Goal: Task Accomplishment & Management: Use online tool/utility

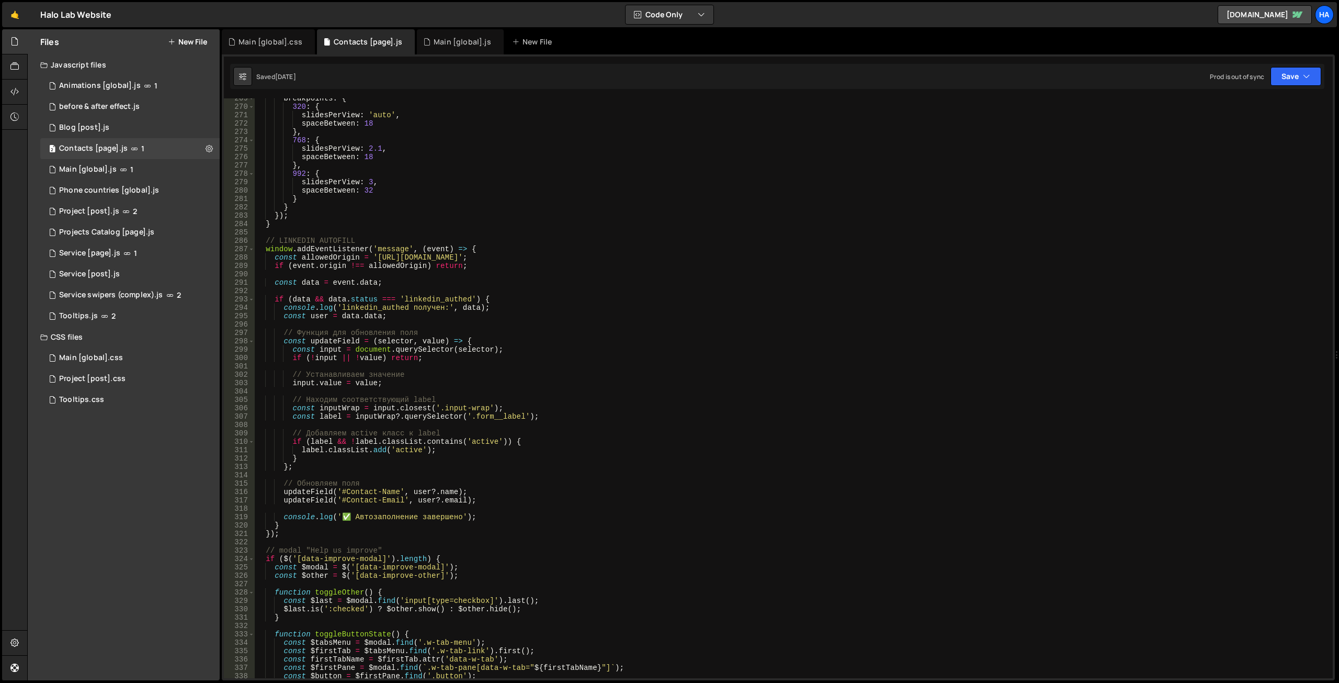
scroll to position [2734, 0]
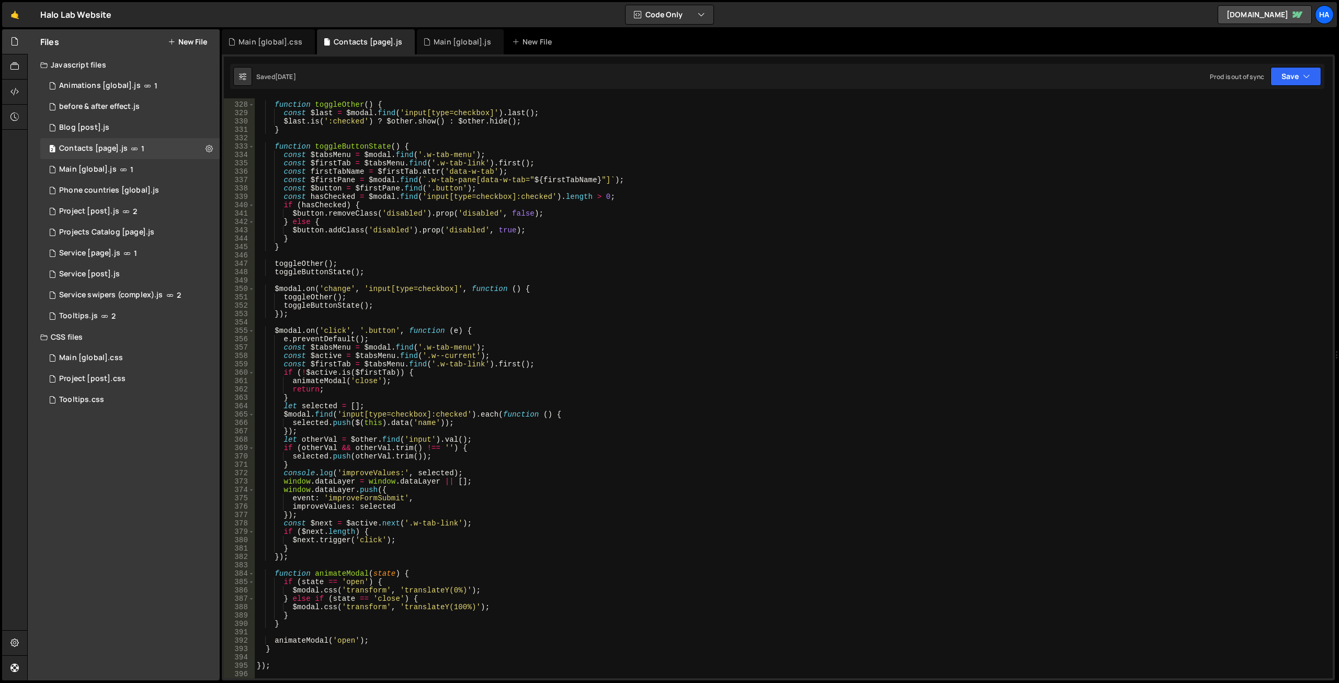
type textarea "console.log('improveValues:', selected);"
drag, startPoint x: 471, startPoint y: 472, endPoint x: 233, endPoint y: 473, distance: 238.5
click at [233, 473] on div "console.log('improveValues:', selected); 327 328 329 330 331 332 333 334 335 33…" at bounding box center [778, 388] width 1109 height 580
click at [407, 574] on div "function toggleOther ( ) { const $last = $modal . find ( 'input[type=checkbox]'…" at bounding box center [792, 390] width 1074 height 596
click at [309, 593] on div "function toggleOther ( ) { const $last = $modal . find ( 'input[type=checkbox]'…" at bounding box center [792, 390] width 1074 height 596
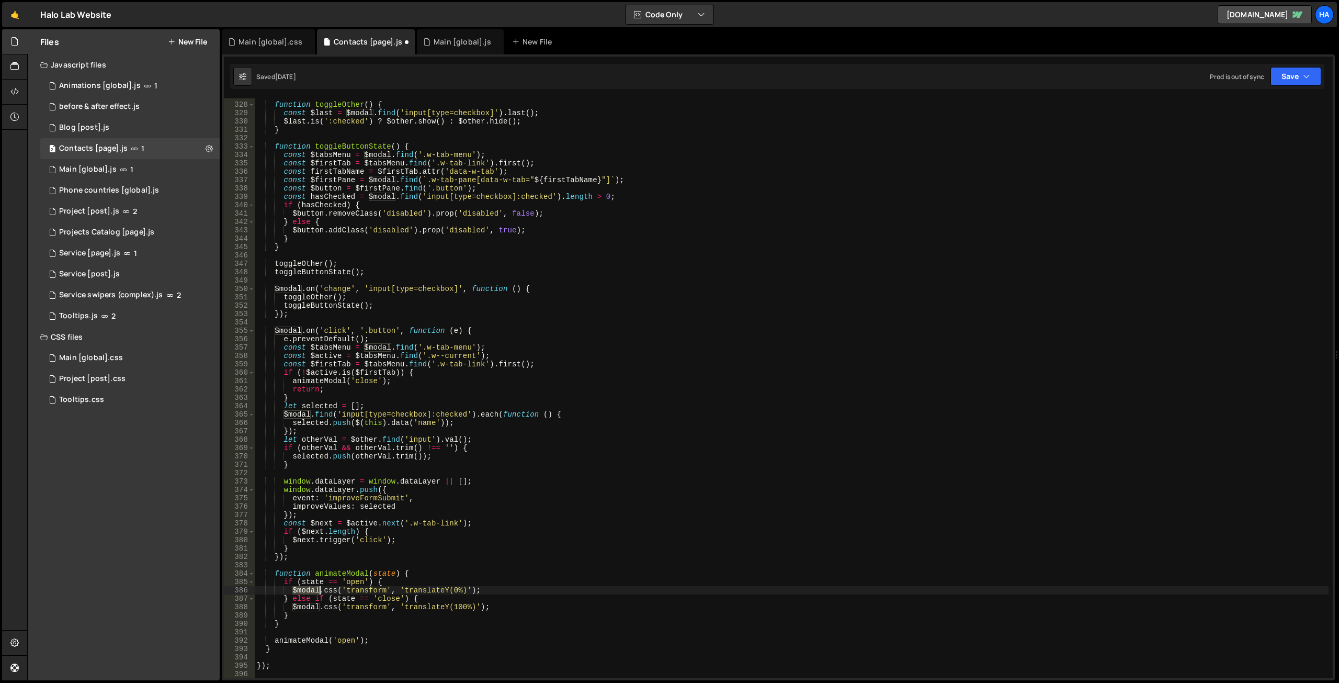
click at [309, 593] on div "function toggleOther ( ) { const $last = $modal . find ( 'input[type=checkbox]'…" at bounding box center [792, 390] width 1074 height 596
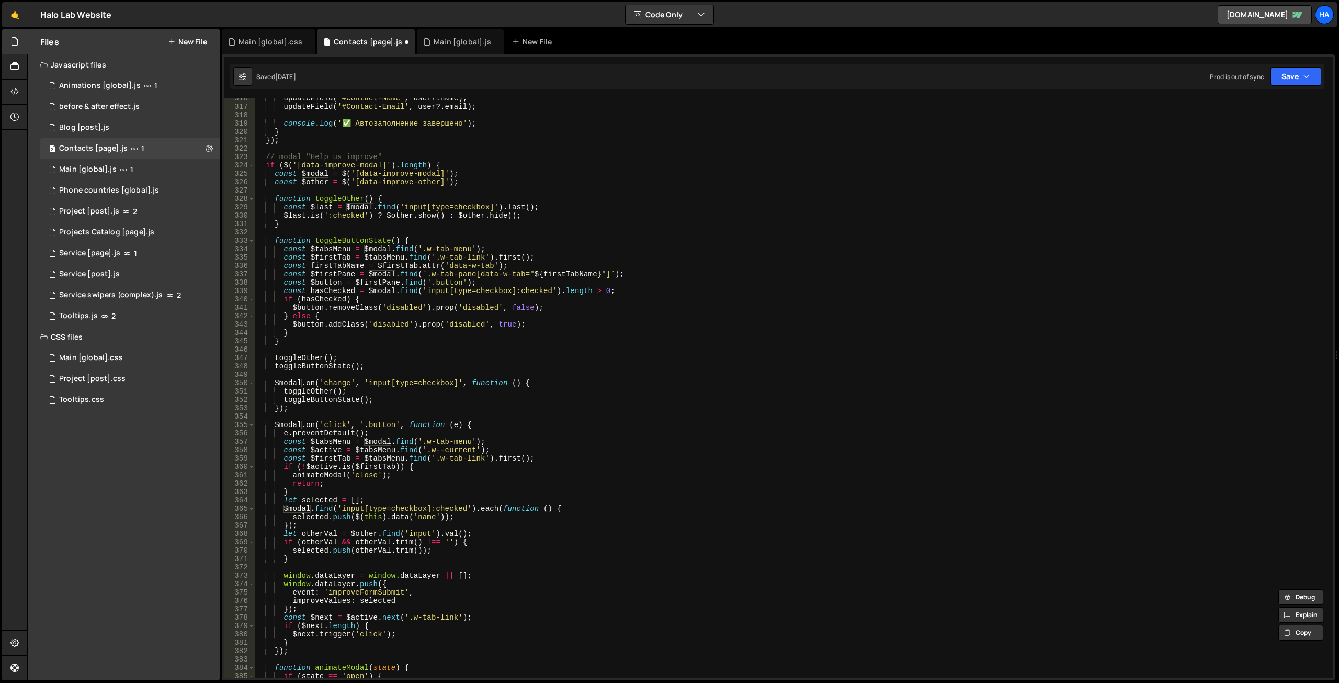
scroll to position [2640, 0]
drag, startPoint x: 466, startPoint y: 174, endPoint x: 252, endPoint y: 173, distance: 214.4
click at [252, 173] on div "$modal.css('transform', 'translateY(0%)'); 316 317 318 319 320 321 322 323 324 …" at bounding box center [778, 388] width 1109 height 580
click at [445, 179] on div "updateField ( '#Contact-Name' , user ?. name ) ; [PERSON_NAME] ( '#Contact-Emai…" at bounding box center [792, 392] width 1074 height 596
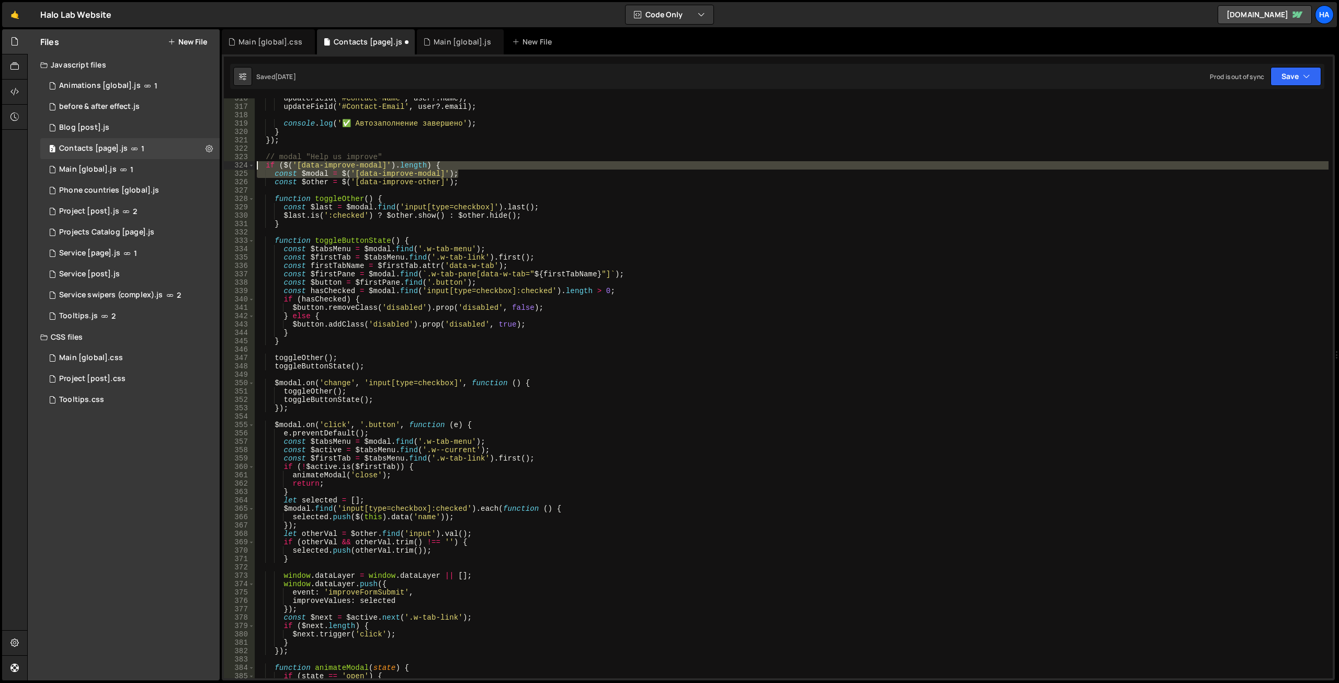
drag, startPoint x: 467, startPoint y: 175, endPoint x: 246, endPoint y: 164, distance: 221.5
click at [246, 164] on div "const $other = $('[data-improve-other]'); 316 317 318 319 320 321 322 323 324 3…" at bounding box center [778, 388] width 1109 height 580
type textarea "if ($('[data-improve-modal]').length) { const $modal = $('[data-improve-modal]'…"
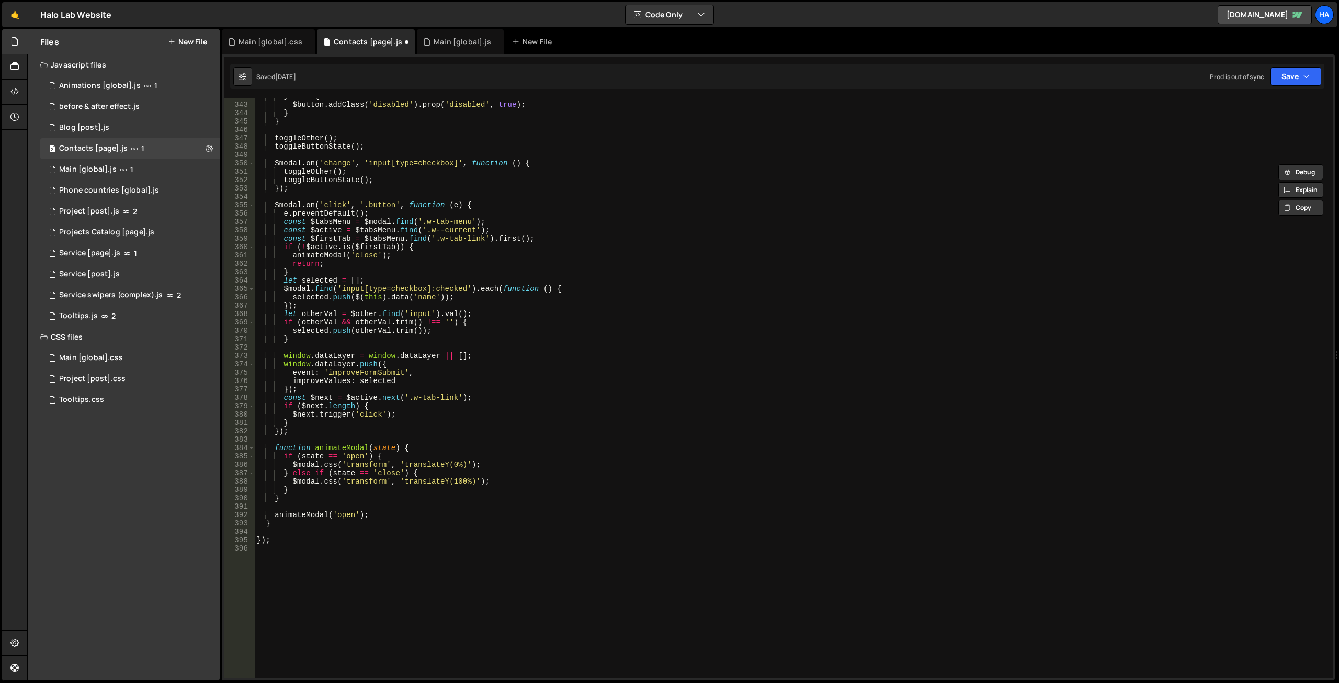
scroll to position [2985, 0]
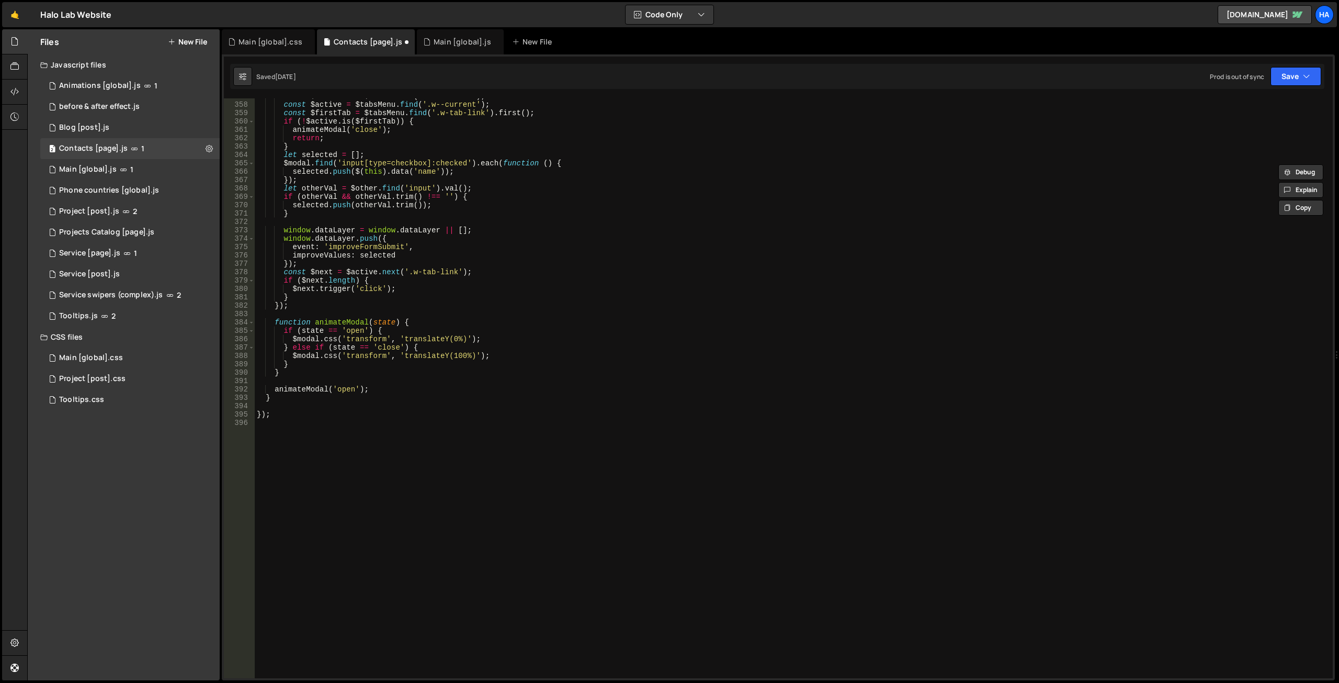
click at [301, 493] on div "const $tabsMenu = $modal . find ( '.w-tab-menu' ) ; const $active = $tabsMenu .…" at bounding box center [792, 390] width 1074 height 596
paste textarea "const $modal = $('[data-improve-modal]');"
click at [373, 387] on div "const $tabsMenu = $modal . find ( '.w-tab-menu' ) ; const $active = $tabsMenu .…" at bounding box center [792, 390] width 1074 height 596
click at [411, 322] on div "const $tabsMenu = $modal . find ( '.w-tab-menu' ) ; const $active = $tabsMenu .…" at bounding box center [792, 390] width 1074 height 596
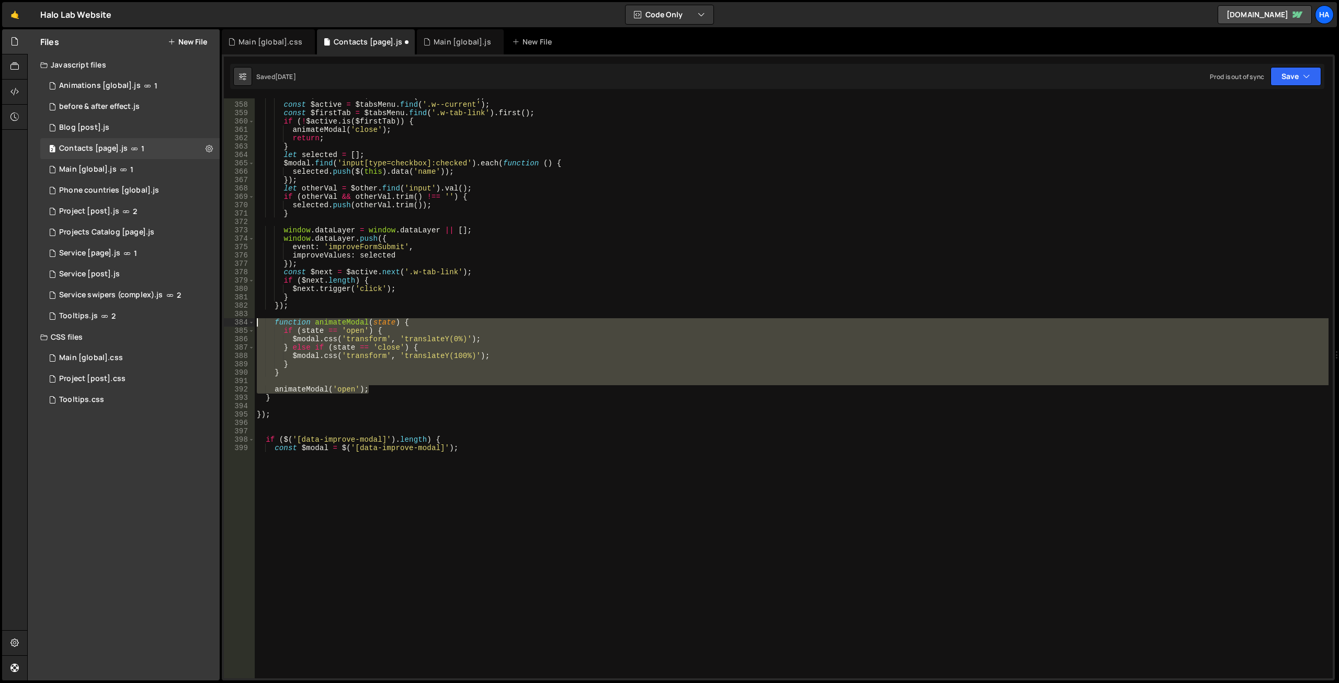
drag, startPoint x: 385, startPoint y: 388, endPoint x: 229, endPoint y: 324, distance: 169.1
click at [229, 324] on div "function animateModal(state) { 357 358 359 360 361 362 363 364 365 366 367 368 …" at bounding box center [778, 388] width 1109 height 580
type textarea "function animateModal(state) { if (state == 'open') {"
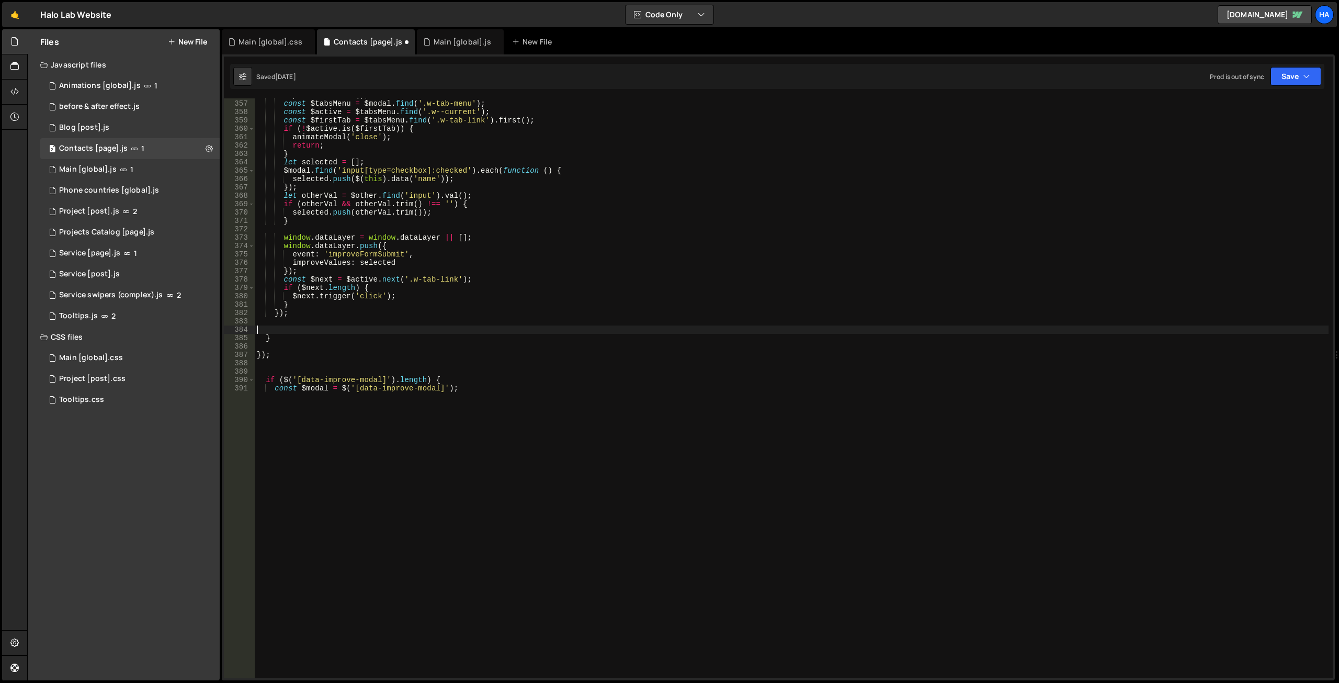
click at [315, 438] on div "e . preventDefault ( ) ; const $tabsMenu = $modal . find ( '.w-tab-menu' ) ; co…" at bounding box center [792, 389] width 1074 height 596
type textarea "const $modal = $('[data-improve-modal]');"
paste textarea "animateModal('open');"
type textarea "animateModal('open');"
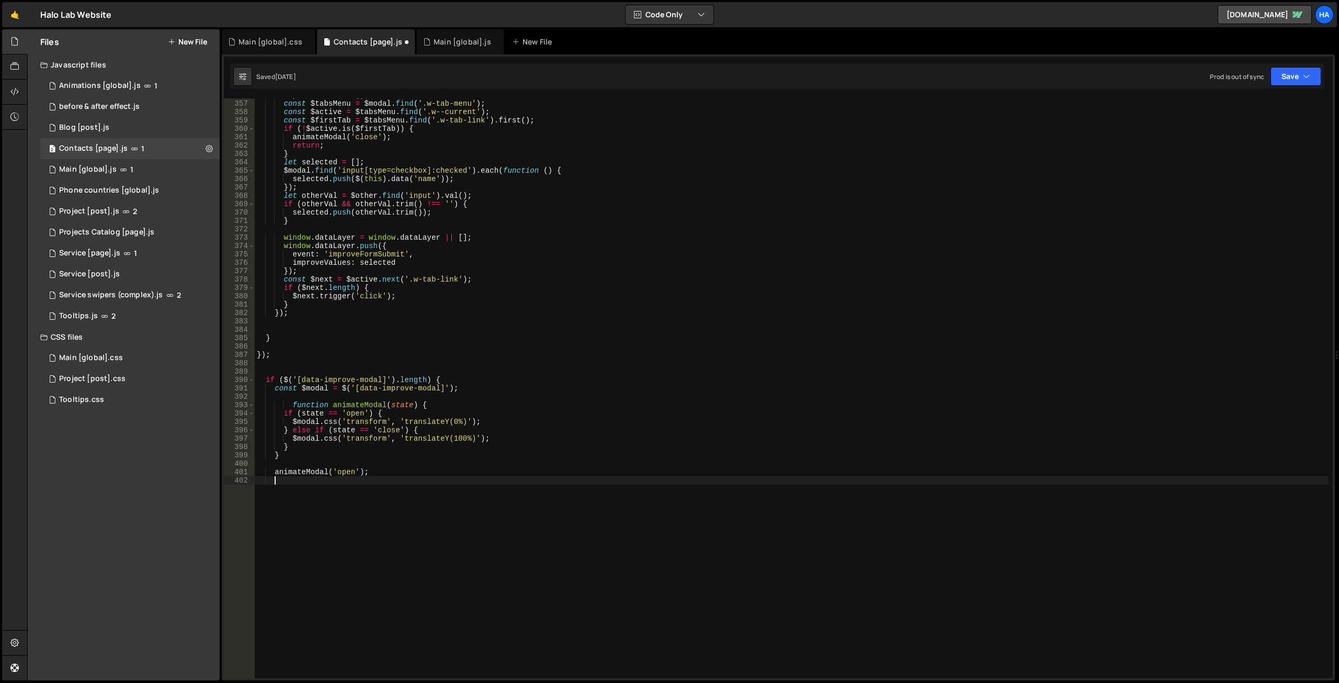
type textarea "Ъ"
type textarea "}"
click at [442, 361] on div "e . preventDefault ( ) ; const $tabsMenu = $modal . find ( '.w-tab-menu' ) ; co…" at bounding box center [792, 389] width 1074 height 596
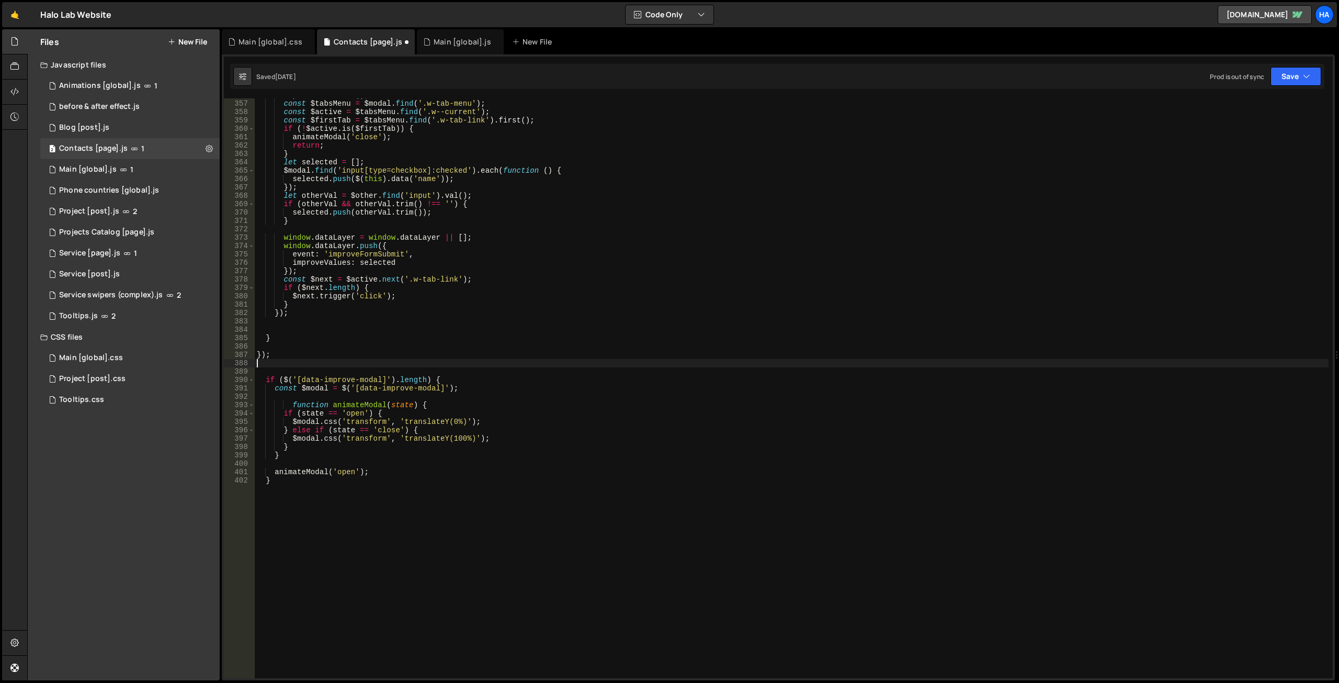
click at [440, 382] on div "e . preventDefault ( ) ; const $tabsMenu = $modal . find ( '.w-tab-menu' ) ; co…" at bounding box center [792, 389] width 1074 height 596
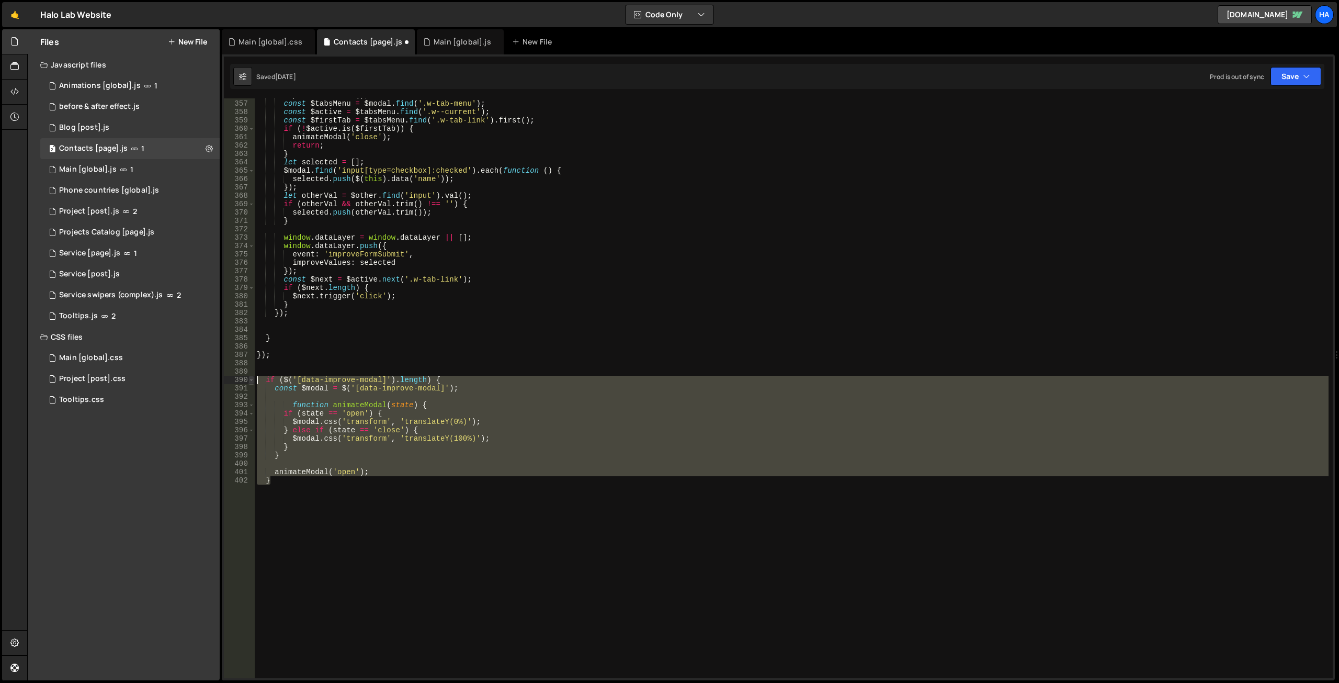
drag, startPoint x: 289, startPoint y: 484, endPoint x: 249, endPoint y: 376, distance: 115.3
click at [249, 376] on div "if ($('[data-improve-modal]').length) { 356 357 358 359 360 361 362 363 364 365…" at bounding box center [778, 388] width 1109 height 580
type textarea "if ($('[data-improve-modal]').length) { const $modal = $('[data-improve-modal]'…"
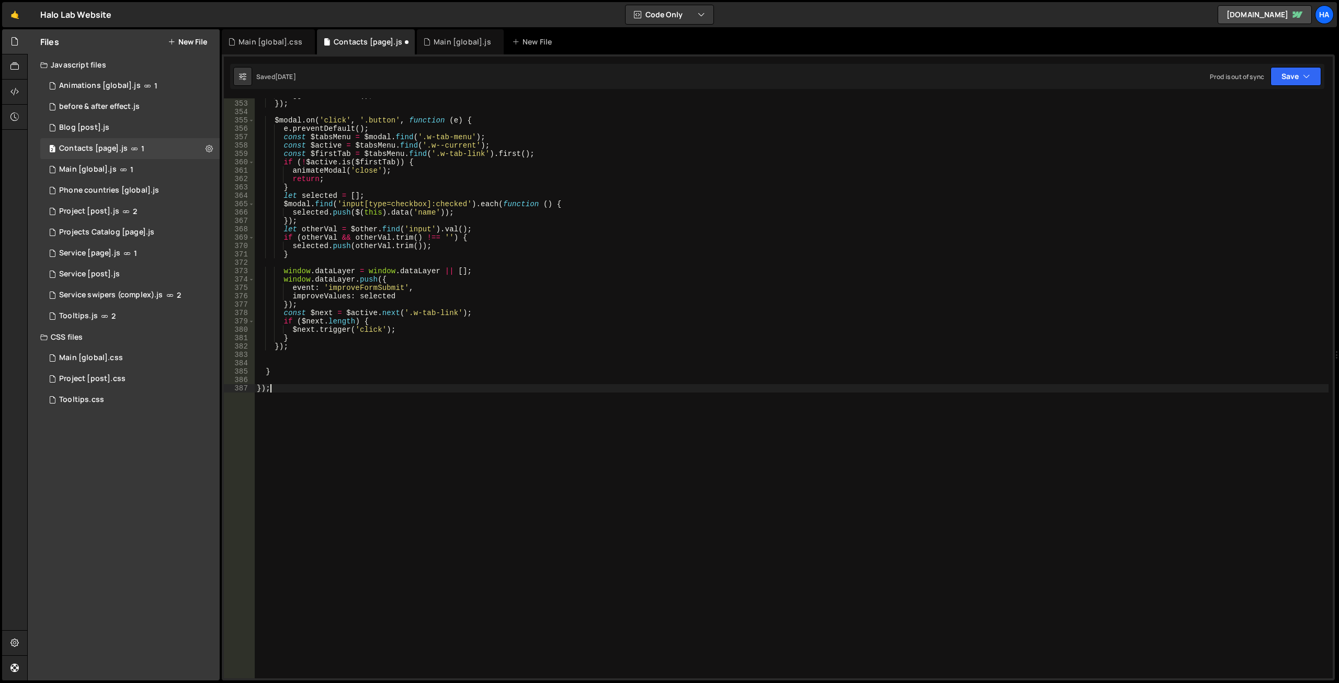
scroll to position [2945, 0]
type textarea "});"
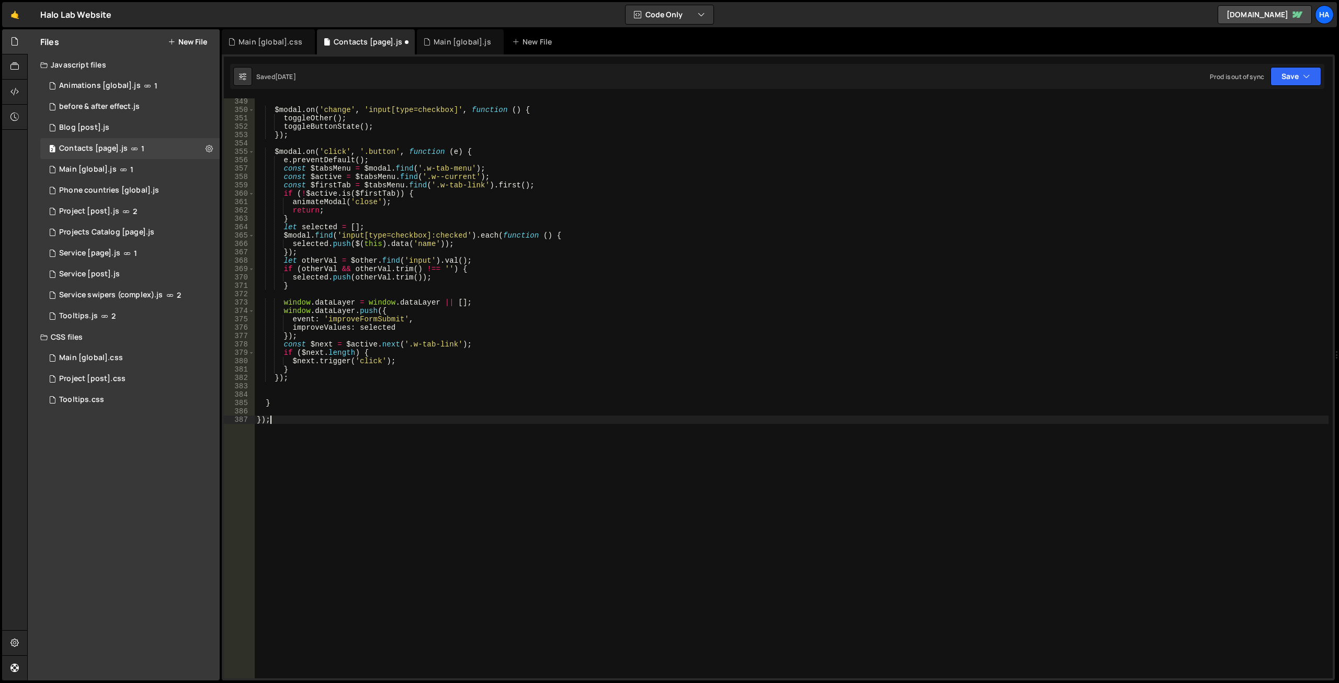
scroll to position [2819, 0]
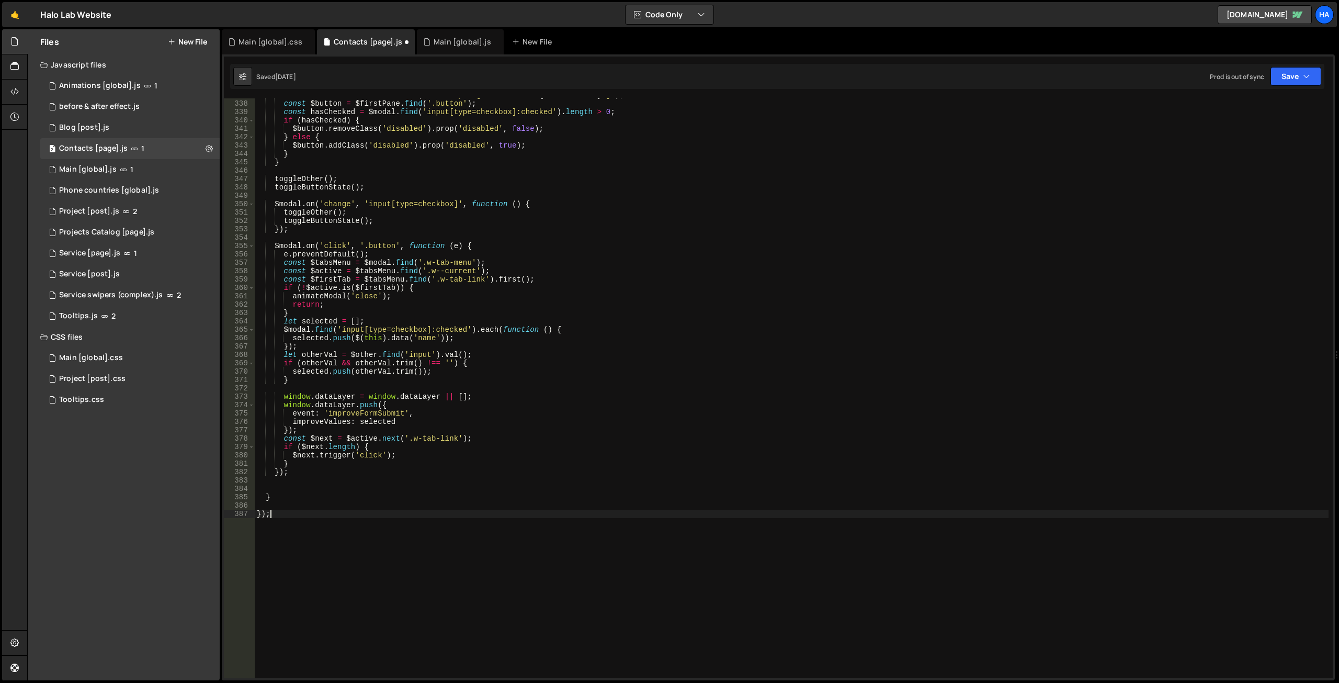
click at [322, 546] on div "const $firstPane = $modal . find ( ` .w-tab-pane[data-w-tab=" ${ firstTabName }…" at bounding box center [792, 389] width 1074 height 596
paste textarea "}"
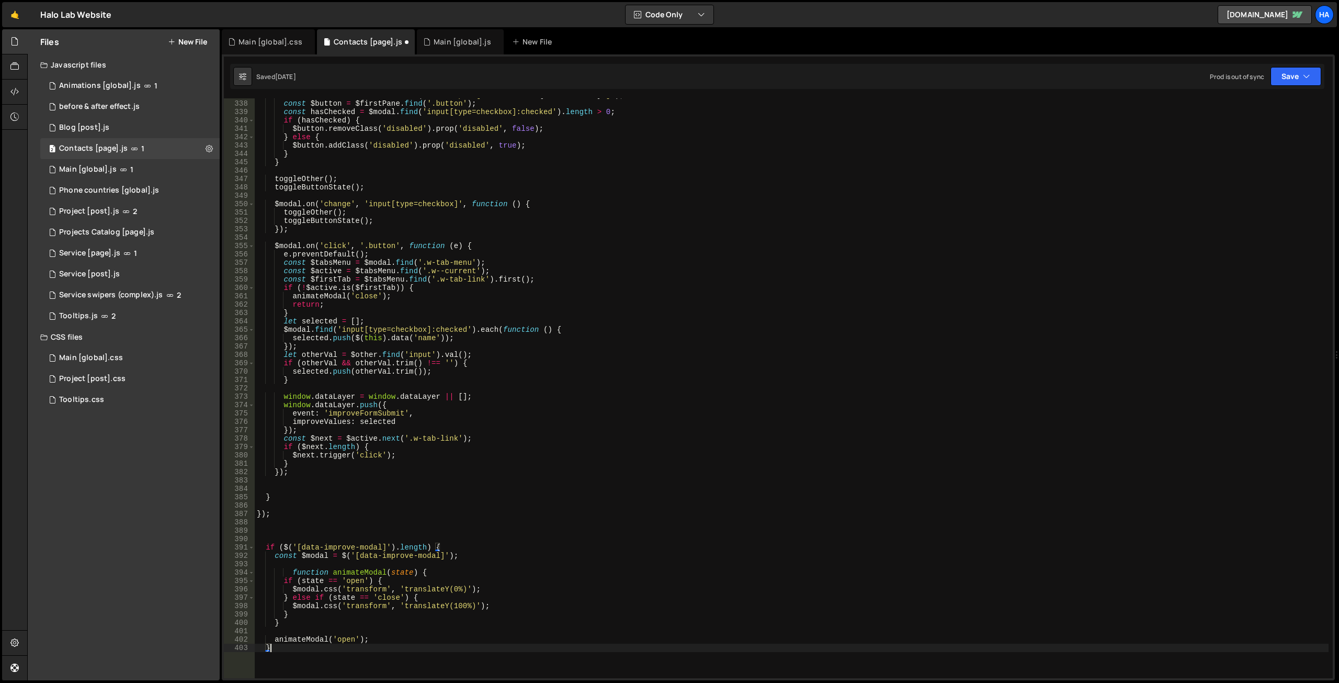
scroll to position [2882, 0]
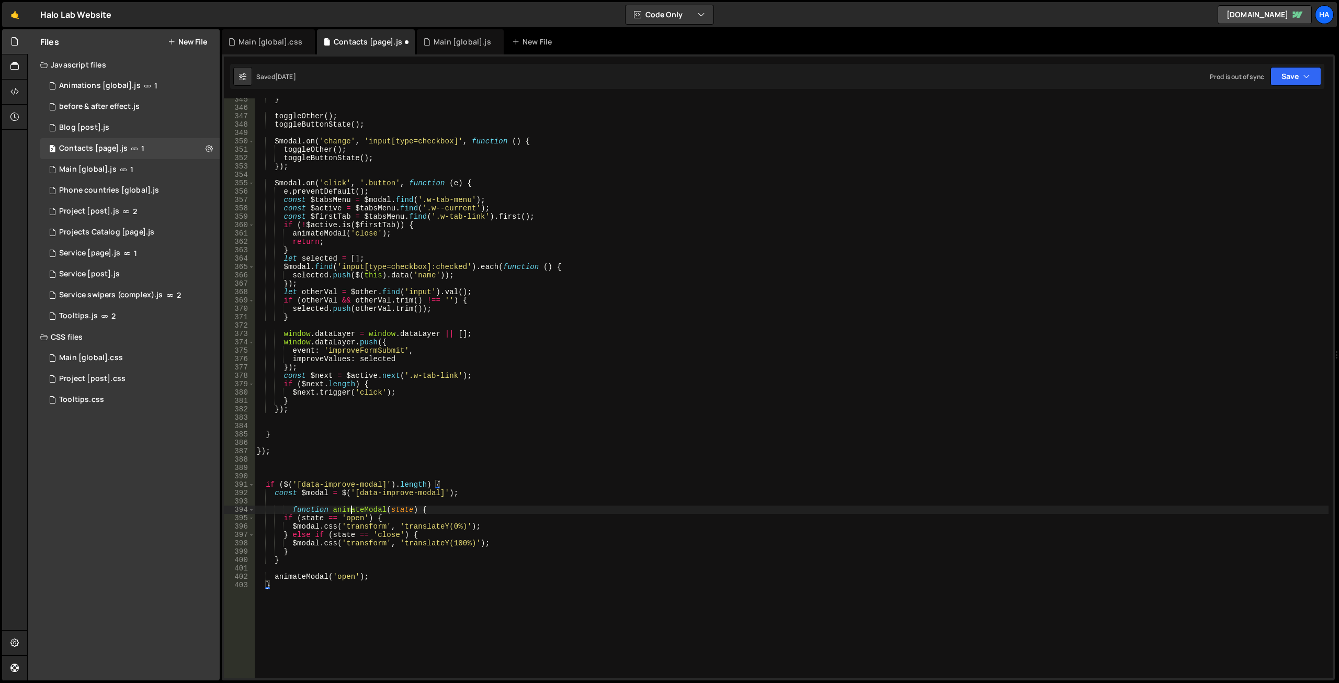
click at [353, 509] on div "} toggleOther ( ) ; toggleButtonState ( ) ; $modal . on ( 'change' , 'input[typ…" at bounding box center [792, 393] width 1074 height 596
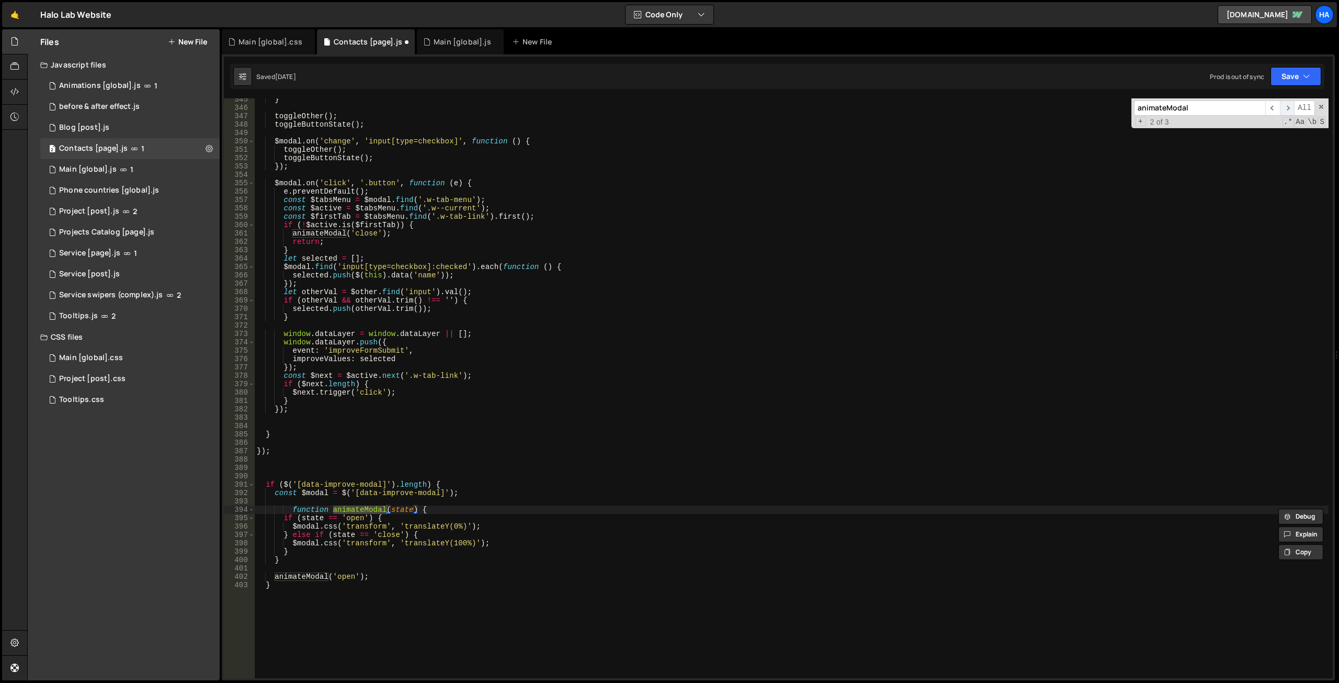
click at [1289, 104] on span "​" at bounding box center [1287, 107] width 15 height 15
drag, startPoint x: 495, startPoint y: 544, endPoint x: 293, endPoint y: 542, distance: 201.4
click at [293, 542] on div "} toggleOther ( ) ; toggleButtonState ( ) ; $modal . on ( 'change' , 'input[typ…" at bounding box center [792, 393] width 1074 height 596
drag, startPoint x: 402, startPoint y: 233, endPoint x: 291, endPoint y: 233, distance: 110.4
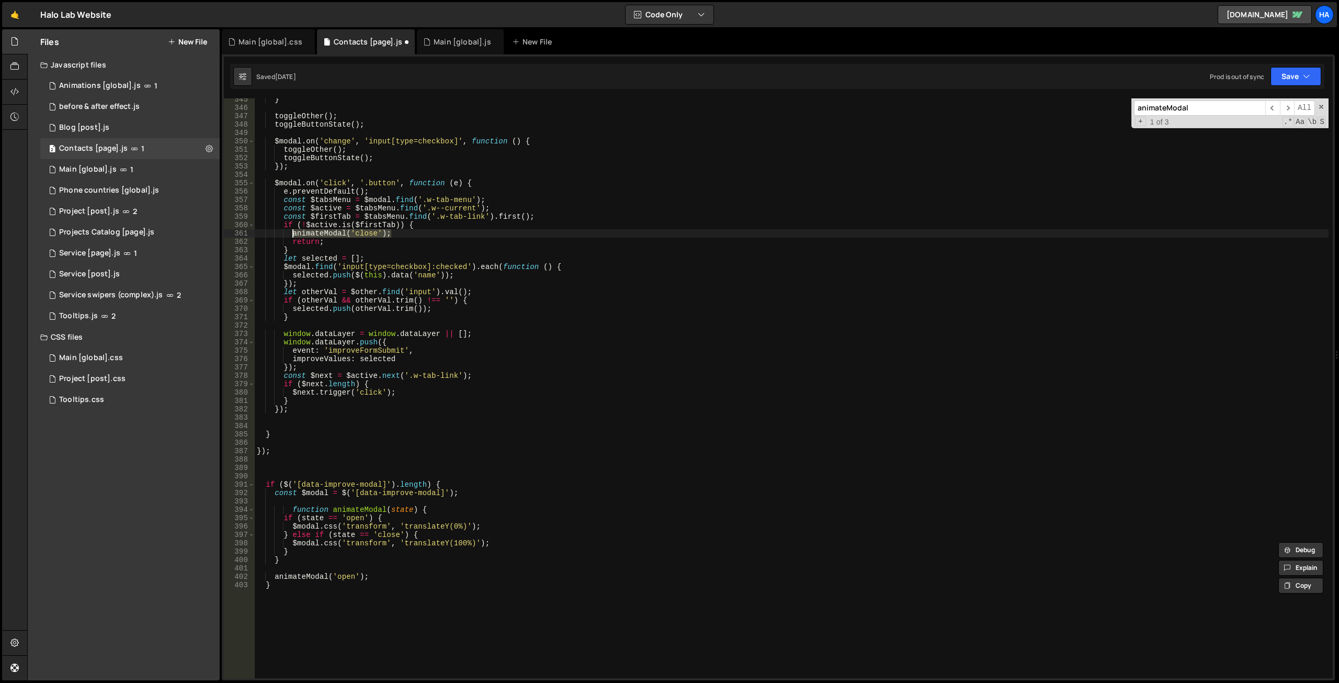
click at [291, 233] on div "} toggleOther ( ) ; toggleButtonState ( ) ; $modal . on ( 'change' , 'input[typ…" at bounding box center [792, 393] width 1074 height 596
paste textarea "$modal.css('transform', 'translateY(100%)"
click at [1288, 105] on span "​" at bounding box center [1287, 107] width 15 height 15
drag, startPoint x: 473, startPoint y: 530, endPoint x: 292, endPoint y: 528, distance: 180.5
click at [292, 528] on div "} toggleOther ( ) ; toggleButtonState ( ) ; $modal . on ( 'change' , 'input[typ…" at bounding box center [792, 393] width 1074 height 596
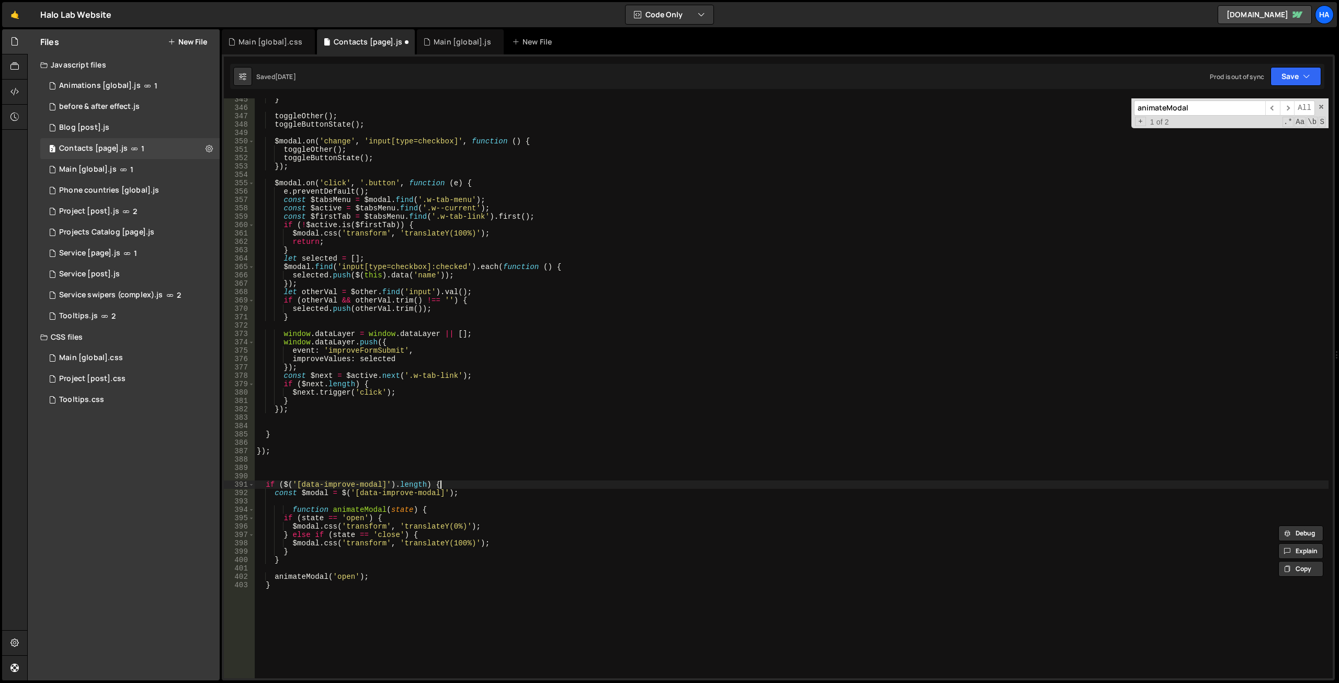
click at [439, 484] on div "} toggleOther ( ) ; toggleButtonState ( ) ; $modal . on ( 'change' , 'input[typ…" at bounding box center [792, 393] width 1074 height 596
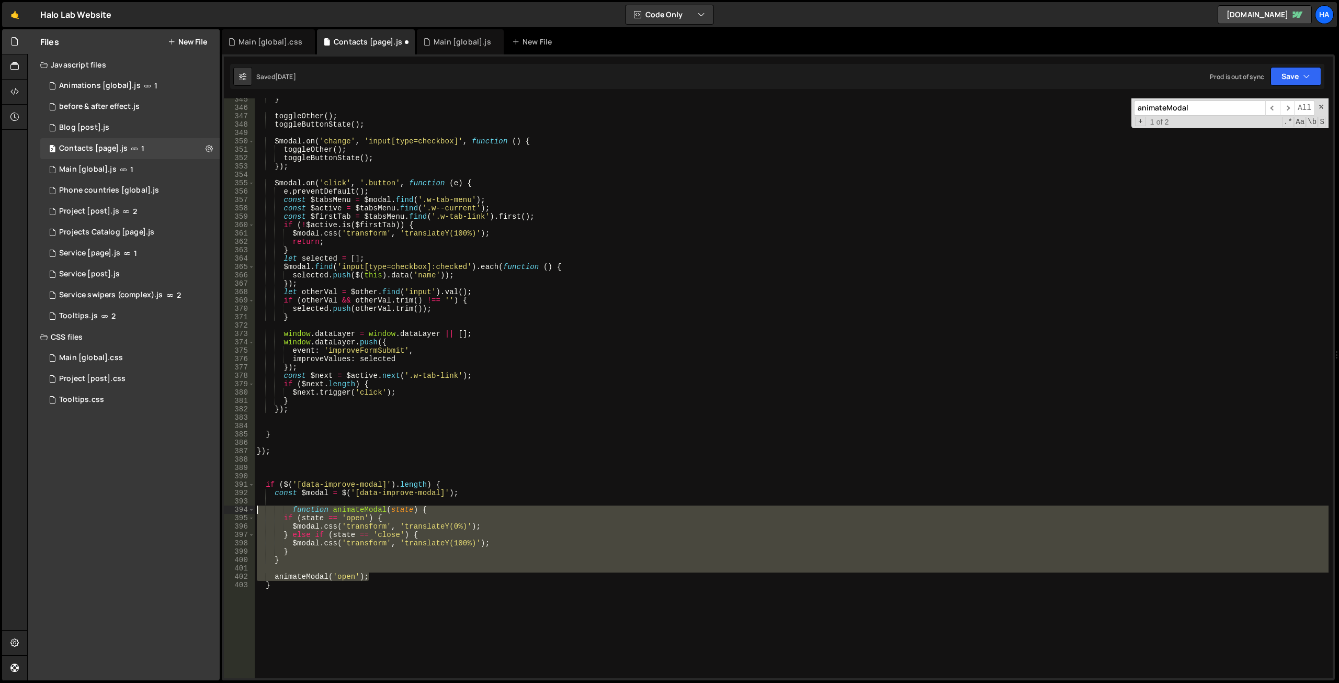
drag, startPoint x: 382, startPoint y: 577, endPoint x: 222, endPoint y: 510, distance: 173.5
click at [222, 510] on div "XXXXXXXXXXXXXXXXXXXXXXXXXXXXXXXXXXXXXXXXXXXXXXXXXXXXXXXXXXXXXXXXXXXXXXXXXXXXXXX…" at bounding box center [778, 367] width 1113 height 626
paste textarea "$modal.css('transform', 'translateY(0%)');"
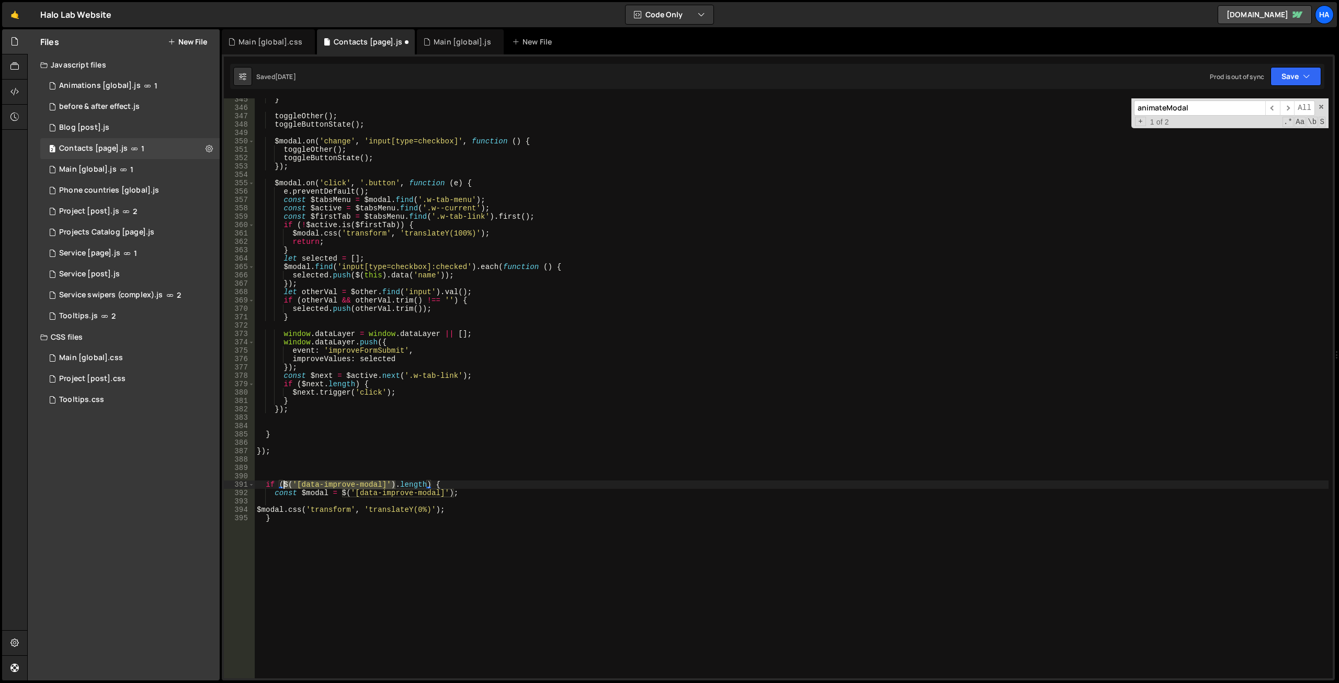
drag, startPoint x: 396, startPoint y: 483, endPoint x: 285, endPoint y: 485, distance: 112.0
click at [285, 485] on div "} toggleOther ( ) ; toggleButtonState ( ) ; $modal . on ( 'change' , 'input[typ…" at bounding box center [792, 393] width 1074 height 596
drag, startPoint x: 284, startPoint y: 509, endPoint x: 247, endPoint y: 511, distance: 36.6
click at [247, 511] on div "if ($('[data-improve-modal]').length) { 345 346 347 348 349 350 351 352 353 354…" at bounding box center [778, 388] width 1109 height 580
paste textarea "('[data-improve-modal]')"
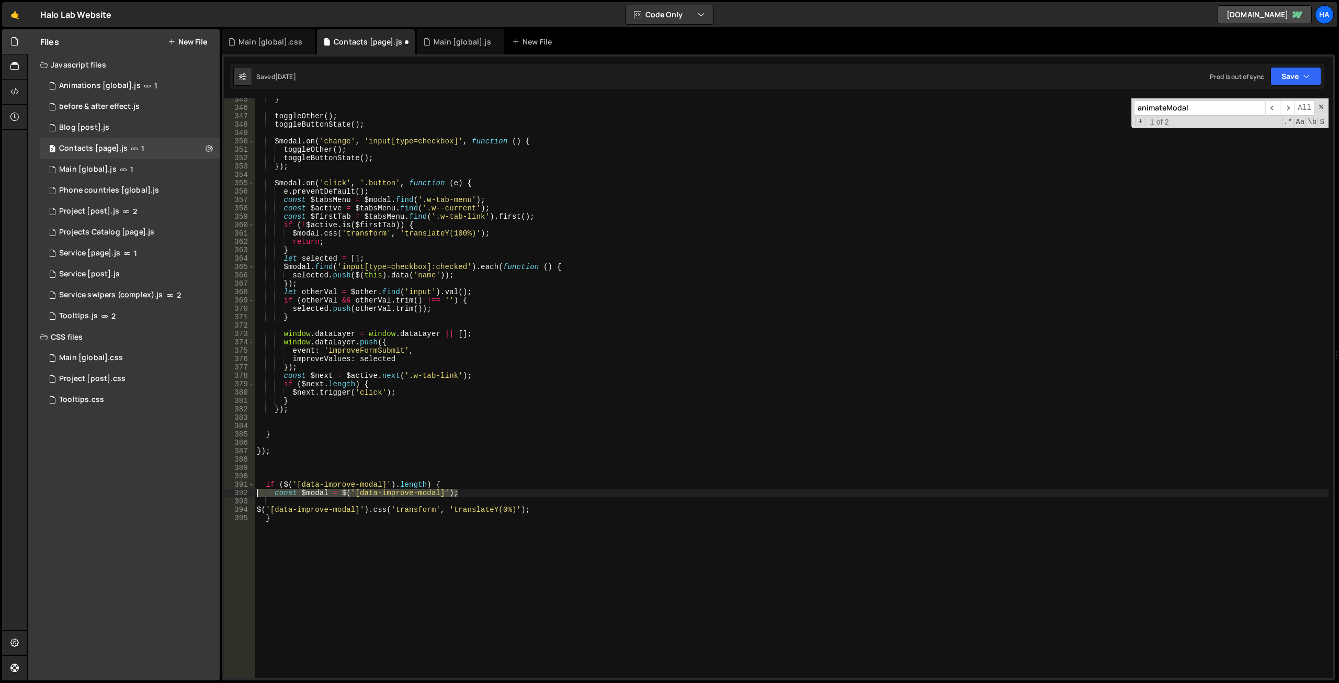
drag, startPoint x: 462, startPoint y: 494, endPoint x: 242, endPoint y: 494, distance: 220.7
click at [242, 494] on div "$('[data-improve-modal]').css('transform', 'translateY(0%)'); 345 346 347 348 3…" at bounding box center [778, 388] width 1109 height 580
type textarea "const $modal = $('[data-improve-modal]');"
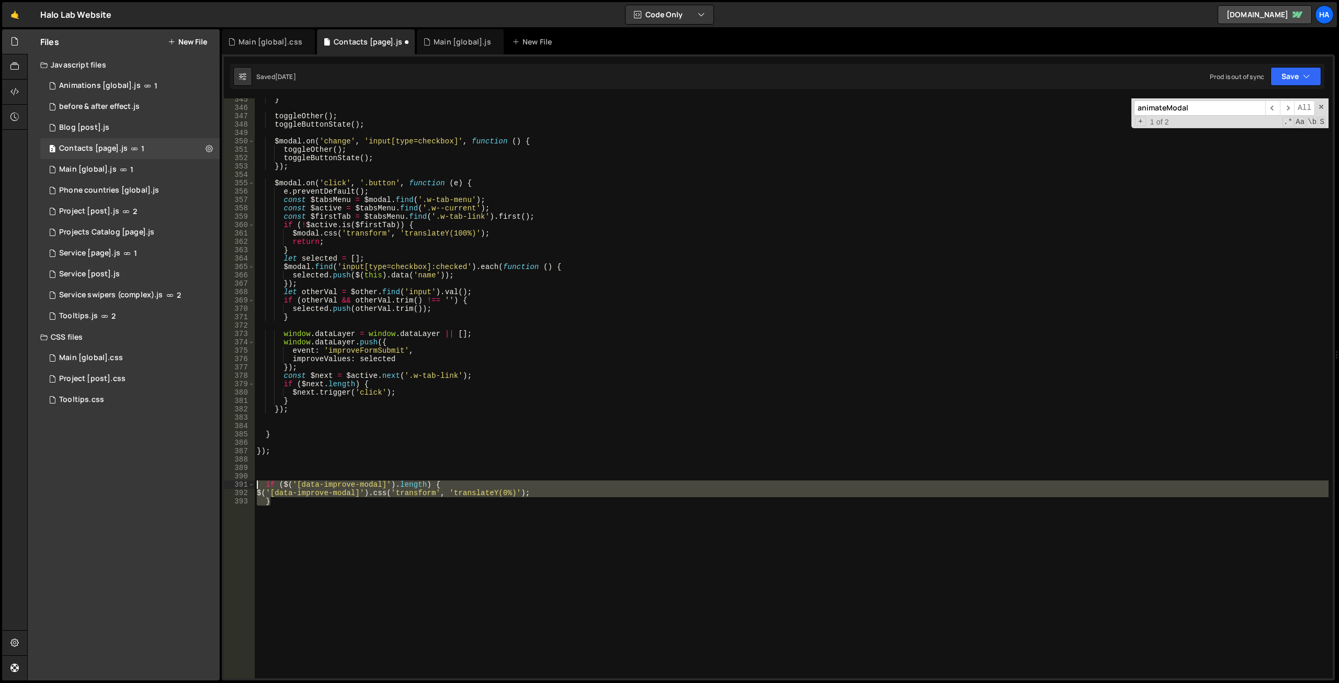
drag, startPoint x: 285, startPoint y: 502, endPoint x: 245, endPoint y: 482, distance: 44.4
click at [245, 482] on div "if ($('[data-improve-modal]').length) { 345 346 347 348 349 350 351 352 353 354…" at bounding box center [778, 388] width 1109 height 580
type textarea "if ($('[data-improve-modal]').length) { $('[data-improve-modal]').css('transfor…"
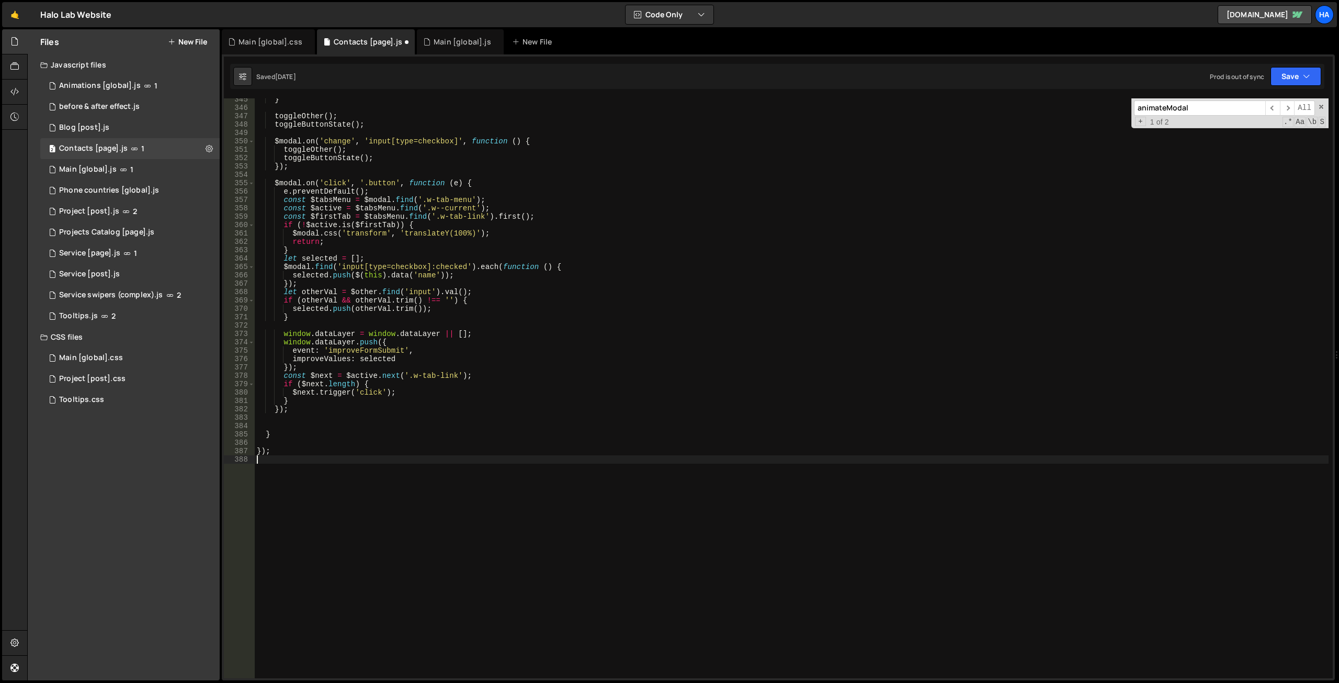
type textarea "});"
click at [446, 44] on div "Main [global].js" at bounding box center [463, 42] width 58 height 10
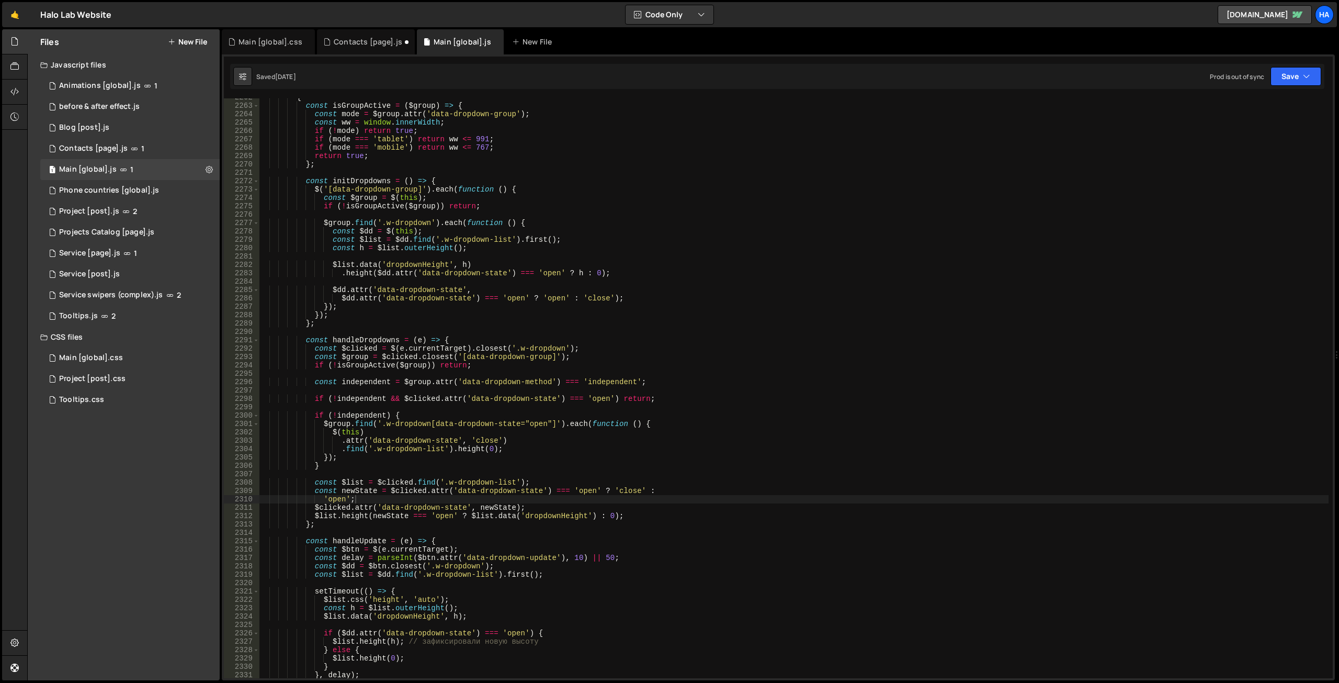
scroll to position [23018, 0]
type textarea "});"
click at [770, 305] on div "{ const isGroupActive = ( $group ) => { const mode = $group . attr ( 'data-drop…" at bounding box center [794, 391] width 1070 height 596
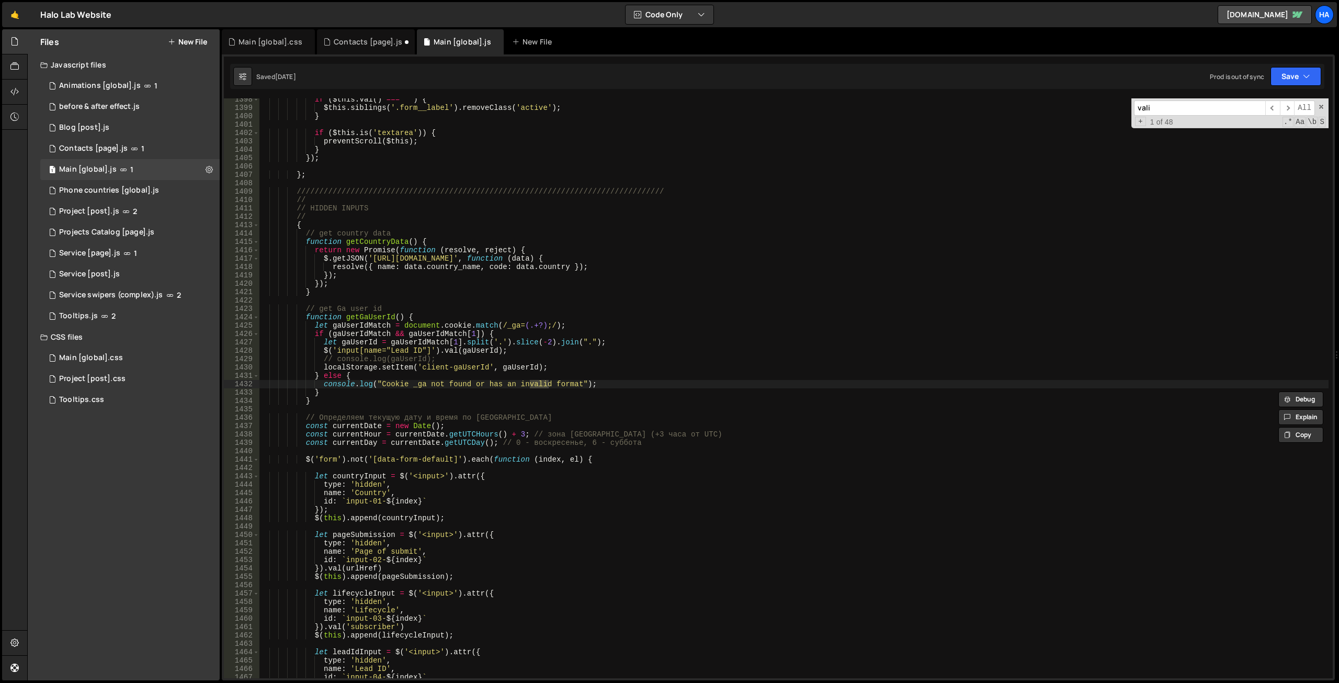
scroll to position [9763, 0]
click at [362, 42] on div "Contacts [page].js" at bounding box center [368, 42] width 69 height 10
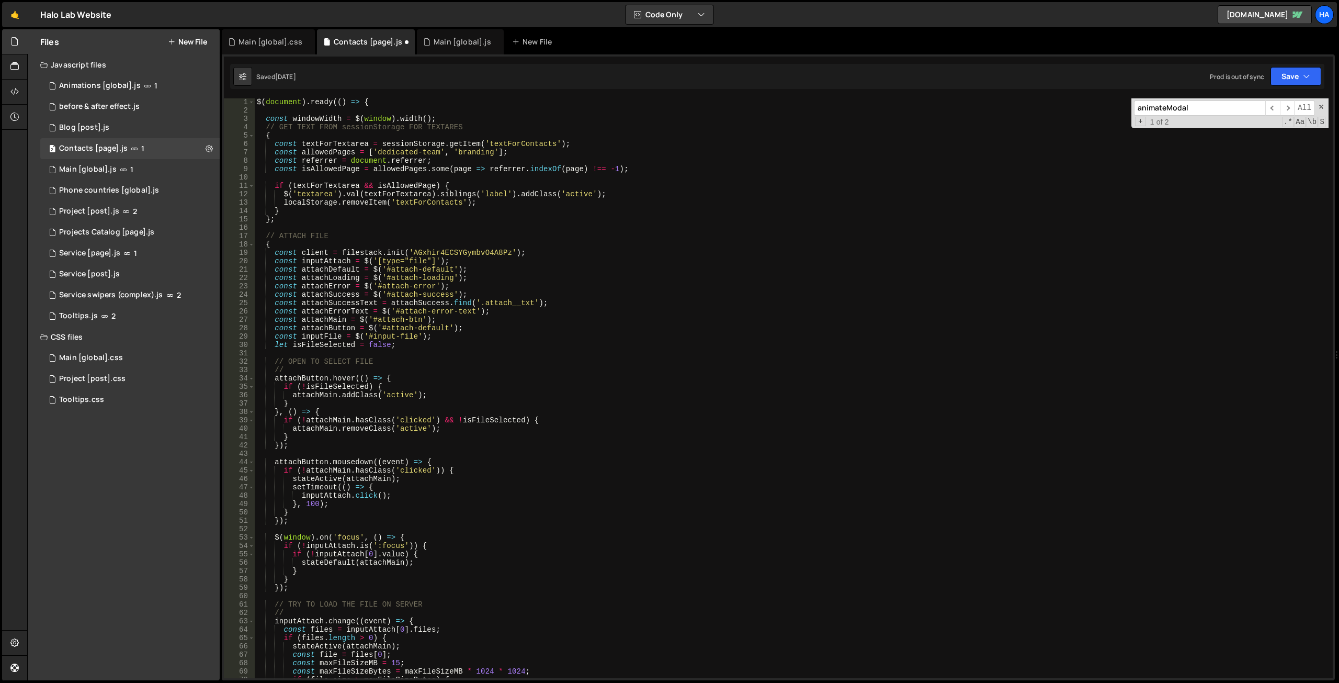
scroll to position [0, 0]
drag, startPoint x: 1334, startPoint y: 169, endPoint x: 1338, endPoint y: 547, distance: 378.2
click at [1338, 547] on div "Files New File Javascript files 1 Animations [global].js 1 0 before & after eff…" at bounding box center [683, 354] width 1312 height 651
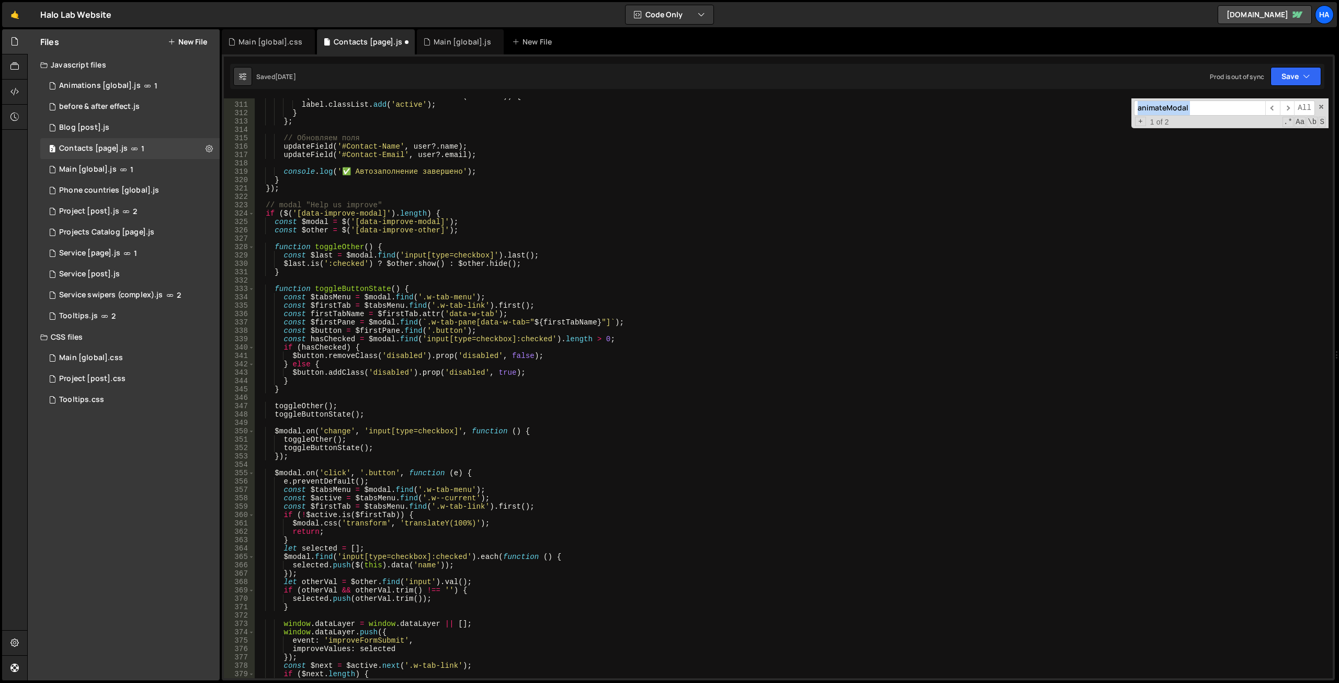
scroll to position [2659, 0]
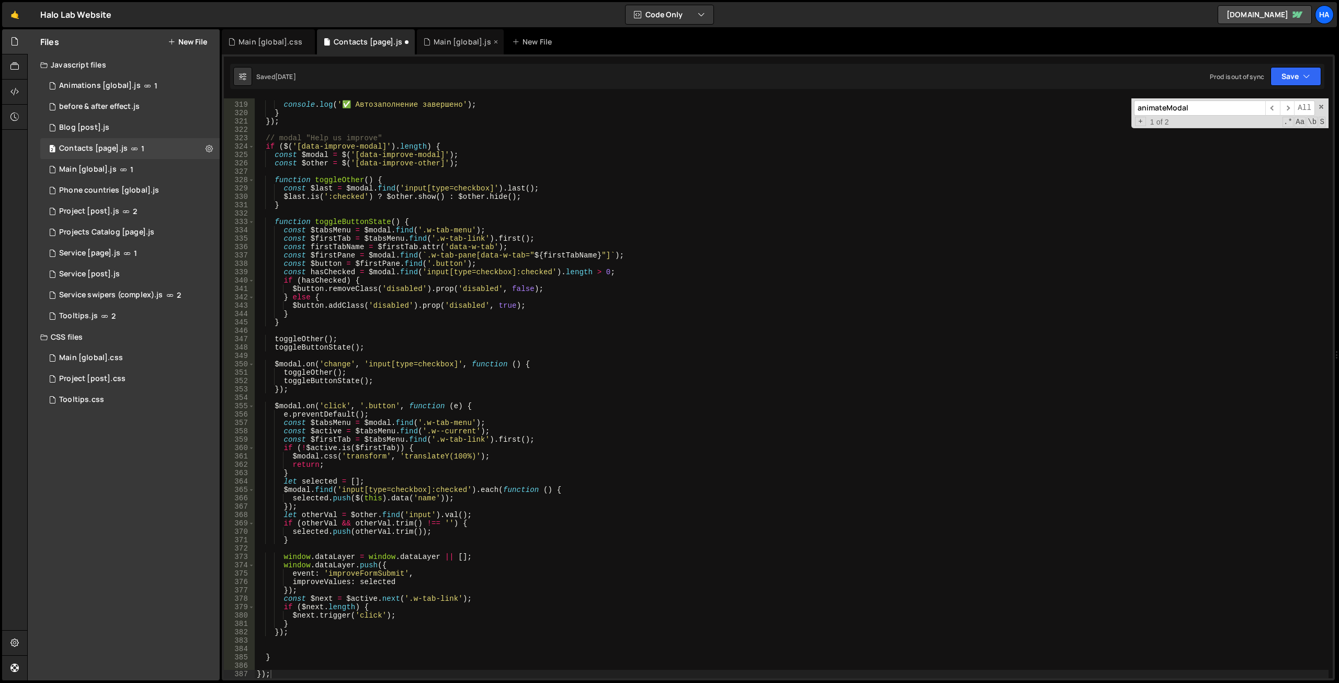
click at [453, 42] on div "Main [global].js" at bounding box center [463, 42] width 58 height 10
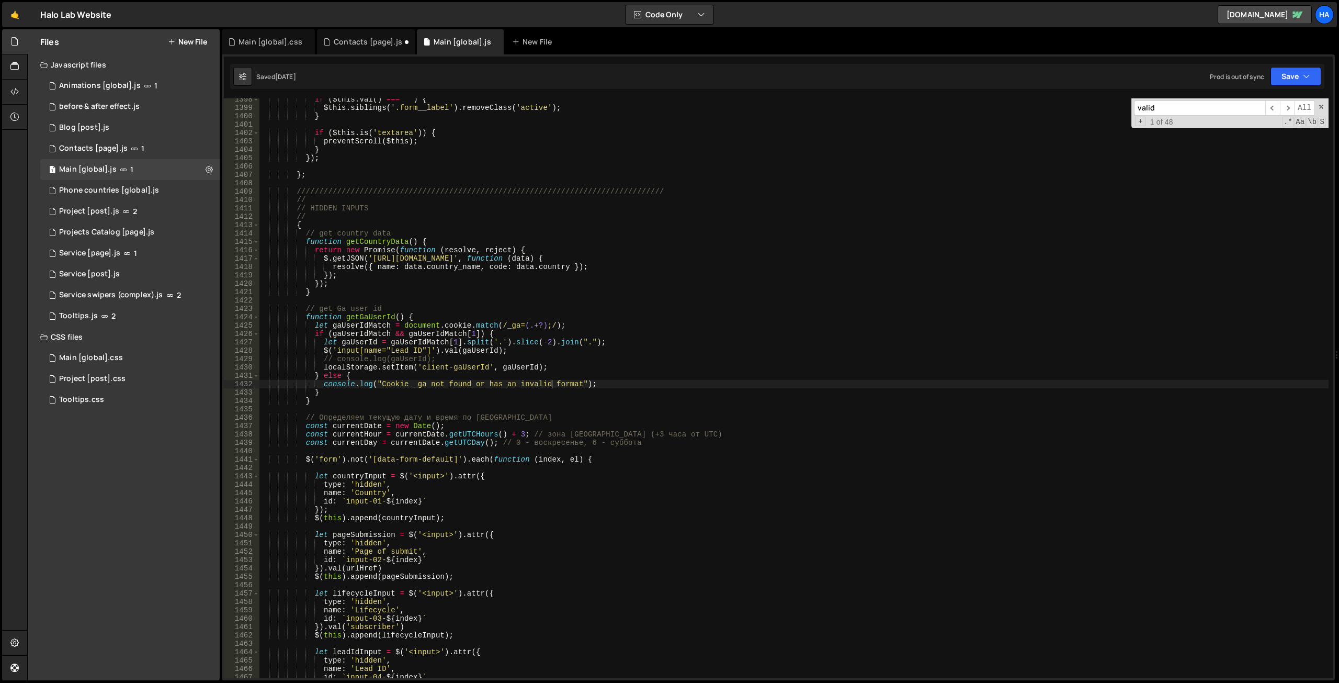
scroll to position [23018, 0]
click at [1190, 113] on input "valid" at bounding box center [1199, 107] width 131 height 15
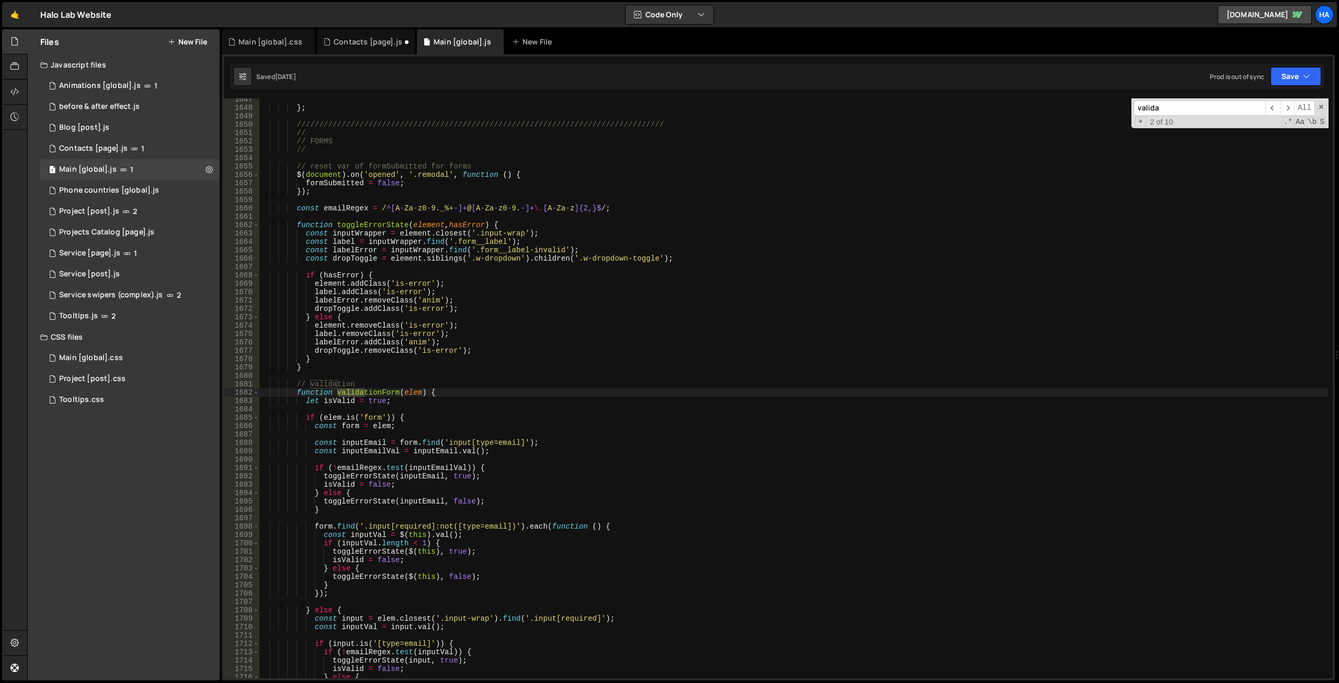
scroll to position [11608, 0]
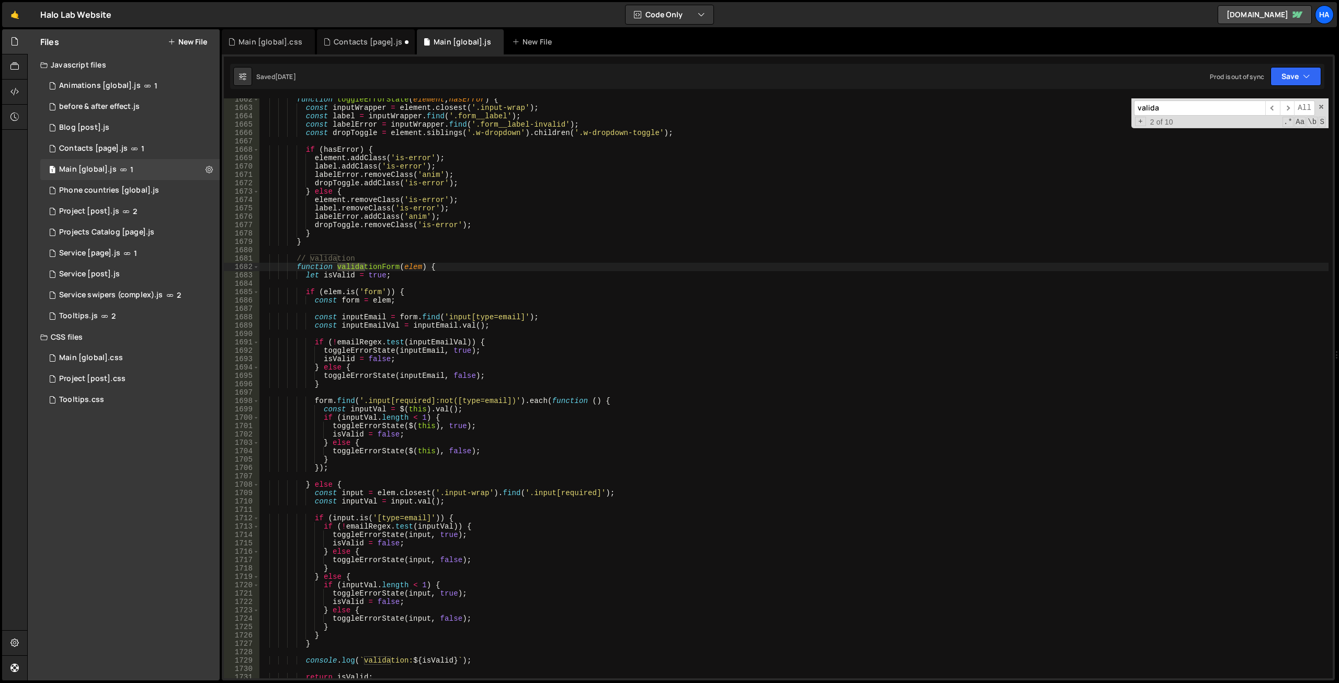
type input "valida"
click at [432, 263] on div "function toggleErrorState ( element , hasError ) { const inputWrapper = element…" at bounding box center [794, 393] width 1070 height 596
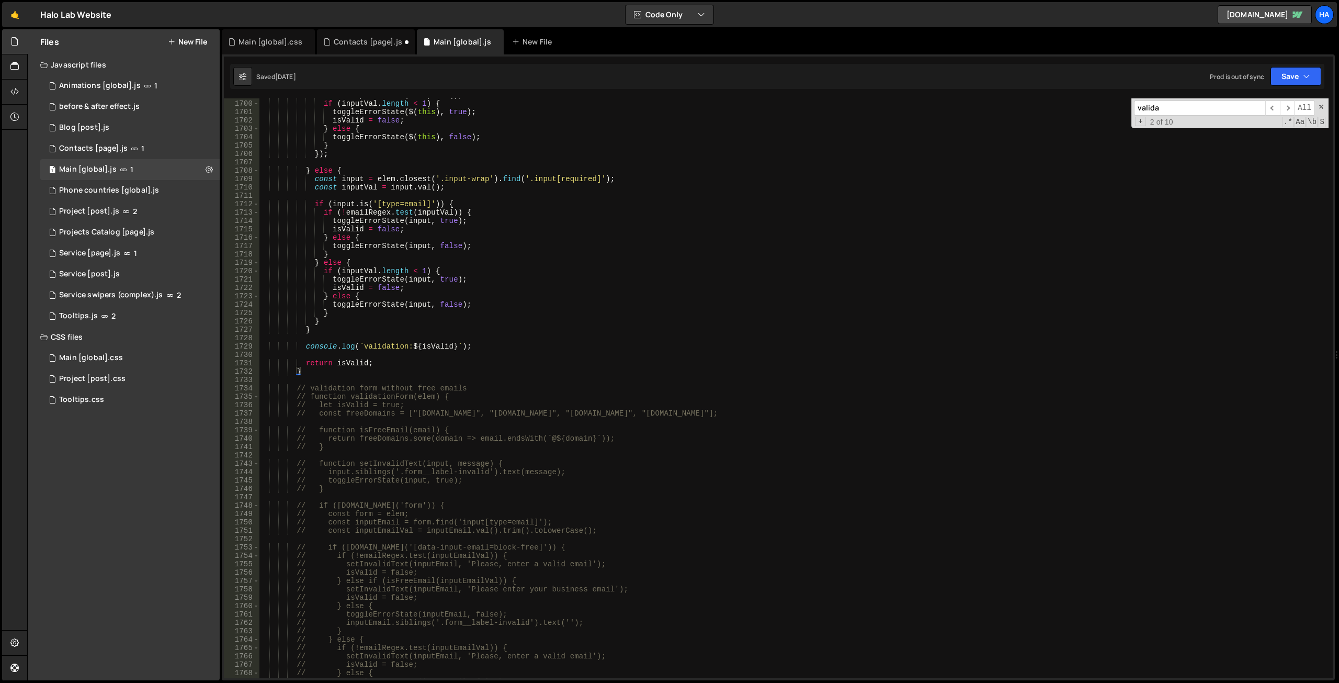
scroll to position [12001, 0]
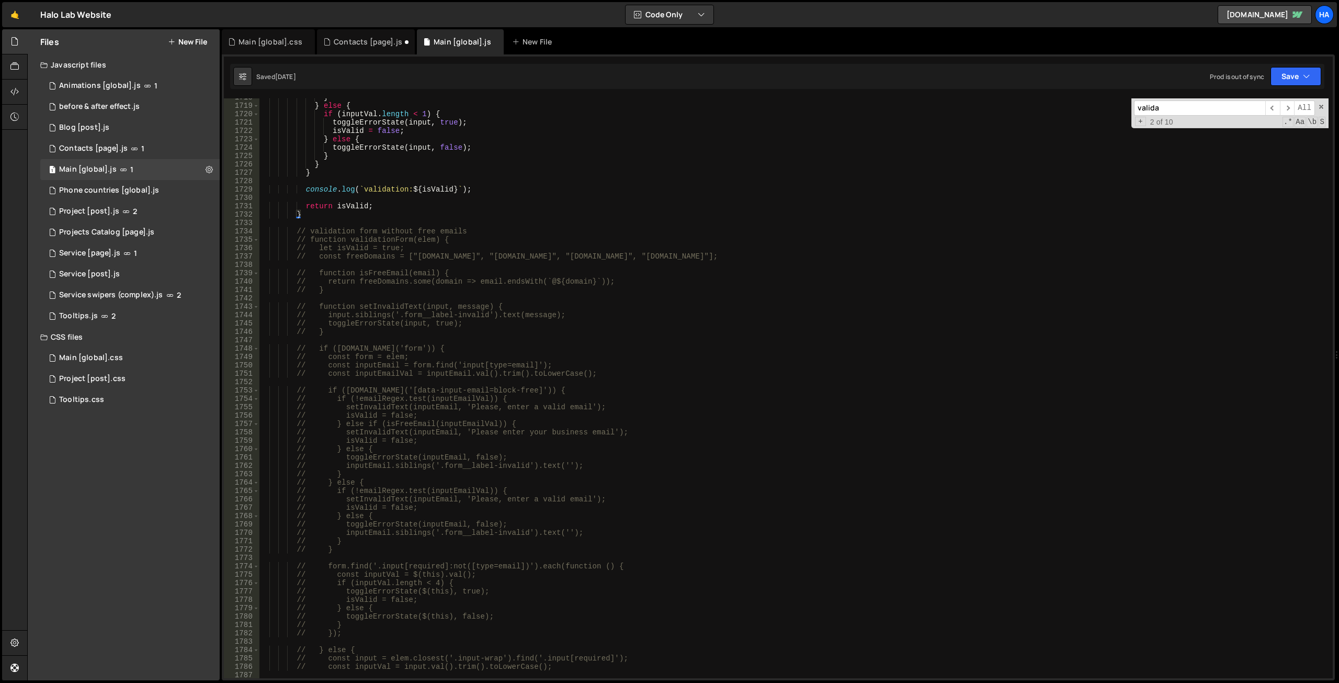
click at [264, 231] on div "} } else { if ( inputVal . length < 1 ) { toggleErrorState ( input , true ) ; i…" at bounding box center [794, 391] width 1070 height 596
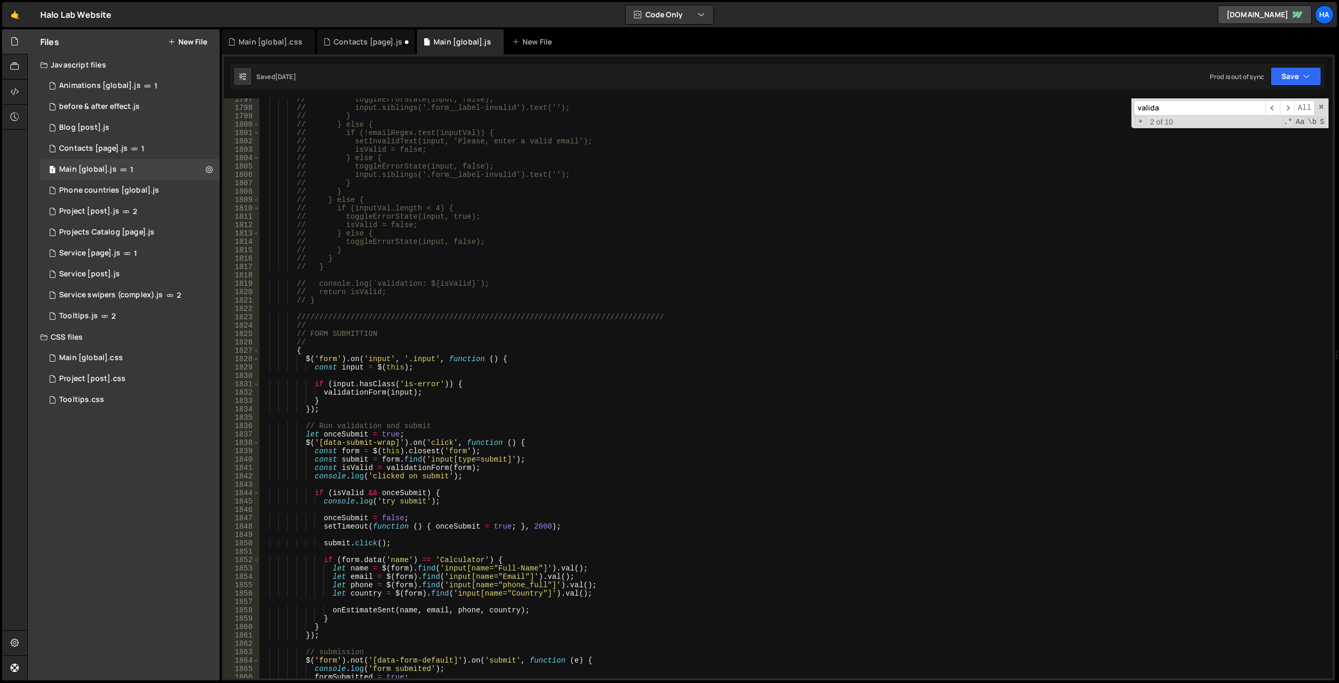
scroll to position [12551, 0]
click at [327, 299] on div "// toggleErrorState(input, false); // input.siblings('.form__label-invalid').te…" at bounding box center [794, 393] width 1070 height 596
type textarea "// return isValid; // }"
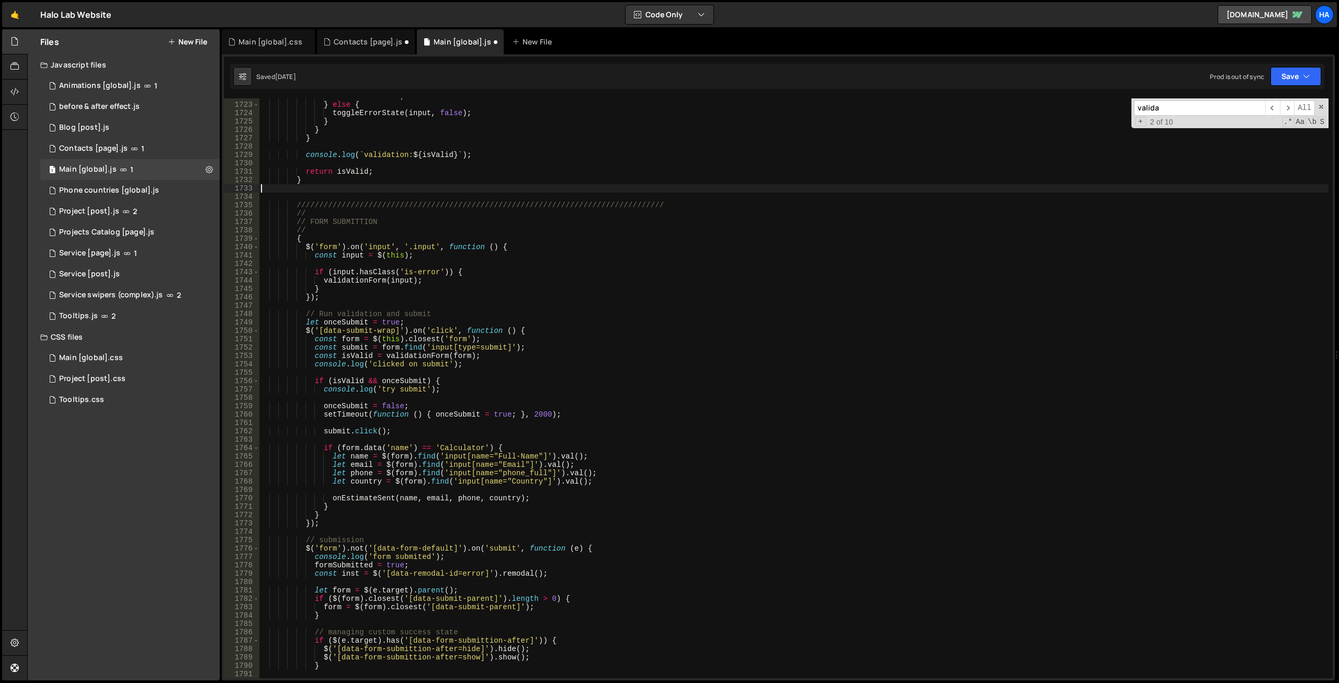
scroll to position [12531, 0]
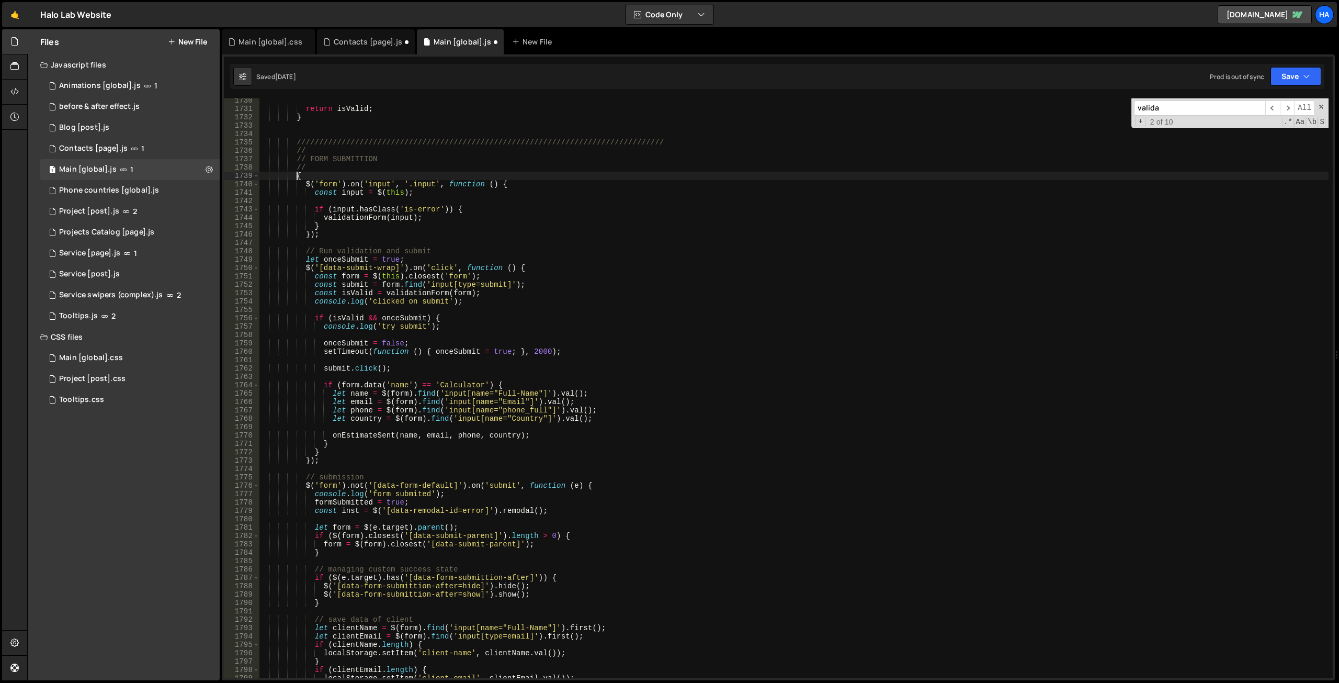
click at [299, 176] on div "return isValid ; } ////////////////////////////////////////////////////////////…" at bounding box center [794, 394] width 1070 height 596
click at [507, 182] on div "return isValid ; } ////////////////////////////////////////////////////////////…" at bounding box center [794, 394] width 1070 height 596
click at [522, 267] on div "return isValid ; } ////////////////////////////////////////////////////////////…" at bounding box center [794, 394] width 1070 height 596
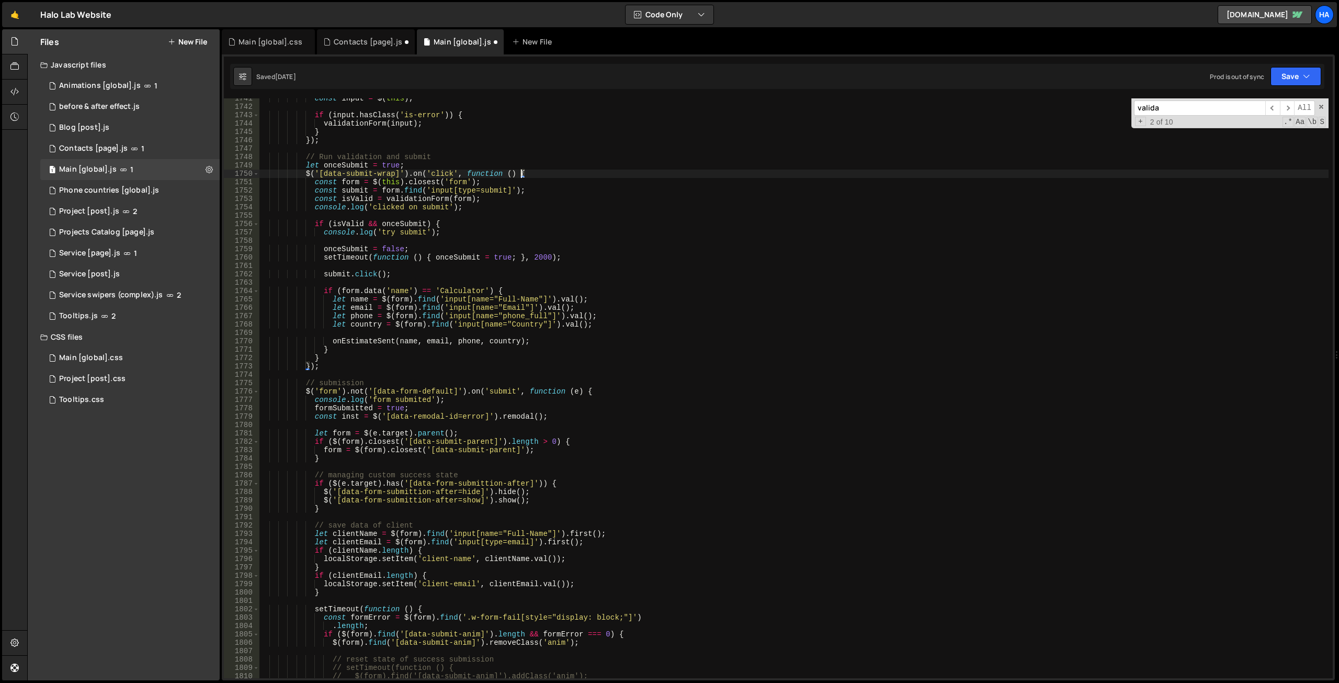
click at [589, 392] on div "const input = $ ( this ) ; if ( input . hasClass ( 'is-error' )) { validationFo…" at bounding box center [794, 392] width 1070 height 596
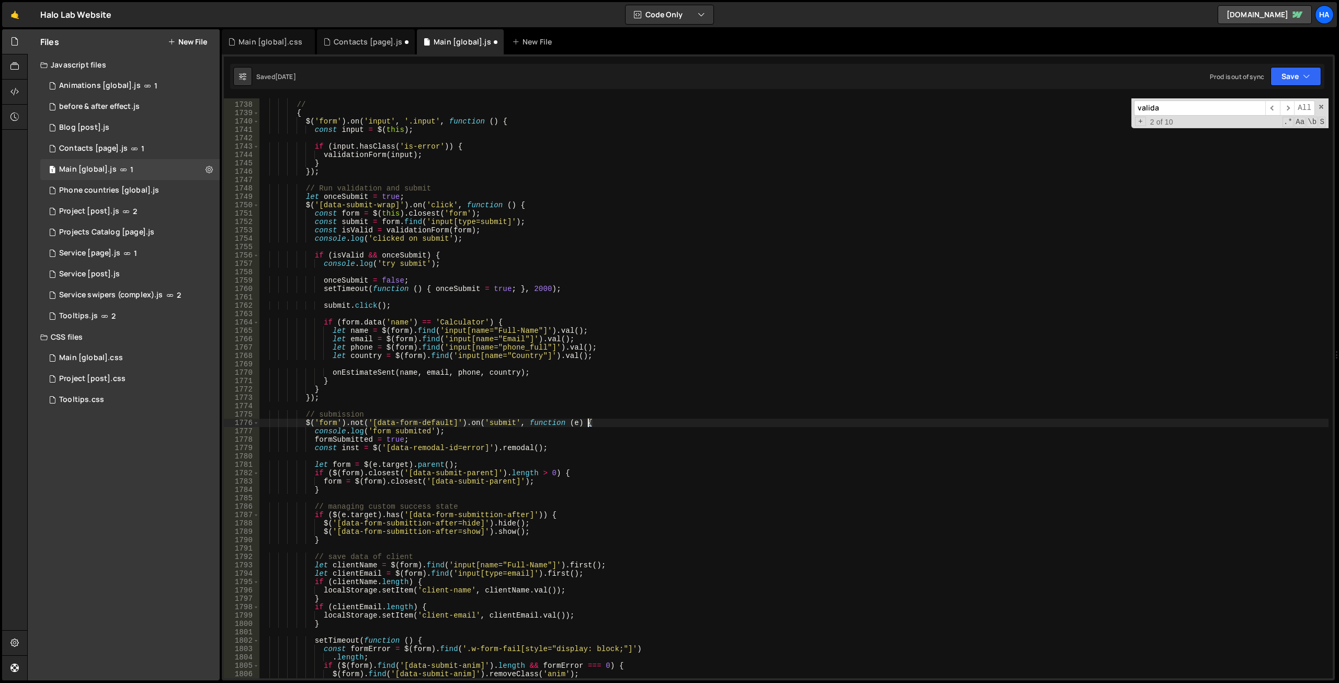
scroll to position [12504, 0]
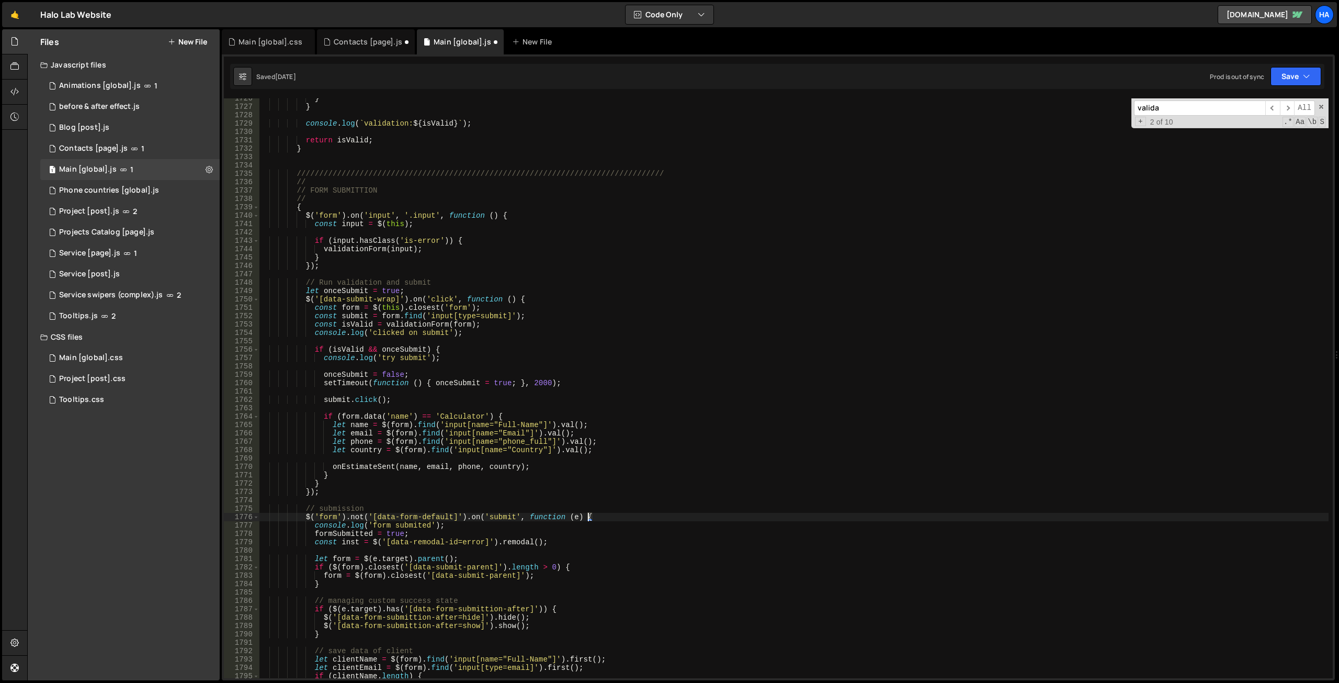
click at [332, 190] on div "} } console . log ( ` validation: ${ isValid } ` ) ; return isValid ; } ///////…" at bounding box center [794, 392] width 1070 height 596
click at [348, 512] on div "} } console . log ( ` validation: ${ isValid } ` ) ; return isValid ; } ///////…" at bounding box center [794, 392] width 1070 height 596
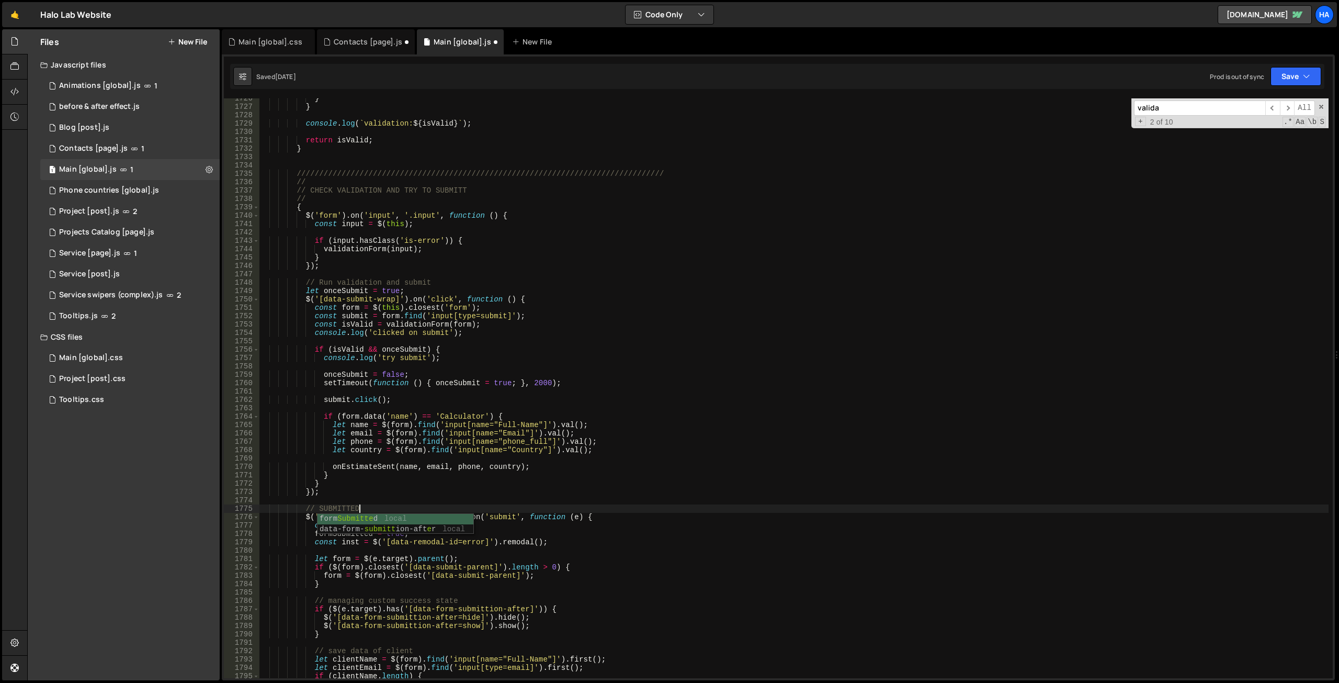
scroll to position [0, 6]
click at [447, 474] on div "} } console . log ( ` validation: ${ isValid } ` ) ; return isValid ; } ///////…" at bounding box center [794, 392] width 1070 height 596
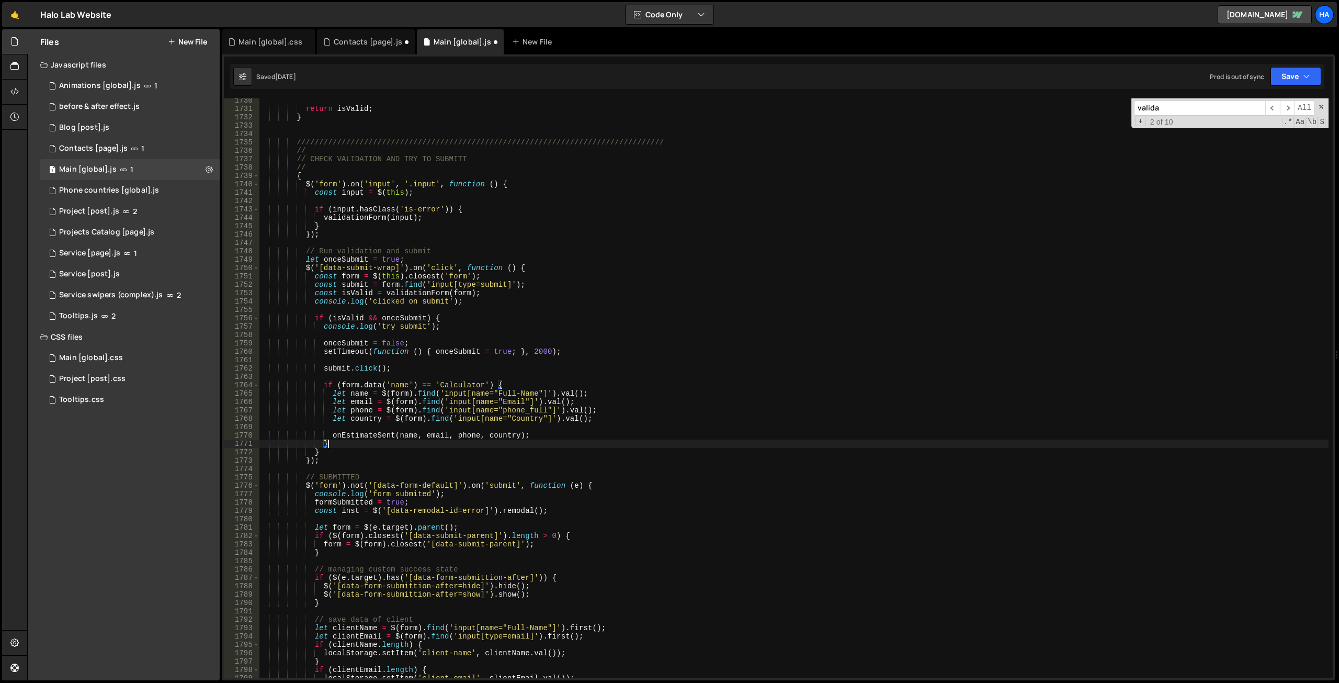
scroll to position [12450, 0]
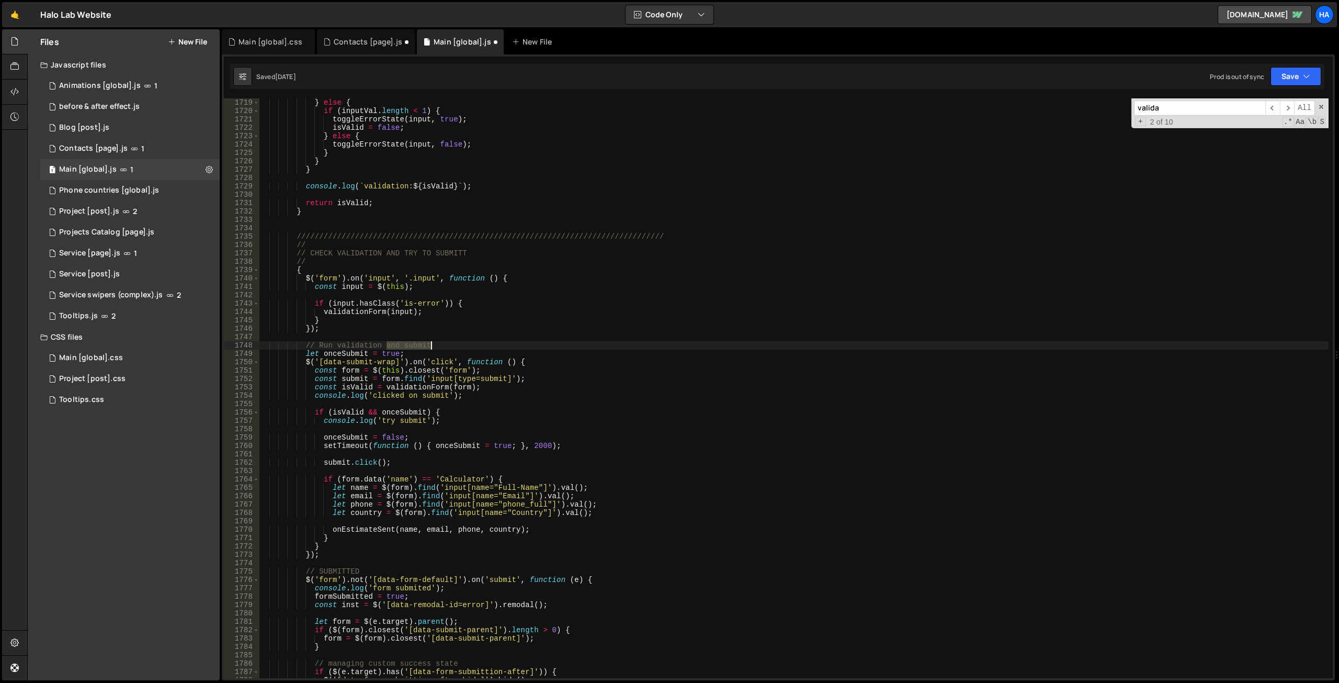
drag, startPoint x: 385, startPoint y: 344, endPoint x: 451, endPoint y: 343, distance: 65.4
click at [451, 343] on div "} else { if ( inputVal . length < 1 ) { toggleErrorState ( input , true ) ; isV…" at bounding box center [794, 396] width 1070 height 596
type textarea "// Run validation and submit"
click at [452, 342] on div "} else { if ( inputVal . length < 1 ) { toggleErrorState ( input , true ) ; isV…" at bounding box center [794, 388] width 1070 height 580
drag, startPoint x: 450, startPoint y: 345, endPoint x: 180, endPoint y: 344, distance: 269.4
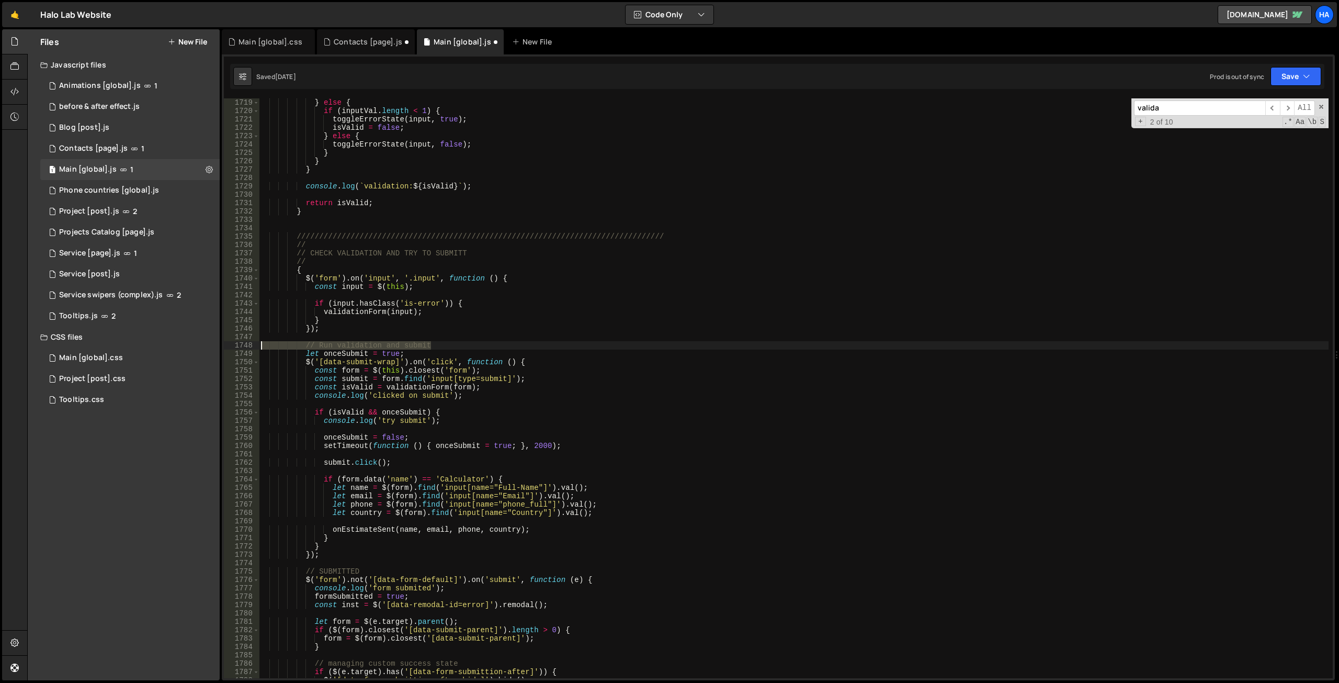
click at [180, 344] on div "Files New File Javascript files 1 Animations [global].js 1 0 before & after eff…" at bounding box center [683, 354] width 1312 height 651
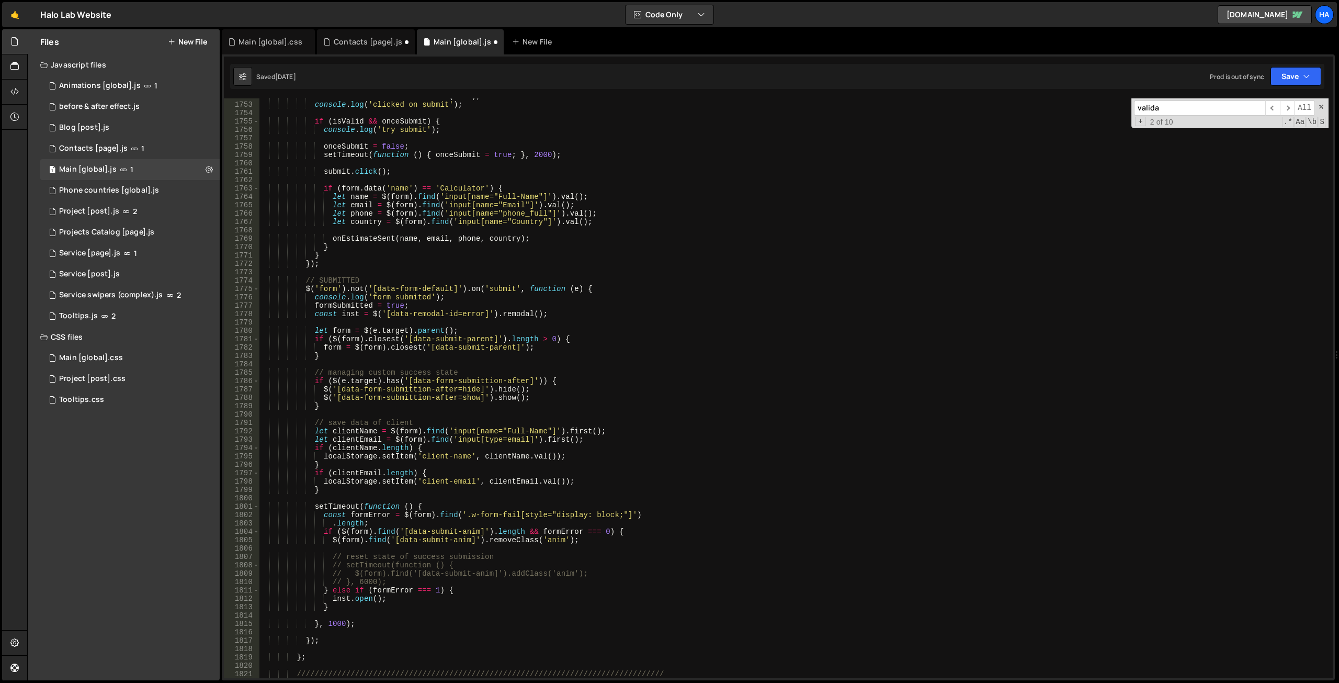
scroll to position [12754, 0]
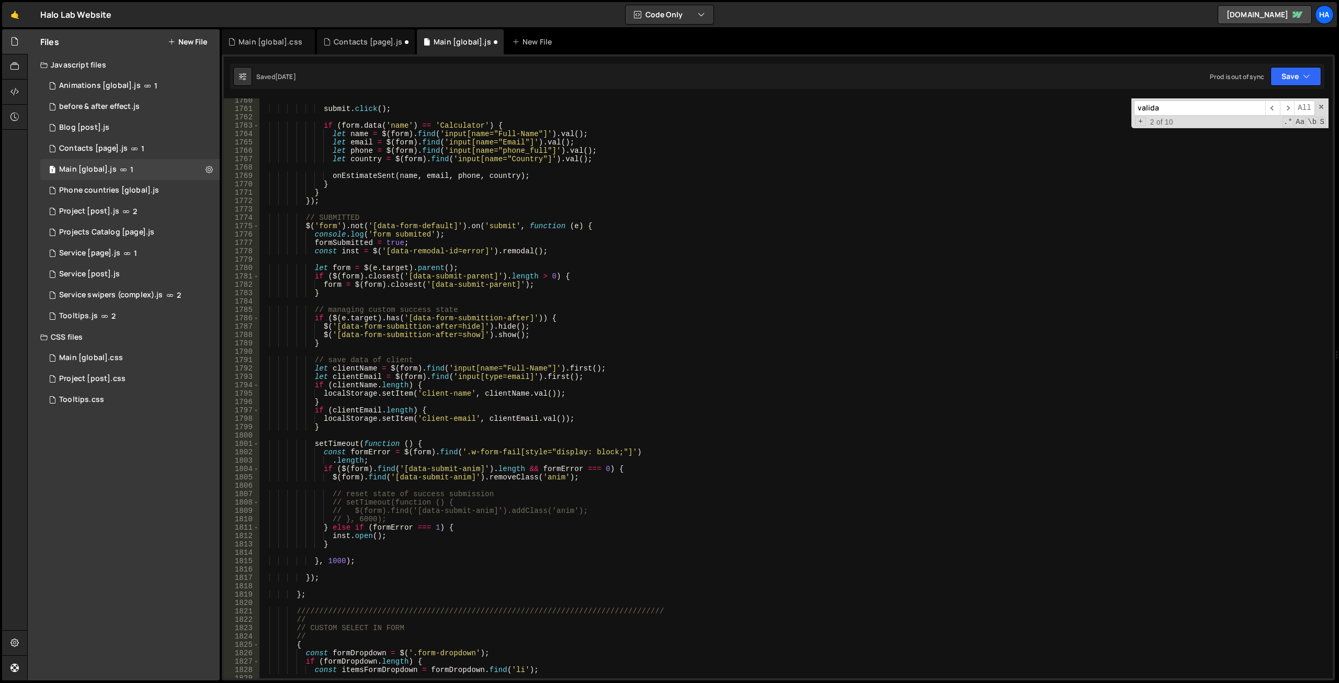
click at [421, 443] on div "submit . click ( ) ; if ( form . data ( 'name' ) == 'Calculator' ) { let name =…" at bounding box center [794, 394] width 1070 height 596
click at [453, 233] on div "submit . click ( ) ; if ( form . data ( 'name' ) == 'Calculator' ) { let name =…" at bounding box center [794, 394] width 1070 height 596
type textarea "console.log('form submited');"
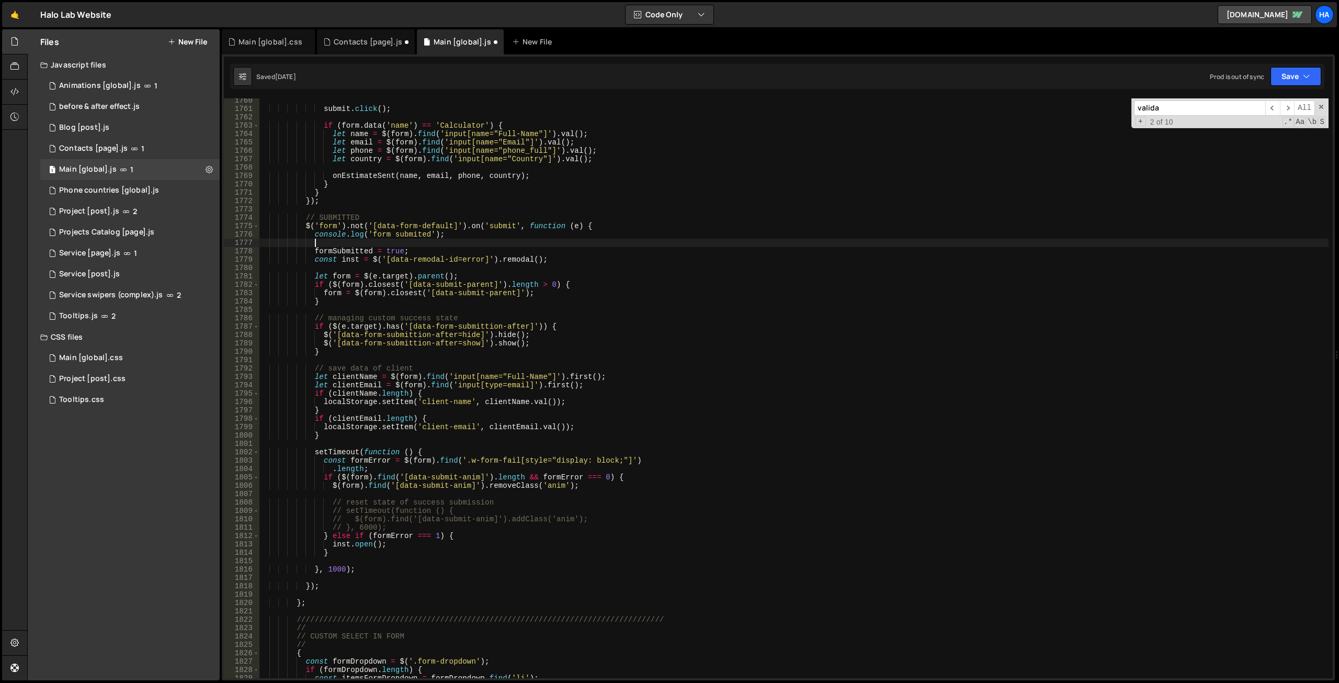
click at [350, 261] on div "submit . click ( ) ; if ( form . data ( 'name' ) == 'Calculator' ) { let name =…" at bounding box center [794, 394] width 1070 height 596
click at [344, 545] on div "submit . click ( ) ; if ( form . data ( 'name' ) == 'Calculator' ) { let name =…" at bounding box center [794, 394] width 1070 height 596
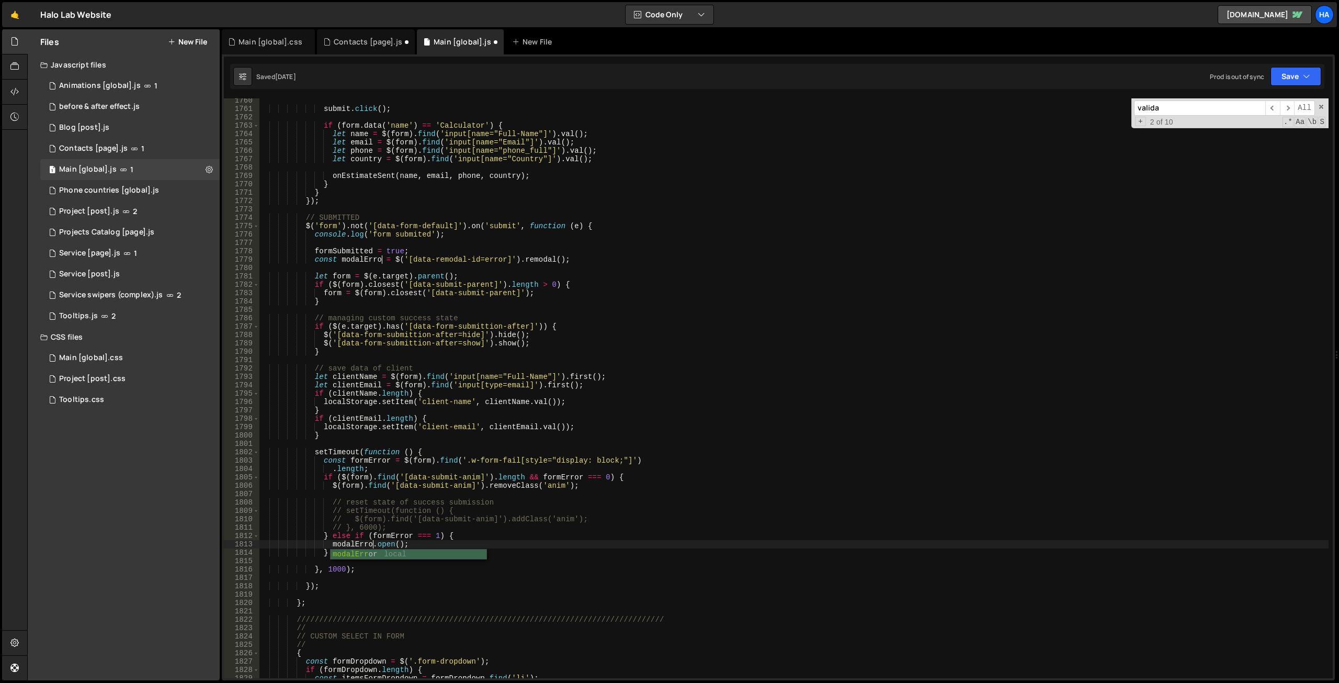
type textarea "[DOMAIN_NAME]();"
click at [372, 445] on div "submit . click ( ) ; if ( form . data ( 'name' ) == 'Calculator' ) { let name =…" at bounding box center [794, 394] width 1070 height 596
click at [420, 455] on div "submit . click ( ) ; if ( form . data ( 'name' ) == 'Calculator' ) { let name =…" at bounding box center [794, 394] width 1070 height 596
click at [430, 448] on div "submit . click ( ) ; if ( form . data ( 'name' ) == 'Calculator' ) { let name =…" at bounding box center [794, 394] width 1070 height 596
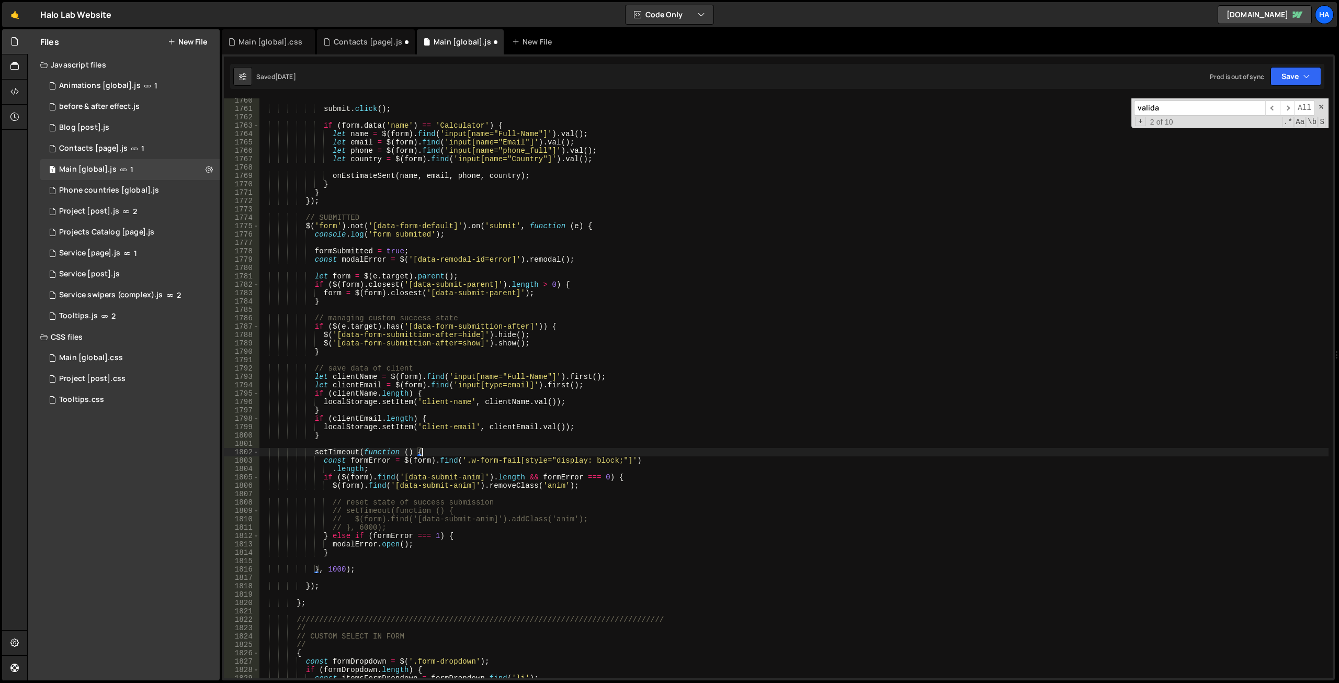
click at [640, 459] on div "submit . click ( ) ; if ( form . data ( 'name' ) == 'Calculator' ) { let name =…" at bounding box center [794, 394] width 1070 height 596
click at [448, 452] on div "submit . click ( ) ; if ( form . data ( 'name' ) == 'Calculator' ) { let name =…" at bounding box center [794, 394] width 1070 height 596
type textarea "setTimeout(function () {"
paste textarea "}"
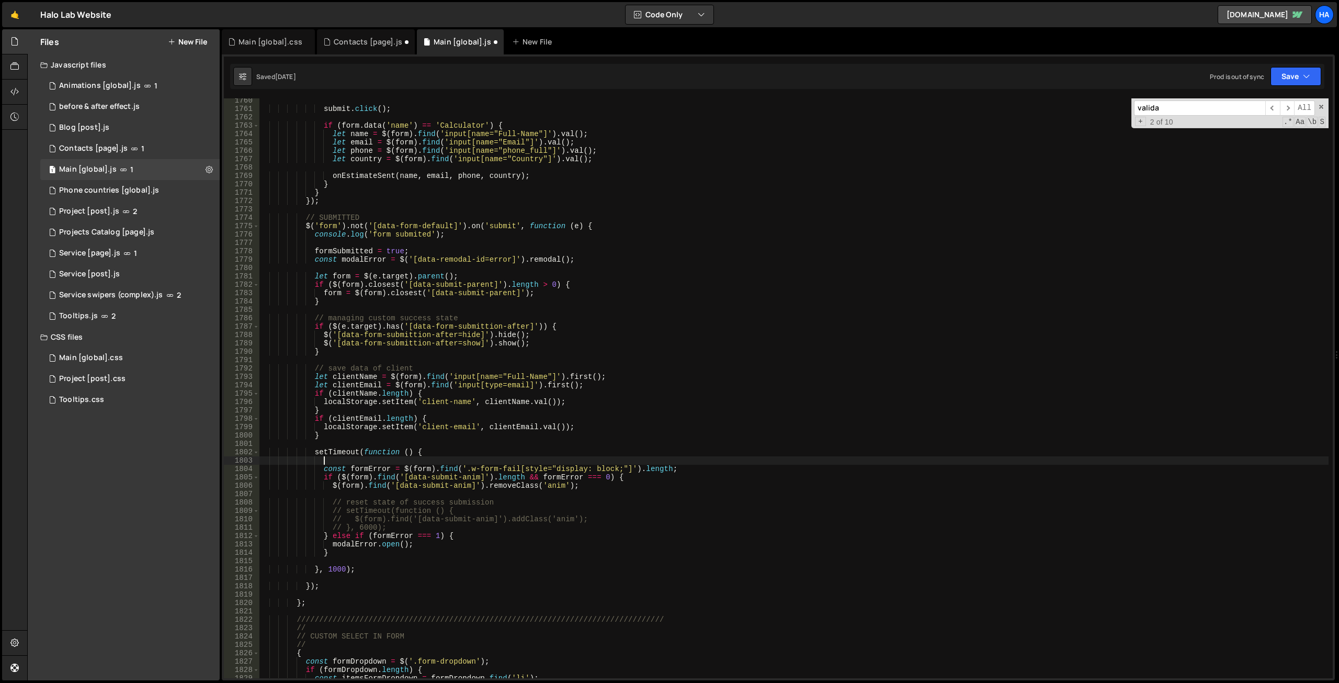
type textarea "}"
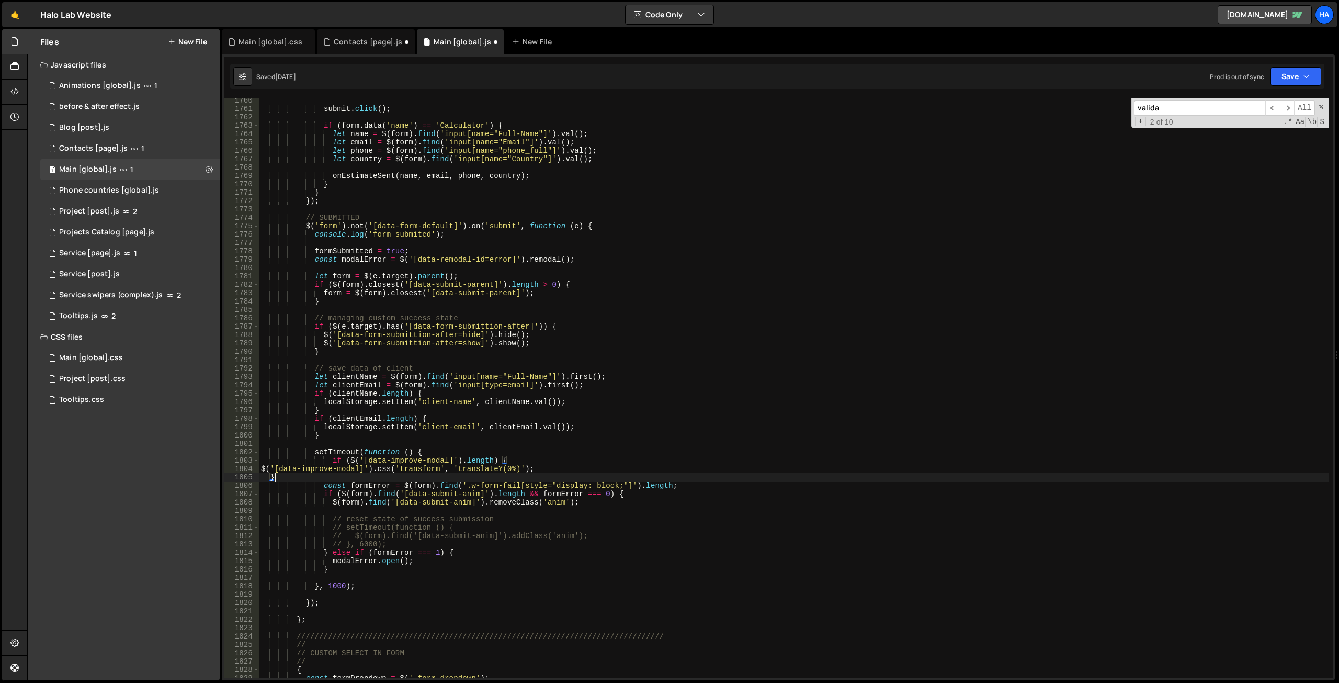
scroll to position [0, 0]
click at [430, 450] on div "submit . click ( ) ; if ( form . data ( 'name' ) == 'Calculator' ) { let name =…" at bounding box center [794, 394] width 1070 height 596
type textarea "setTimeout(function () {"
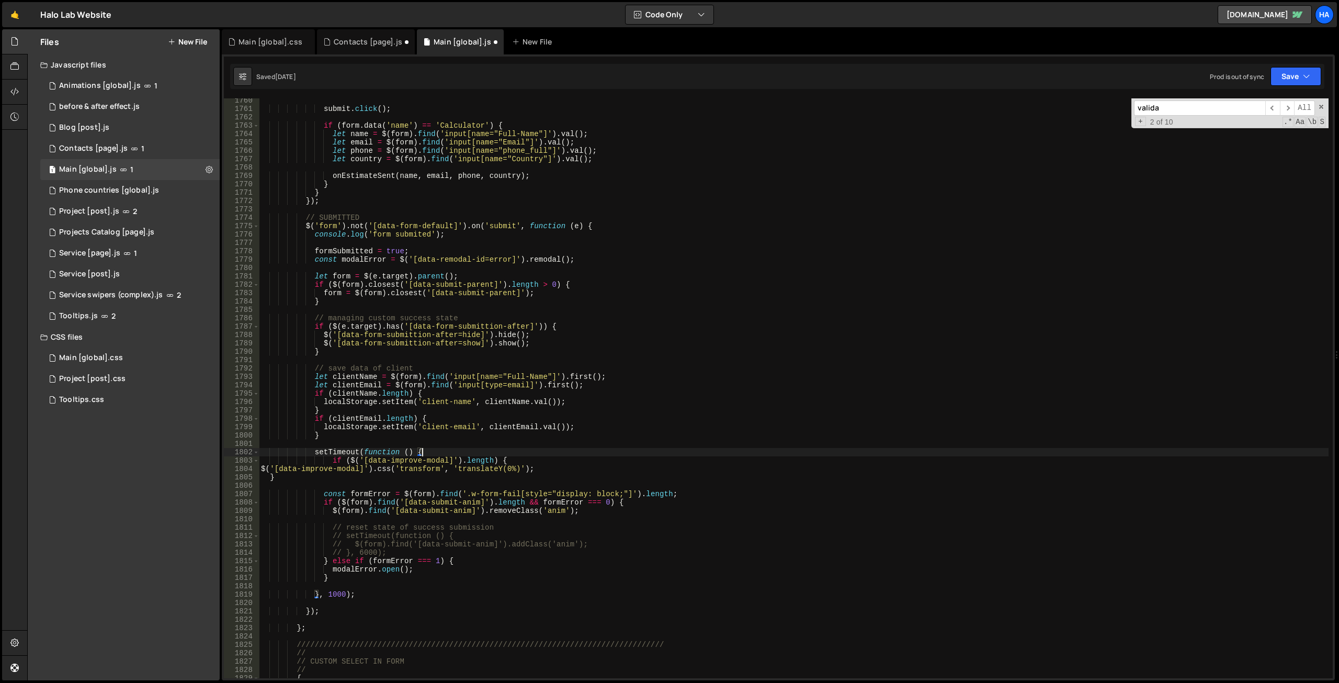
scroll to position [0, 4]
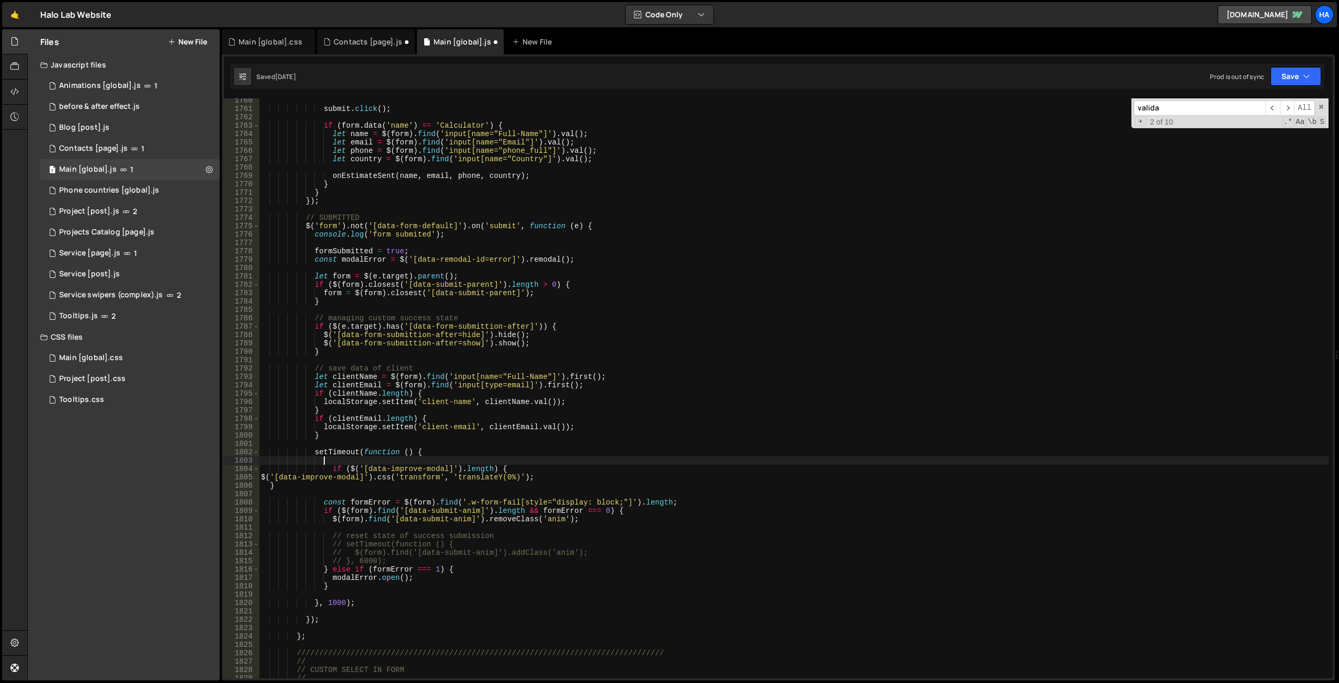
type textarea "if ($('[data-improve-modal]').length) {"
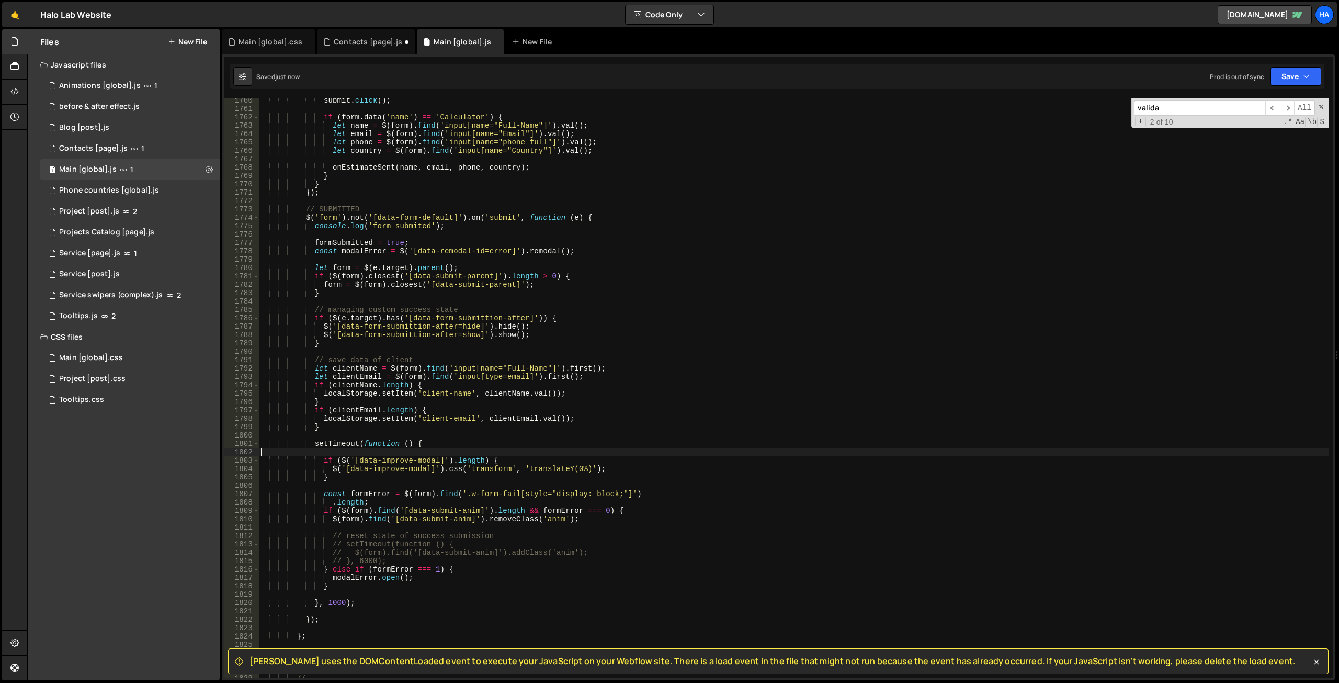
click at [438, 449] on div "submit . click ( ) ; if ( form . data ( 'name' ) == 'Calculator' ) { let name =…" at bounding box center [794, 394] width 1070 height 596
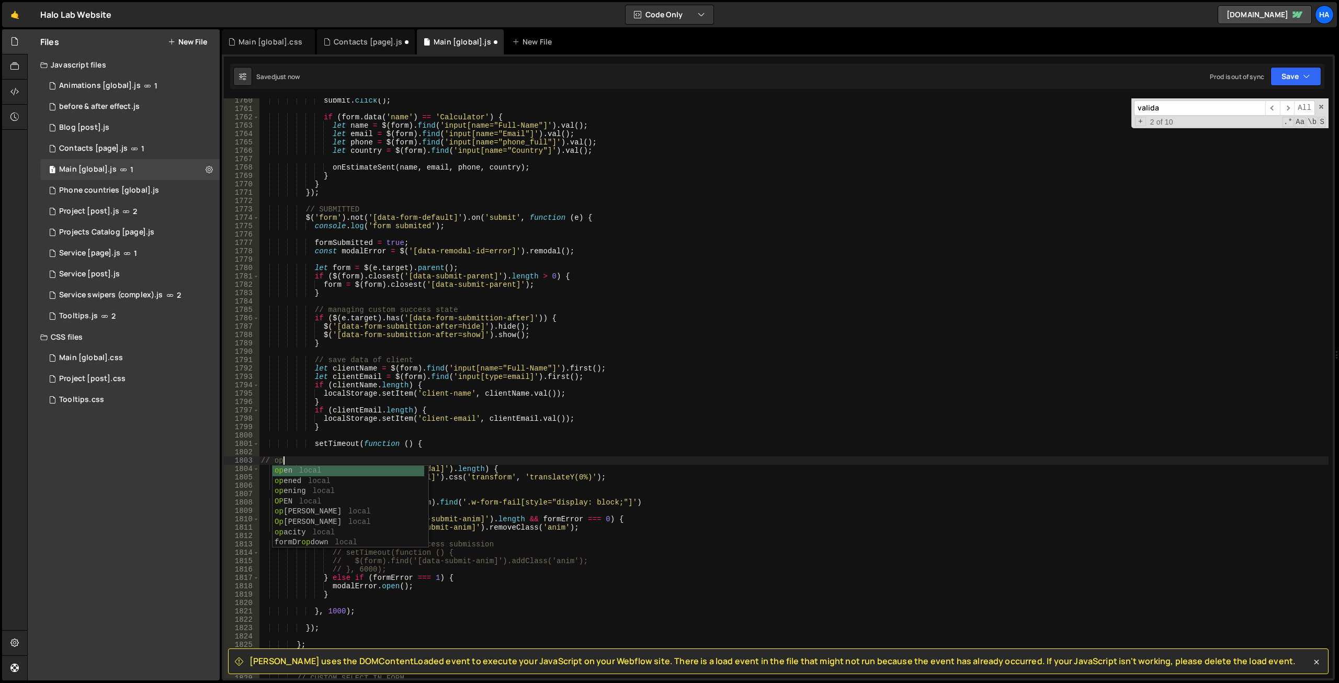
scroll to position [0, 2]
type textarea "// open"
click at [370, 43] on div "Contacts [page].js" at bounding box center [368, 42] width 69 height 10
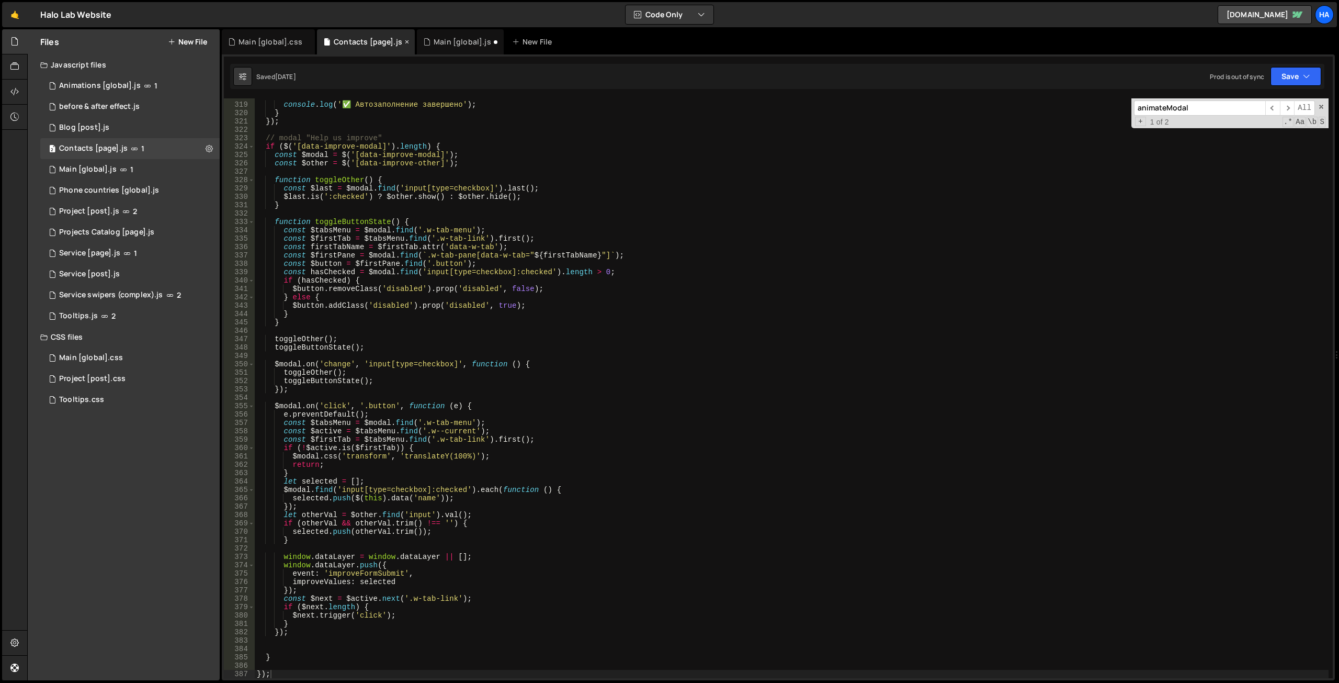
scroll to position [0, 0]
type textarea "// modal "Help us improve""
drag, startPoint x: 278, startPoint y: 137, endPoint x: 392, endPoint y: 138, distance: 114.0
click at [392, 138] on div "console . log ( '✅ Автозаполнение завершено' ) ; } }) ; // modal "Help us impro…" at bounding box center [792, 390] width 1074 height 596
click at [450, 45] on div "Main [global].js" at bounding box center [463, 42] width 58 height 10
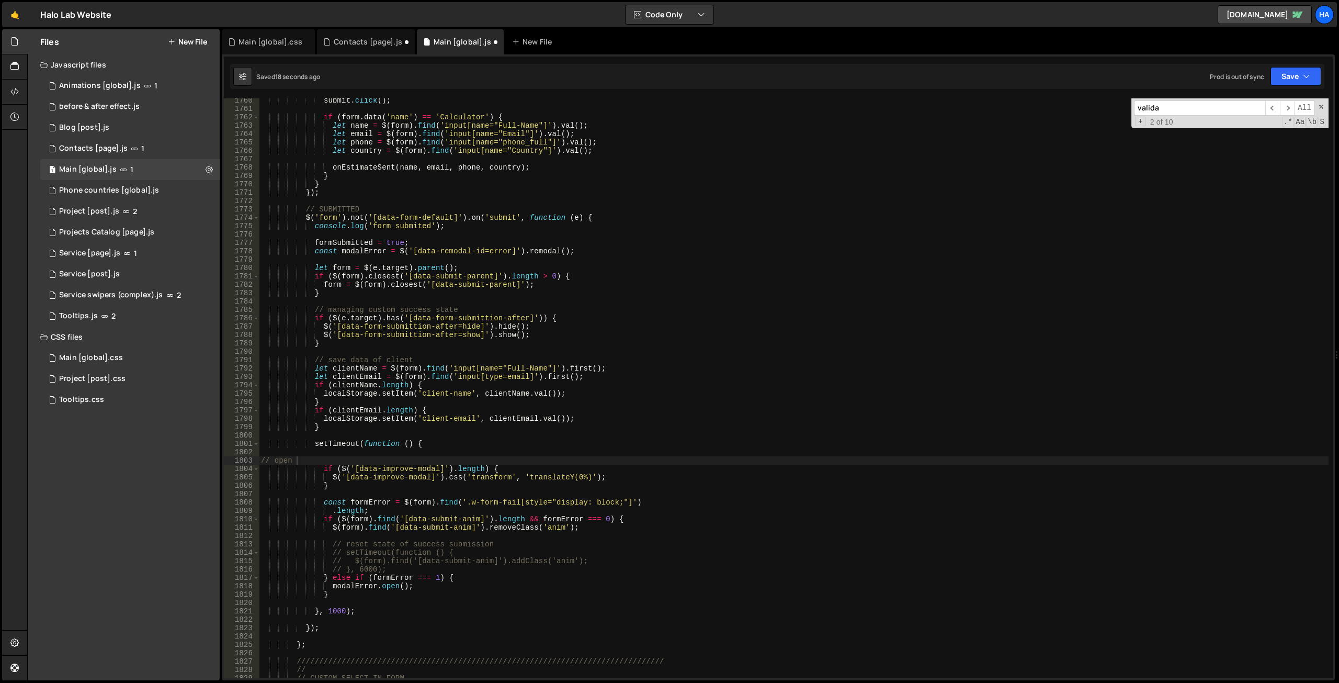
scroll to position [23018, 0]
click at [281, 463] on div "submit . click ( ) ; if ( form . data ( 'name' ) == 'Calculator' ) { let name =…" at bounding box center [794, 394] width 1070 height 596
paste textarea "modal "Help us improve""
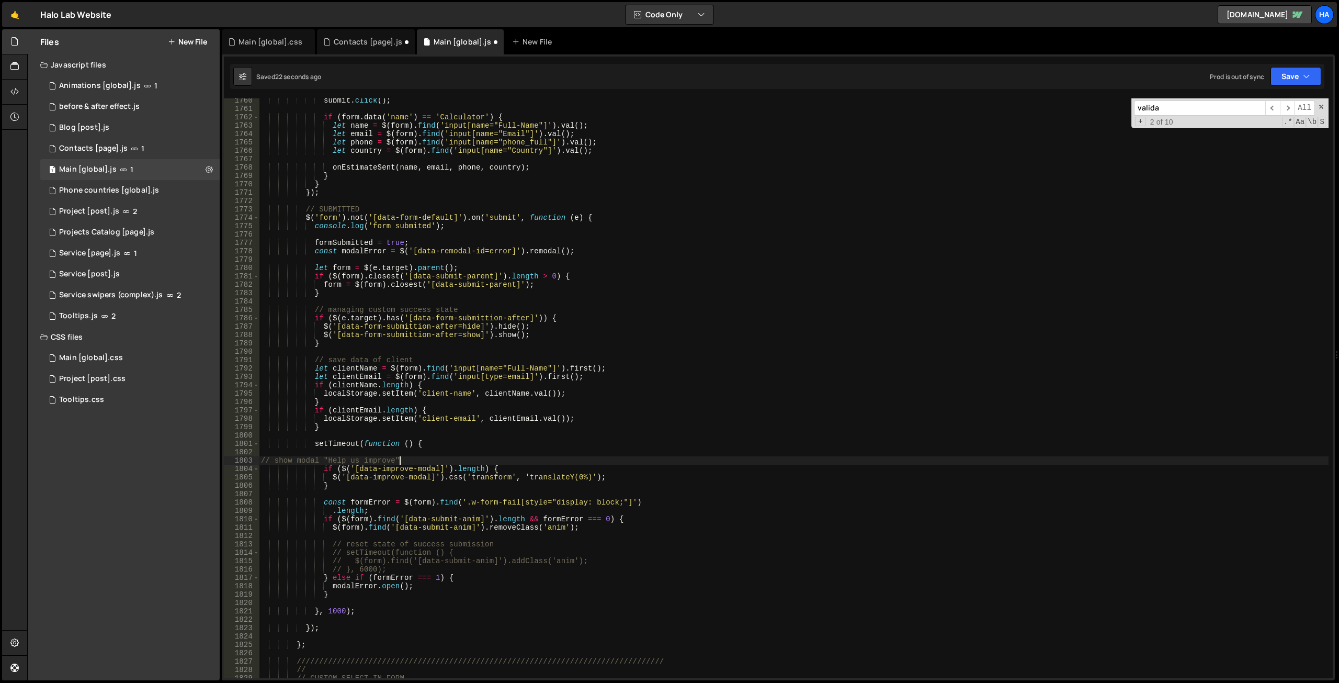
click at [312, 462] on div "submit . click ( ) ; if ( form . data ( 'name' ) == 'Calculator' ) { let name =…" at bounding box center [794, 394] width 1070 height 596
click at [523, 424] on div "submit . click ( ) ; if ( form . data ( 'name' ) == 'Calculator' ) { let name =…" at bounding box center [794, 394] width 1070 height 596
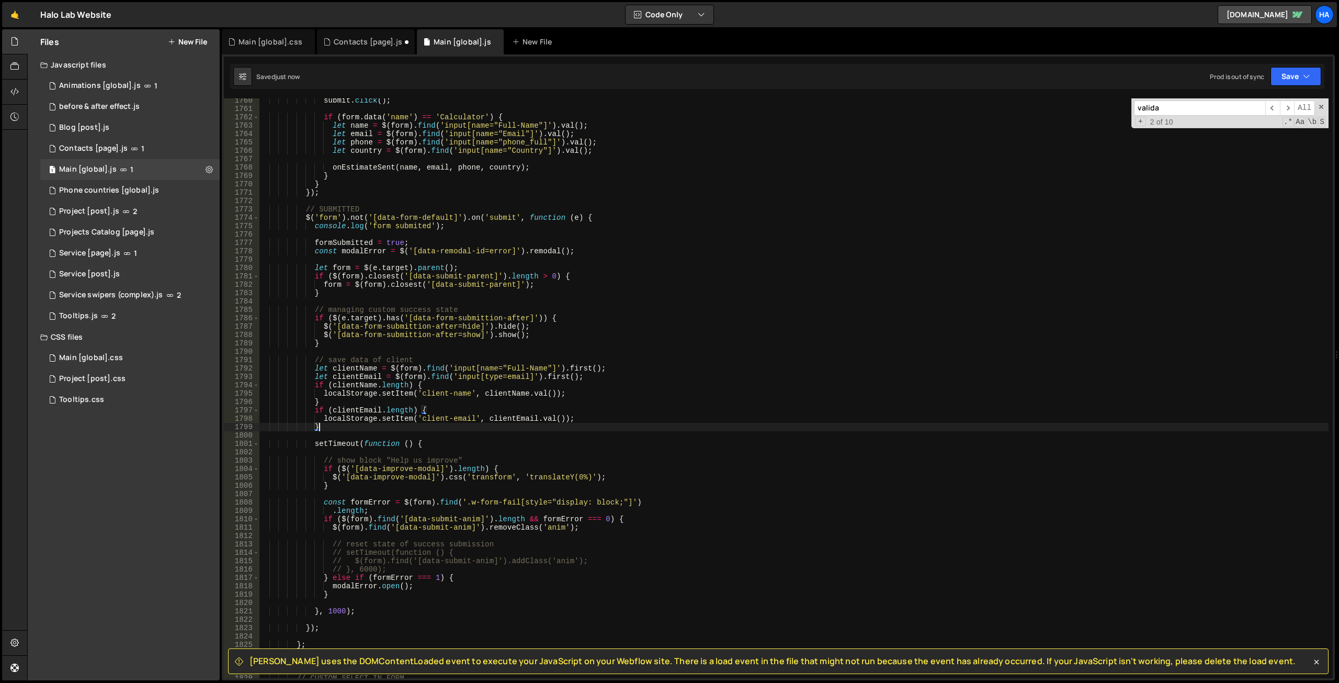
type textarea "}"
click at [367, 36] on div "Contacts [page].js" at bounding box center [366, 41] width 98 height 25
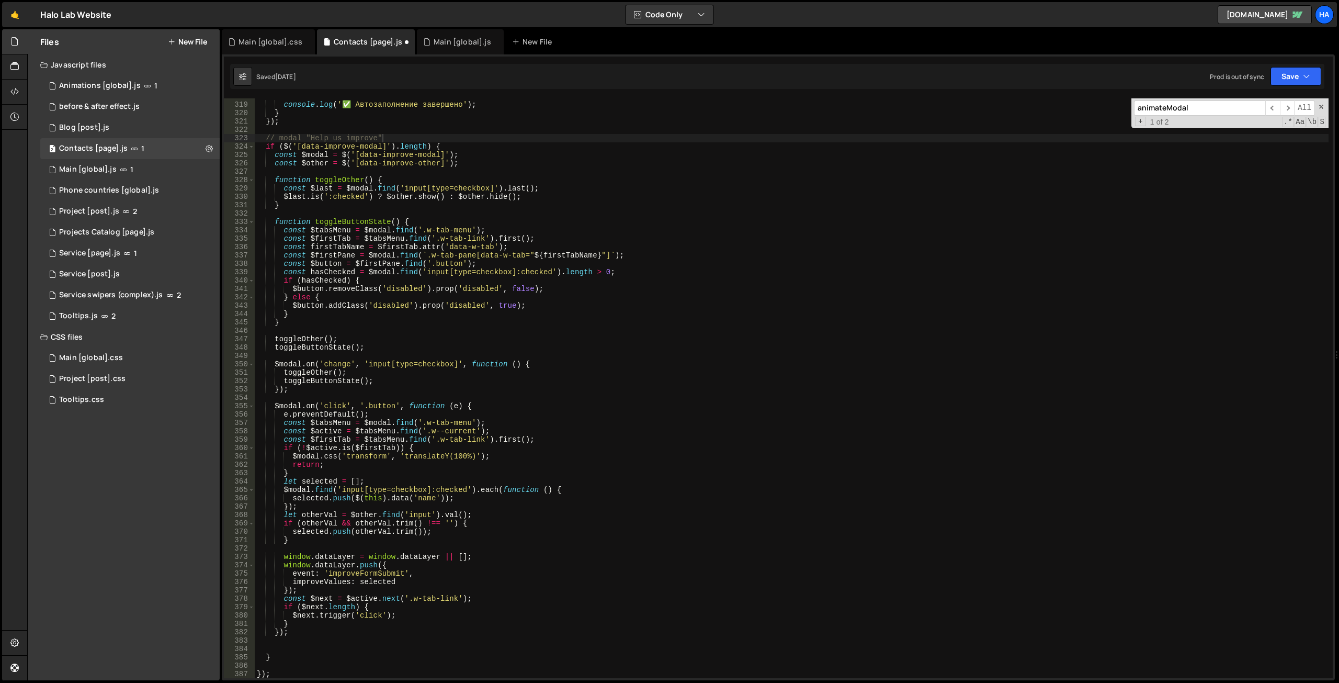
type textarea "const $firstPane = $modal.find(`.w-tab-pane[data-w-tab="${firstTabName}"]`);"
click at [462, 258] on div "console . log ( '✅ Автозаполнение завершено' ) ; } }) ; // modal "Help us impro…" at bounding box center [792, 390] width 1074 height 596
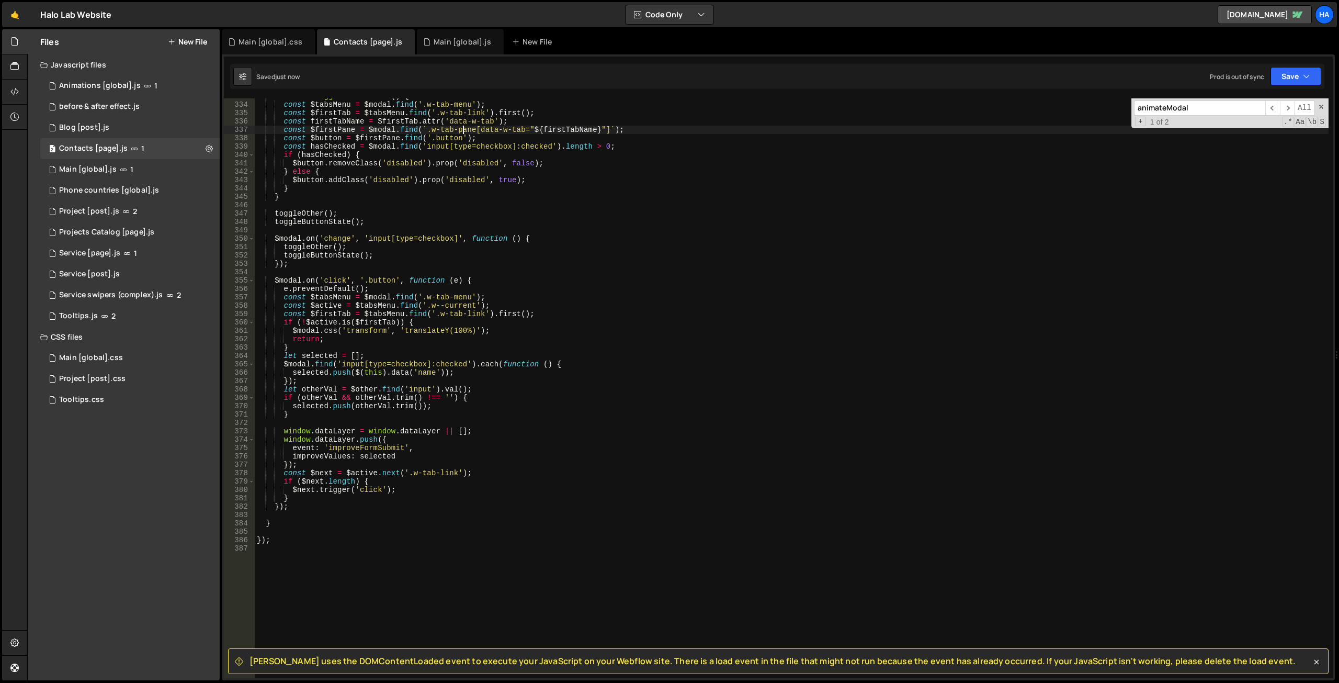
scroll to position [2785, 0]
click at [441, 46] on div "Main [global].js" at bounding box center [463, 42] width 58 height 10
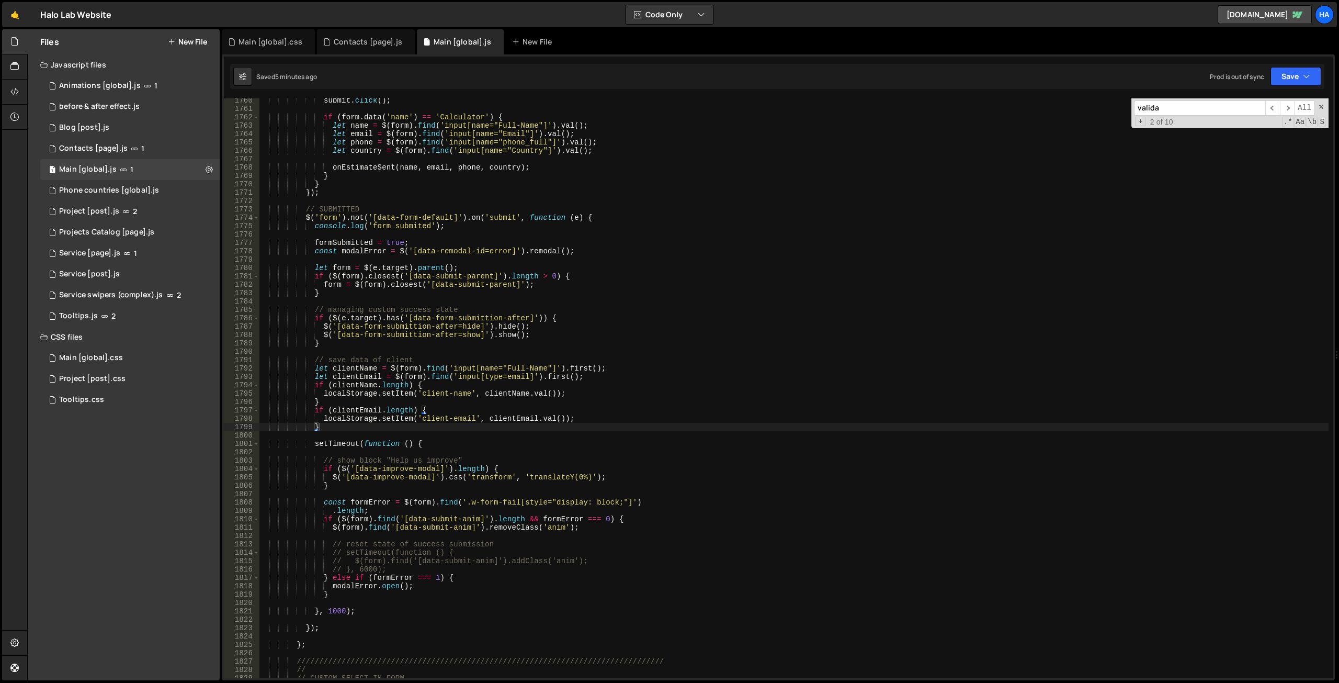
type textarea "formSubmitted = true;"
click at [474, 246] on div "submit . click ( ) ; if ( form . data ( 'name' ) == 'Calculator' ) { let name =…" at bounding box center [794, 394] width 1070 height 596
paste input "formSubmitted"
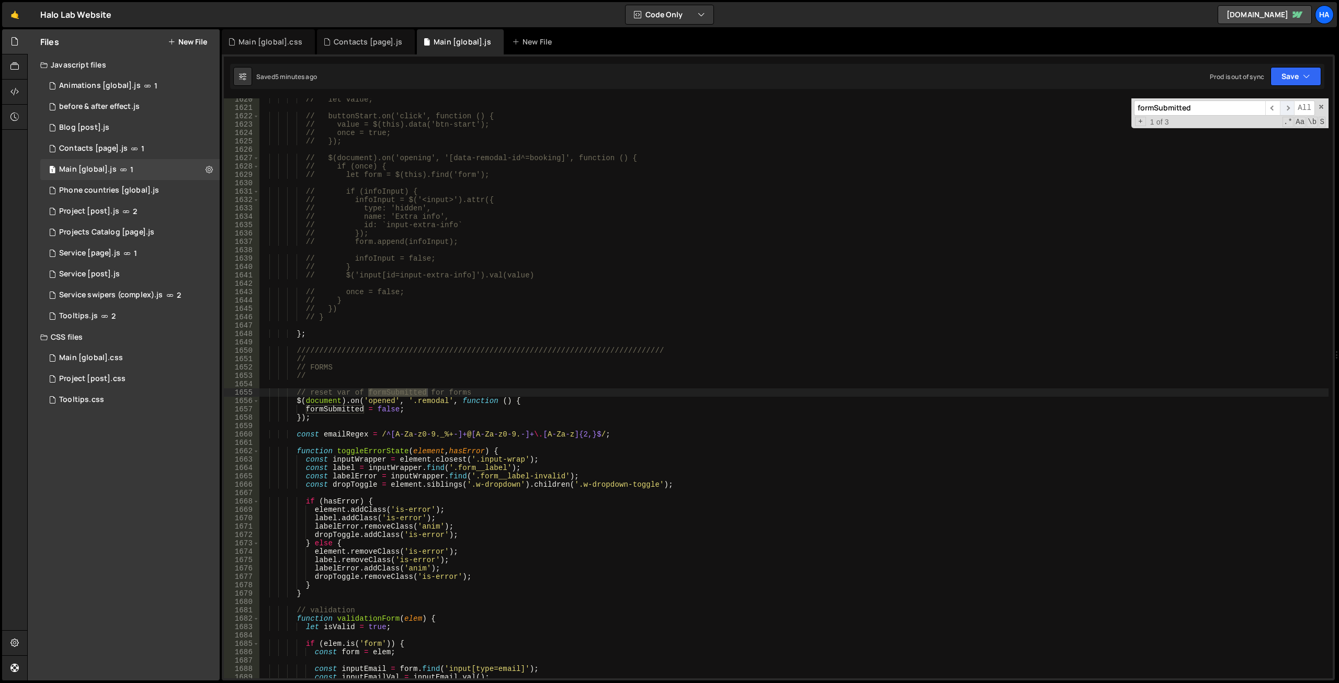
type input "formSubmitted"
click at [1285, 107] on span "​" at bounding box center [1287, 107] width 15 height 15
click at [1288, 106] on span "​" at bounding box center [1287, 107] width 15 height 15
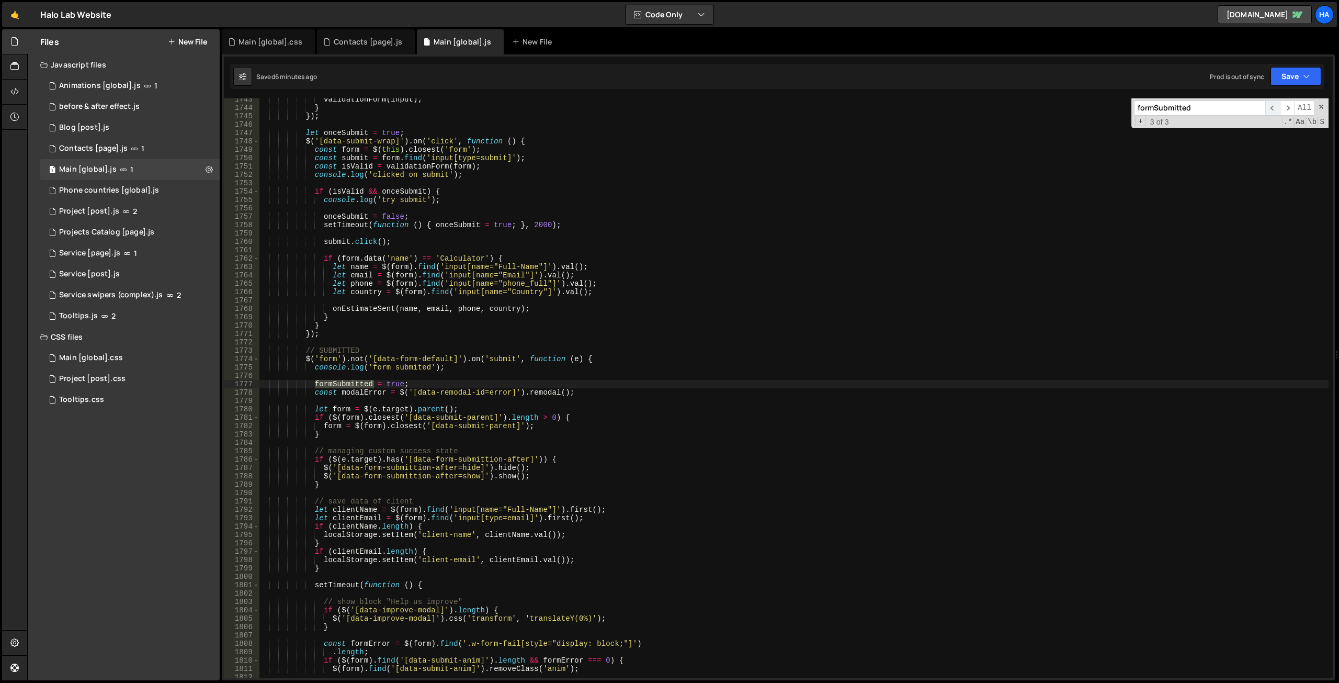
click at [1273, 108] on span "​" at bounding box center [1272, 107] width 15 height 15
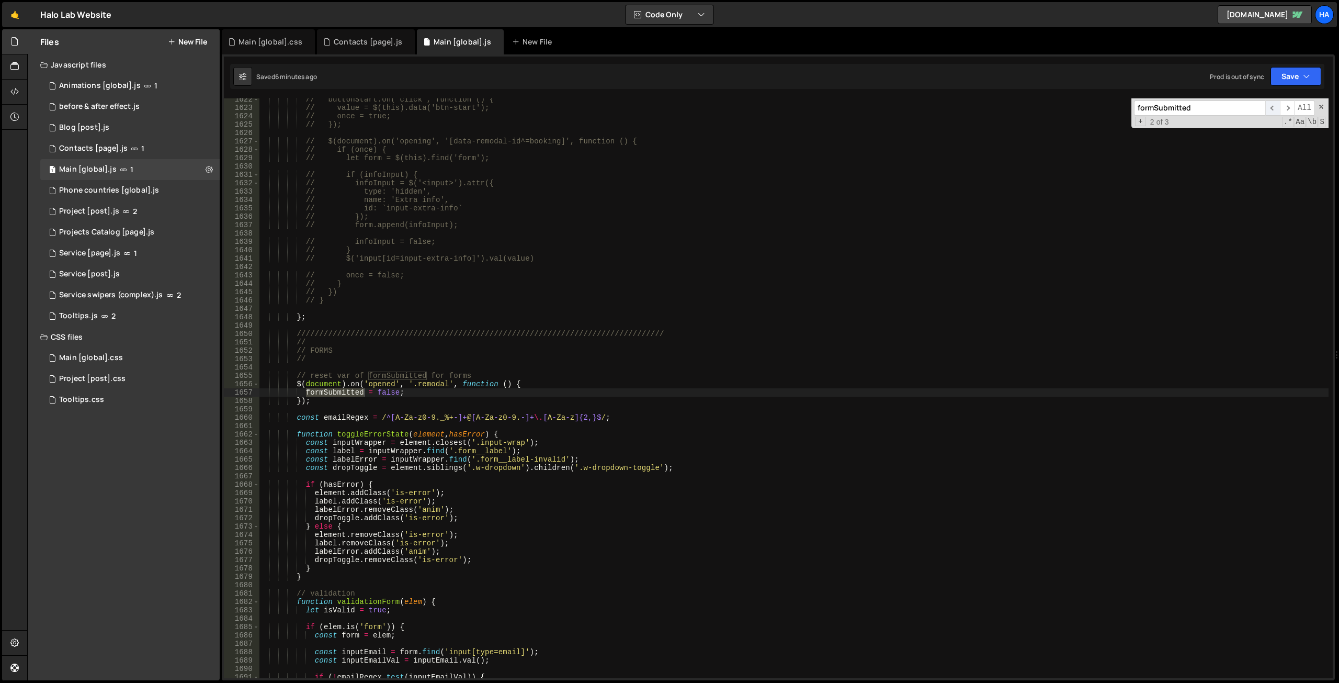
scroll to position [11725, 0]
click at [1287, 106] on span "​" at bounding box center [1287, 107] width 15 height 15
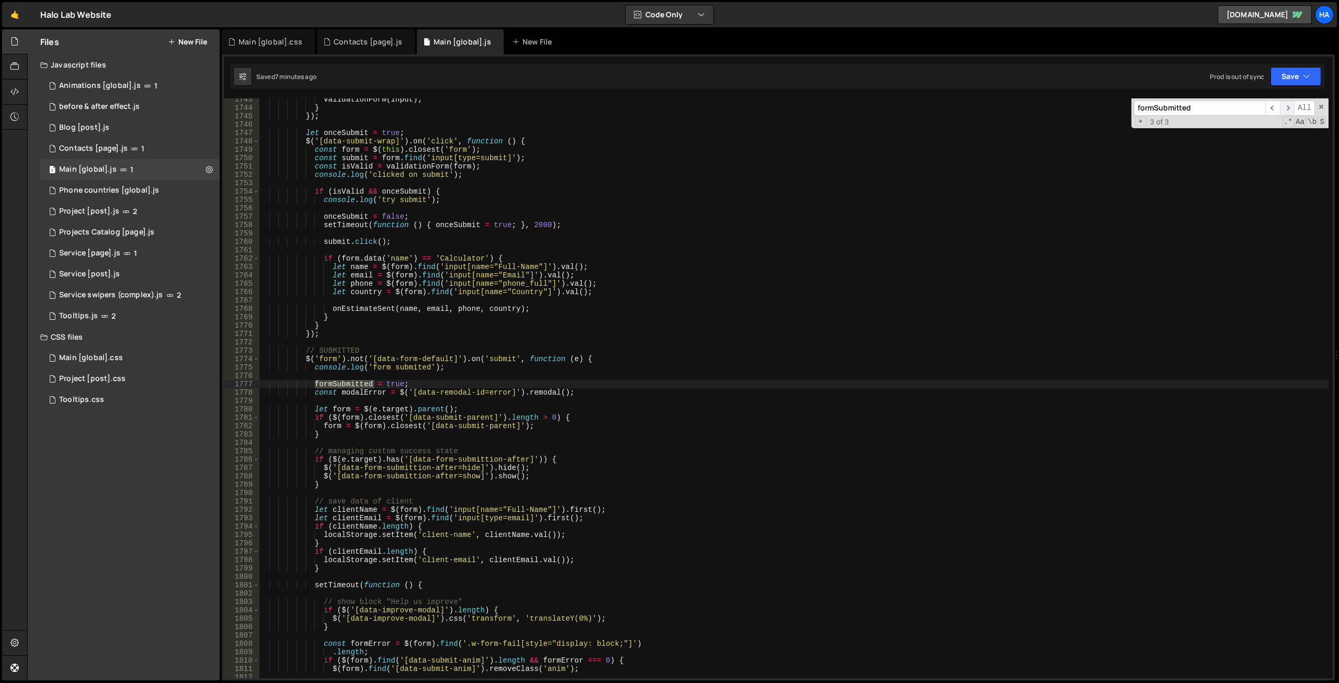
click at [1286, 106] on span "​" at bounding box center [1287, 107] width 15 height 15
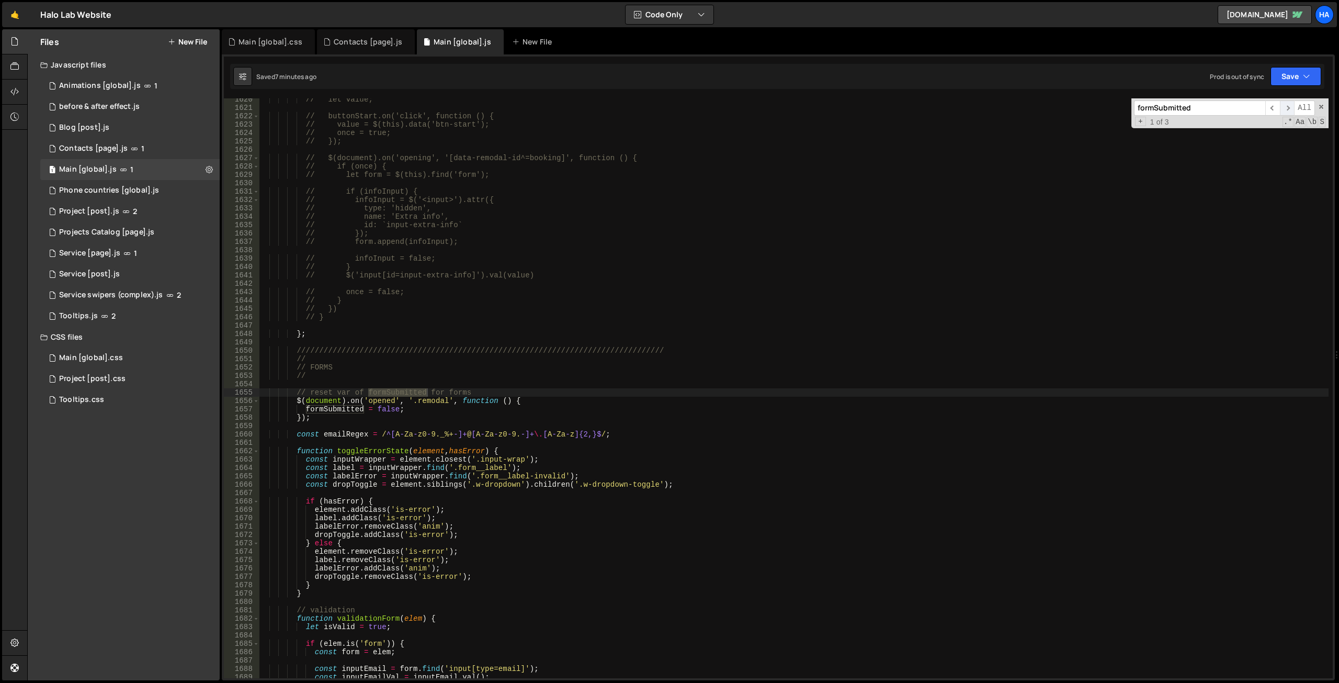
scroll to position [11711, 0]
click at [1289, 107] on span "​" at bounding box center [1287, 107] width 15 height 15
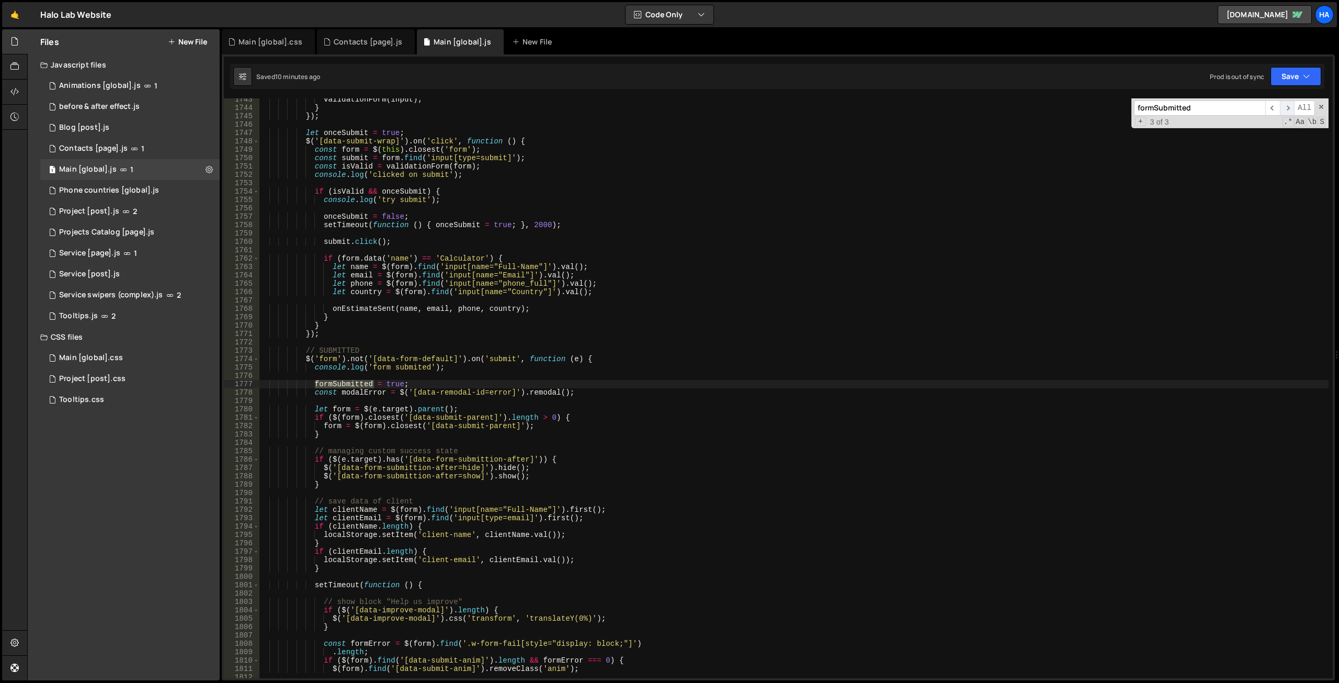
click at [1283, 108] on span "​" at bounding box center [1287, 107] width 15 height 15
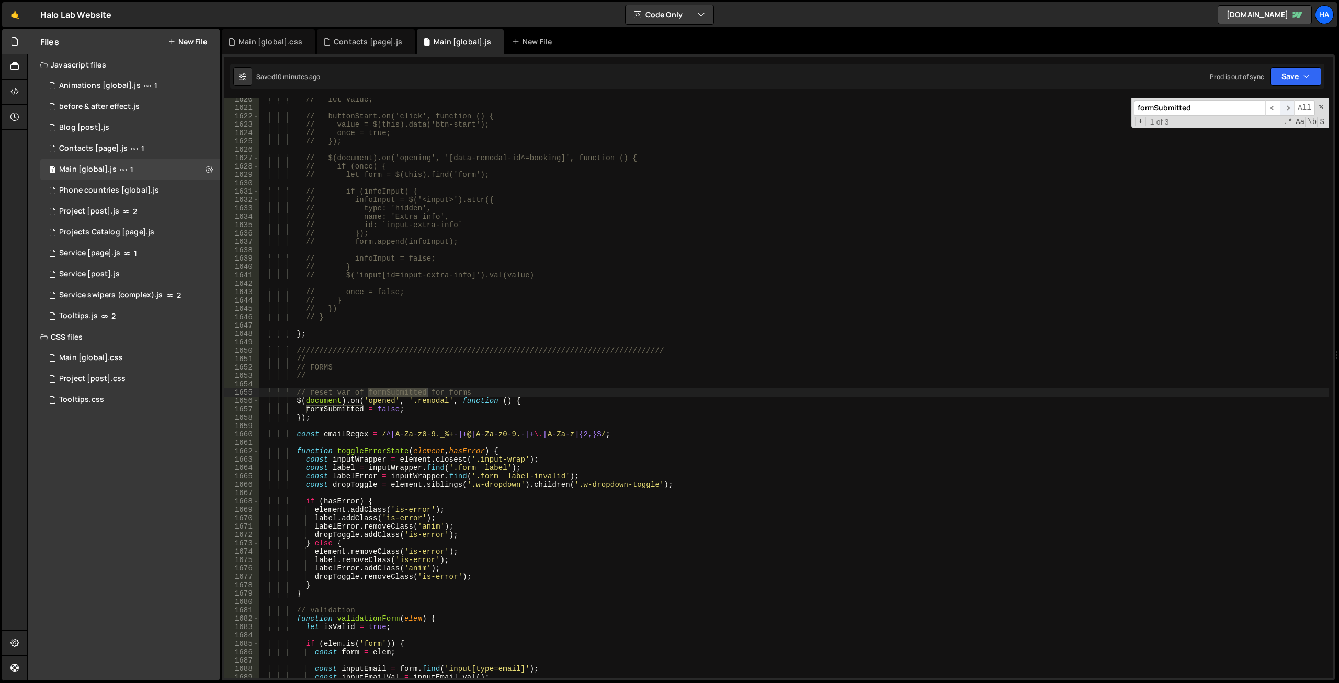
scroll to position [11711, 0]
click at [1283, 108] on span "​" at bounding box center [1287, 107] width 15 height 15
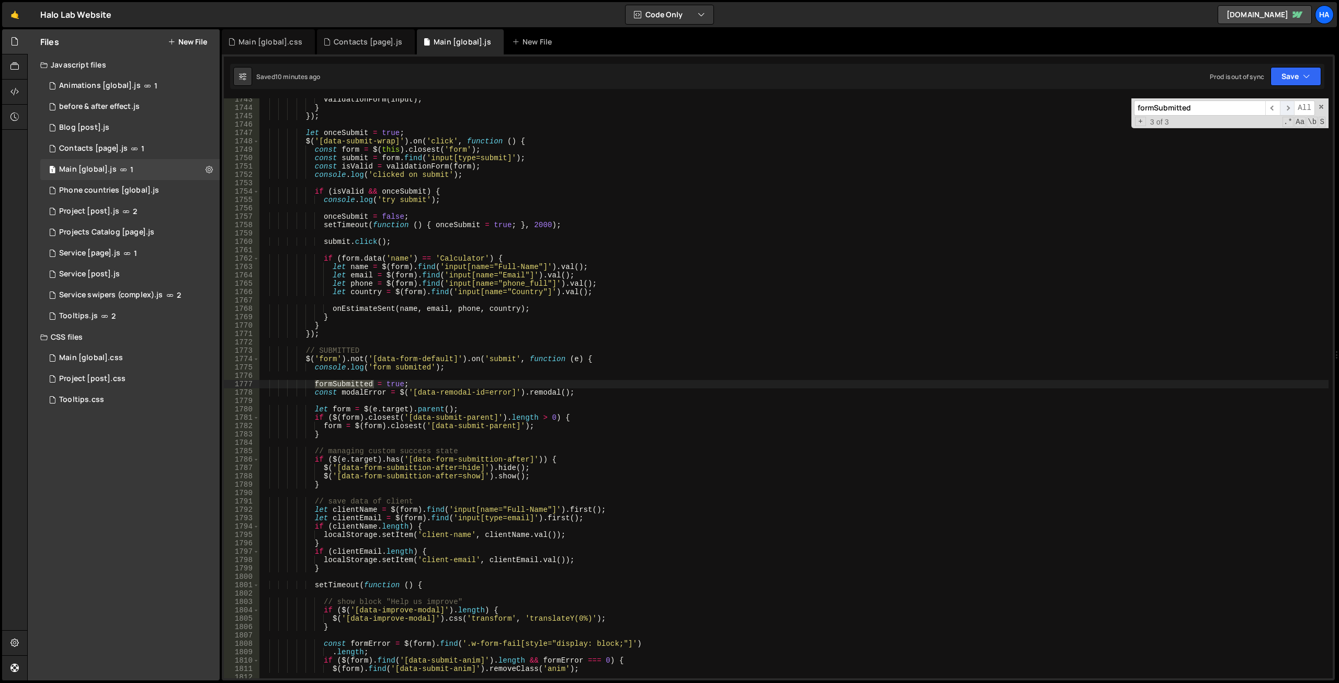
scroll to position [12600, 0]
click at [1283, 108] on span "​" at bounding box center [1287, 107] width 15 height 15
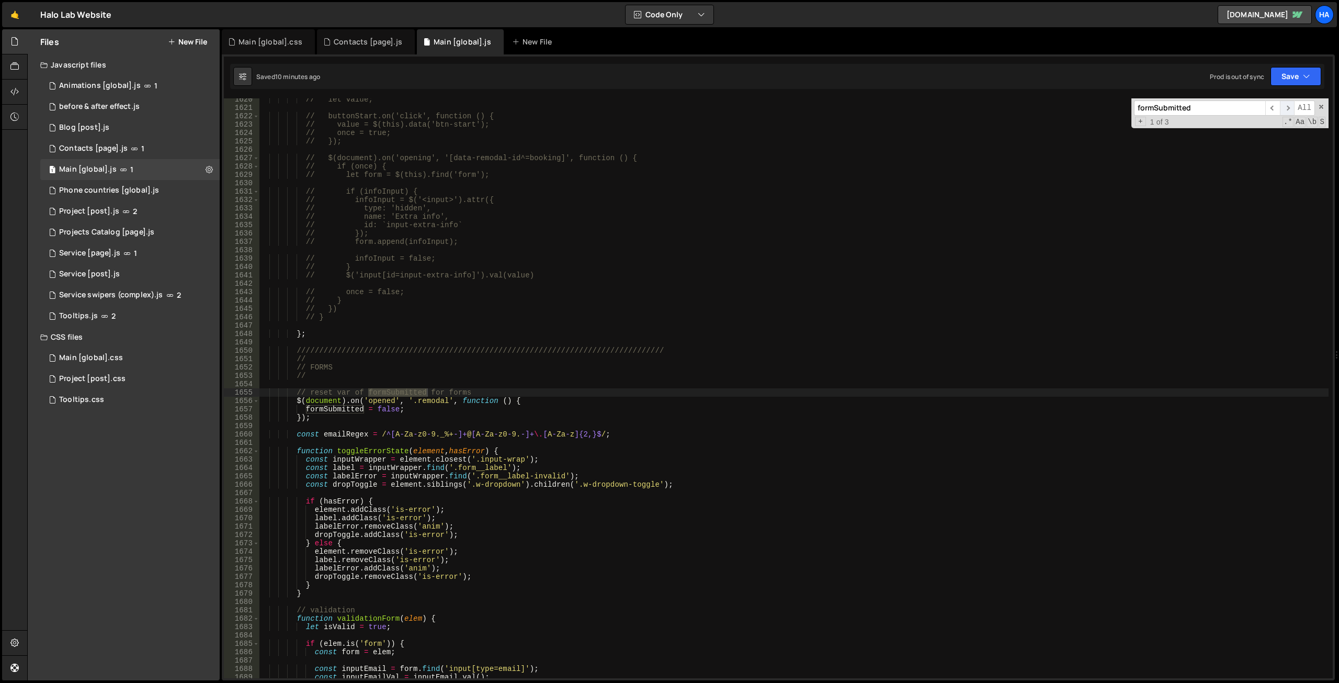
click at [1283, 108] on span "​" at bounding box center [1287, 107] width 15 height 15
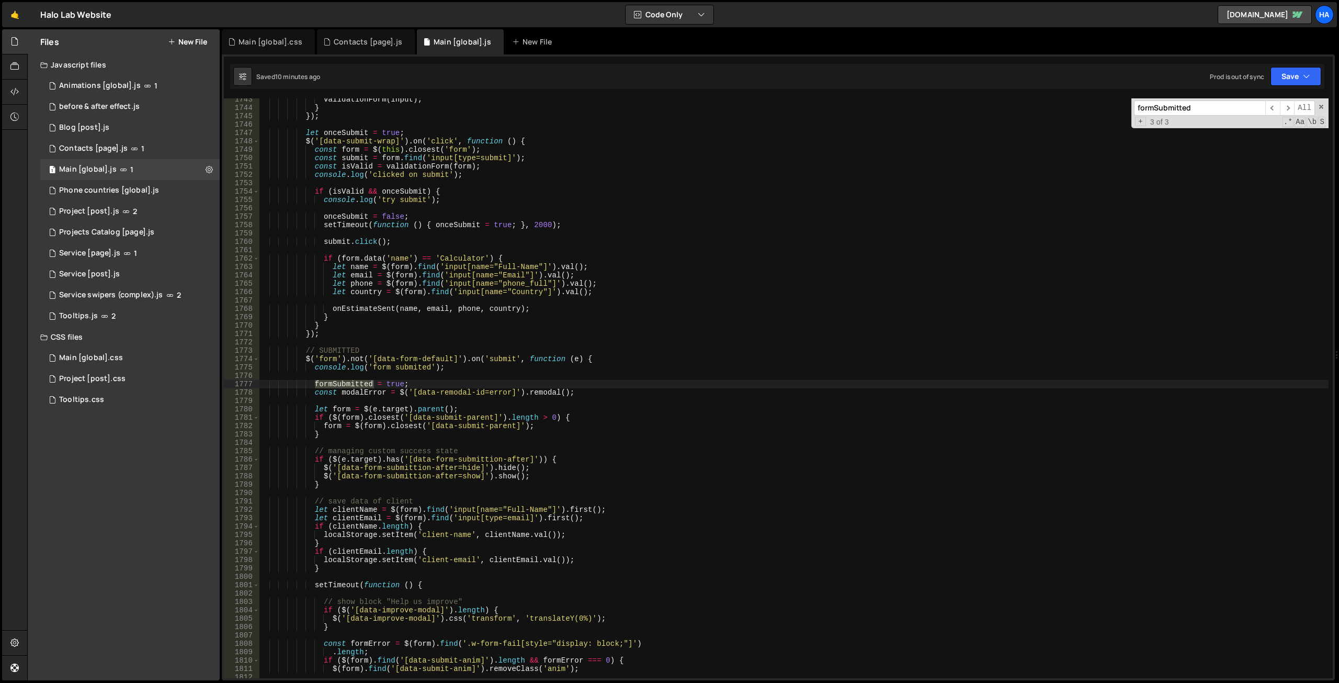
scroll to position [12736, 0]
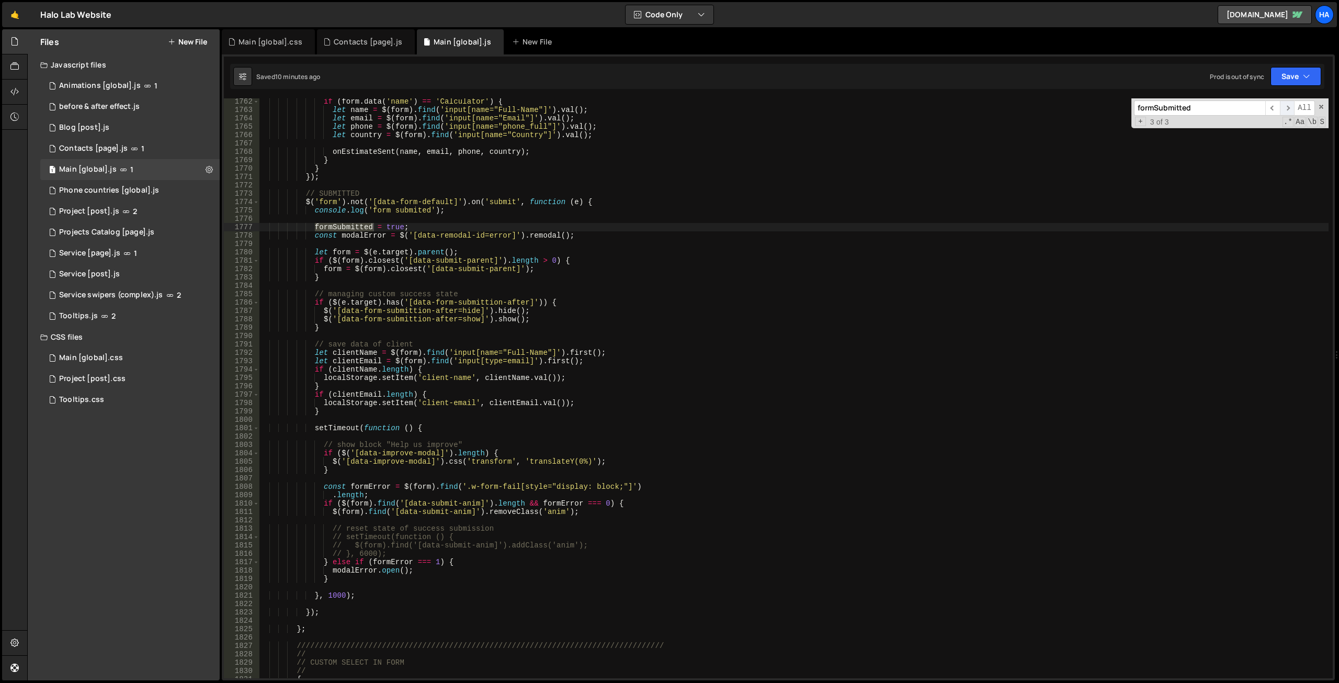
click at [1289, 113] on span "​" at bounding box center [1287, 107] width 15 height 15
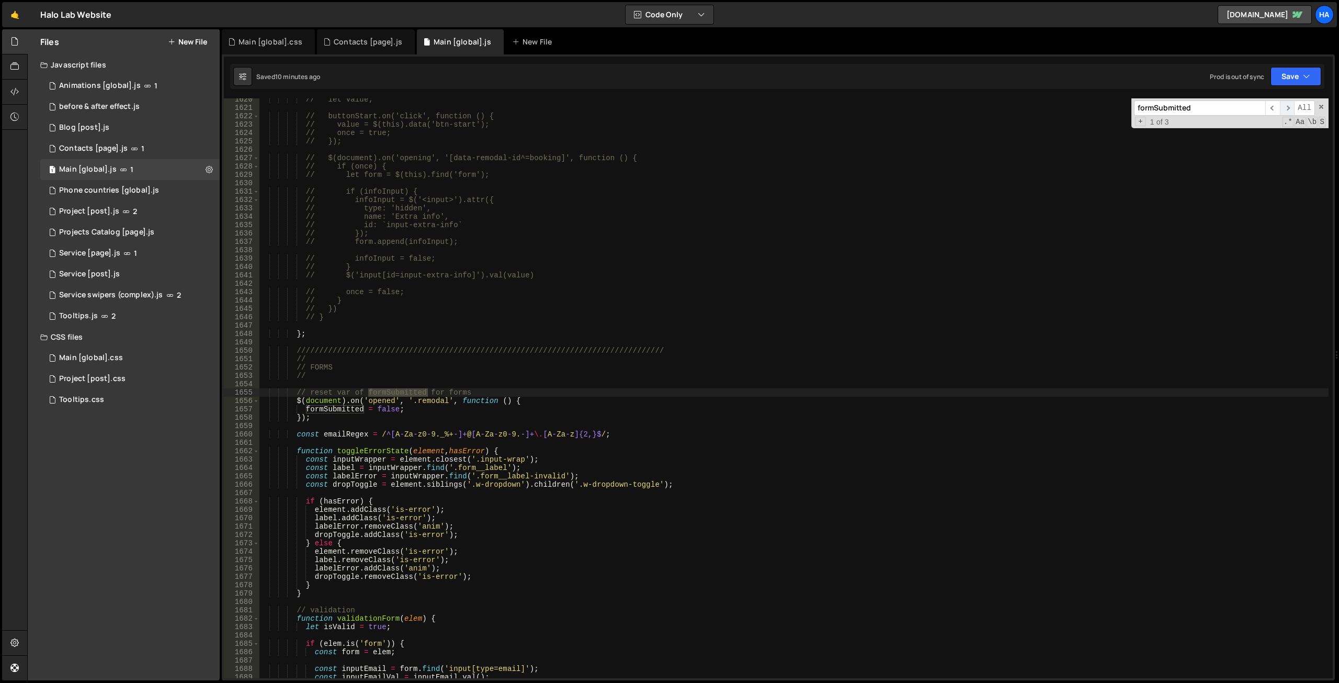
scroll to position [11711, 0]
type textarea "formSubmitted = false;"
click at [343, 412] on div "// let value; // buttonStart.on('click', function () { // value = $(this).data(…" at bounding box center [794, 393] width 1070 height 596
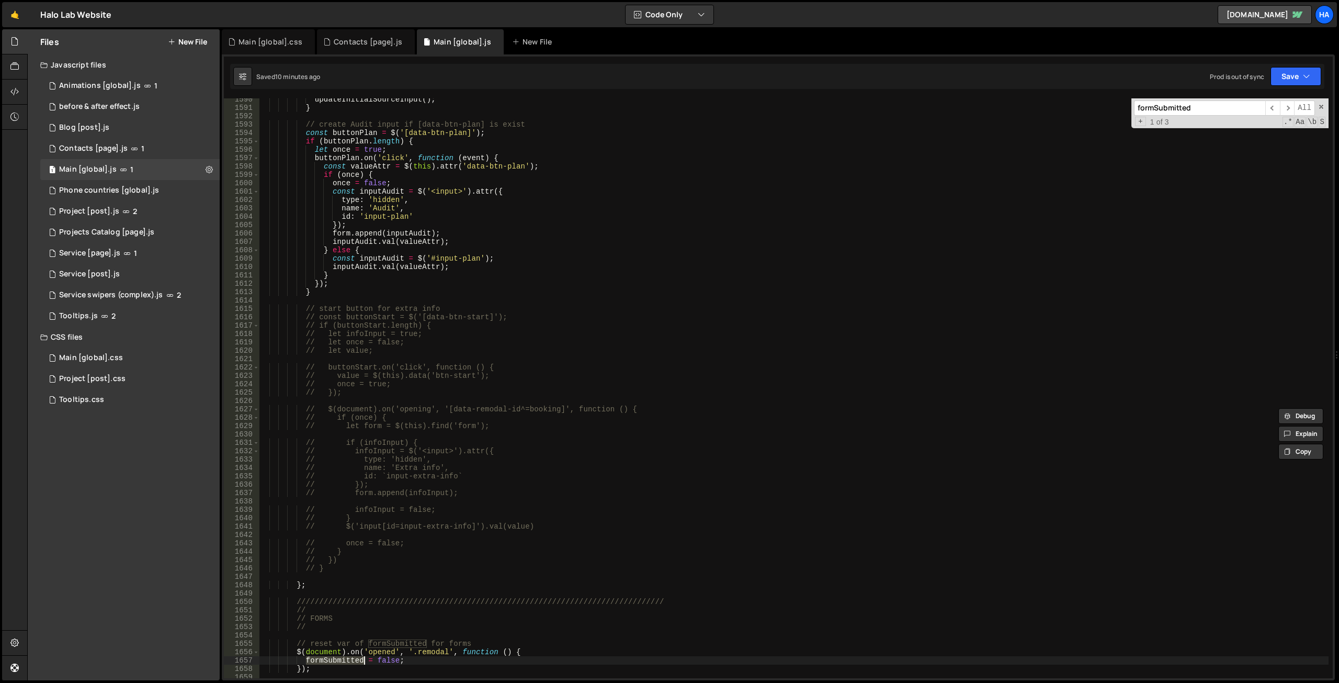
scroll to position [11494, 0]
click at [1194, 109] on input "formSubmitted" at bounding box center [1199, 107] width 131 height 15
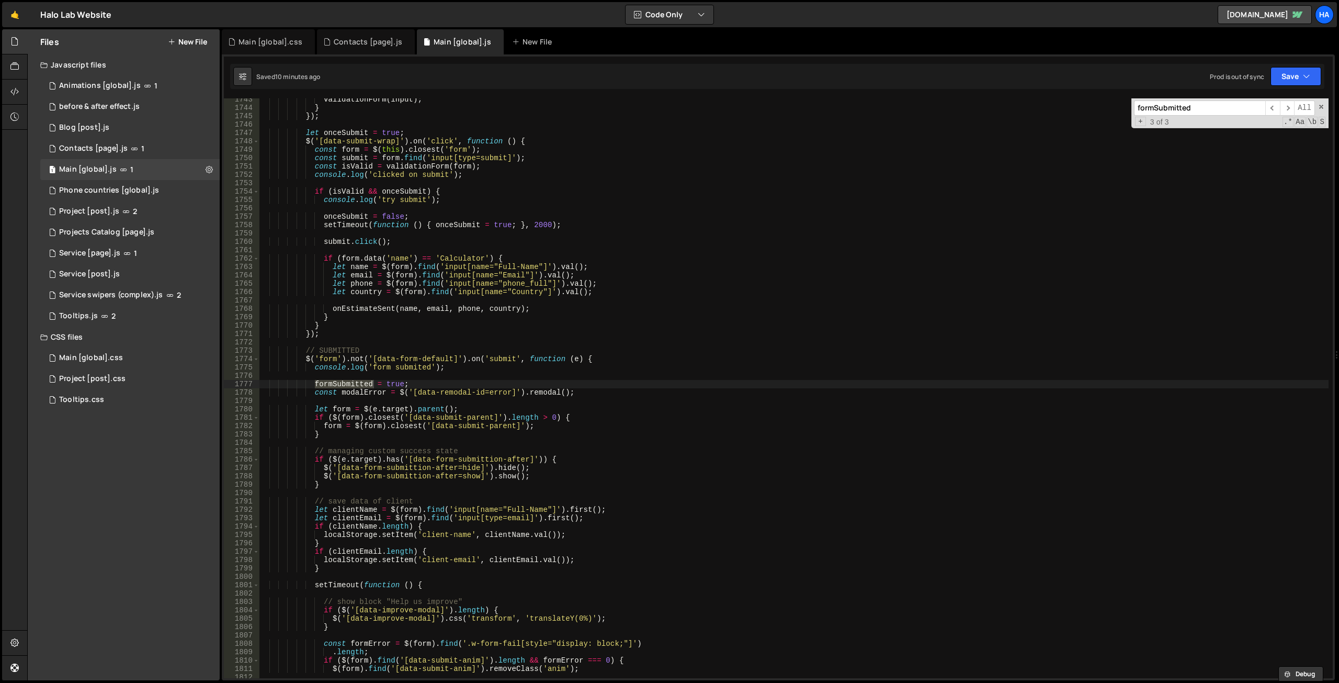
scroll to position [12600, 0]
click at [1289, 104] on span "​" at bounding box center [1287, 107] width 15 height 15
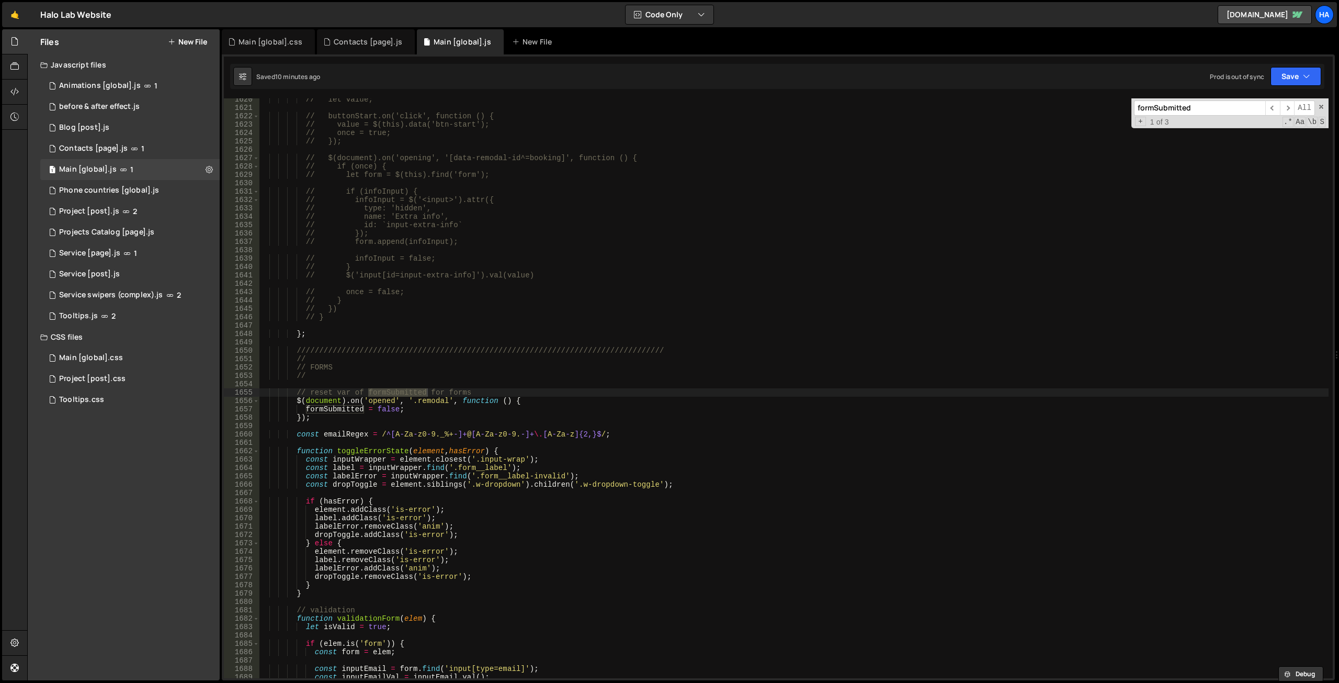
scroll to position [0, 0]
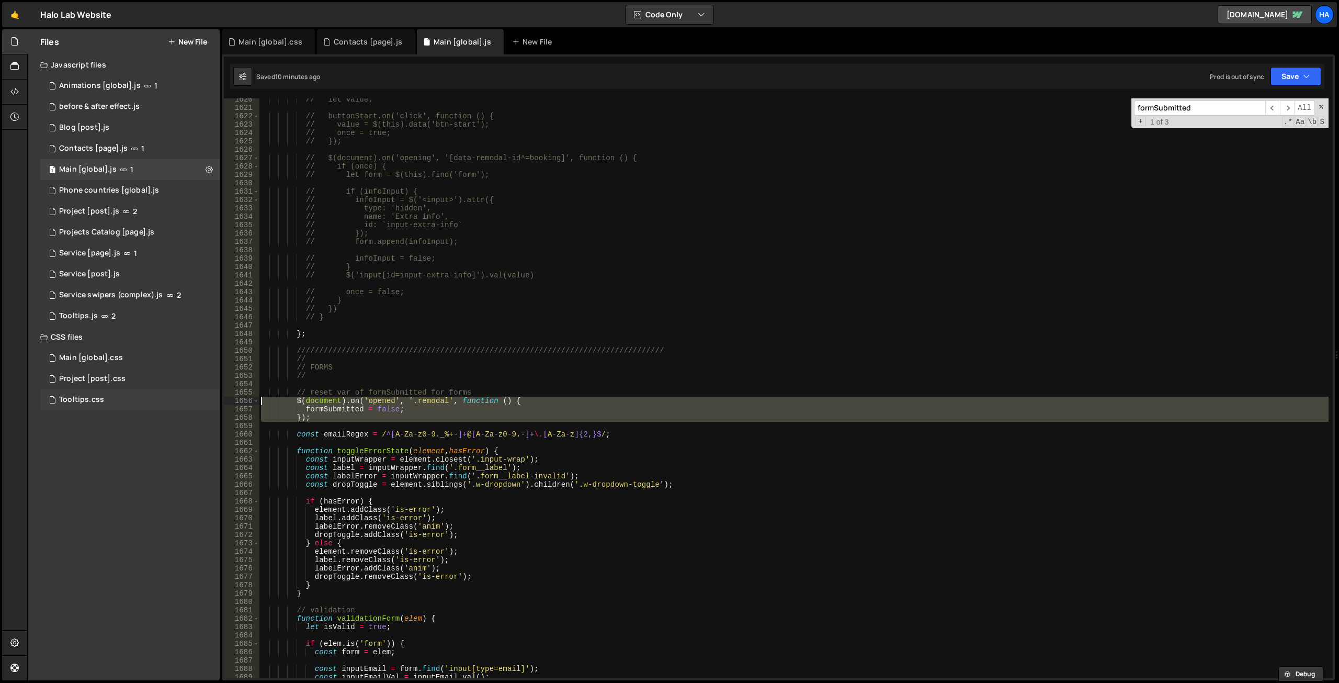
drag, startPoint x: 325, startPoint y: 422, endPoint x: 218, endPoint y: 399, distance: 109.2
click at [218, 399] on div "Files New File Javascript files 1 Animations [global].js 1 0 before & after eff…" at bounding box center [683, 354] width 1312 height 651
type textarea "// $(document).on('opened', '.remodal', function () { // formSubmitted = false;"
click at [1288, 105] on span "​" at bounding box center [1287, 107] width 15 height 15
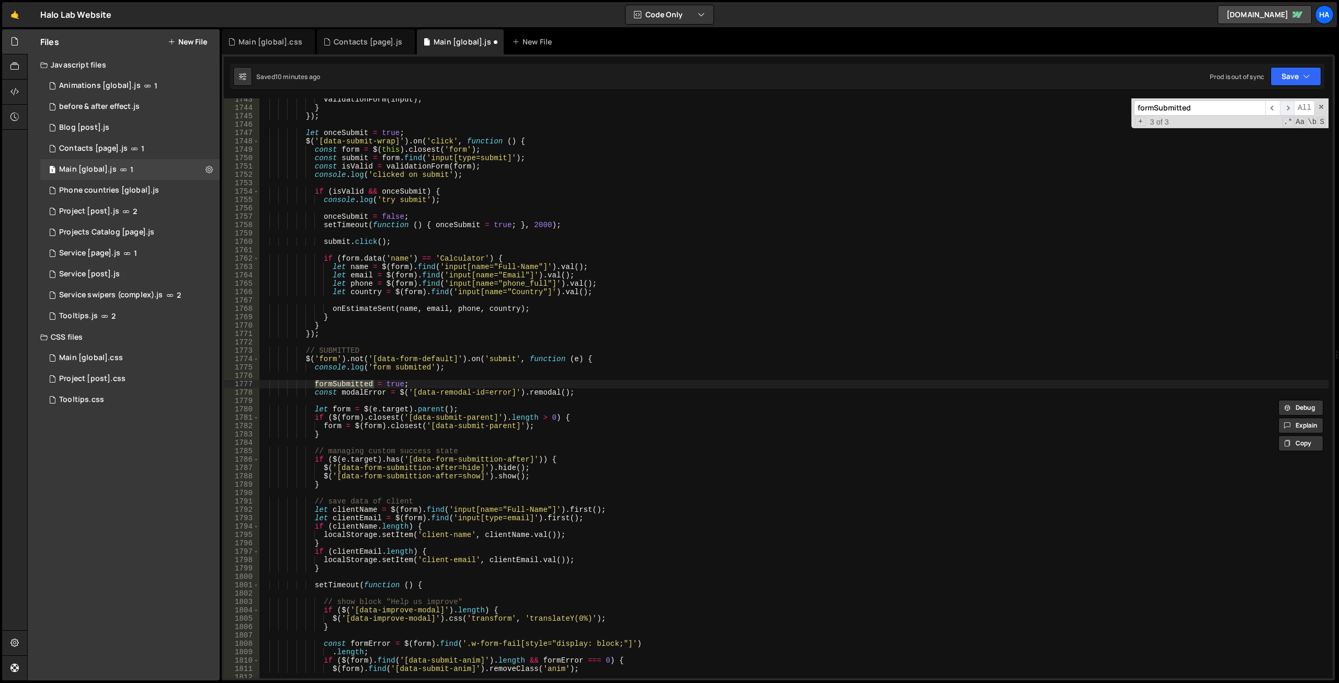
scroll to position [12600, 0]
click at [1197, 110] on input "formSubmitted" at bounding box center [1199, 107] width 131 height 15
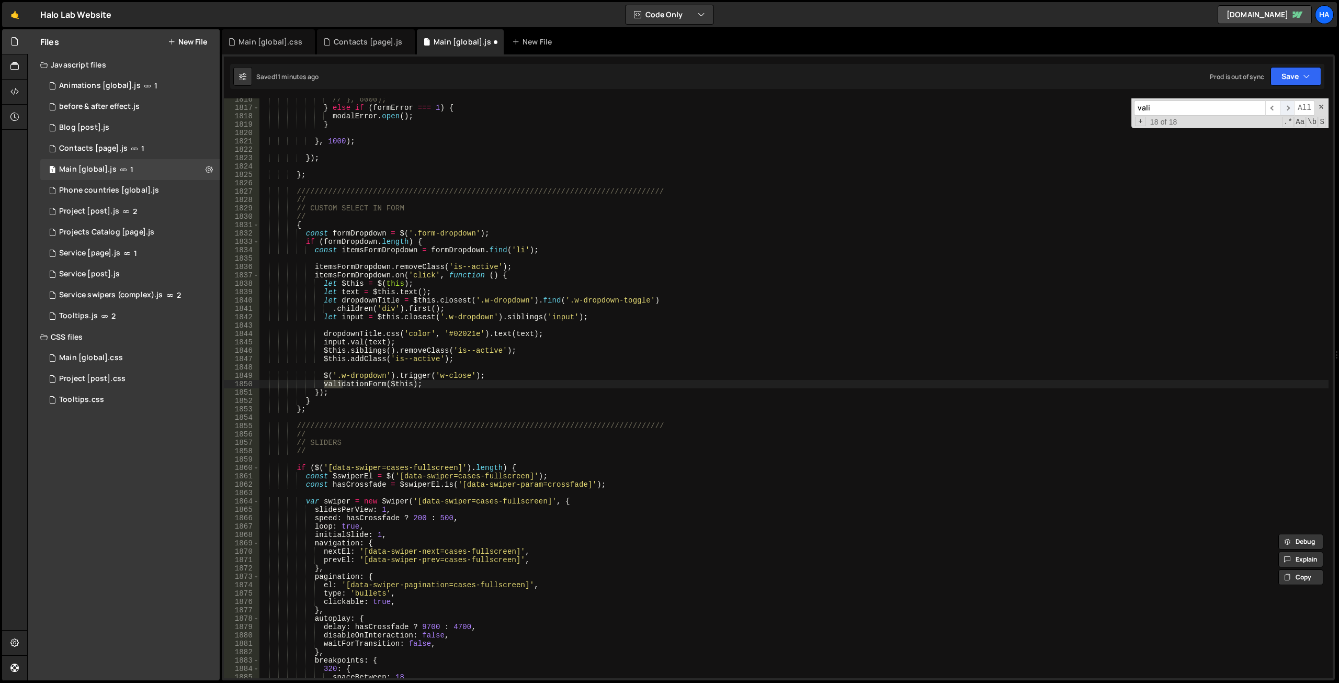
click at [1286, 107] on span "​" at bounding box center [1287, 107] width 15 height 15
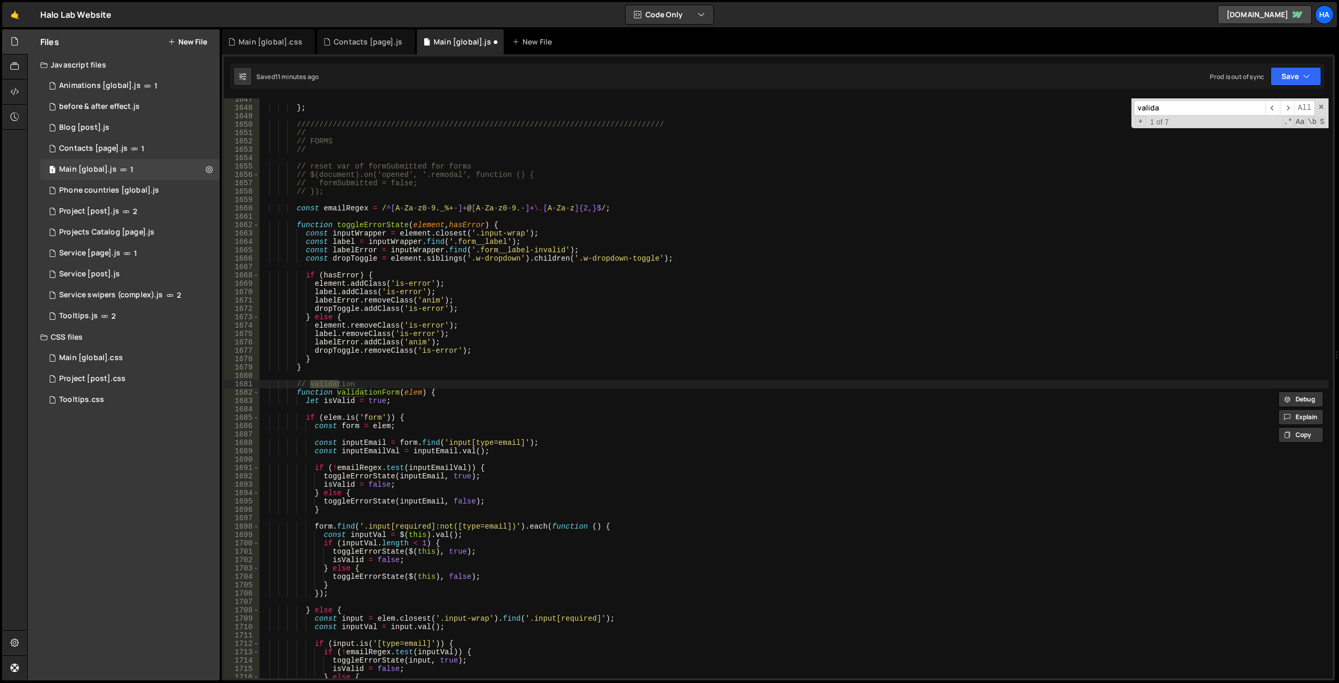
scroll to position [11906, 0]
click at [1290, 106] on span "​" at bounding box center [1287, 107] width 15 height 15
click at [1290, 105] on span "​" at bounding box center [1287, 107] width 15 height 15
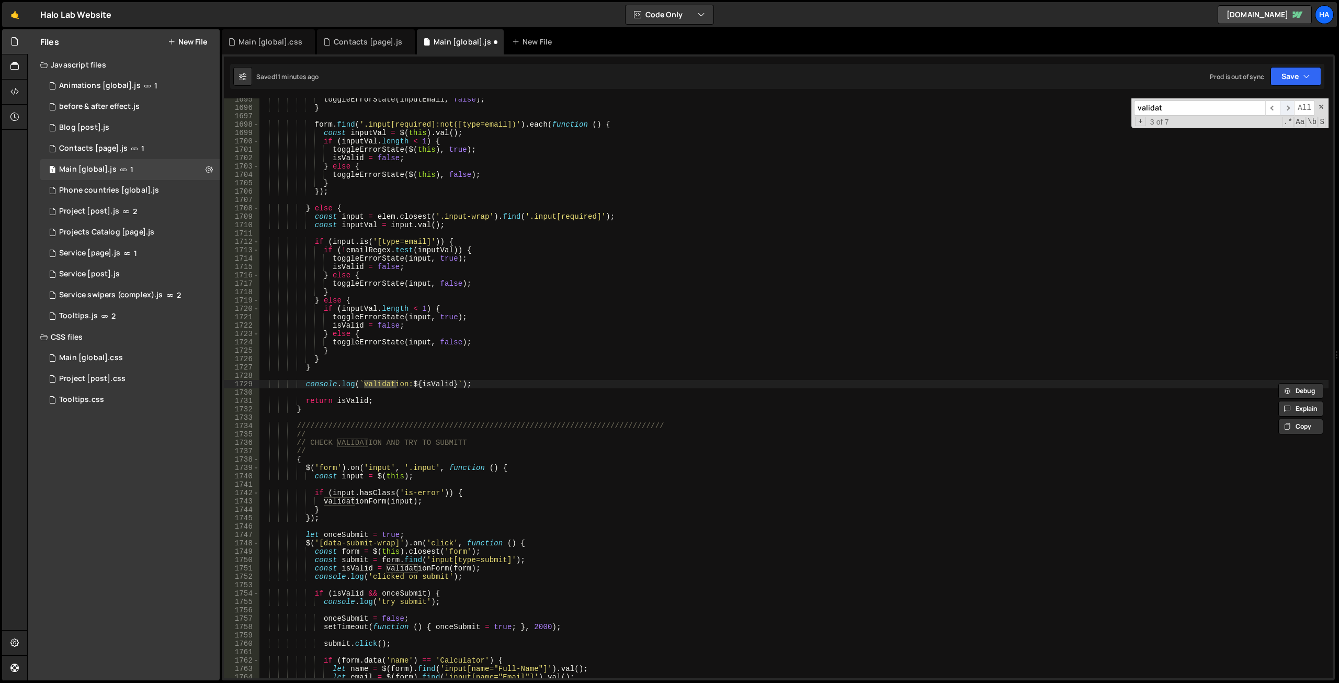
click at [1289, 106] on span "​" at bounding box center [1287, 107] width 15 height 15
click at [1289, 108] on span "​" at bounding box center [1287, 107] width 15 height 15
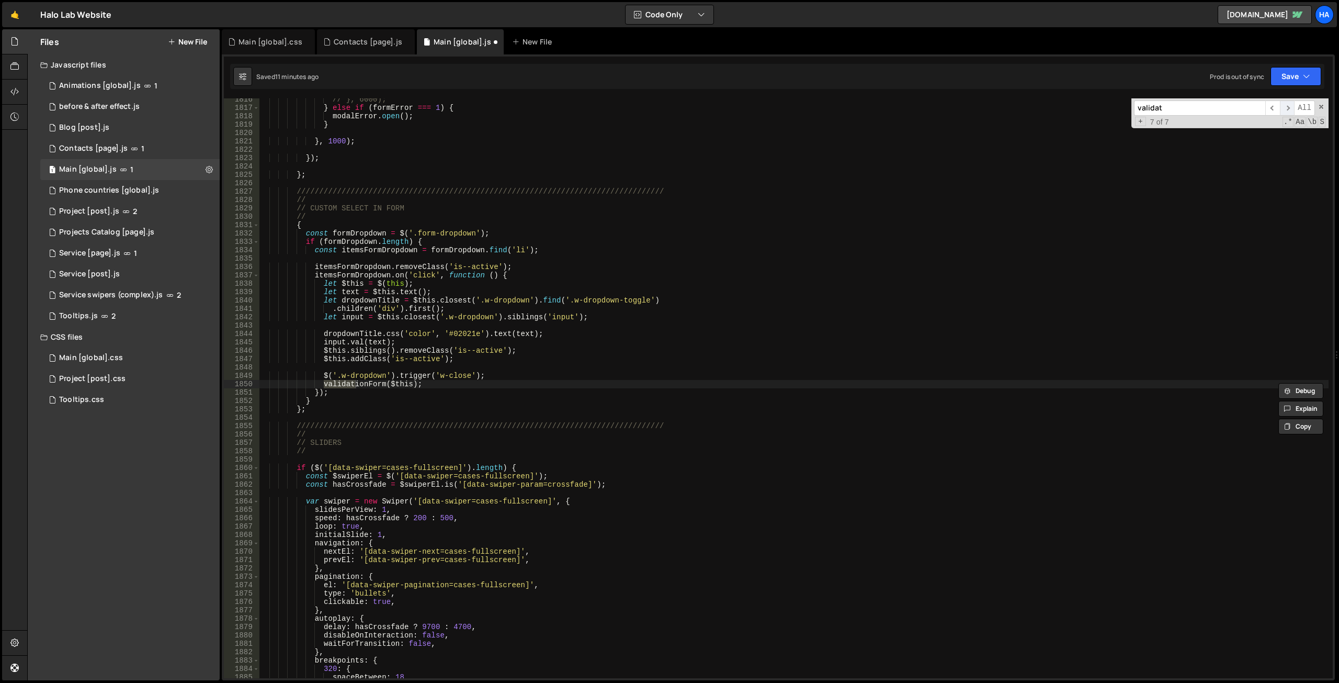
click at [1289, 108] on span "​" at bounding box center [1287, 107] width 15 height 15
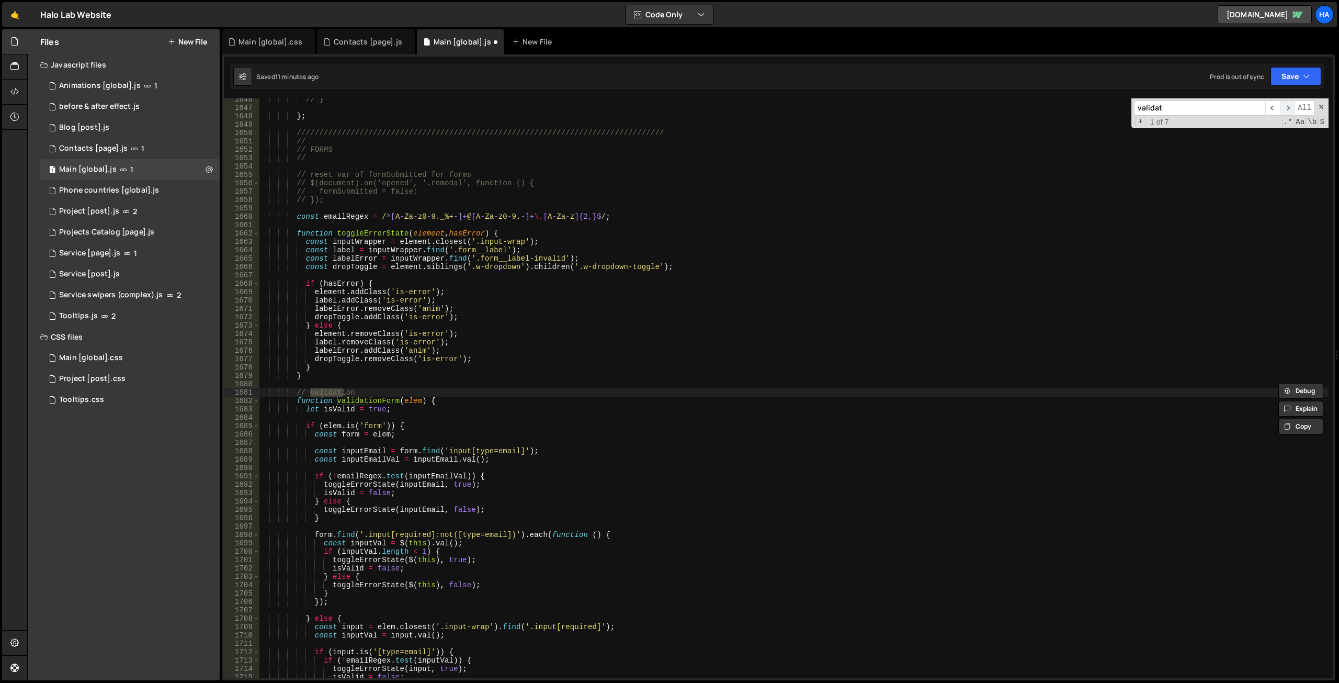
click at [1289, 108] on span "​" at bounding box center [1287, 107] width 15 height 15
click at [1288, 108] on span "​" at bounding box center [1287, 107] width 15 height 15
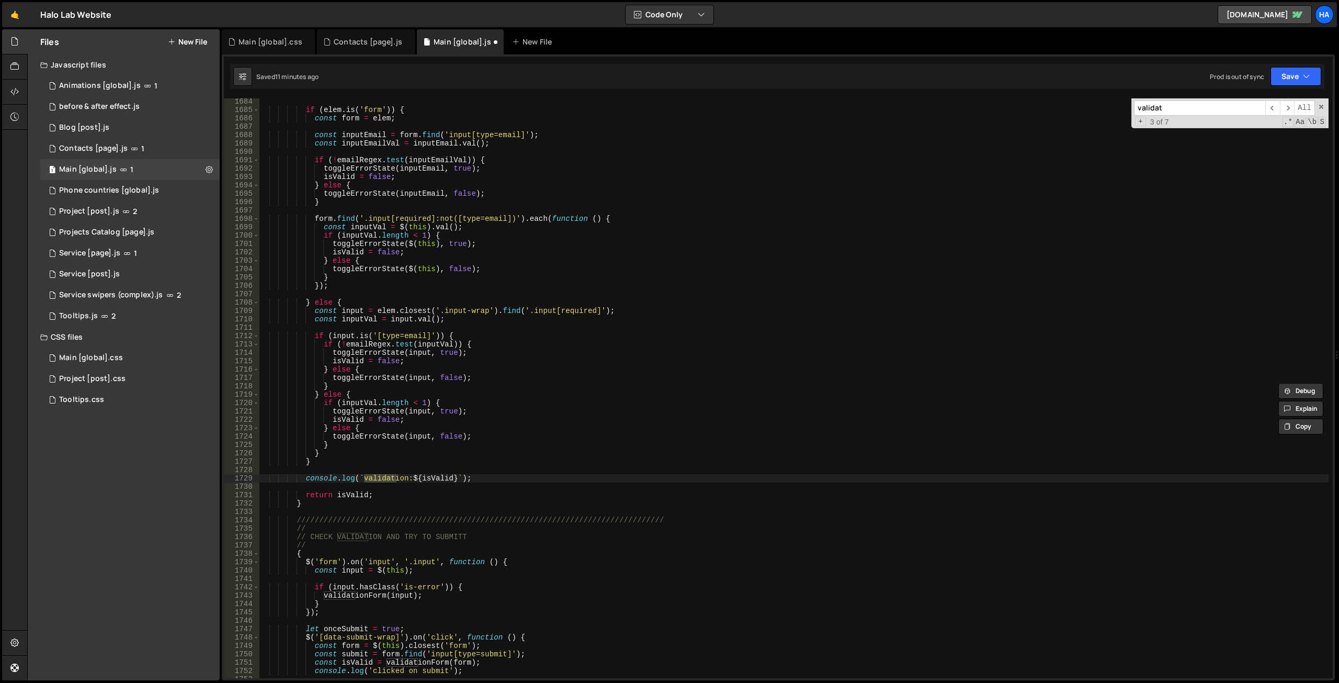
scroll to position [12090, 0]
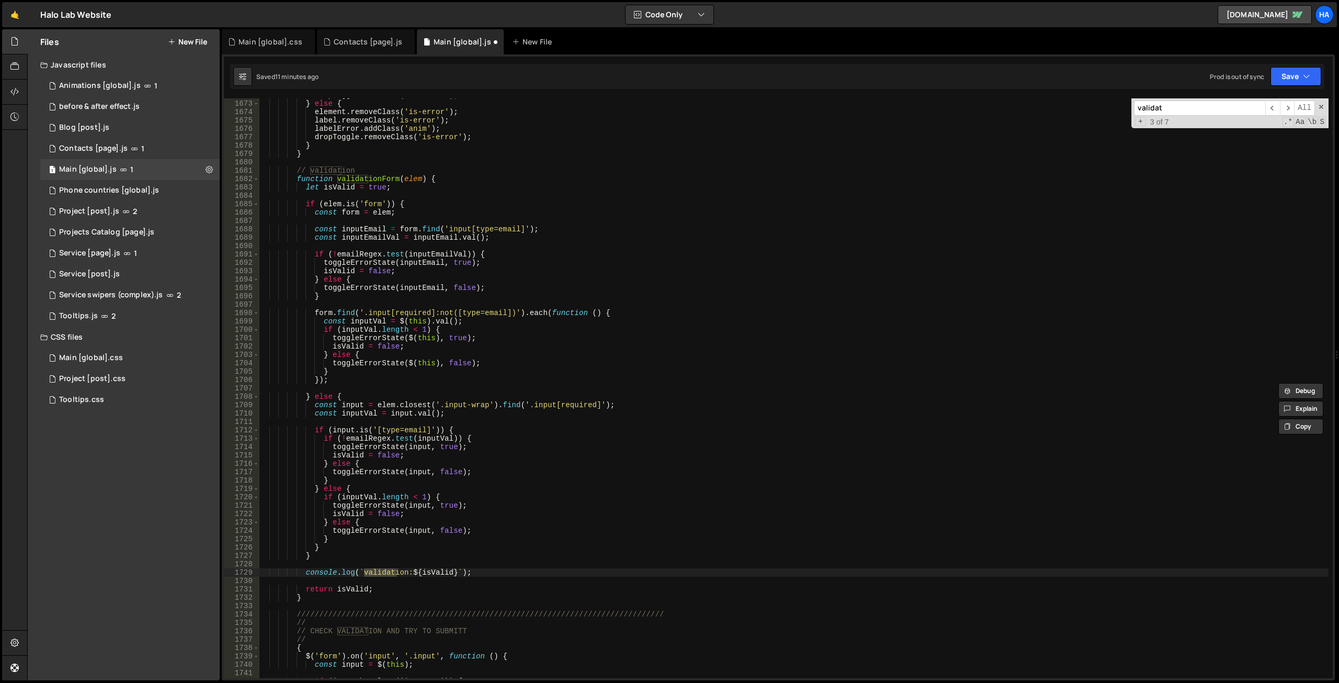
click at [1186, 109] on input "validat" at bounding box center [1199, 107] width 131 height 15
paste input "formSubmitted"
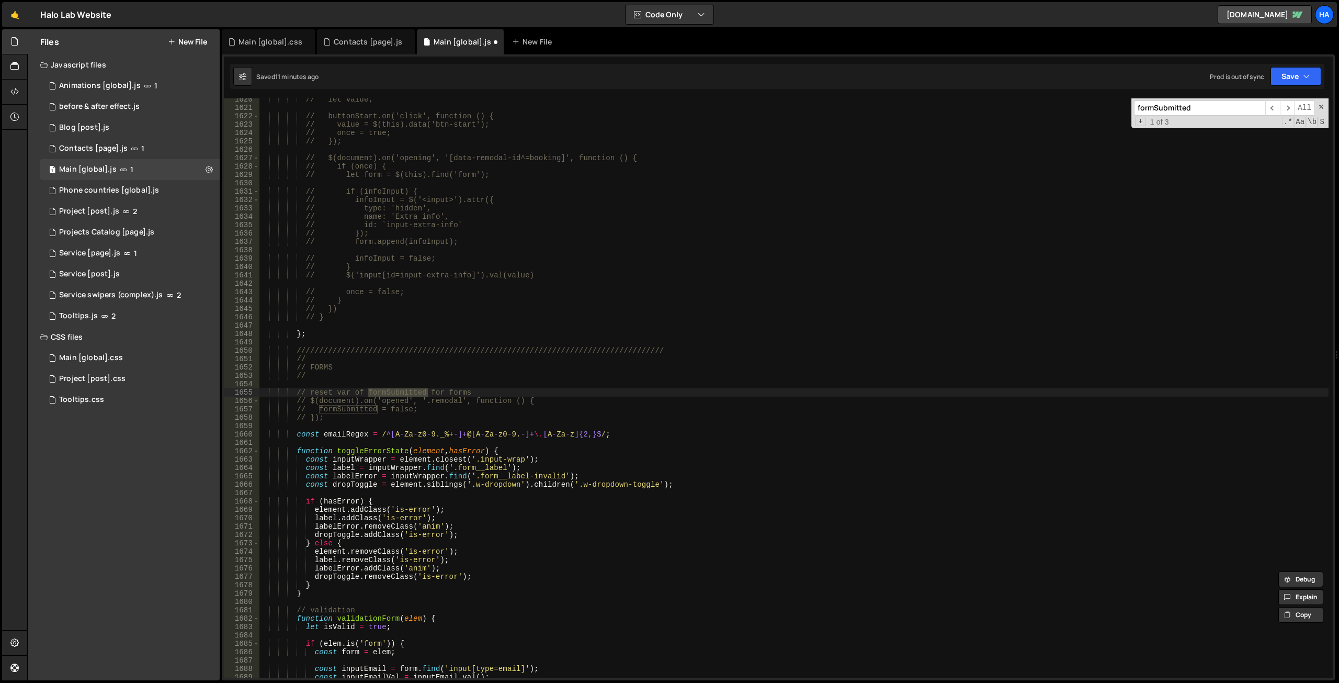
scroll to position [11711, 0]
type input "formSubmitted"
click at [1289, 104] on span "​" at bounding box center [1287, 107] width 15 height 15
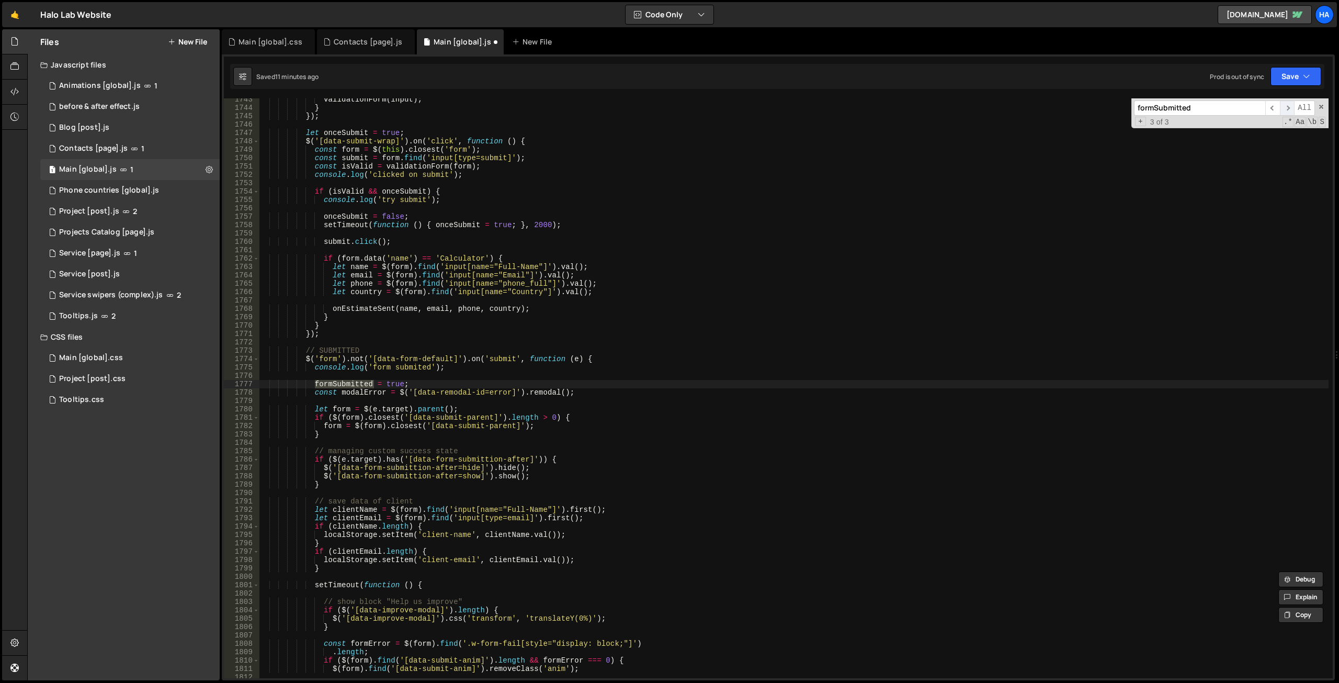
click at [1289, 104] on span "​" at bounding box center [1287, 107] width 15 height 15
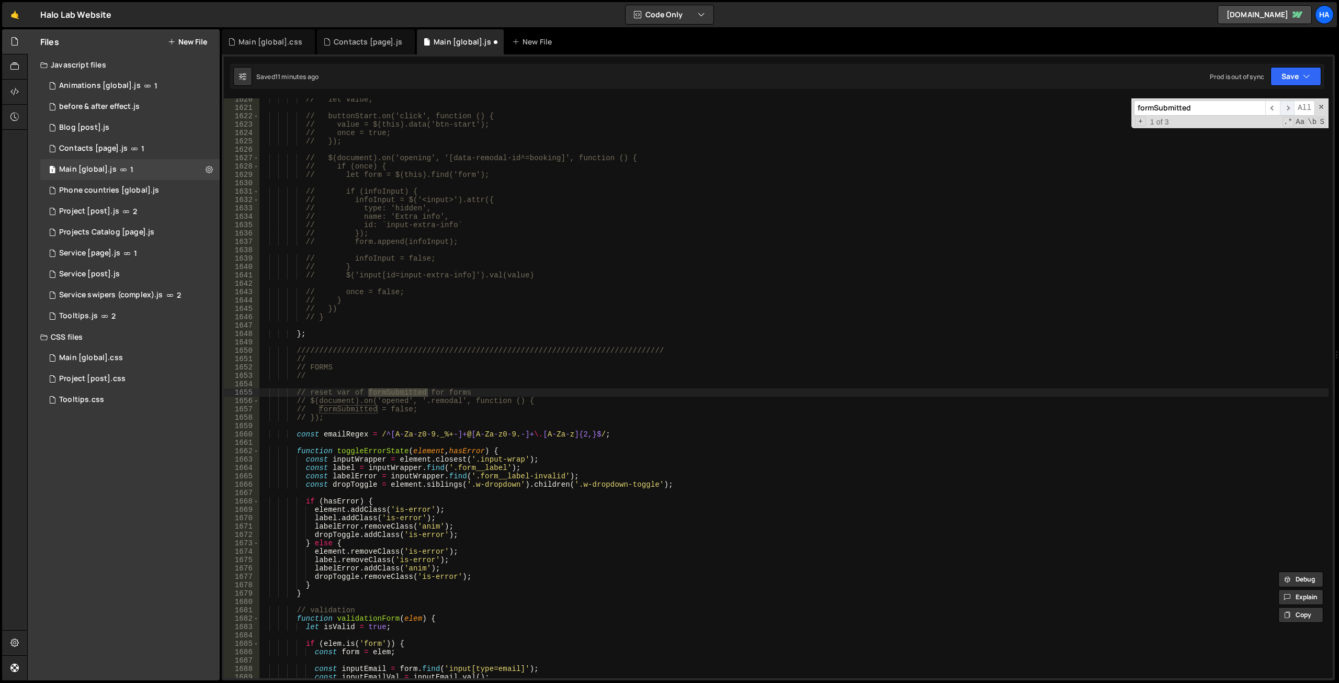
click at [1289, 104] on span "​" at bounding box center [1287, 107] width 15 height 15
type textarea "// });"
click at [924, 237] on div "// let value; // buttonStart.on('click', function () { // value = $(this).data(…" at bounding box center [794, 393] width 1070 height 596
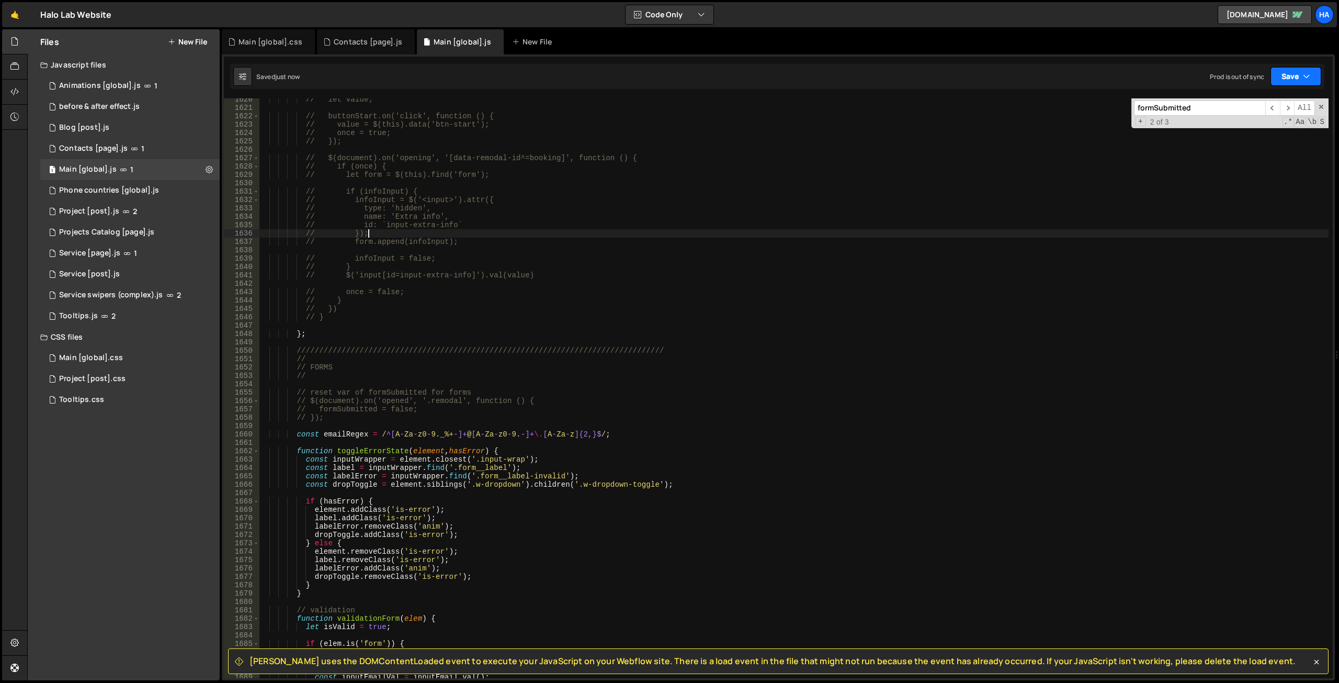
click at [1309, 72] on icon "button" at bounding box center [1306, 76] width 7 height 10
click at [1274, 108] on div "Saved just now" at bounding box center [1260, 113] width 109 height 13
click at [370, 40] on div "Contacts [page].js" at bounding box center [368, 42] width 69 height 10
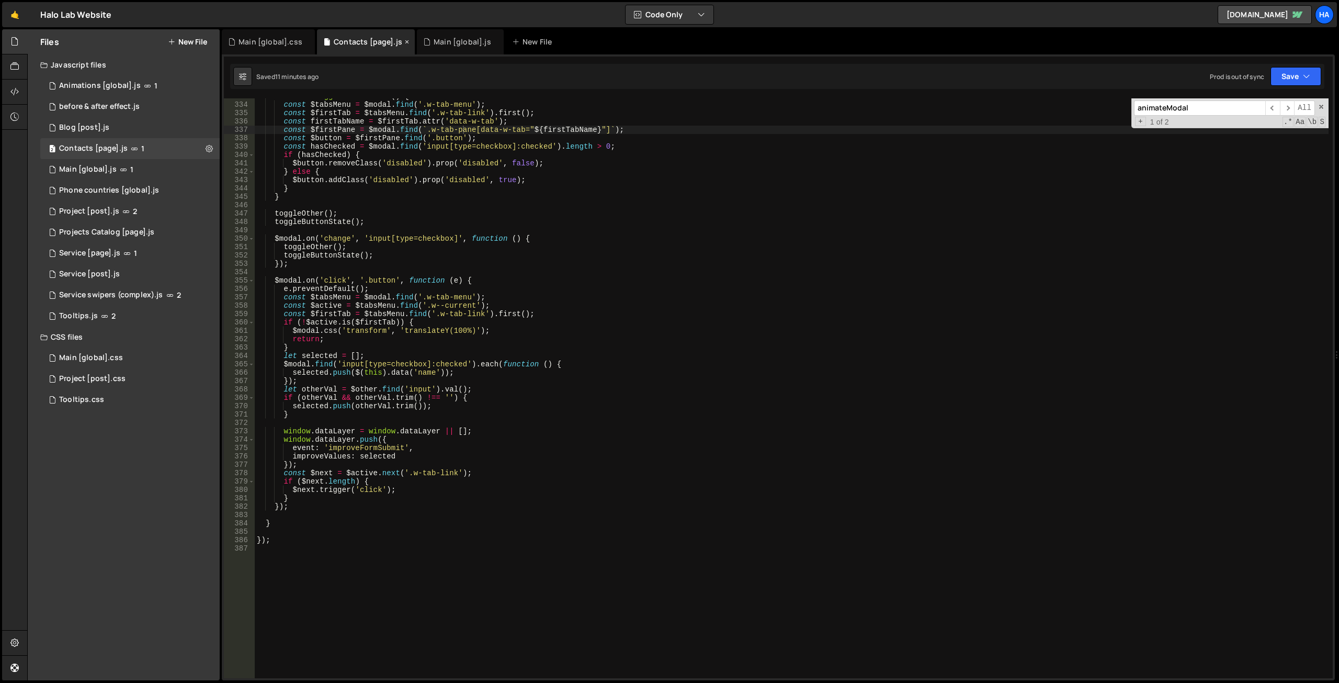
scroll to position [0, 0]
type textarea "$modal.on('change', 'input[type=checkbox]', function () {"
click at [537, 240] on div "function toggleButtonState ( ) { const $tabsMenu = $modal . find ( '.w-tab-menu…" at bounding box center [792, 390] width 1074 height 596
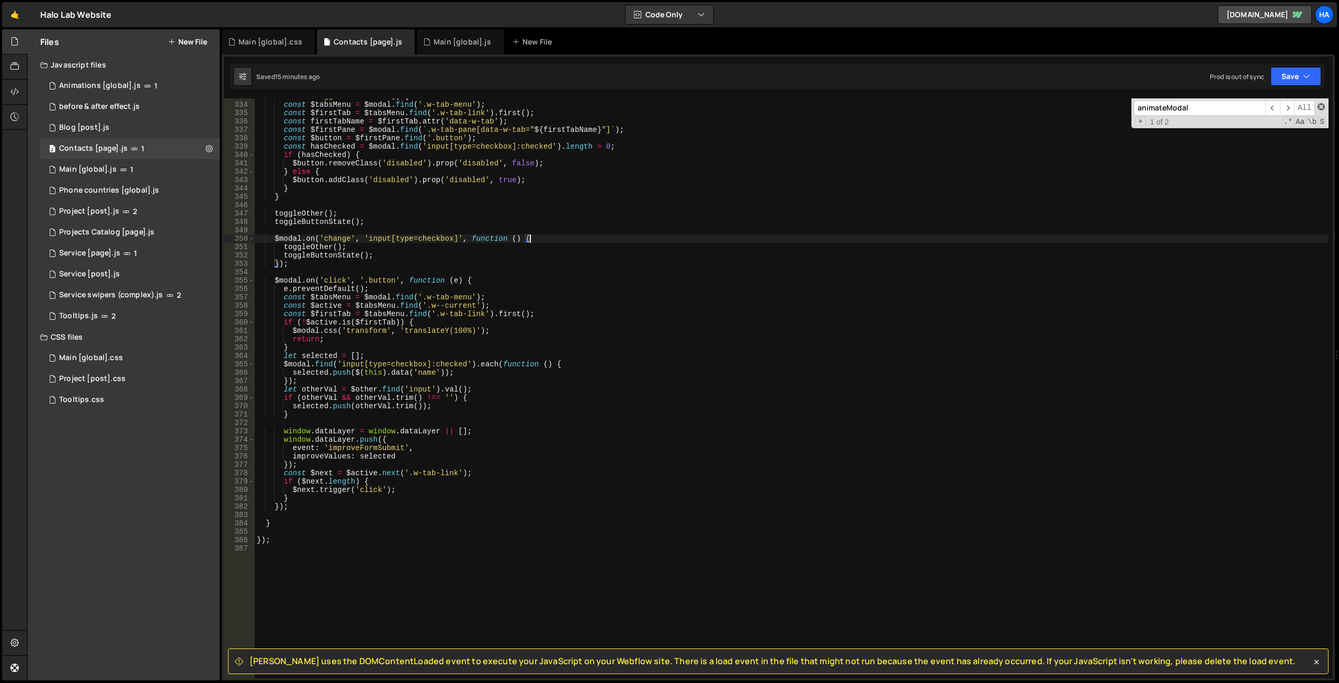
click at [1321, 107] on span at bounding box center [1321, 106] width 7 height 7
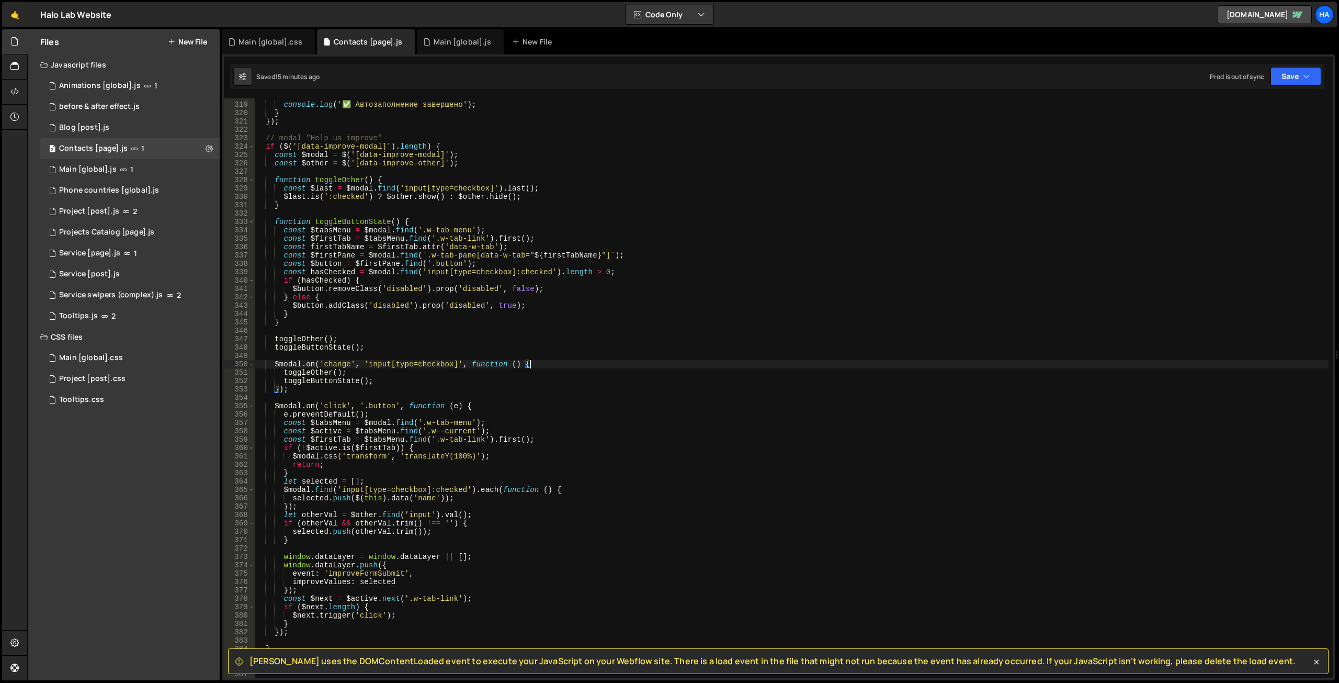
scroll to position [2722, 0]
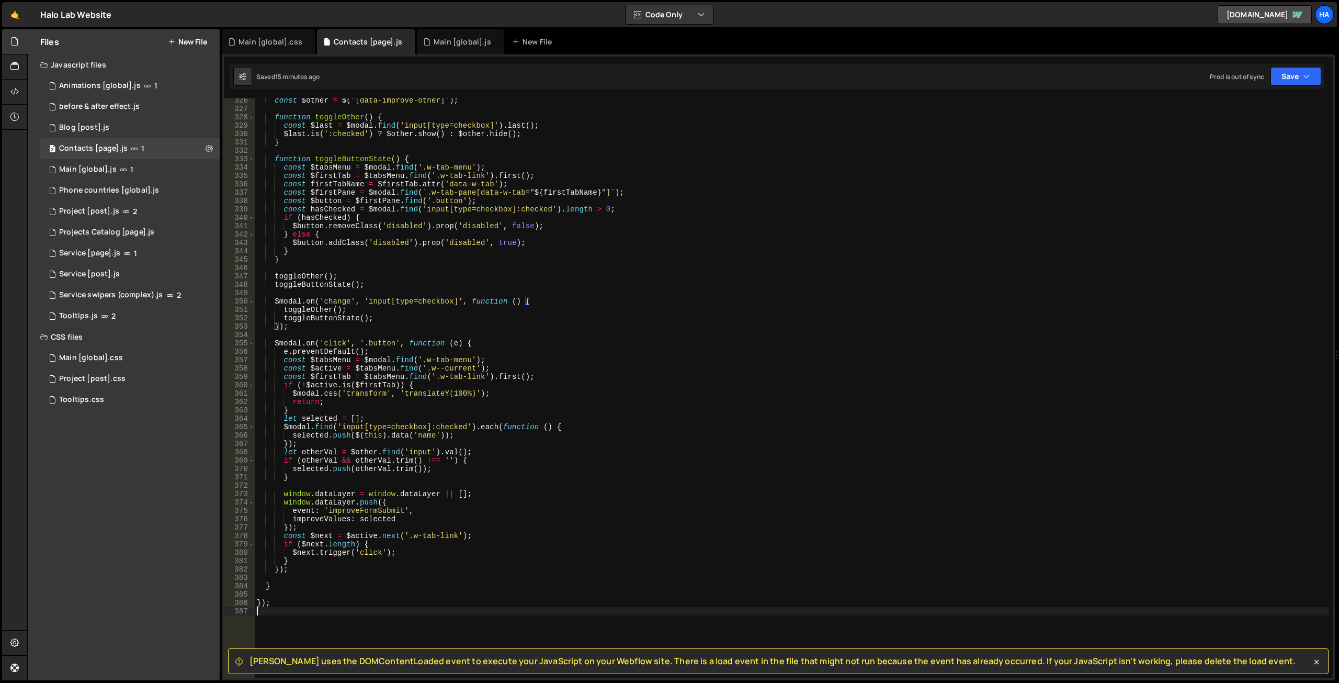
click at [277, 610] on div "const $other = $ ( '[data-improve-other]' ) ; function toggleOther ( ) { const …" at bounding box center [792, 394] width 1074 height 596
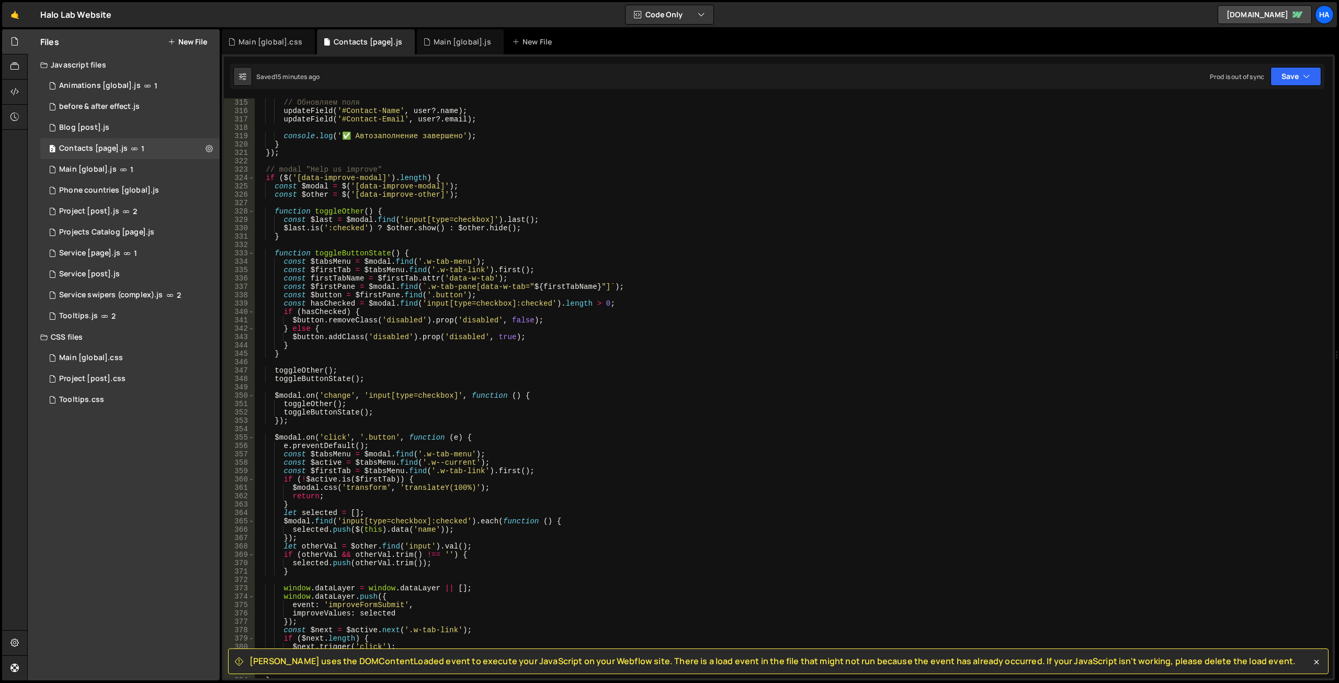
scroll to position [2534, 0]
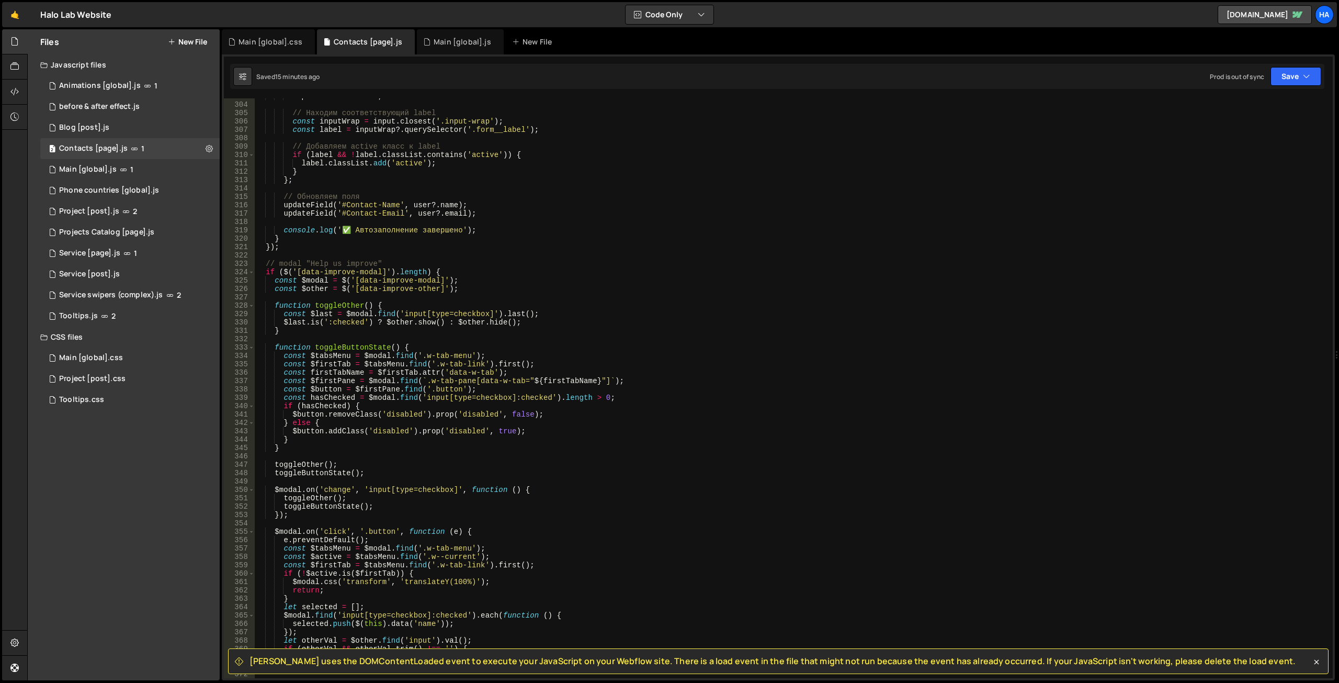
click at [439, 272] on div "input . value = value ; // Находим соответствующий label const inputWrap = inpu…" at bounding box center [792, 390] width 1074 height 596
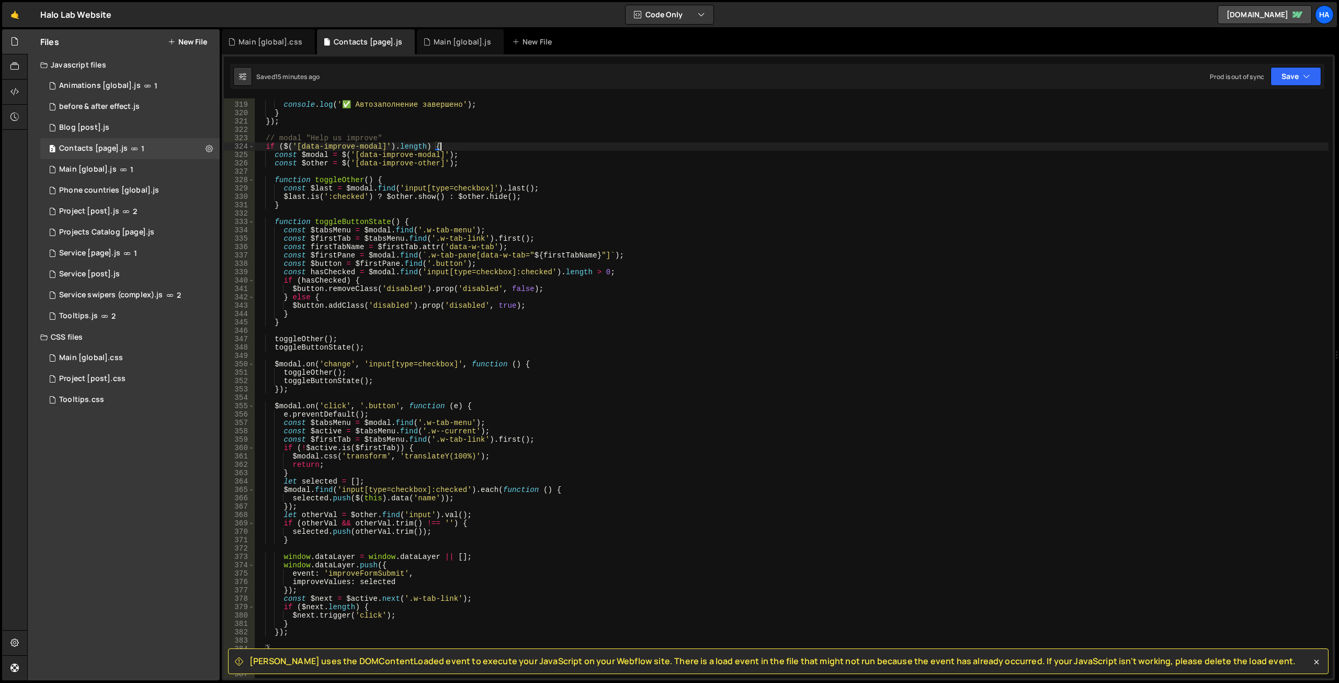
scroll to position [2816, 0]
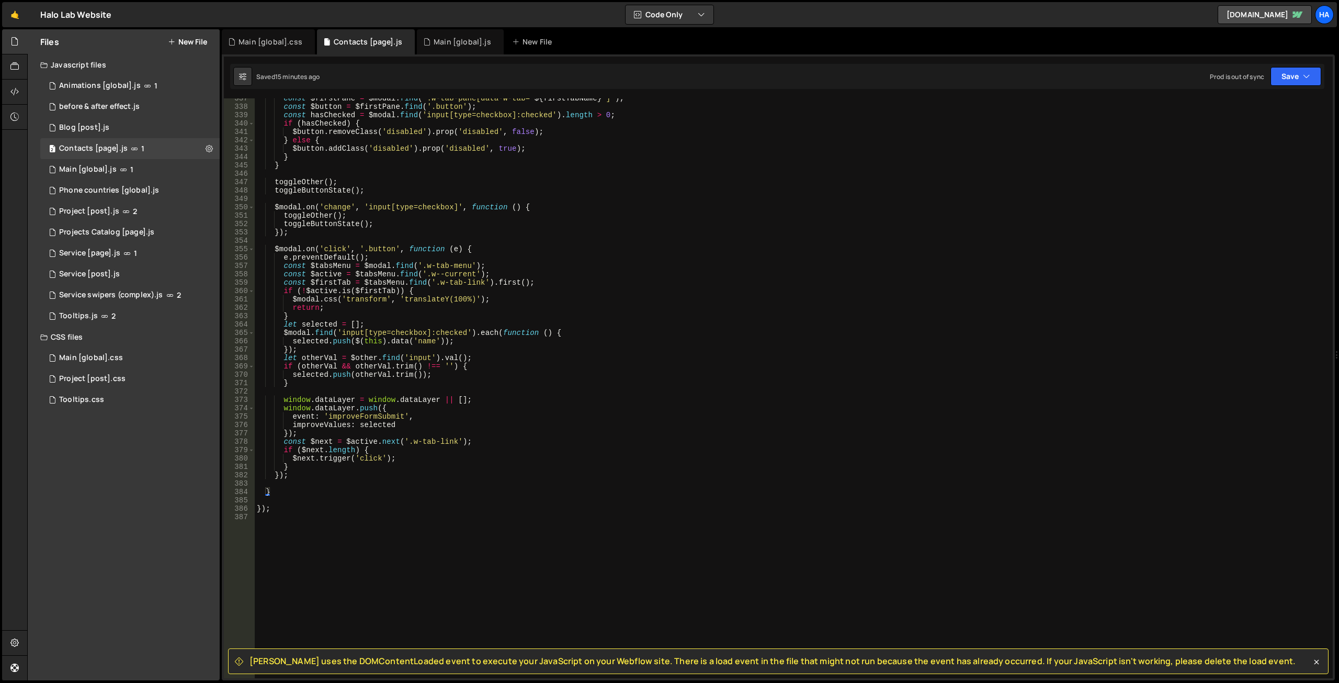
click at [282, 491] on div "const $firstPane = $modal . find ( ` .w-tab-pane[data-w-tab=" ${ firstTabName }…" at bounding box center [792, 392] width 1074 height 596
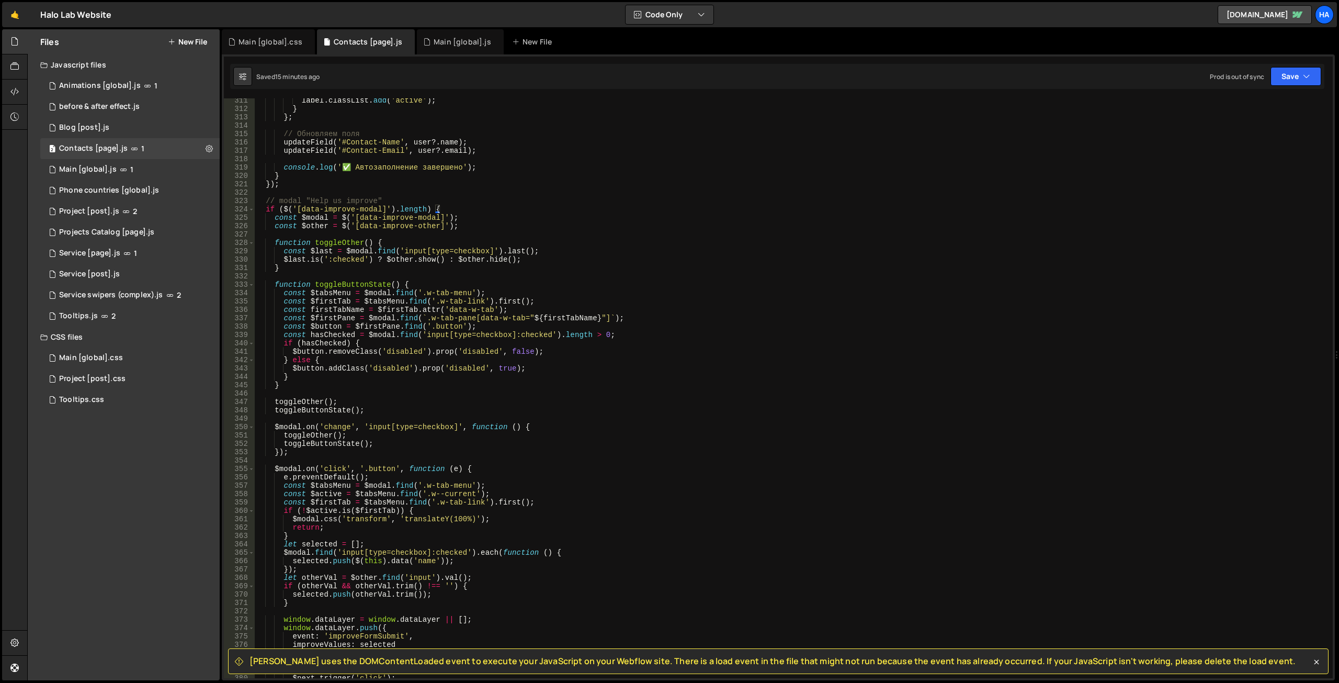
scroll to position [2534, 0]
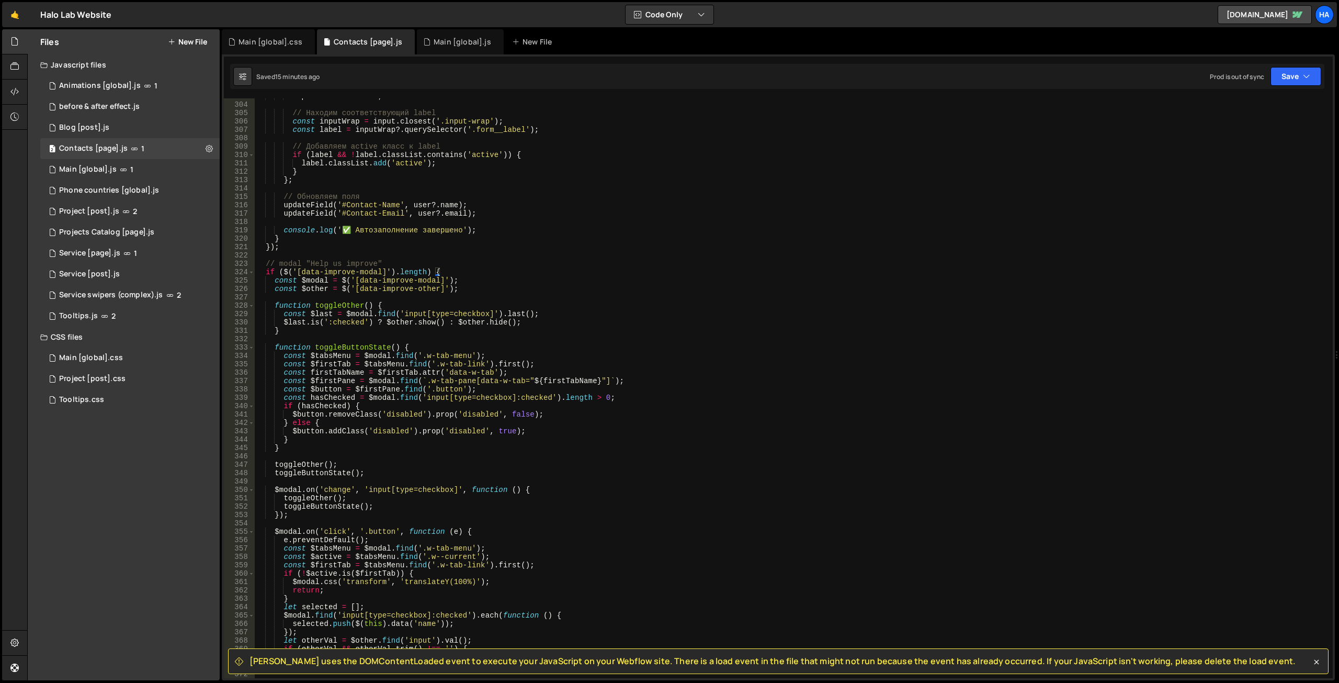
click at [262, 274] on div "input . value = value ; // Находим соответствующий label const inputWrap = inpu…" at bounding box center [792, 390] width 1074 height 596
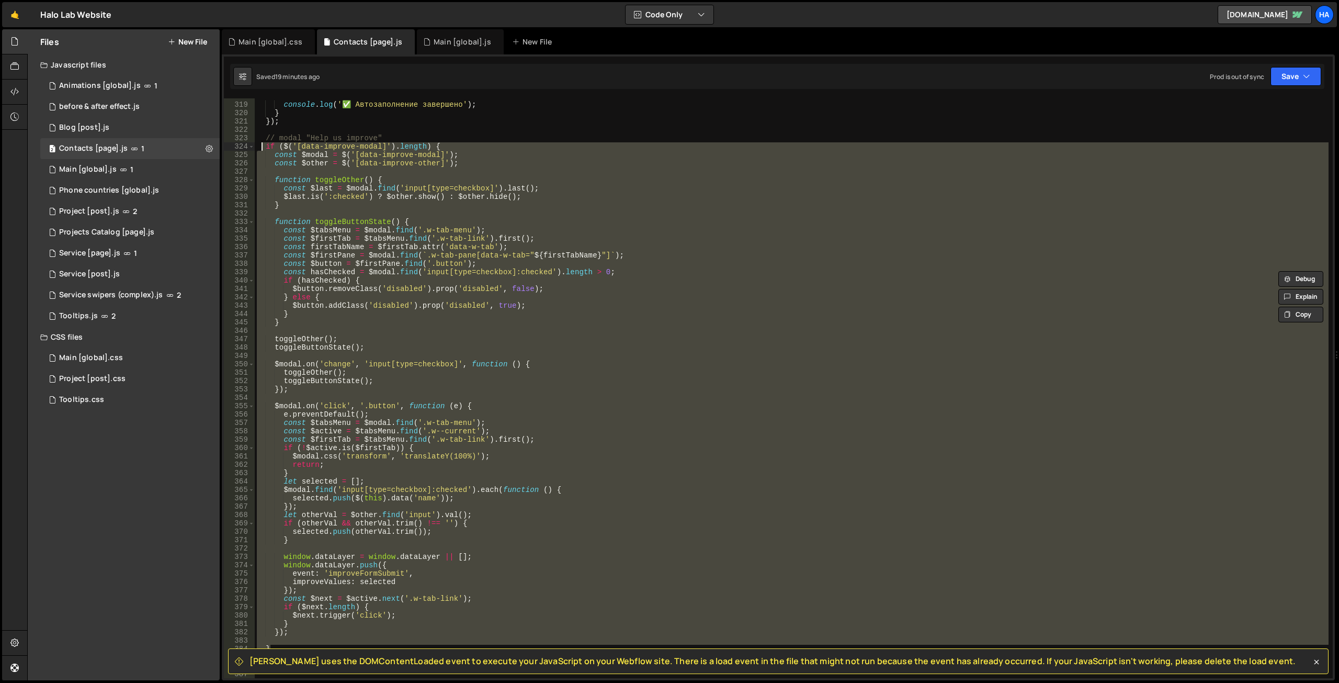
scroll to position [2690, 0]
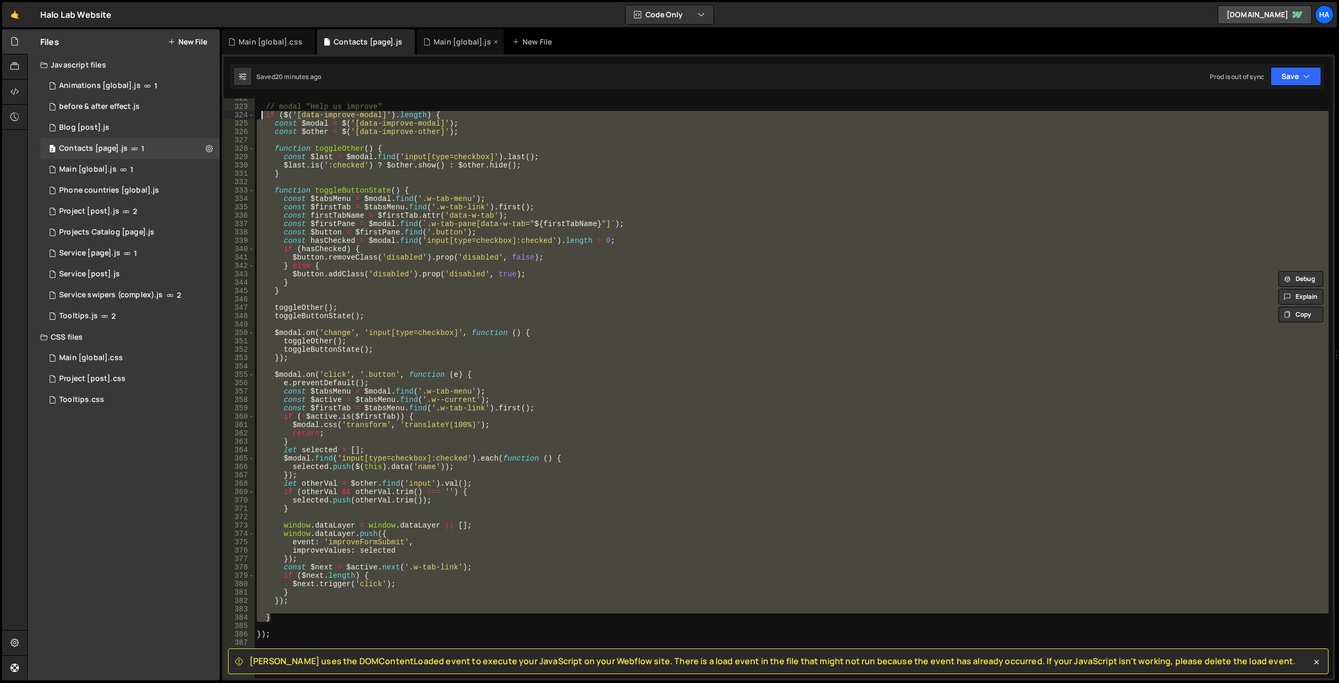
click at [440, 43] on div "Main [global].js" at bounding box center [463, 42] width 58 height 10
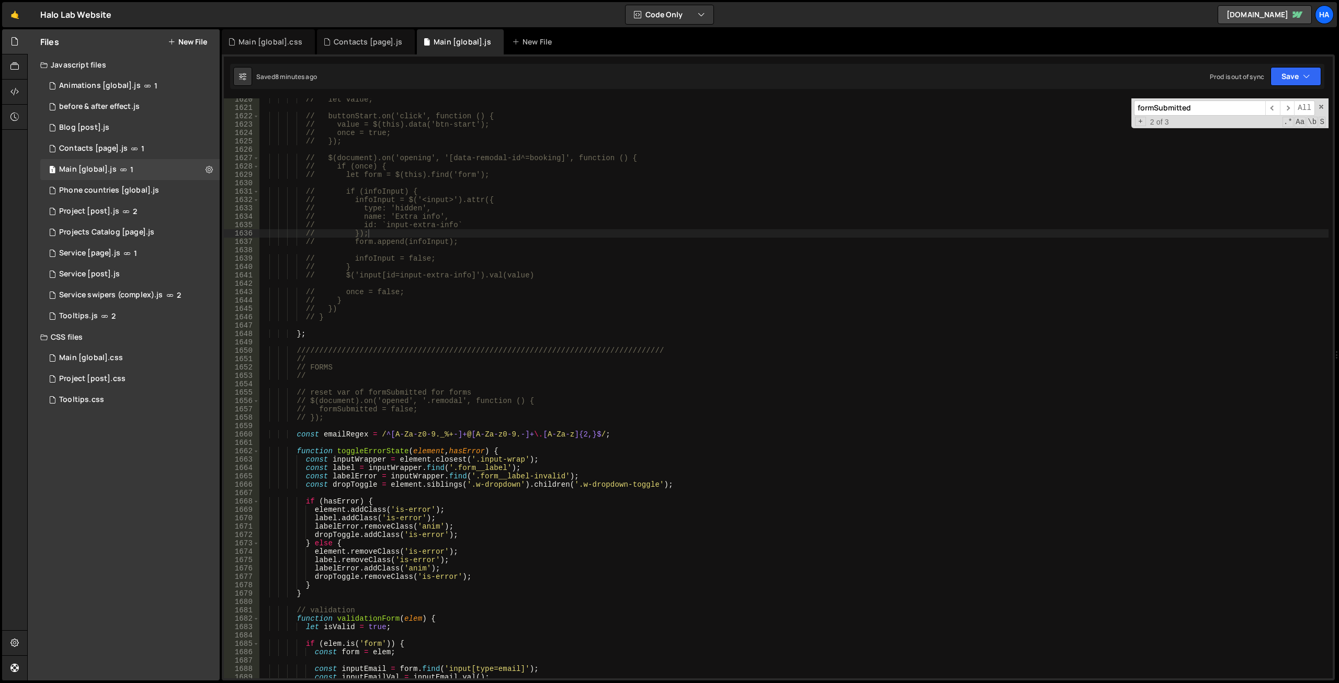
scroll to position [23018, 0]
click at [1178, 106] on input "formSubmitted" at bounding box center [1199, 107] width 131 height 15
click at [1288, 109] on span "​" at bounding box center [1287, 107] width 15 height 15
click at [370, 43] on div "Contacts [page].js" at bounding box center [368, 42] width 69 height 10
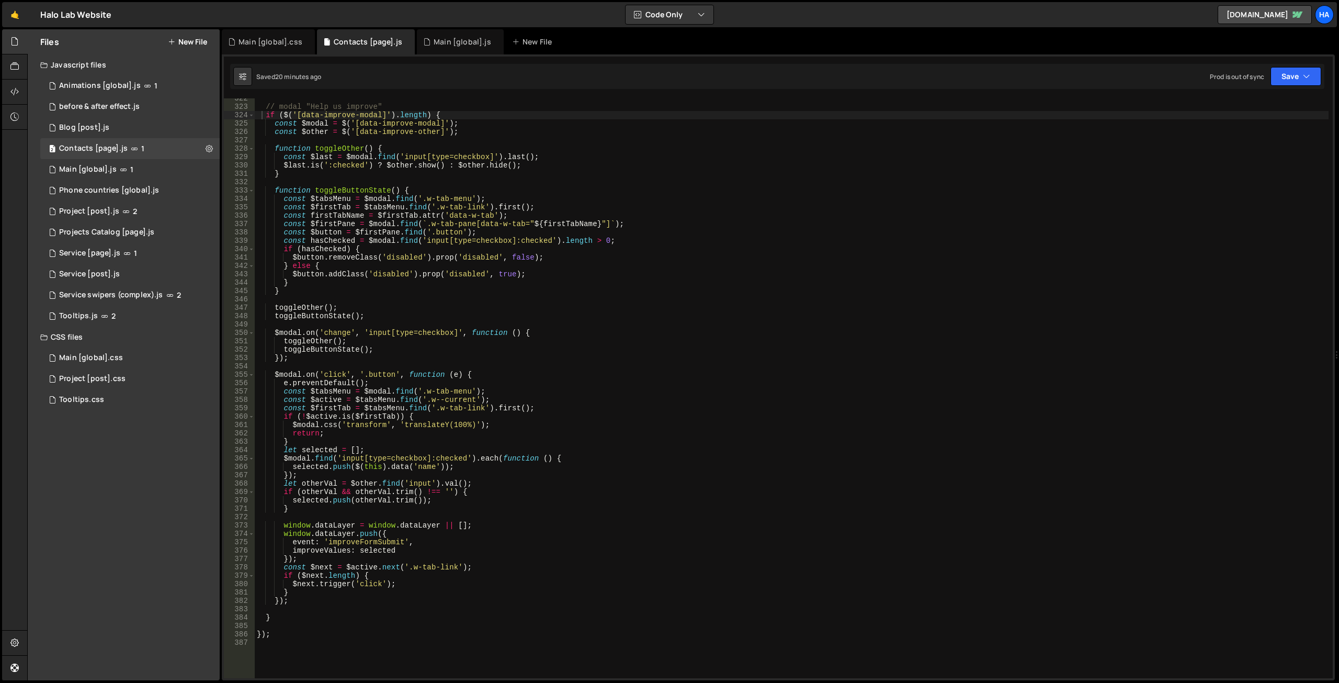
scroll to position [2596, 0]
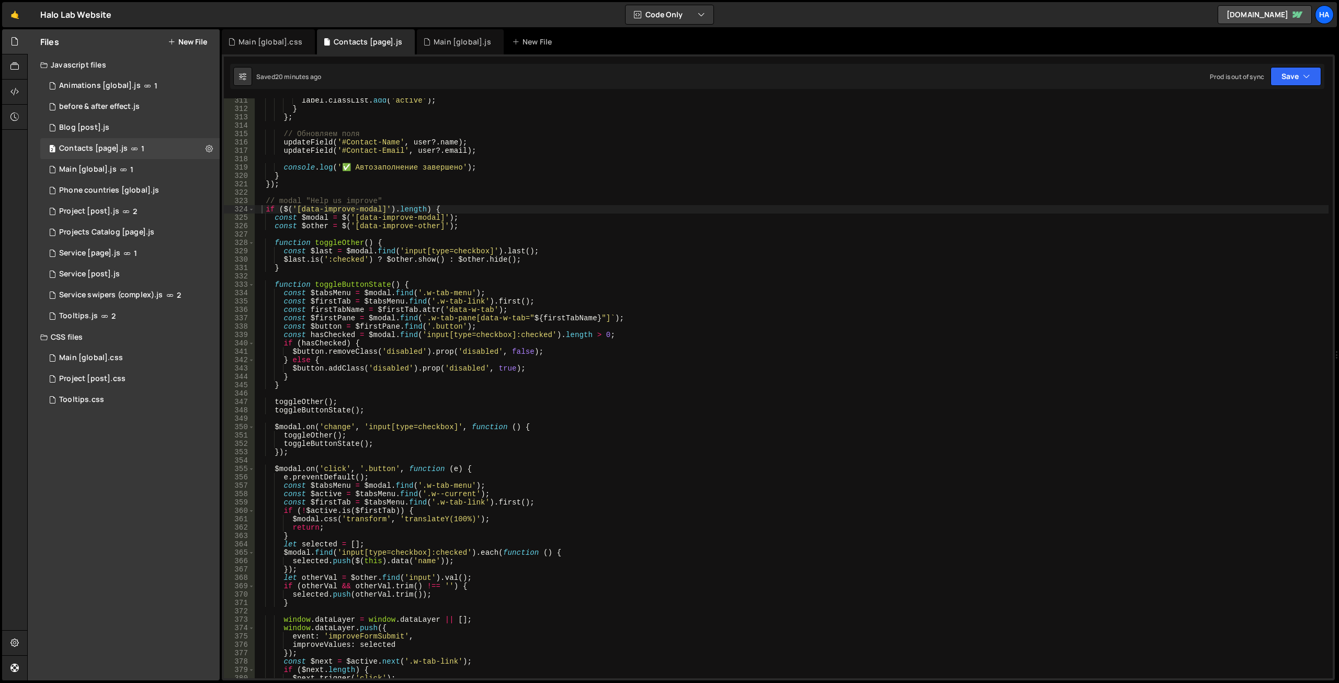
type textarea "if ($('[data-improve-modal]').length) {"
click at [336, 209] on div "label . classList . add ( 'active' ) ; } } ; // Обновляем поля updateField ( '#…" at bounding box center [792, 394] width 1074 height 596
click at [439, 50] on div "Main [global].js" at bounding box center [460, 41] width 87 height 25
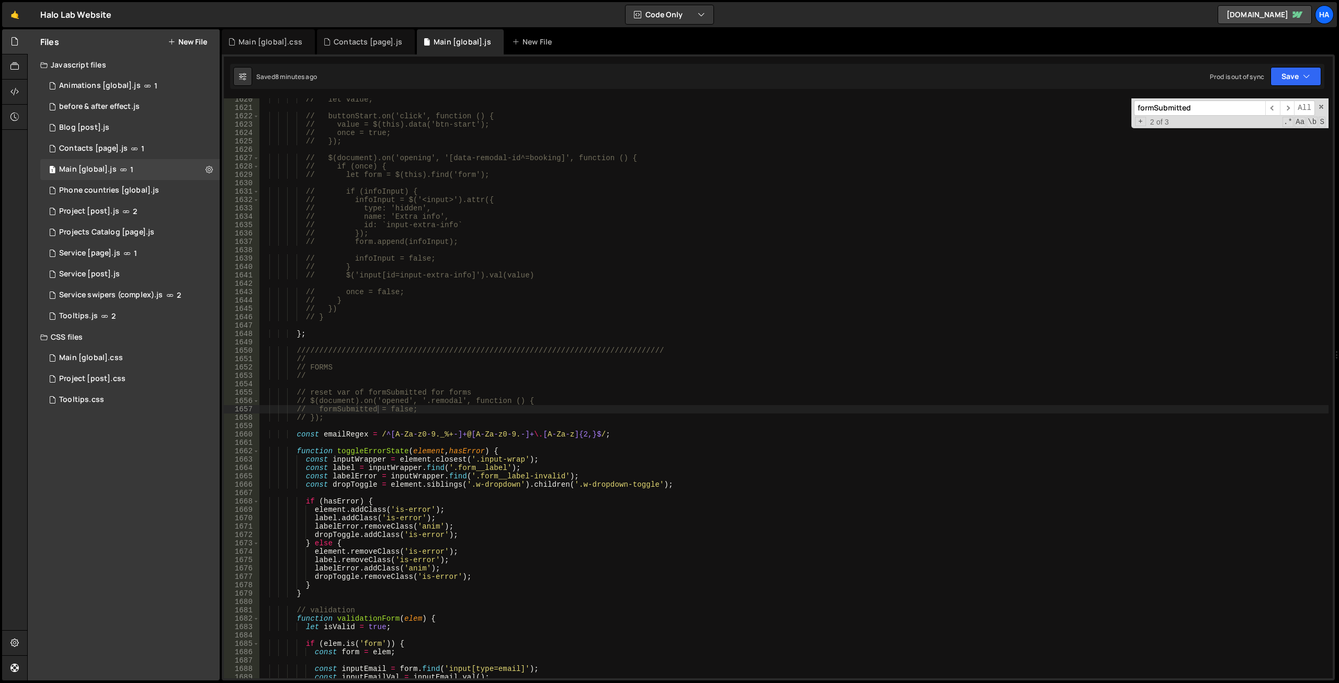
click at [445, 252] on div "// let value; // buttonStart.on('click', function () { // value = $(this).data(…" at bounding box center [794, 393] width 1070 height 596
paste input "improve"
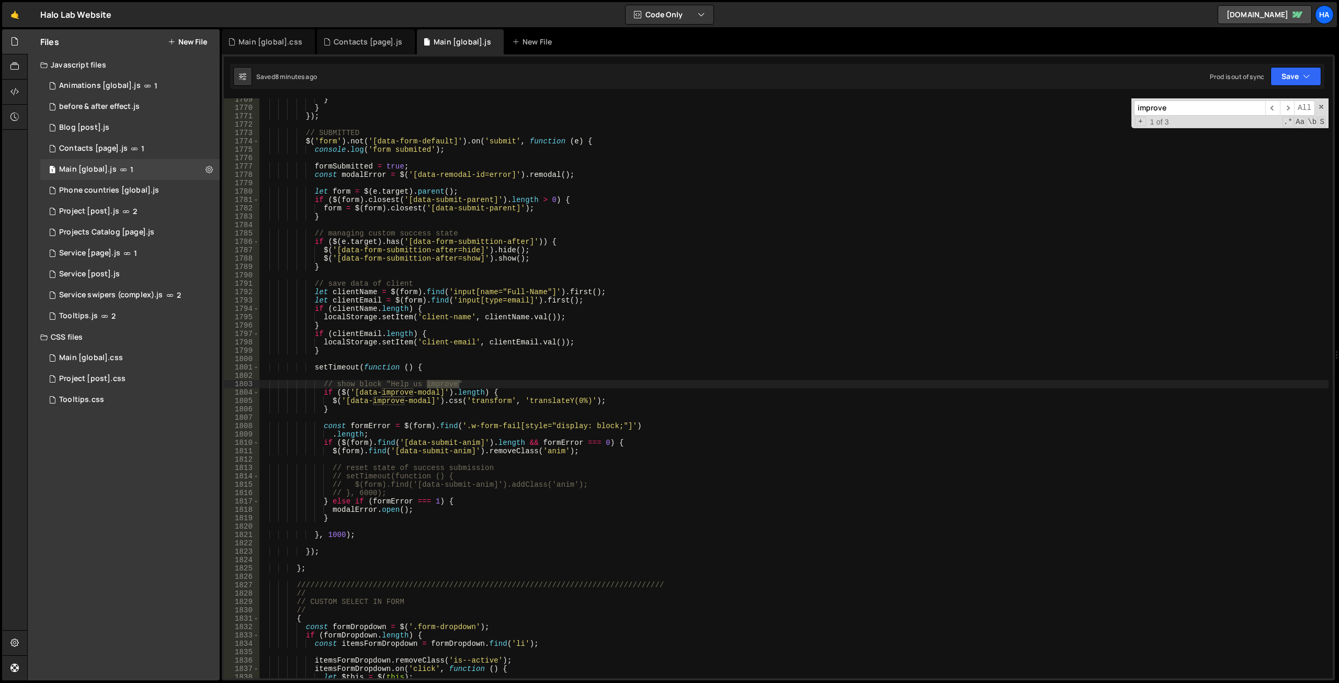
type input "improve"
click at [359, 413] on div "} } }) ; // SUBMITTED $ ( 'form' ) . not ( '[data-form-default]' ) . on ( 'subm…" at bounding box center [794, 393] width 1070 height 596
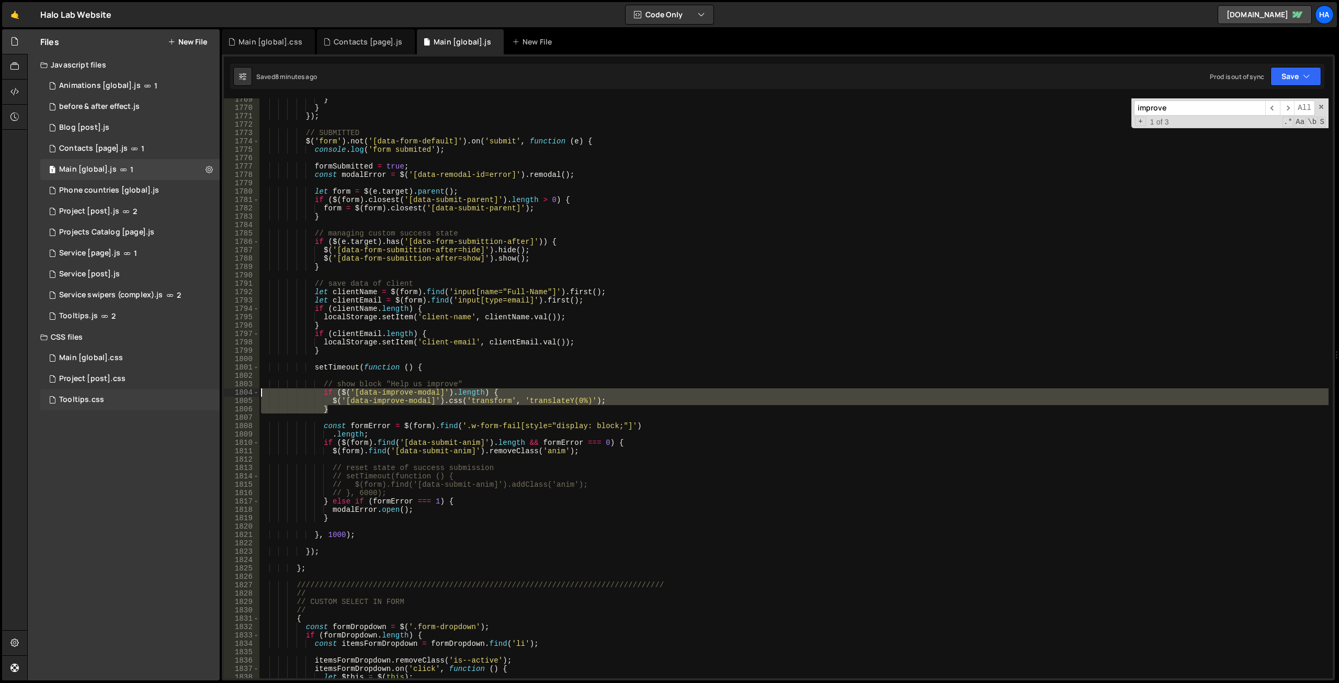
drag, startPoint x: 335, startPoint y: 408, endPoint x: 218, endPoint y: 395, distance: 117.9
click at [218, 395] on div "Files New File Javascript files 1 Animations [global].js 1 0 before & after eff…" at bounding box center [683, 354] width 1312 height 651
type textarea "if ($('[data-improve-modal]').length) { $('[data-improve-modal]').css('transfor…"
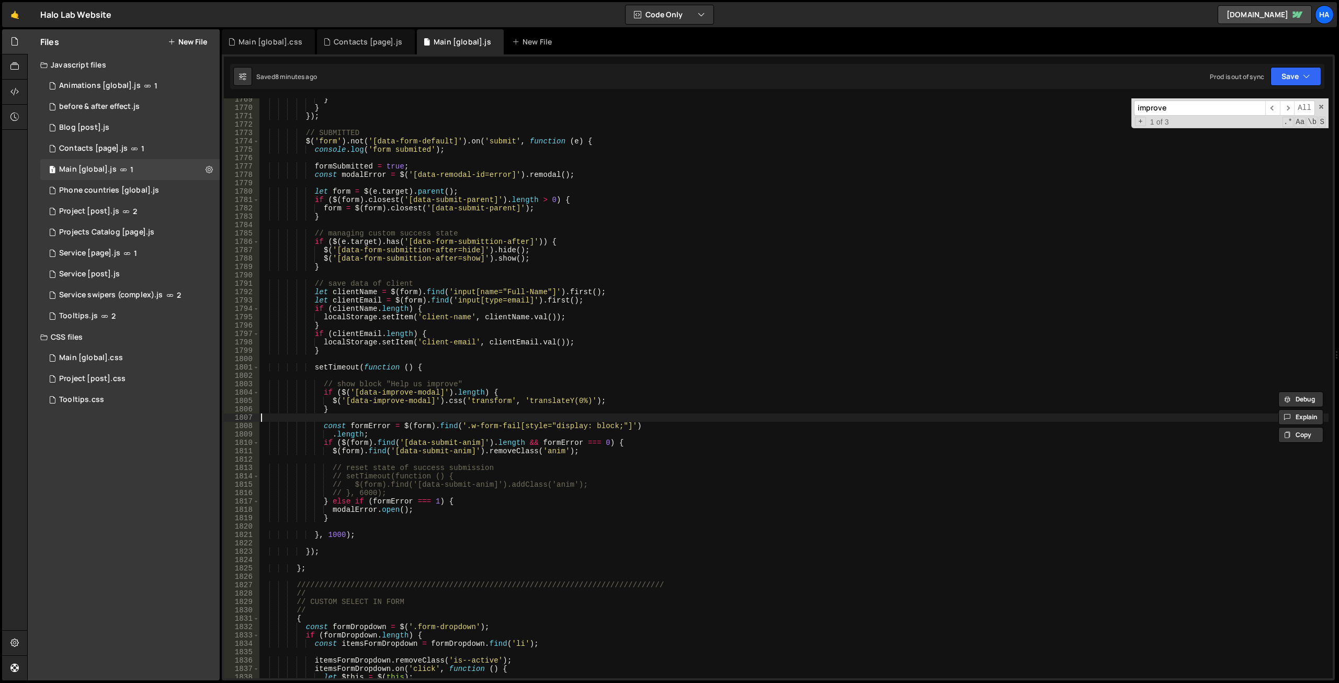
click at [390, 417] on div "} } }) ; // SUBMITTED $ ( 'form' ) . not ( '[data-form-default]' ) . on ( 'subm…" at bounding box center [794, 393] width 1070 height 596
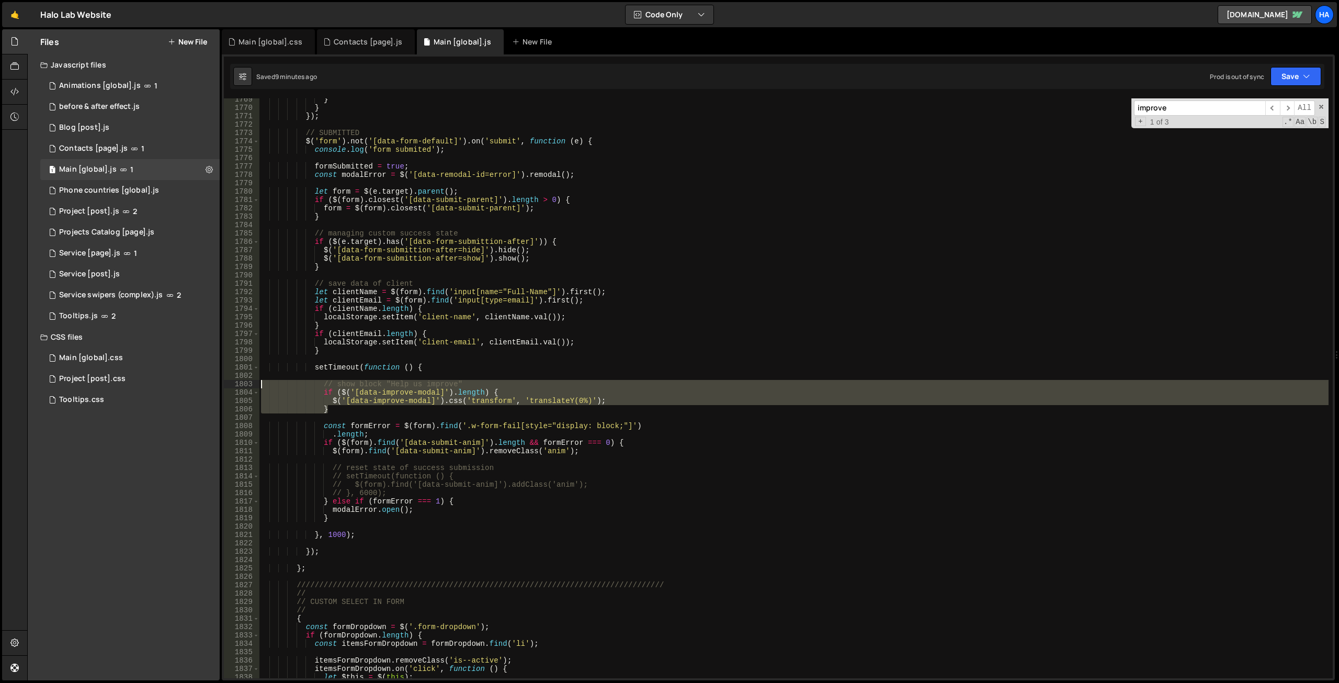
drag, startPoint x: 342, startPoint y: 406, endPoint x: 222, endPoint y: 382, distance: 122.7
click at [222, 382] on div "1769 1770 1771 1772 1773 1774 1775 1776 1777 1778 1779 1780 1781 1782 1783 1784…" at bounding box center [778, 367] width 1113 height 626
type textarea "// show block "Help us improve" if ($('[data-improve-modal]').length) {"
click at [10, 94] on icon at bounding box center [14, 92] width 8 height 12
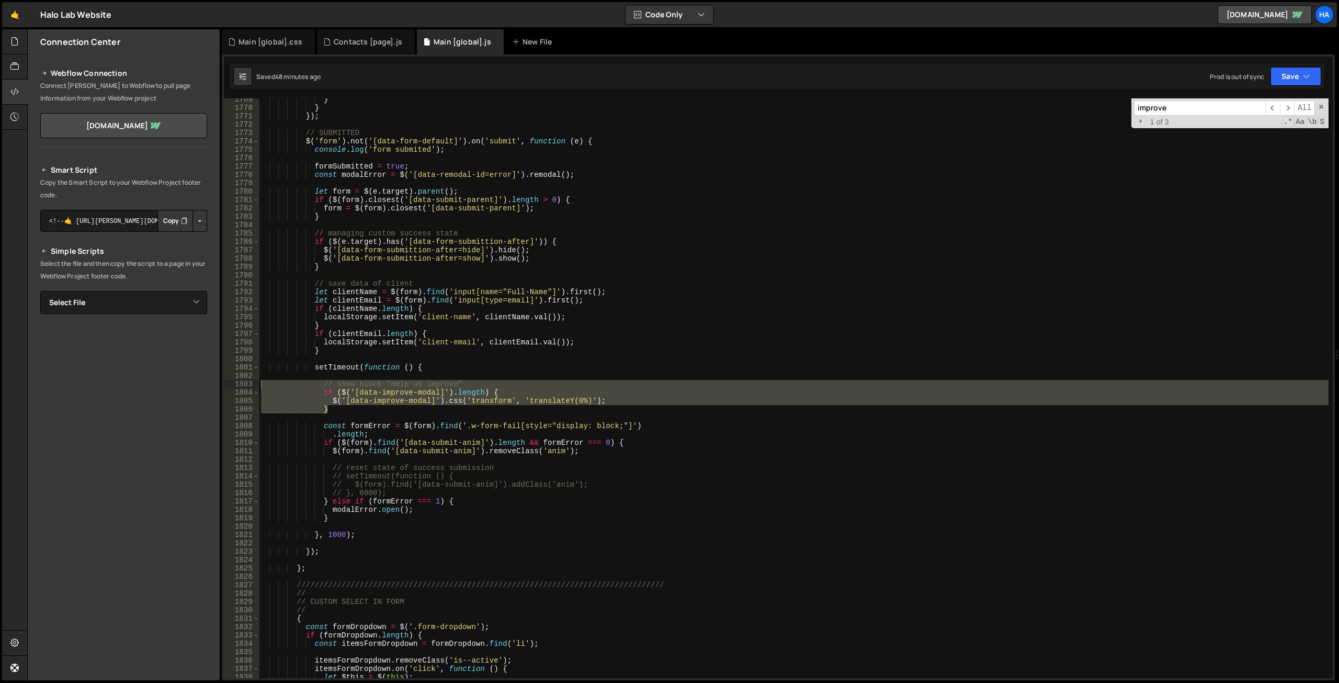
click at [203, 225] on button "Button group with nested dropdown" at bounding box center [199, 221] width 15 height 22
click at [196, 300] on select "Select File Animations [global].js before & after effect.js Blog [post].js Cont…" at bounding box center [123, 302] width 167 height 23
select select "2754"
click at [40, 291] on select "Select File Animations [global].js before & after effect.js Blog [post].js Cont…" at bounding box center [123, 302] width 167 height 23
click at [199, 337] on button "Button group with nested dropdown" at bounding box center [199, 338] width 15 height 22
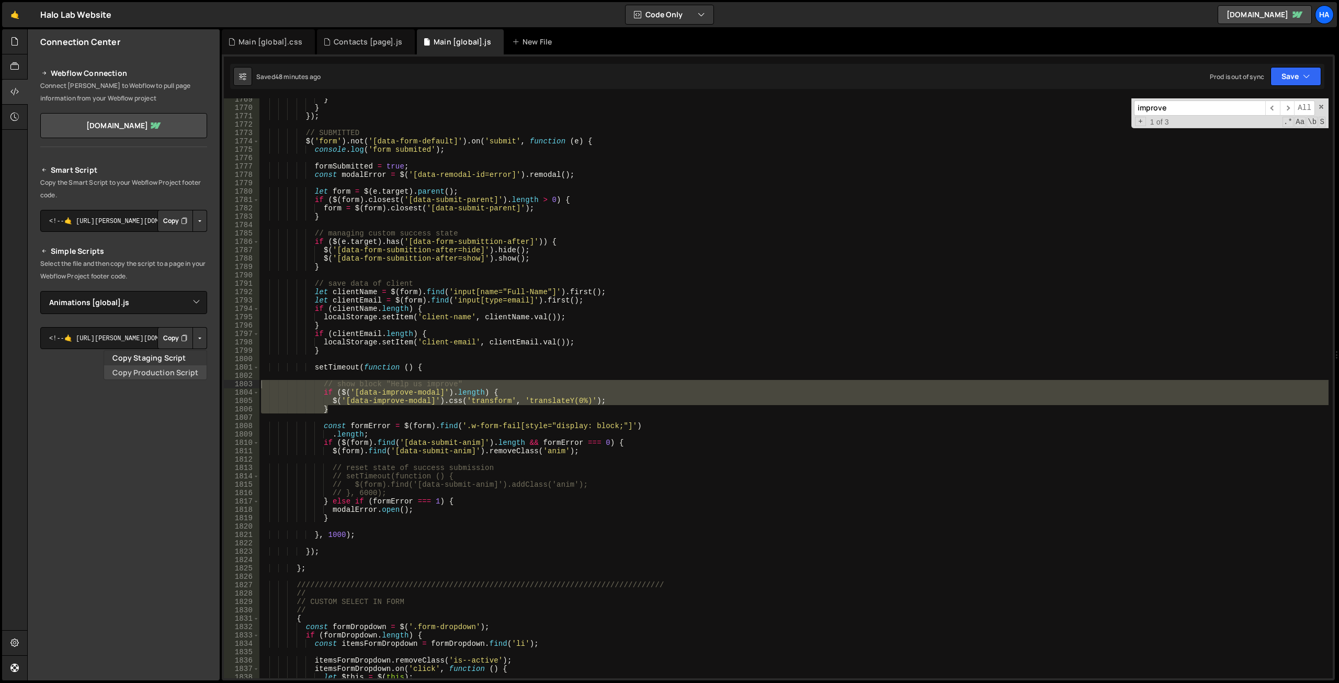
click at [183, 374] on link "Copy Production Script" at bounding box center [155, 372] width 103 height 15
click at [275, 44] on div "Main [global].css" at bounding box center [271, 42] width 64 height 10
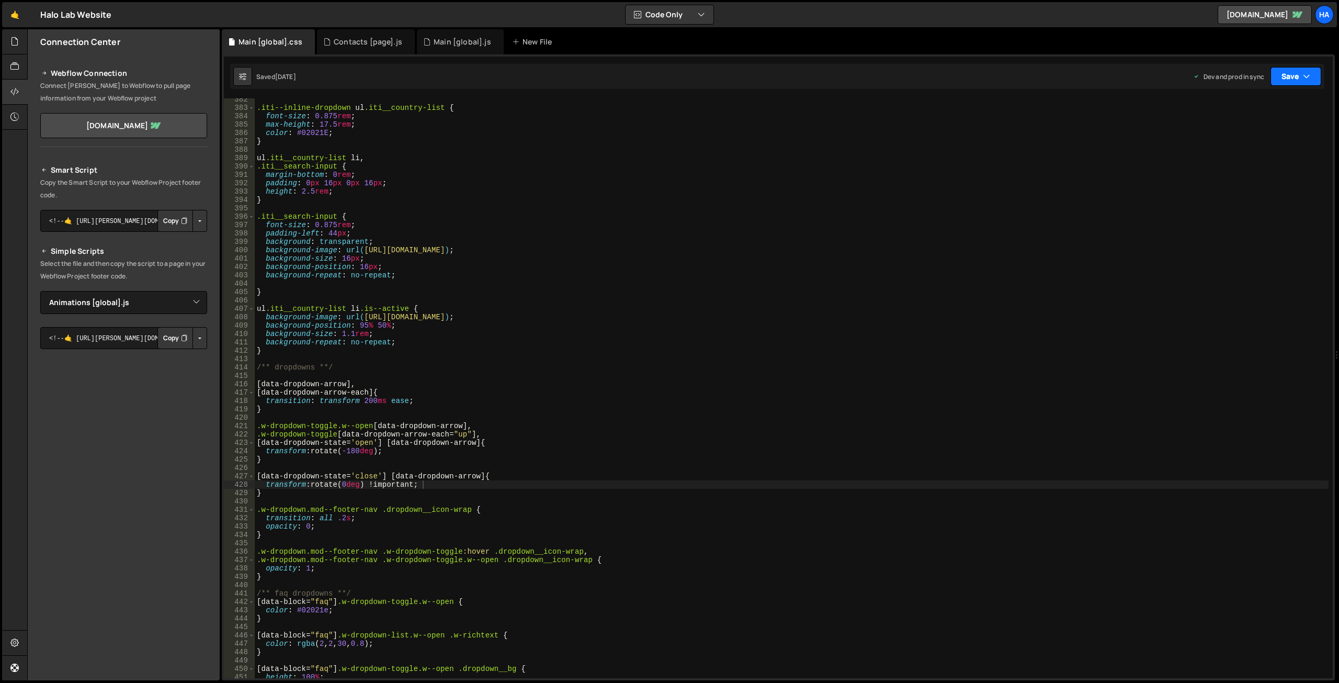
click at [1306, 83] on button "Save" at bounding box center [1295, 76] width 51 height 19
click at [368, 40] on div "Contacts [page].js" at bounding box center [368, 42] width 69 height 10
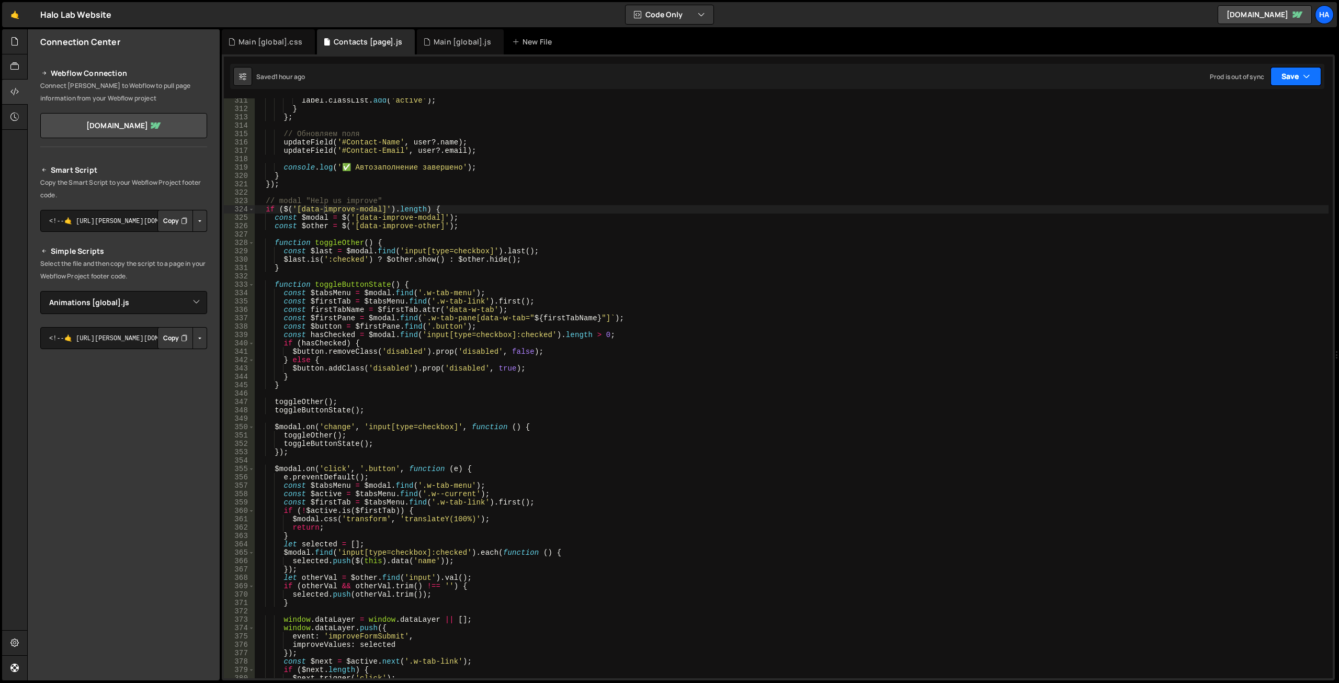
click at [1297, 80] on button "Save" at bounding box center [1295, 76] width 51 height 19
click at [1281, 110] on div "Saved 1 hour ago" at bounding box center [1260, 113] width 109 height 13
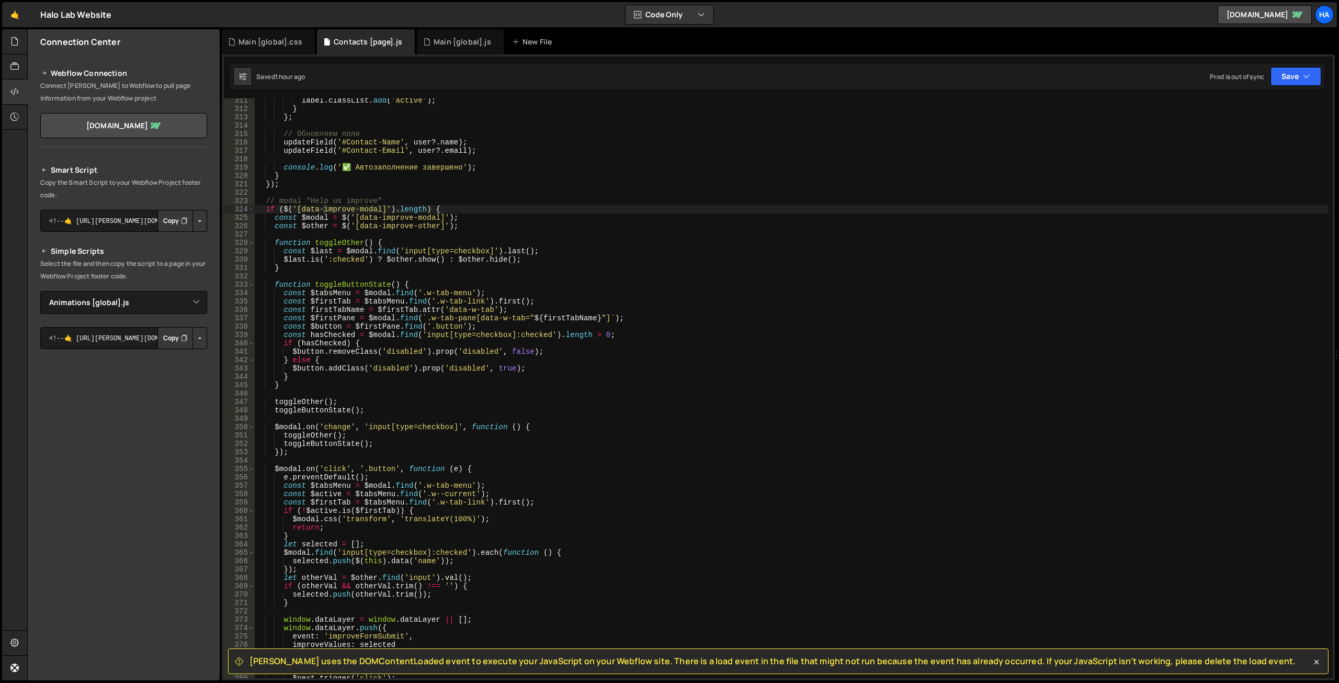
click at [1304, 87] on div "Saved 1 hour ago Prod is out of sync Upgrade to Edit Save Save to Staging S Sav…" at bounding box center [777, 76] width 1094 height 25
click at [1311, 78] on button "Save" at bounding box center [1295, 76] width 51 height 19
click at [1273, 151] on div "Saved [DATE]" at bounding box center [1260, 147] width 109 height 13
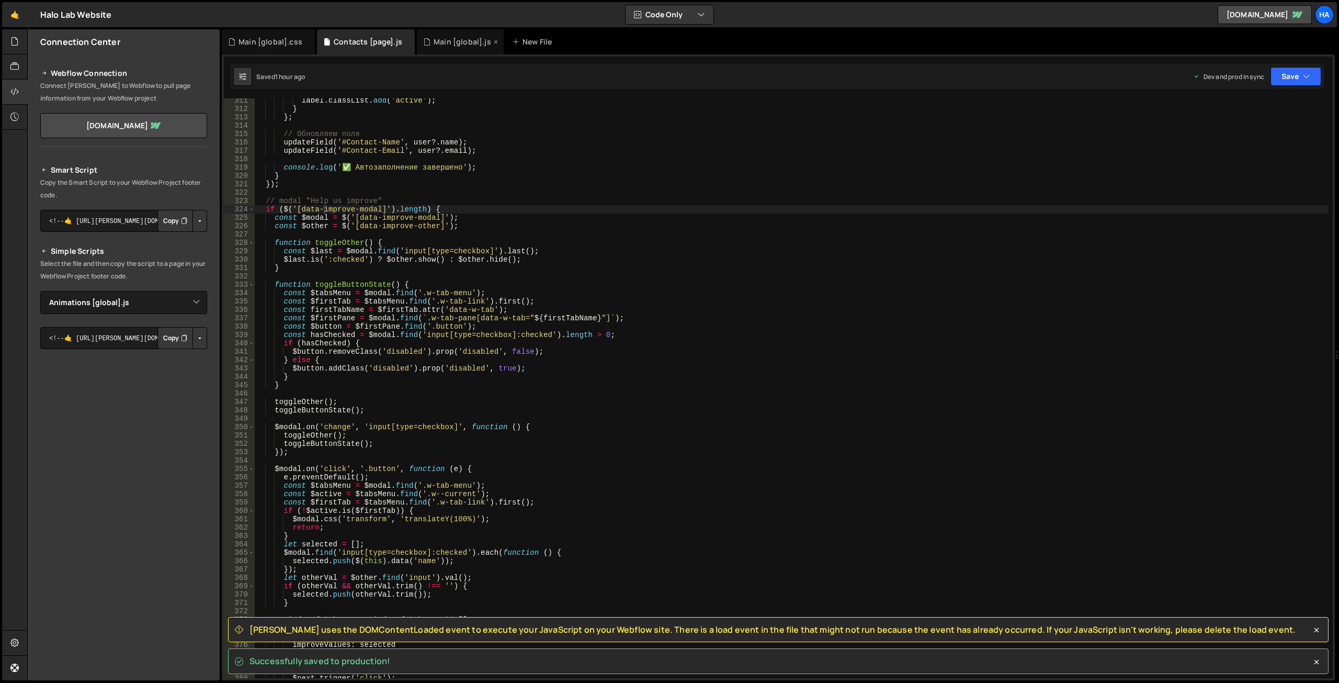
click at [434, 42] on div "Main [global].js" at bounding box center [463, 42] width 58 height 10
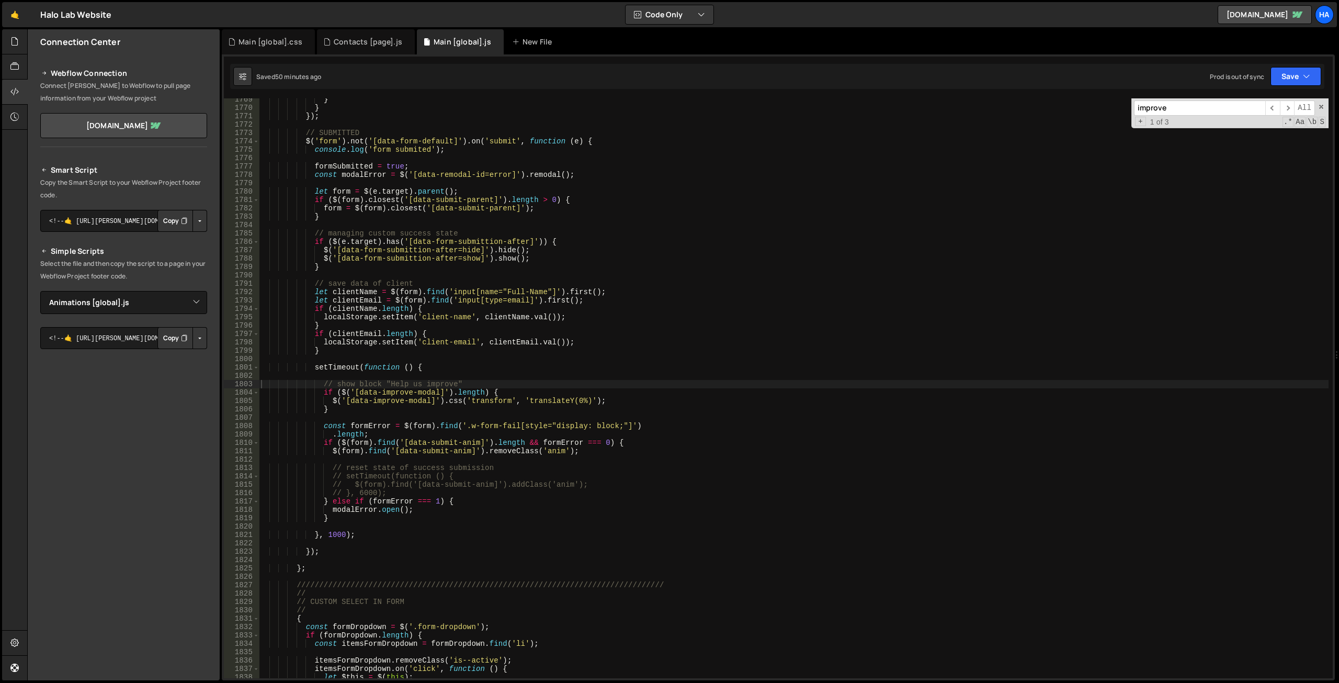
scroll to position [23018, 0]
click at [1316, 73] on button "Save" at bounding box center [1295, 76] width 51 height 19
click at [1276, 147] on div "Saved [DATE]" at bounding box center [1260, 147] width 109 height 13
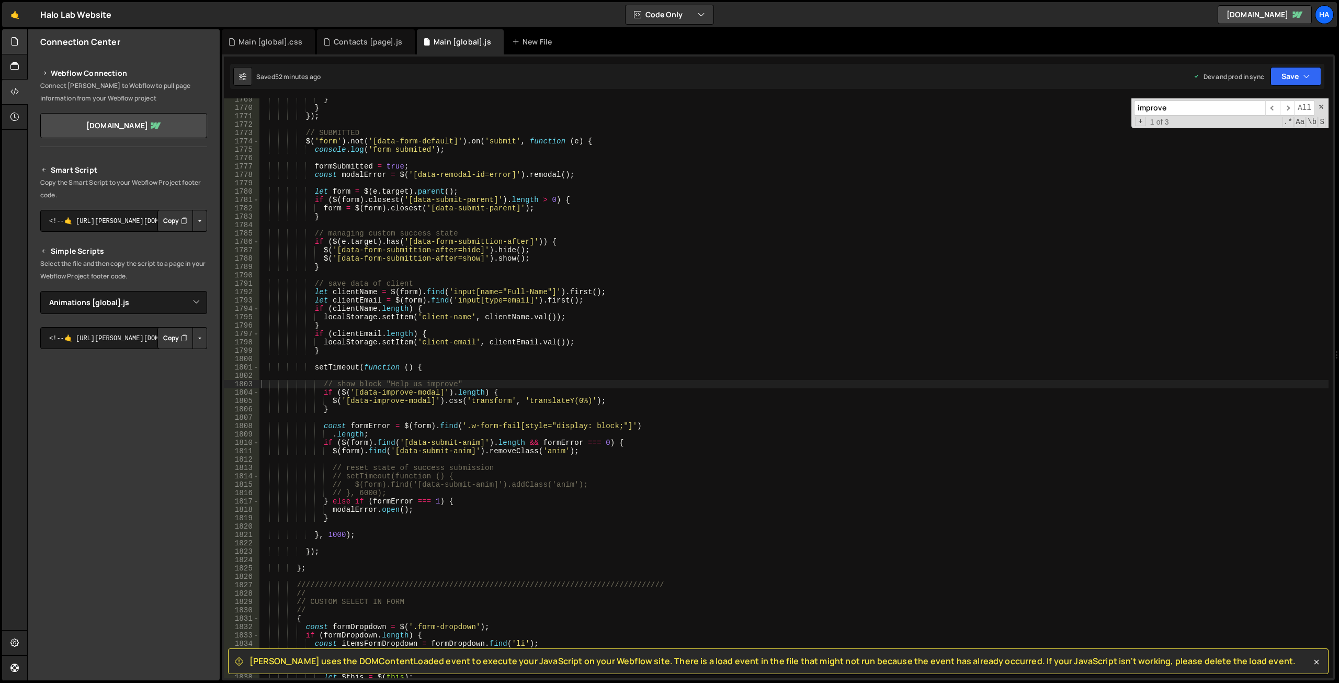
click at [22, 43] on div at bounding box center [14, 79] width 25 height 100
click at [19, 43] on icon at bounding box center [14, 42] width 8 height 12
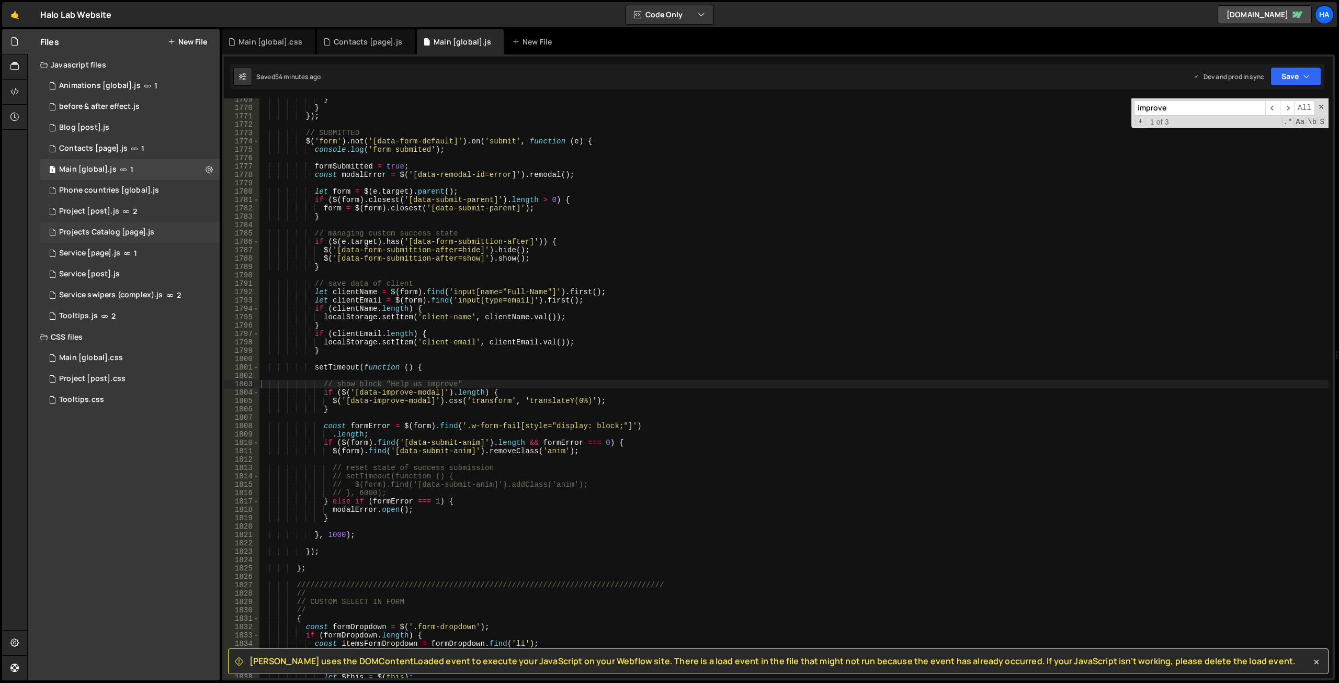
click at [163, 236] on div "1 Projects Catalog [page].js 0" at bounding box center [129, 232] width 179 height 21
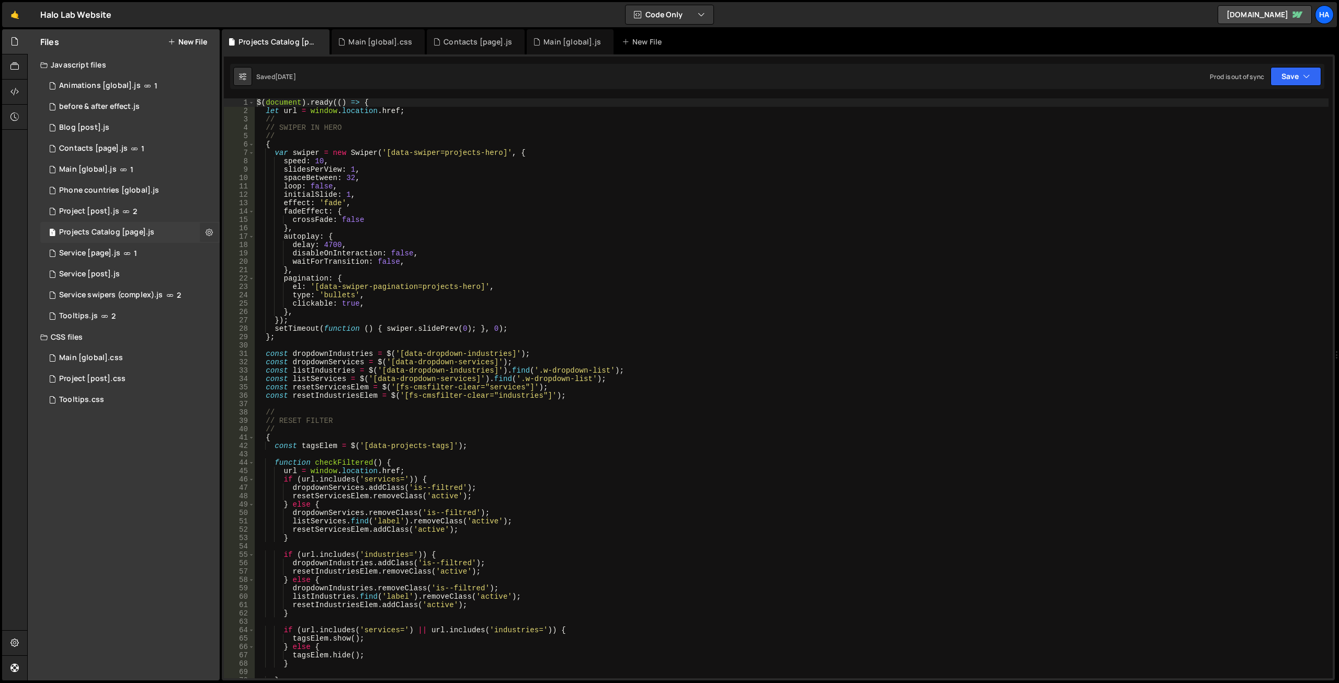
click at [212, 234] on icon at bounding box center [209, 232] width 7 height 10
click at [268, 257] on button "Edit File Settings" at bounding box center [273, 254] width 103 height 21
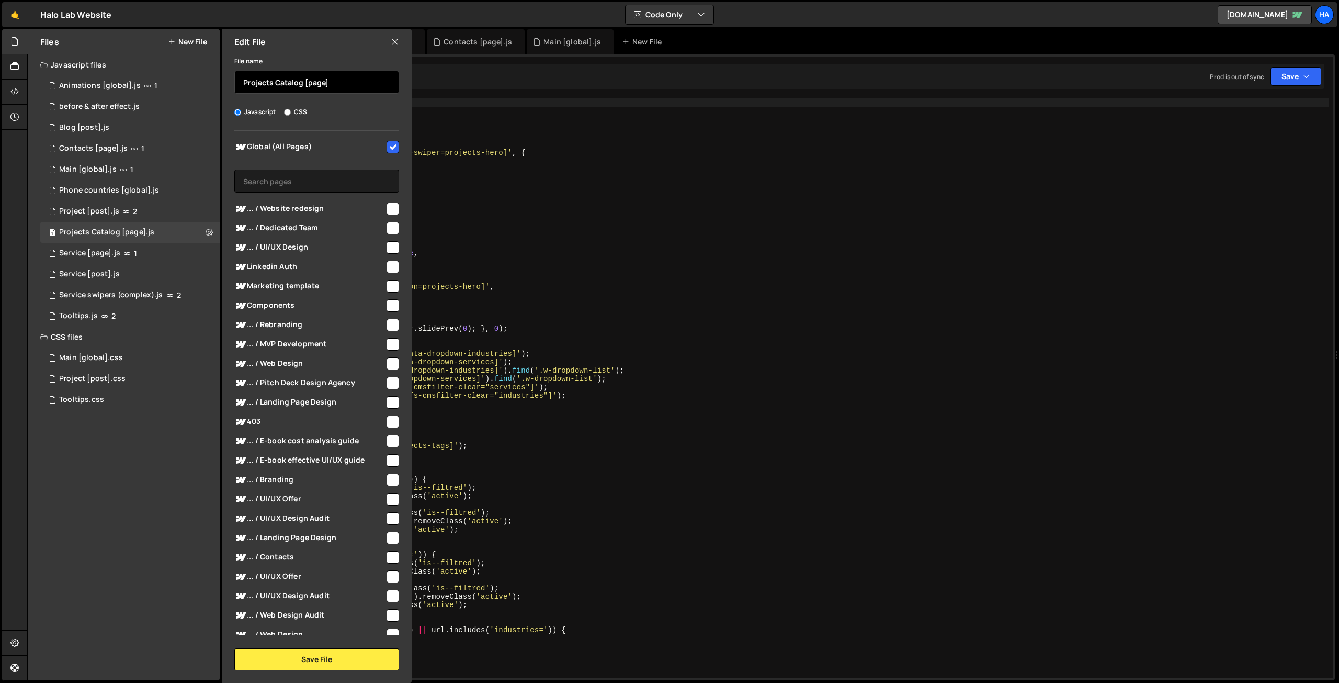
click at [334, 82] on input "Projects Catalog [page]" at bounding box center [316, 82] width 165 height 23
type textarea "disableOnInteraction: false,"
click at [610, 255] on div "$ ( document ) . ready (( ) => { let url = window . location . href ; // // SWI…" at bounding box center [792, 396] width 1074 height 596
checkbox input "false"
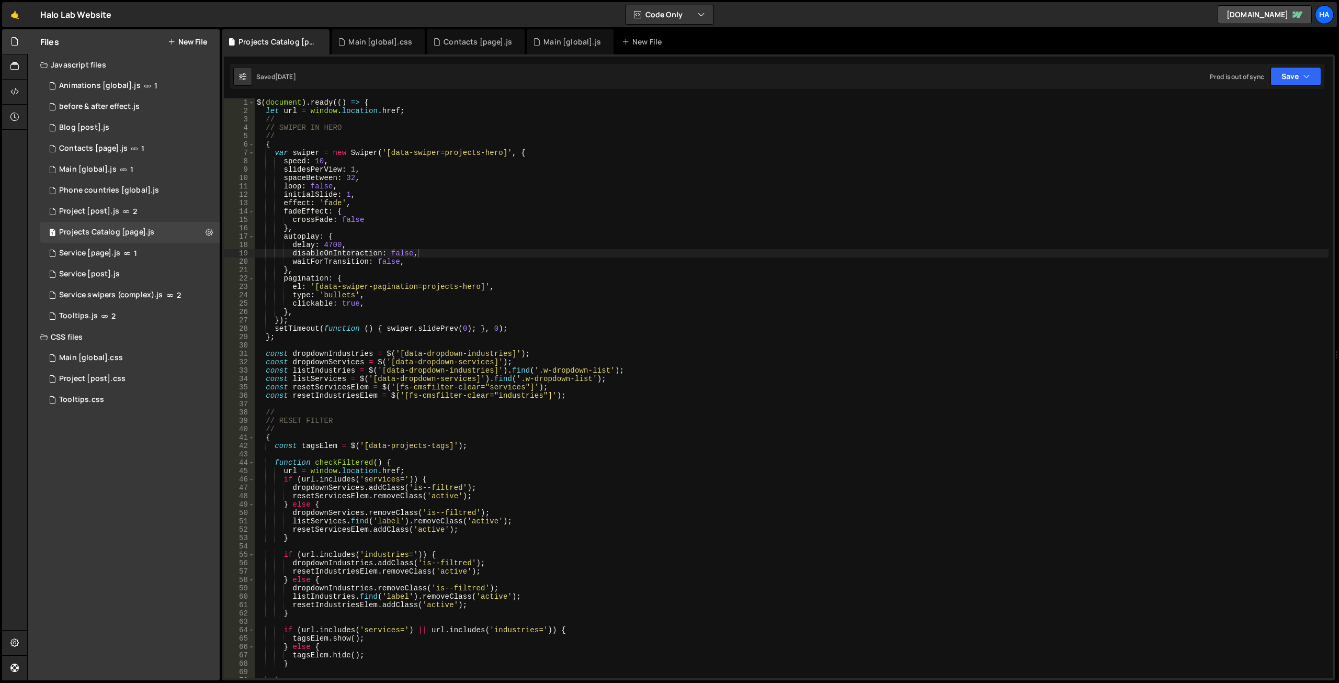
click at [196, 39] on button "New File" at bounding box center [187, 42] width 39 height 8
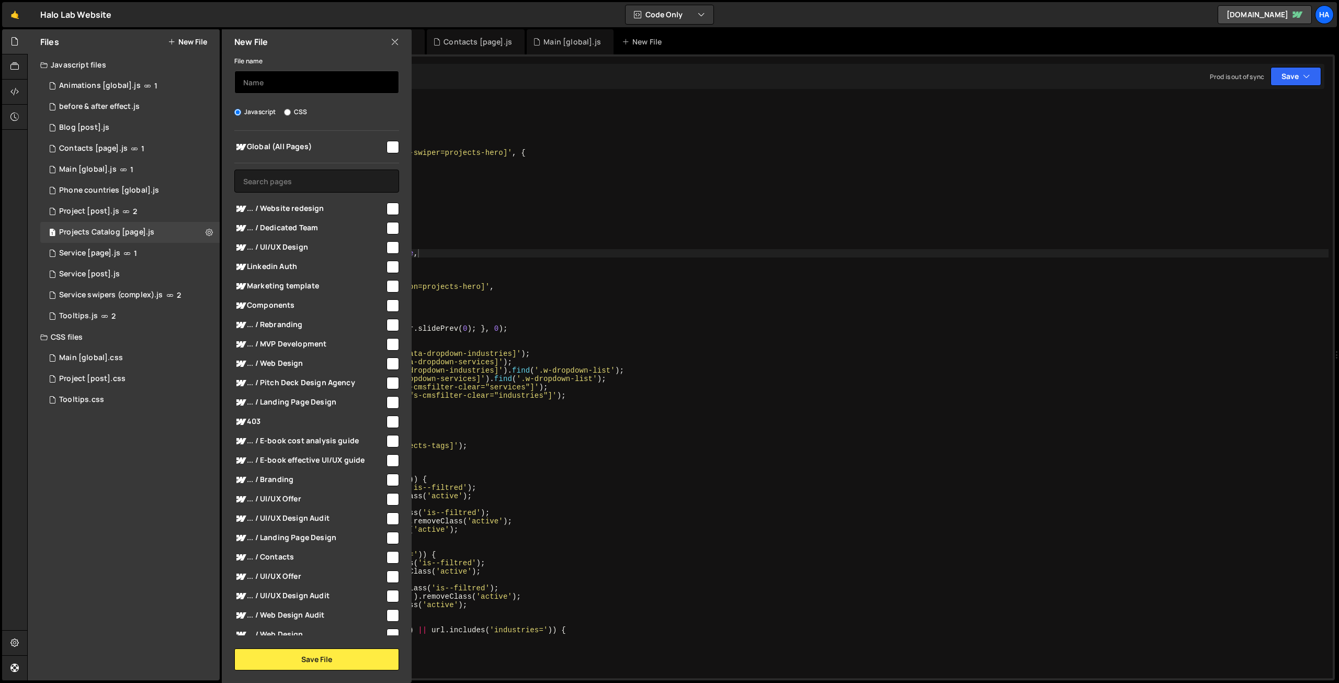
click at [284, 84] on input "text" at bounding box center [316, 82] width 165 height 23
paste input "Projects Catalog [page]"
click at [243, 83] on input "Projects Catalog [page]" at bounding box center [316, 82] width 165 height 23
click at [289, 81] on input "New Projects Catalog [page]" at bounding box center [316, 82] width 165 height 23
type input "New Projects Catalog [page]"
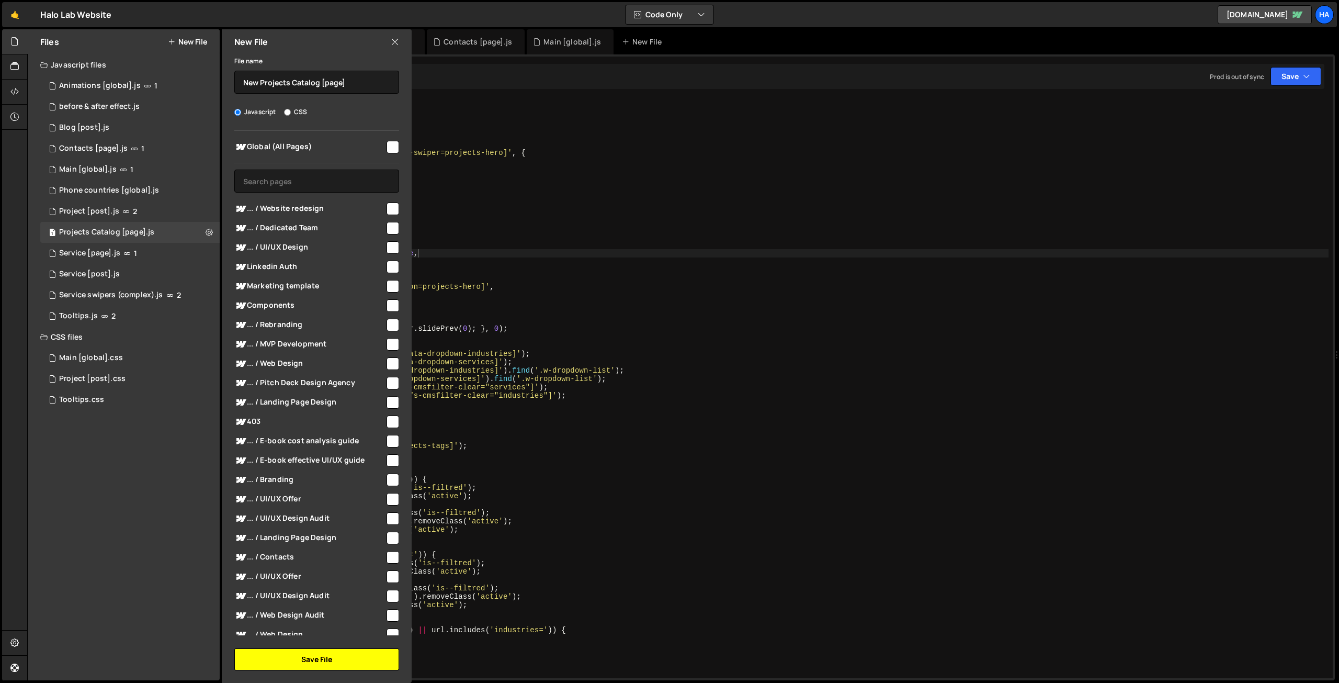
click at [311, 659] on button "Save File" at bounding box center [316, 659] width 165 height 22
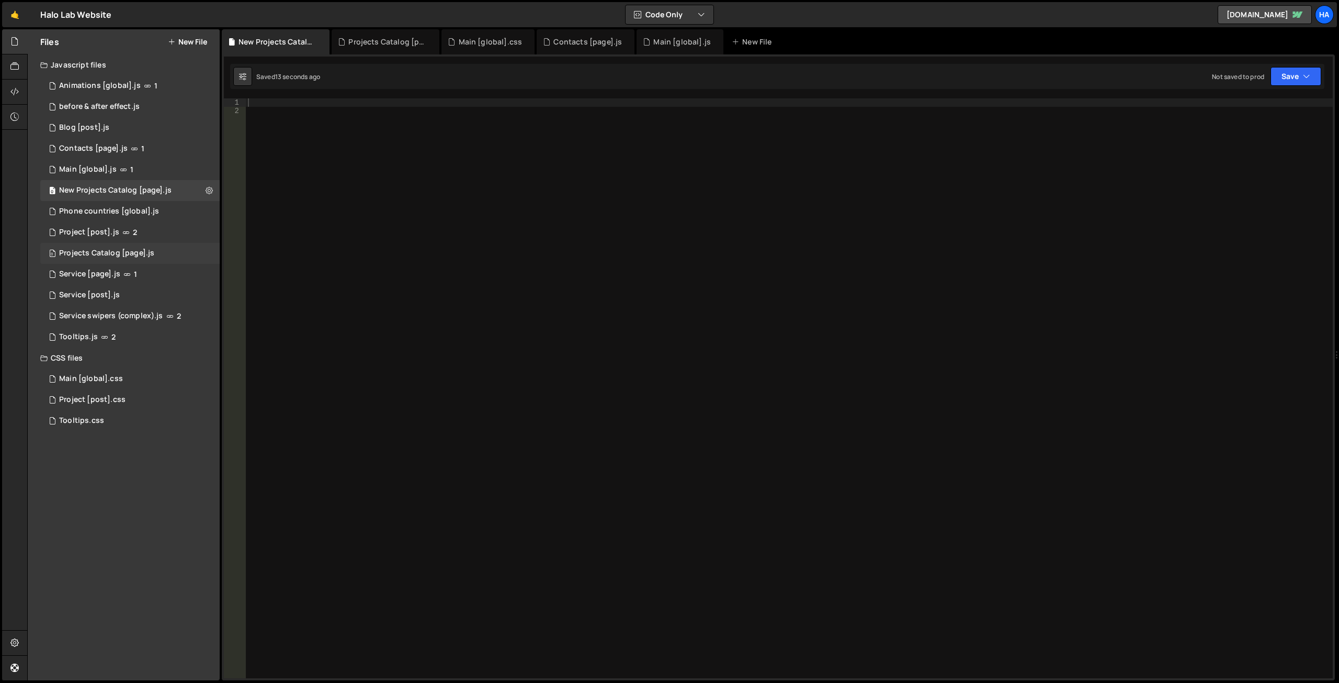
click at [163, 251] on div "0 Projects Catalog [page].js 0" at bounding box center [129, 253] width 179 height 21
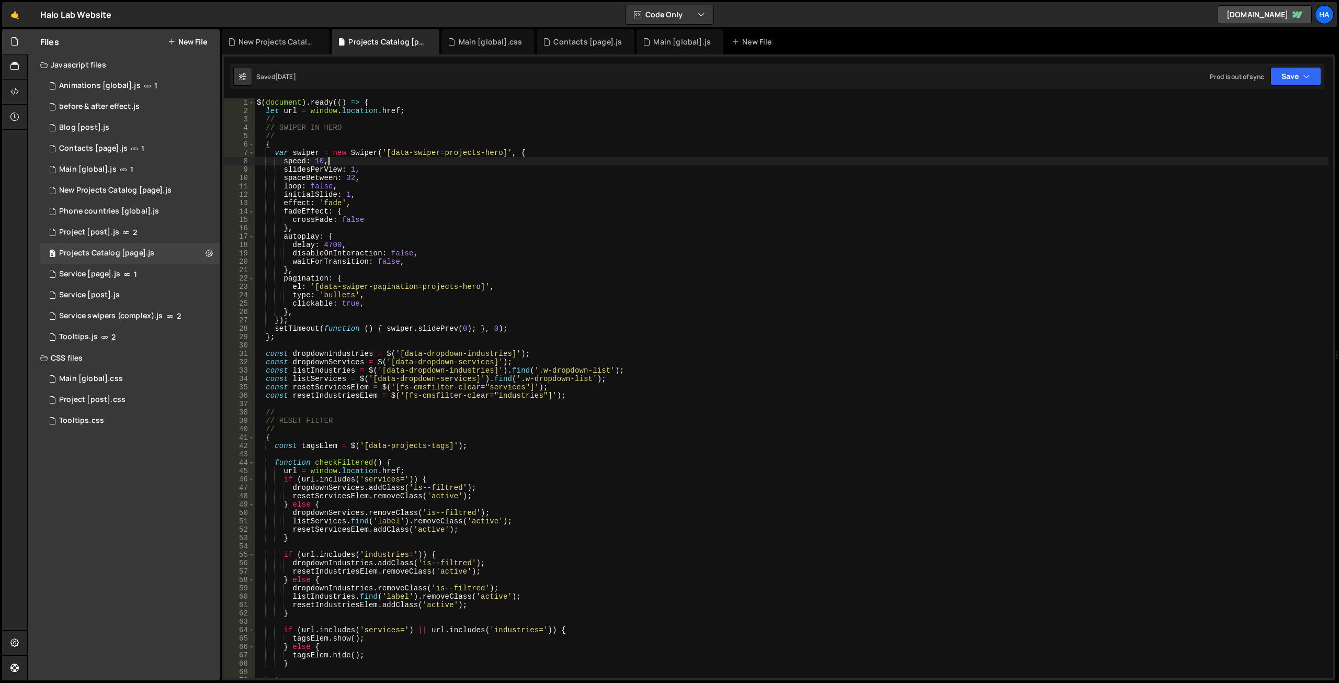
click at [364, 162] on div "$ ( document ) . ready (( ) => { let url = window . location . href ; // // SWI…" at bounding box center [792, 396] width 1074 height 596
type textarea "});"
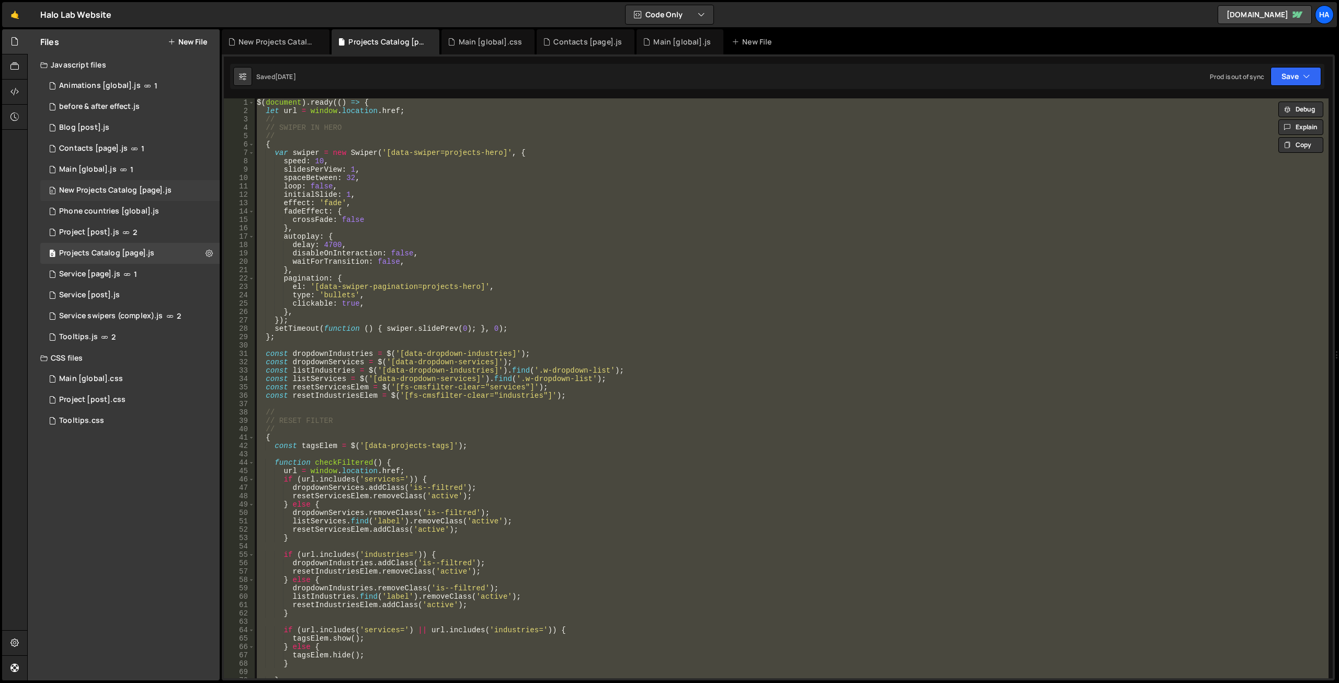
click at [149, 191] on div "New Projects Catalog [page].js" at bounding box center [115, 190] width 112 height 9
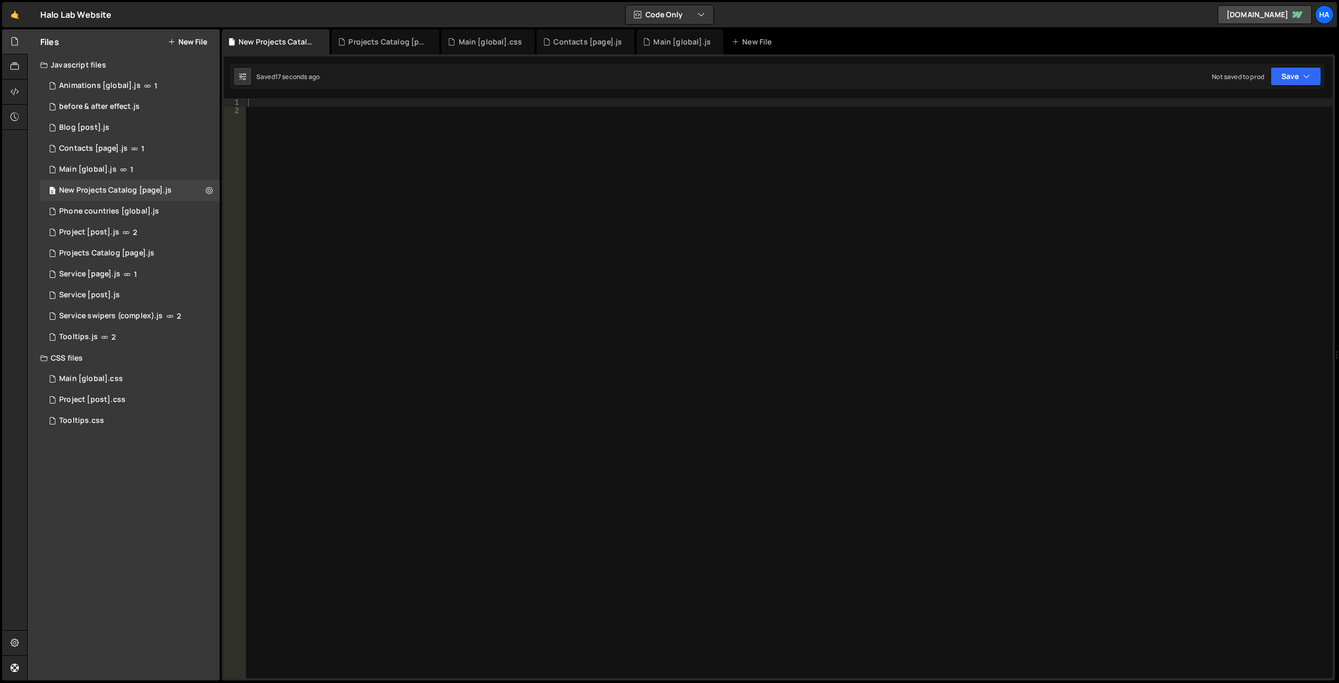
click at [395, 230] on div at bounding box center [789, 396] width 1087 height 596
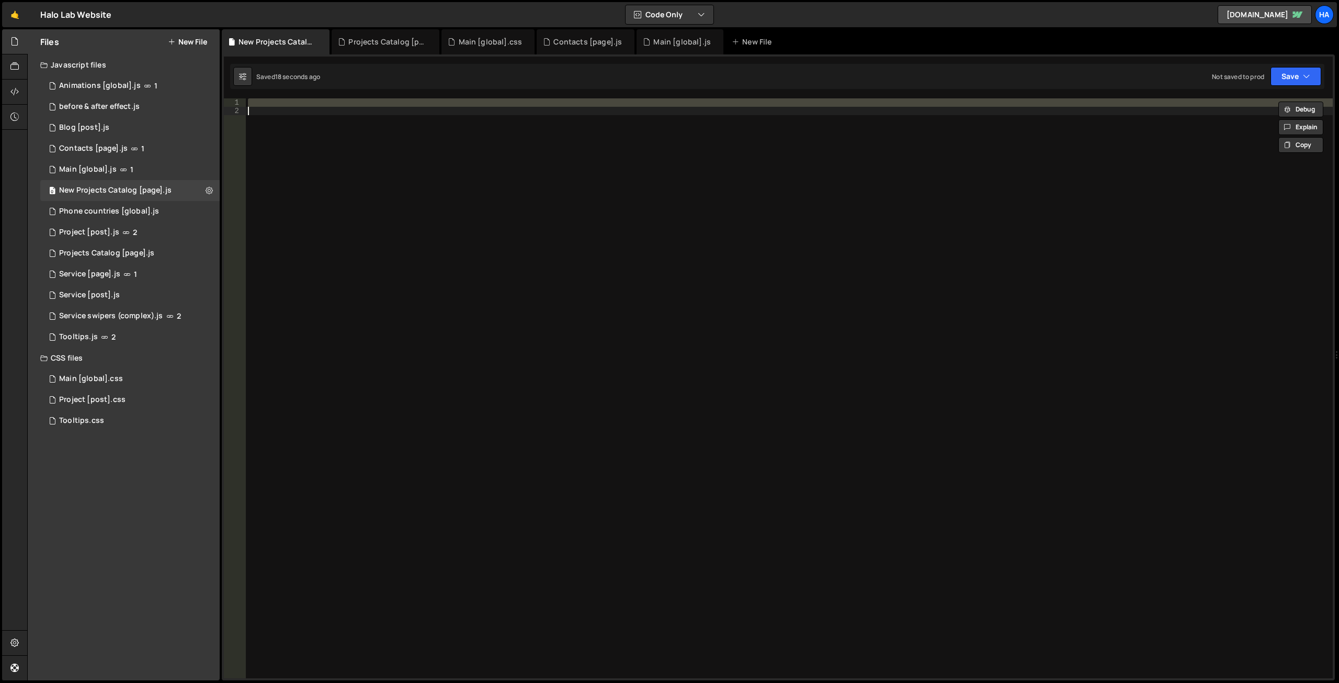
paste textarea
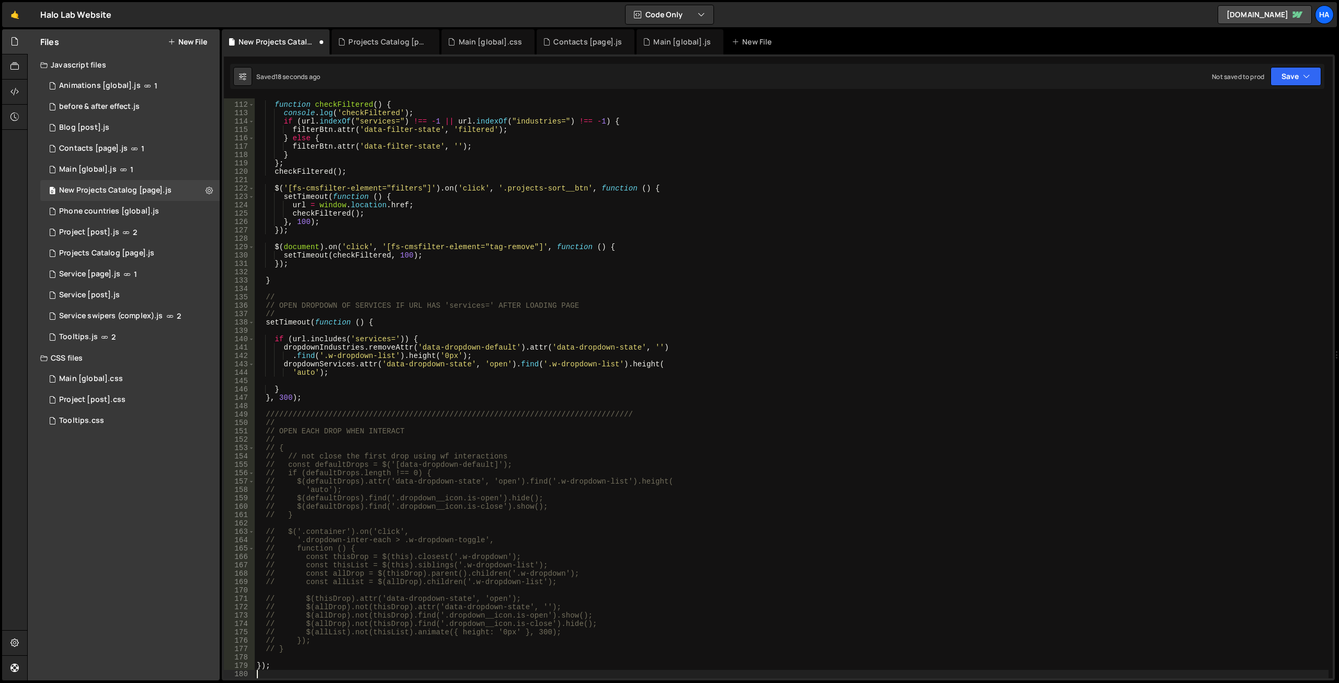
scroll to position [927, 0]
drag, startPoint x: 1334, startPoint y: 503, endPoint x: 1333, endPoint y: 80, distance: 422.6
click at [1332, 80] on div "// show block "Help us improve" if ($('[data-improve-modal]').length) { 1769 17…" at bounding box center [778, 367] width 1113 height 626
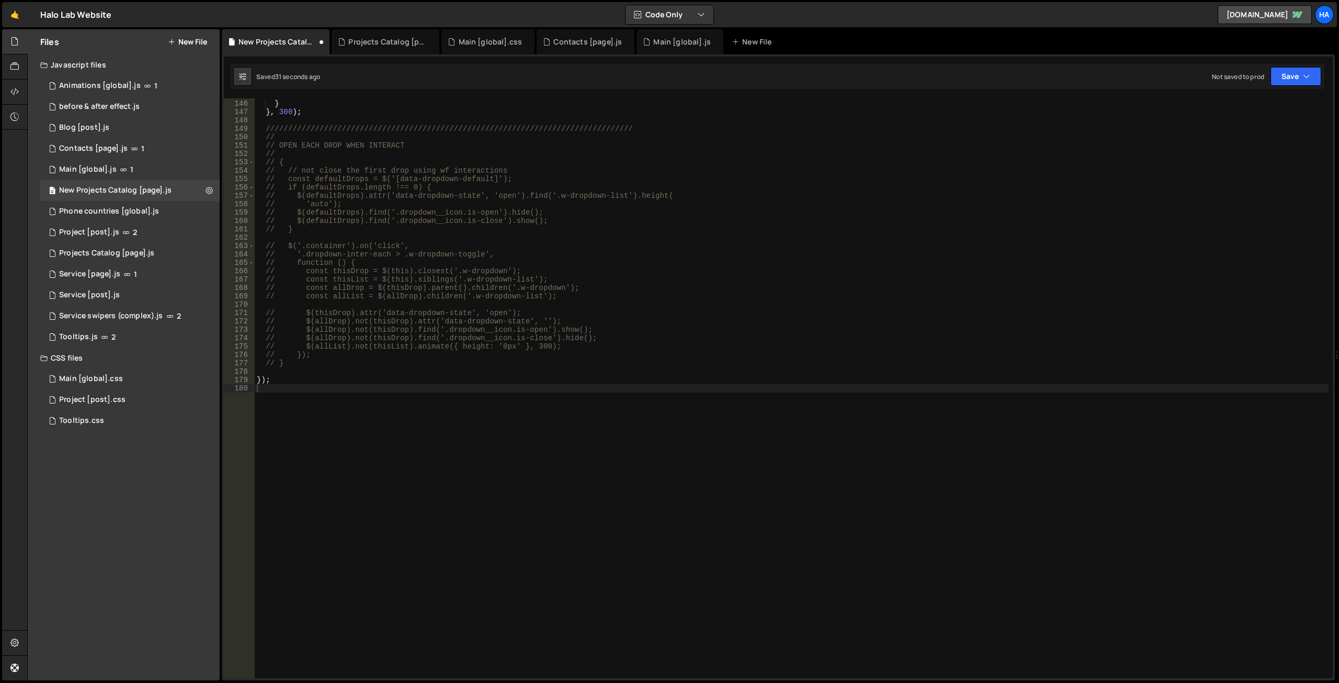
scroll to position [1212, 0]
click at [288, 369] on div "} } , 300 ) ; /////////////////////////////////////////////////////////////////…" at bounding box center [792, 389] width 1074 height 596
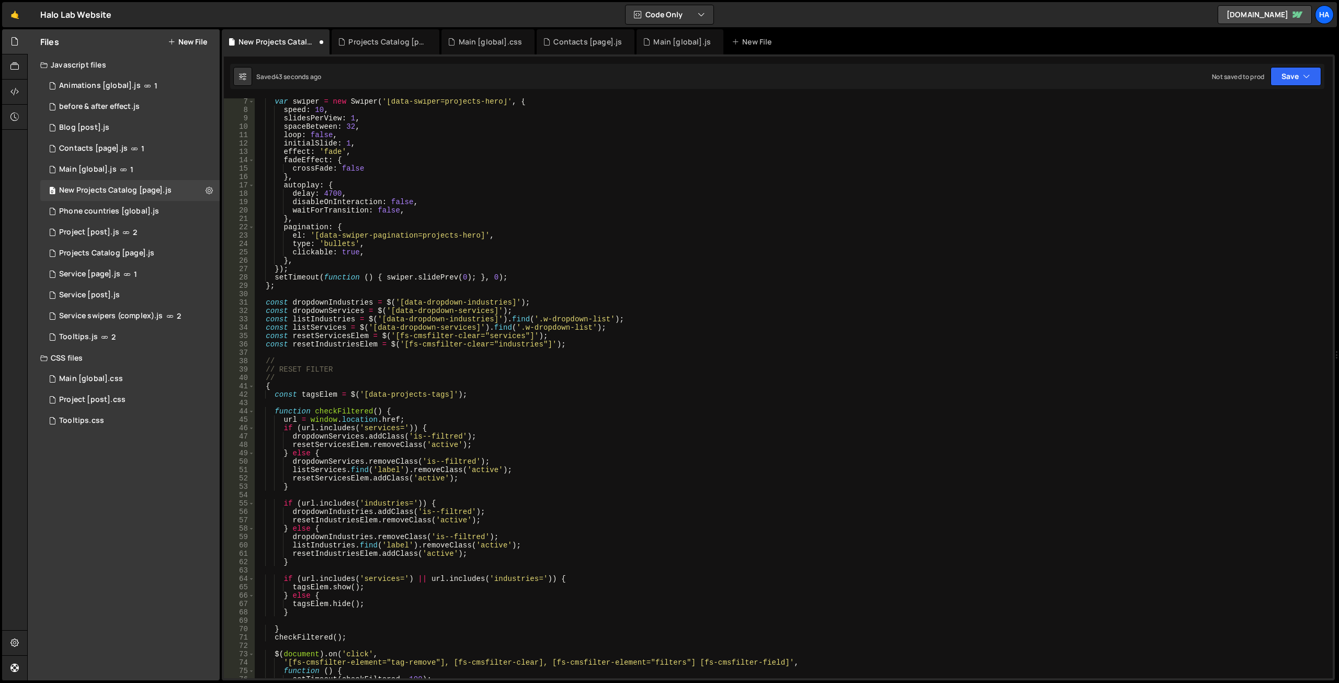
scroll to position [0, 0]
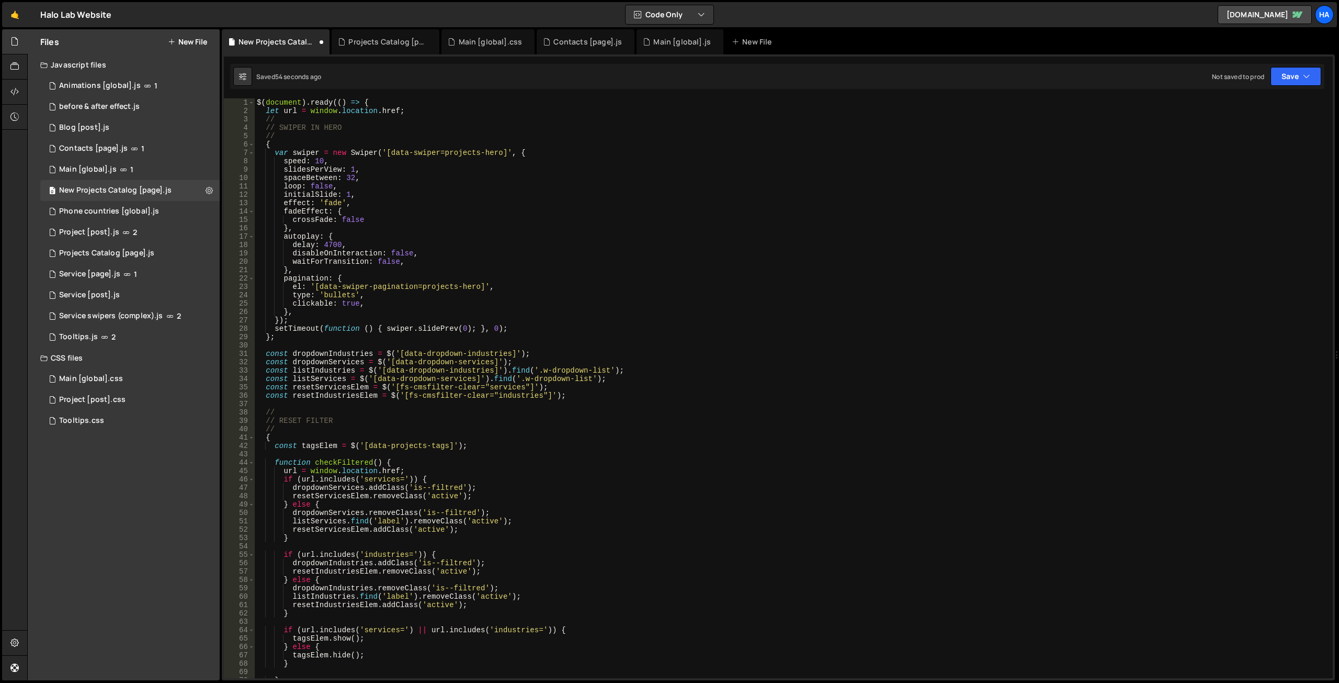
click at [257, 116] on div "$ ( document ) . ready (( ) => { let url = window . location . href ; // // SWI…" at bounding box center [792, 396] width 1074 height 596
type textarea "// // SWIPER IN HERO"
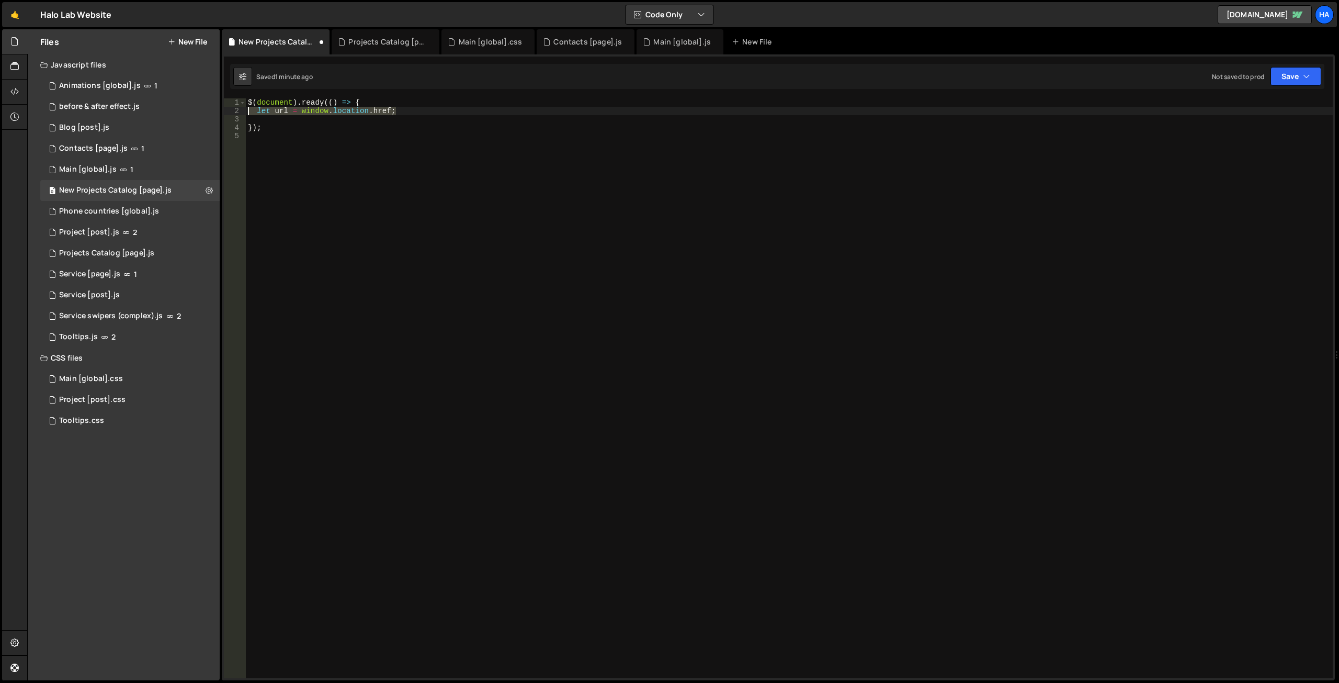
drag, startPoint x: 404, startPoint y: 109, endPoint x: 226, endPoint y: 109, distance: 177.3
click at [226, 109] on div "1 2 3 4 5 $ ( document ) . ready (( ) => { let url = window . location . href ;…" at bounding box center [778, 388] width 1109 height 580
type textarea "let url = window.location.href;"
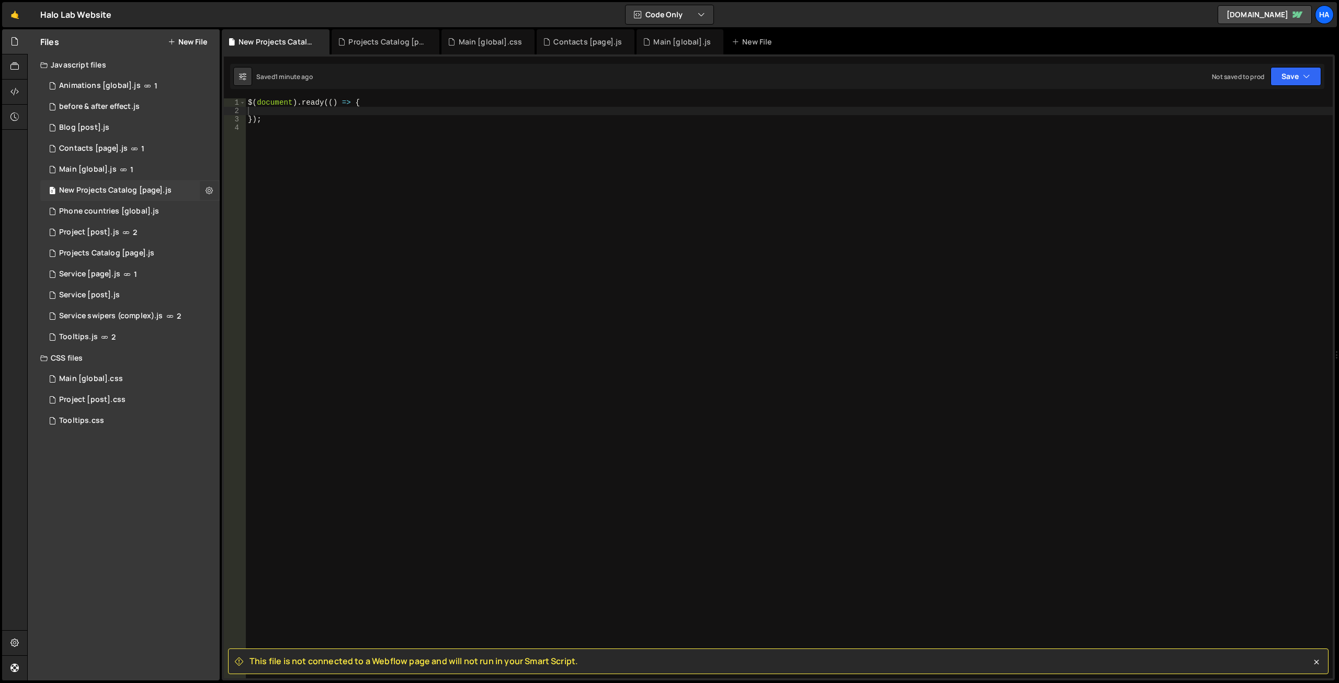
click at [209, 191] on icon at bounding box center [209, 190] width 7 height 10
click at [512, 200] on div "$ ( document ) . ready (( ) => { }) ;" at bounding box center [789, 396] width 1087 height 596
click at [349, 201] on div "$ ( document ) . ready (( ) => { }) ;" at bounding box center [789, 396] width 1087 height 596
click at [6, 98] on div at bounding box center [15, 92] width 26 height 25
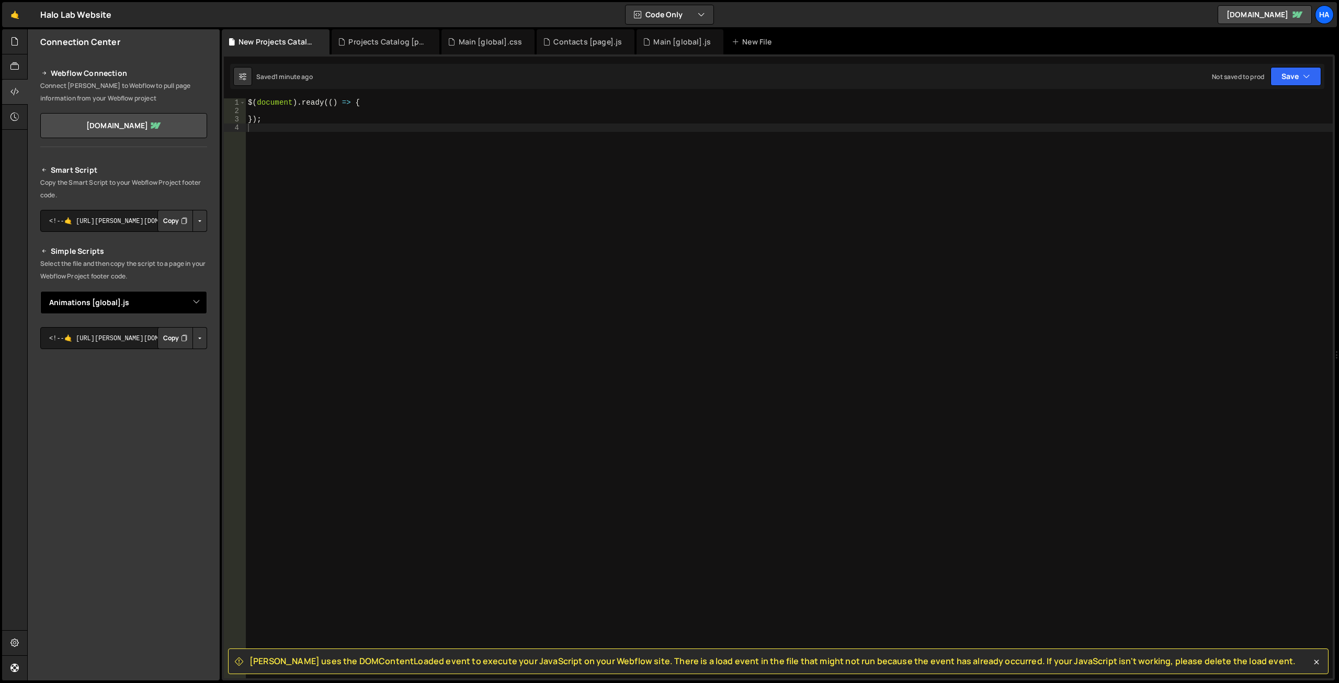
click at [203, 305] on select "Select File Animations [global].js before & after effect.js Blog [post].js Cont…" at bounding box center [123, 302] width 167 height 23
select select "45771"
click at [40, 291] on select "Select File Animations [global].js before & after effect.js Blog [post].js Cont…" at bounding box center [123, 302] width 167 height 23
click at [198, 343] on button "Button group with nested dropdown" at bounding box center [199, 338] width 15 height 22
click at [181, 358] on link "Copy Staging js" at bounding box center [163, 357] width 87 height 15
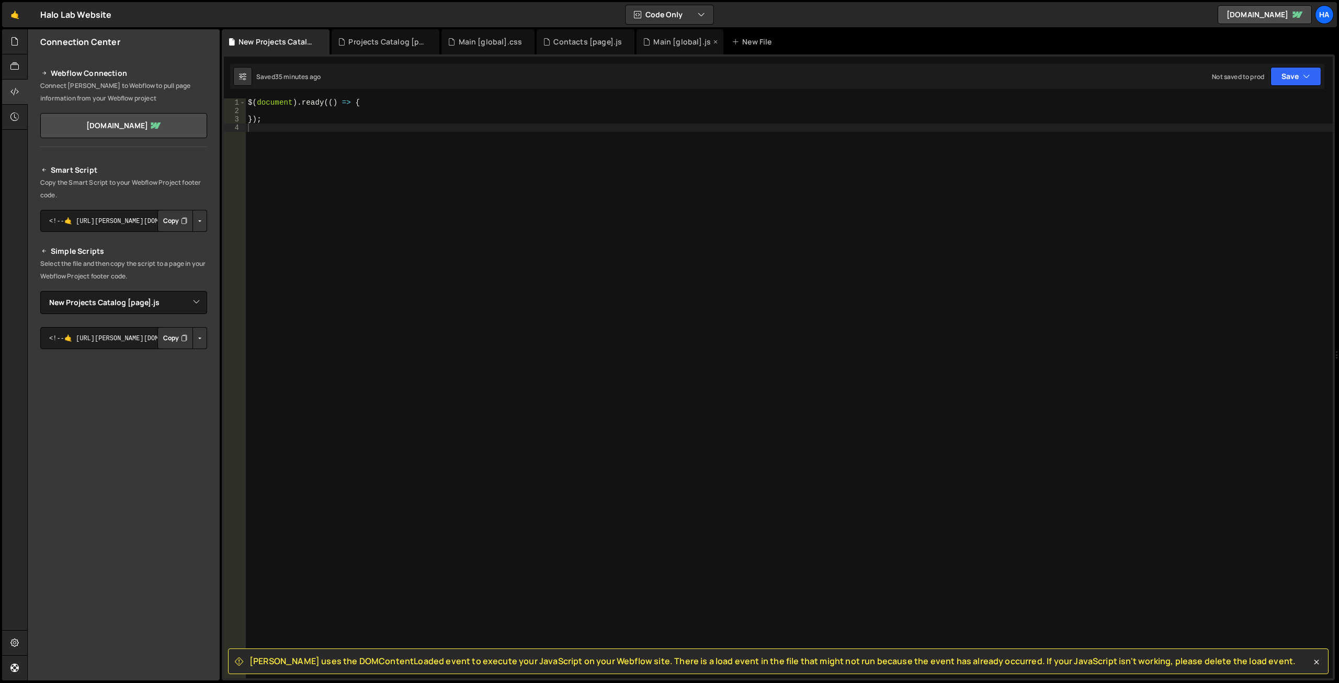
click at [653, 43] on div "Main [global].js" at bounding box center [682, 42] width 58 height 10
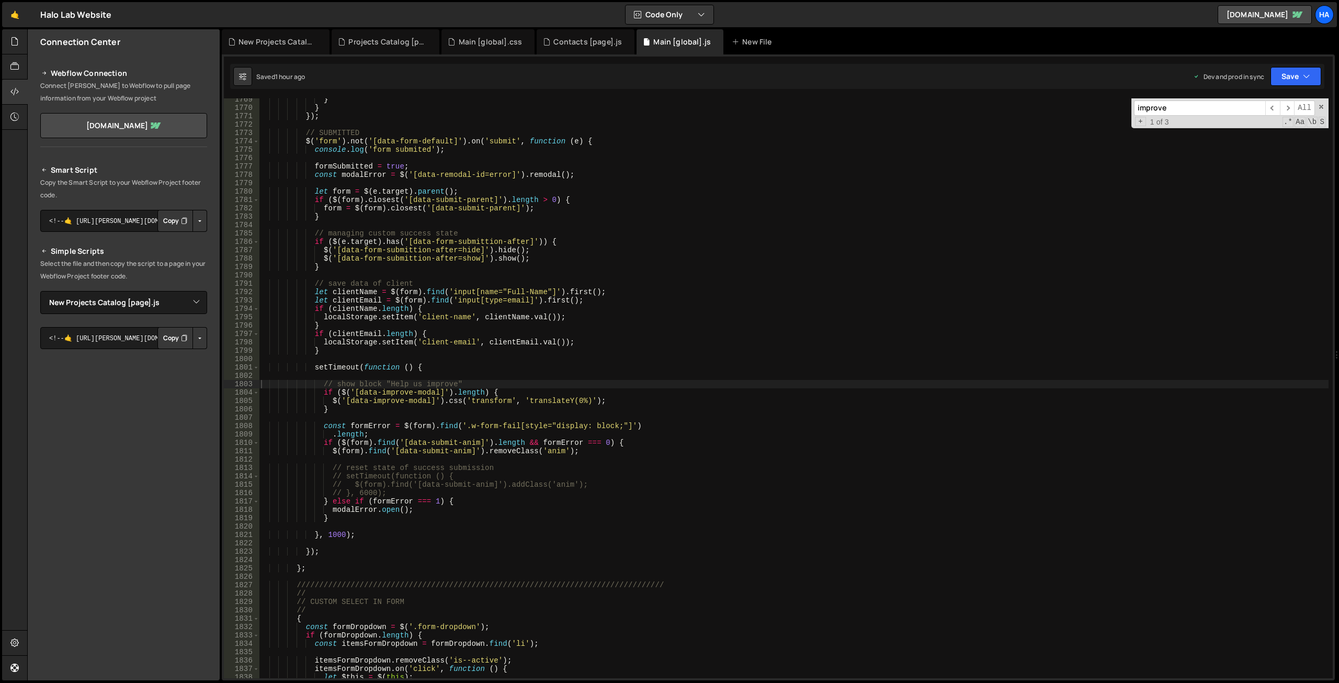
scroll to position [23018, 0]
click at [1164, 105] on input "improve" at bounding box center [1199, 107] width 131 height 15
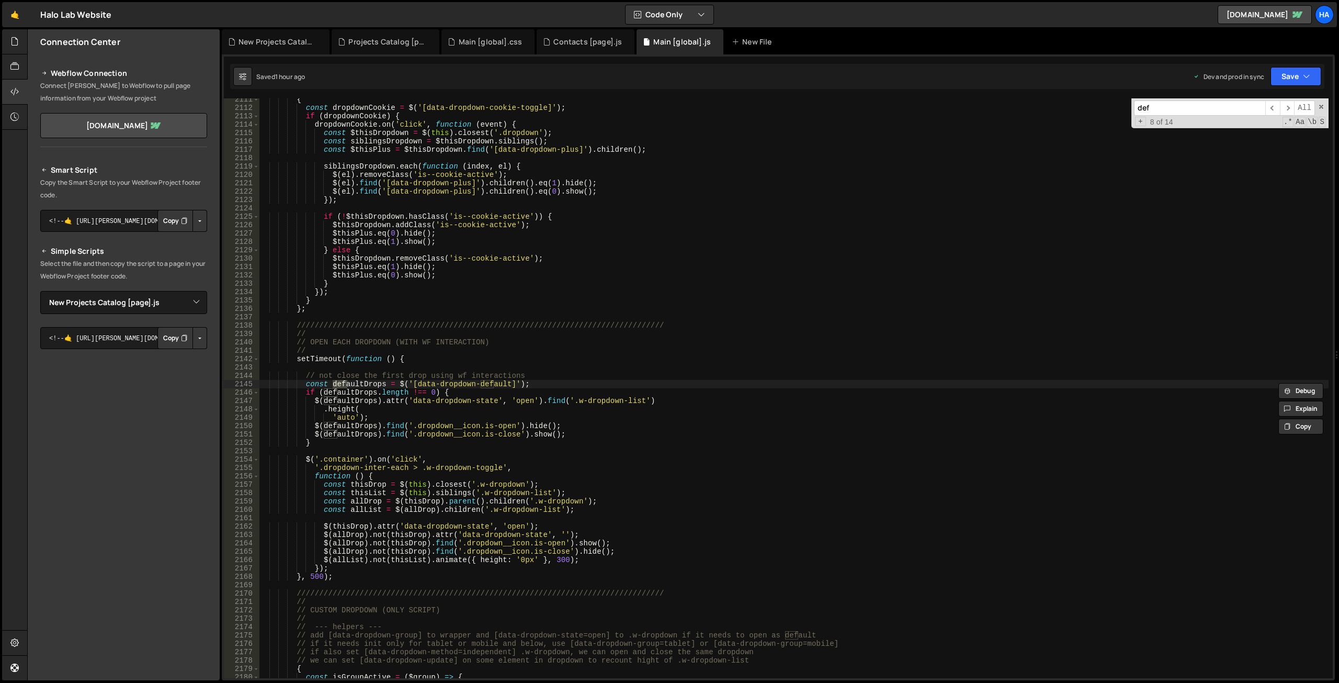
scroll to position [15261, 0]
type input "default"
click at [1281, 104] on span "​" at bounding box center [1287, 107] width 15 height 15
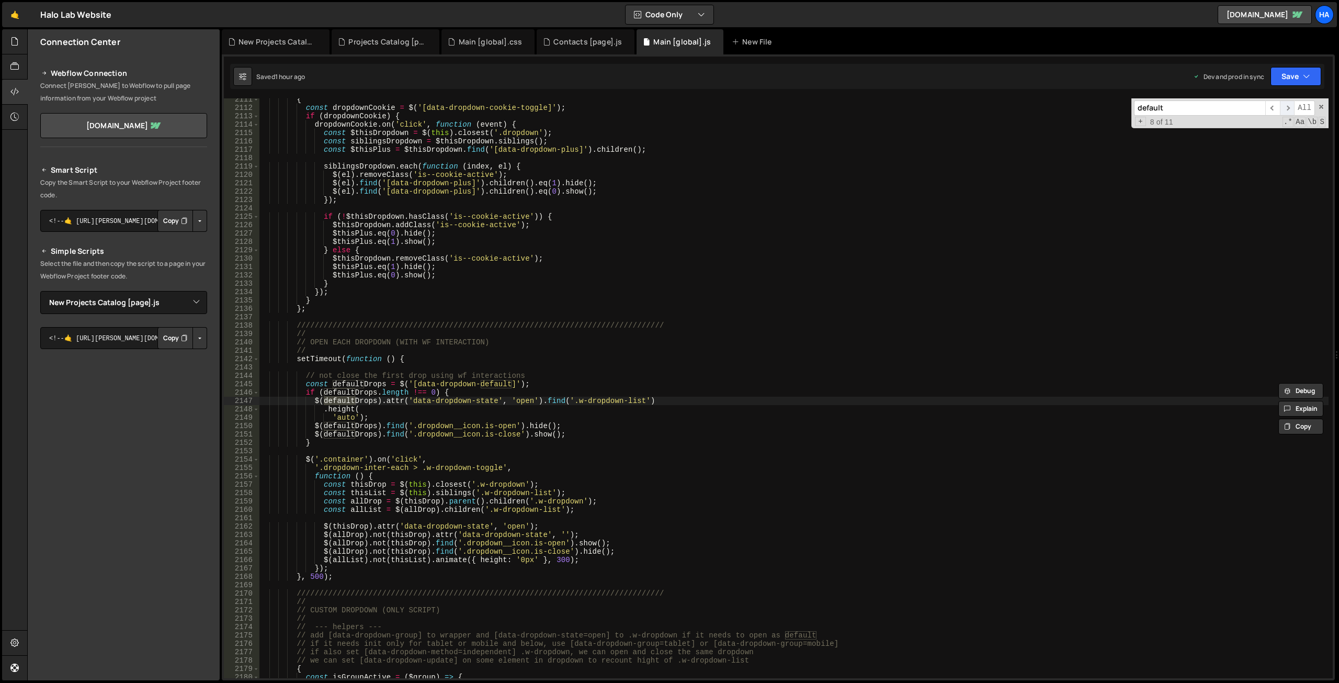
click at [1281, 104] on span "​" at bounding box center [1287, 107] width 15 height 15
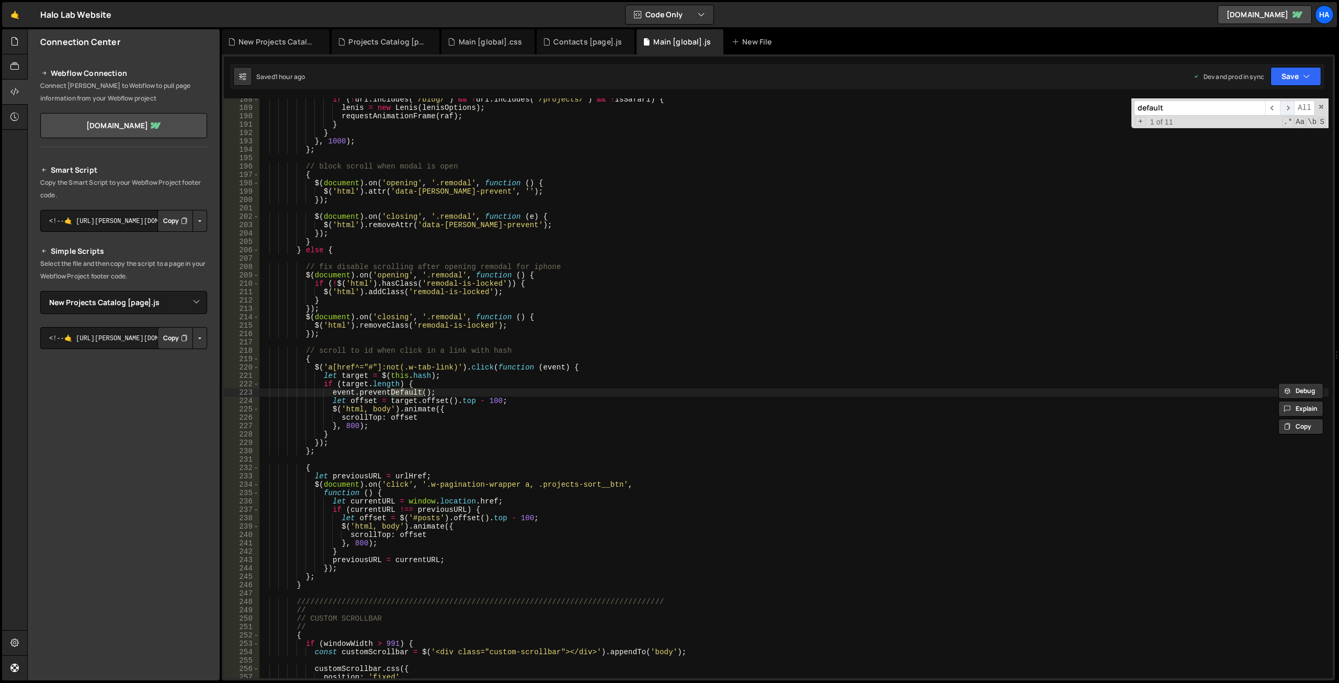
click at [1281, 104] on span "​" at bounding box center [1287, 107] width 15 height 15
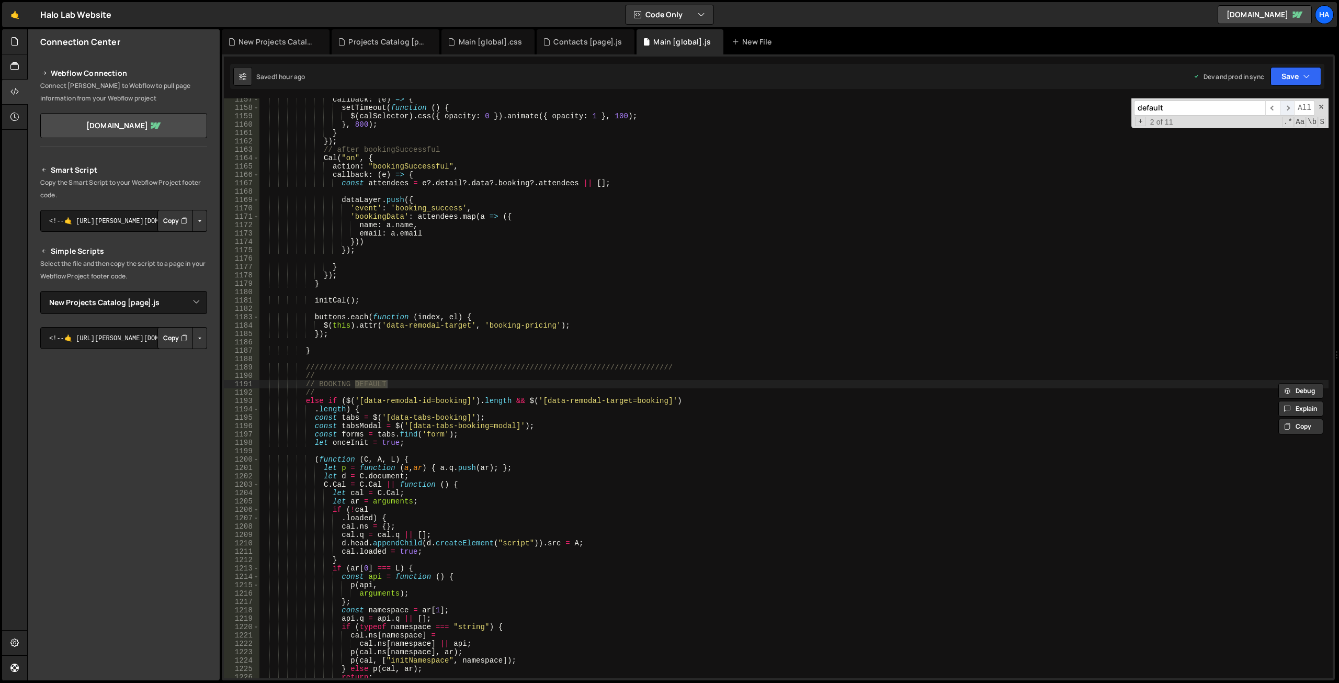
scroll to position [8362, 0]
click at [1281, 104] on span "​" at bounding box center [1287, 107] width 15 height 15
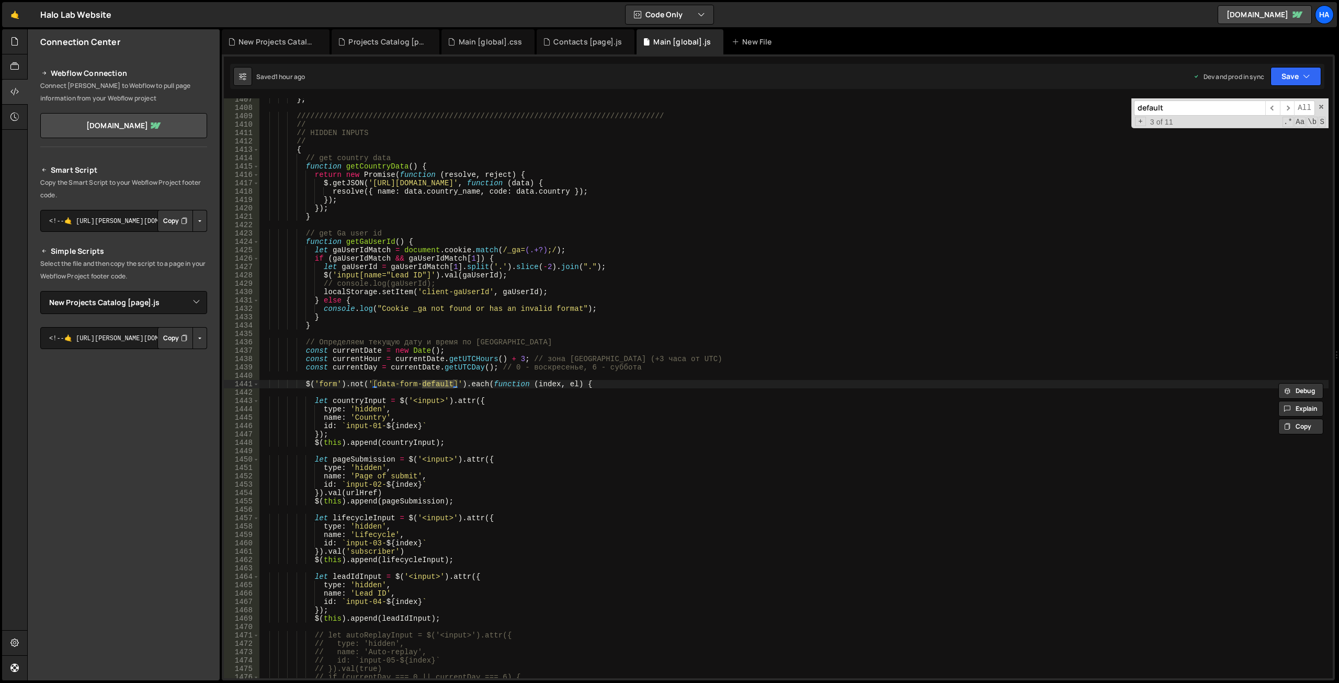
type textarea "$('form').not('[data-form-default]').each(function (index, el) {"
drag, startPoint x: 377, startPoint y: 385, endPoint x: 453, endPoint y: 383, distance: 75.9
click at [453, 383] on div "} ; ///////////////////////////////////////////////////////////////////////////…" at bounding box center [794, 393] width 1070 height 596
click at [288, 46] on div "New Projects Catalog [page].js" at bounding box center [278, 42] width 78 height 10
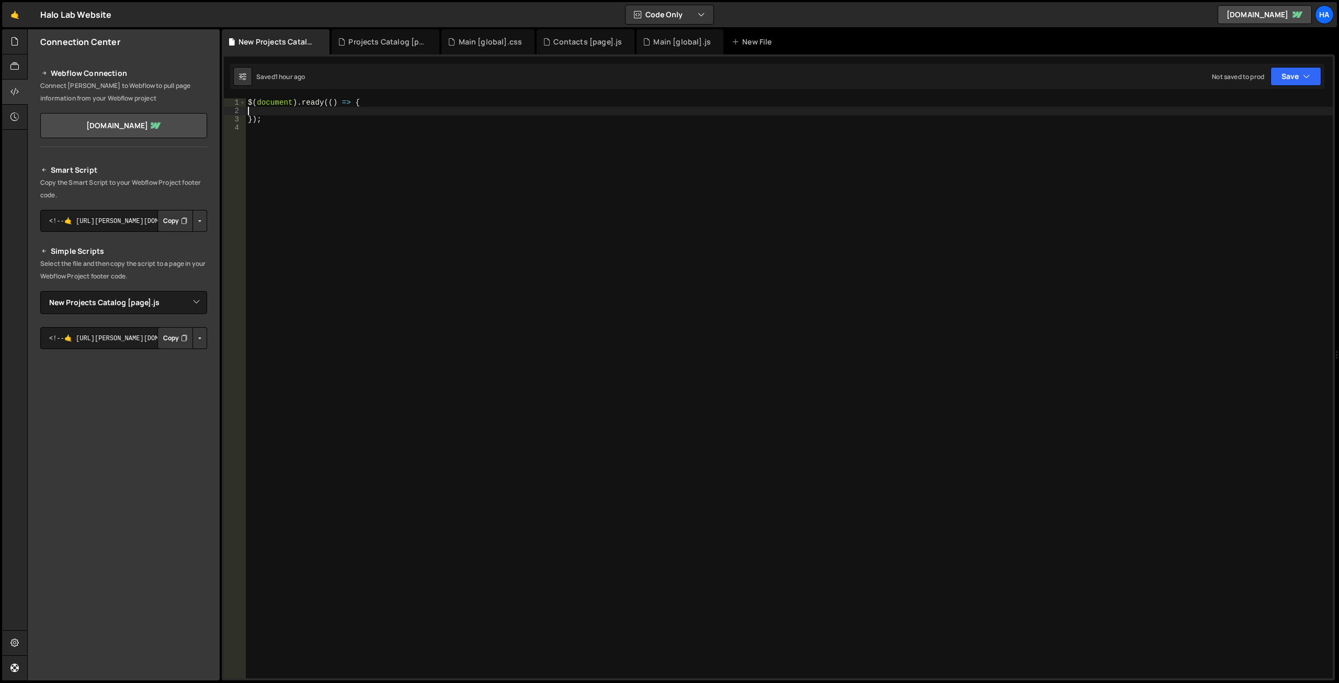
click at [287, 110] on div "$ ( document ) . ready (( ) => { }) ;" at bounding box center [789, 396] width 1087 height 596
paste textarea "});"
type textarea "});"
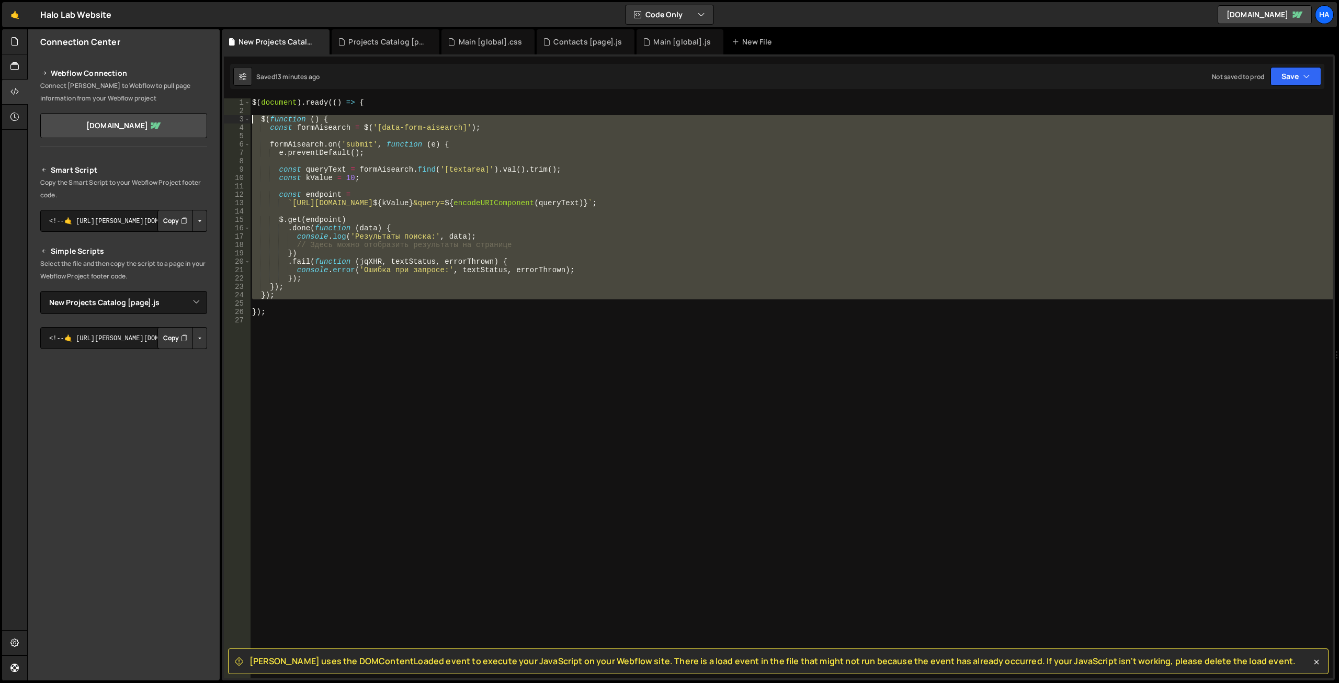
drag, startPoint x: 292, startPoint y: 299, endPoint x: 223, endPoint y: 123, distance: 189.3
click at [223, 123] on div "[PERSON_NAME] uses the DOMContentLoaded event to execute your JavaScript on you…" at bounding box center [778, 367] width 1113 height 626
type textarea "$(function () { const formAisearch = $('[data-form-aisearch]');"
paste textarea
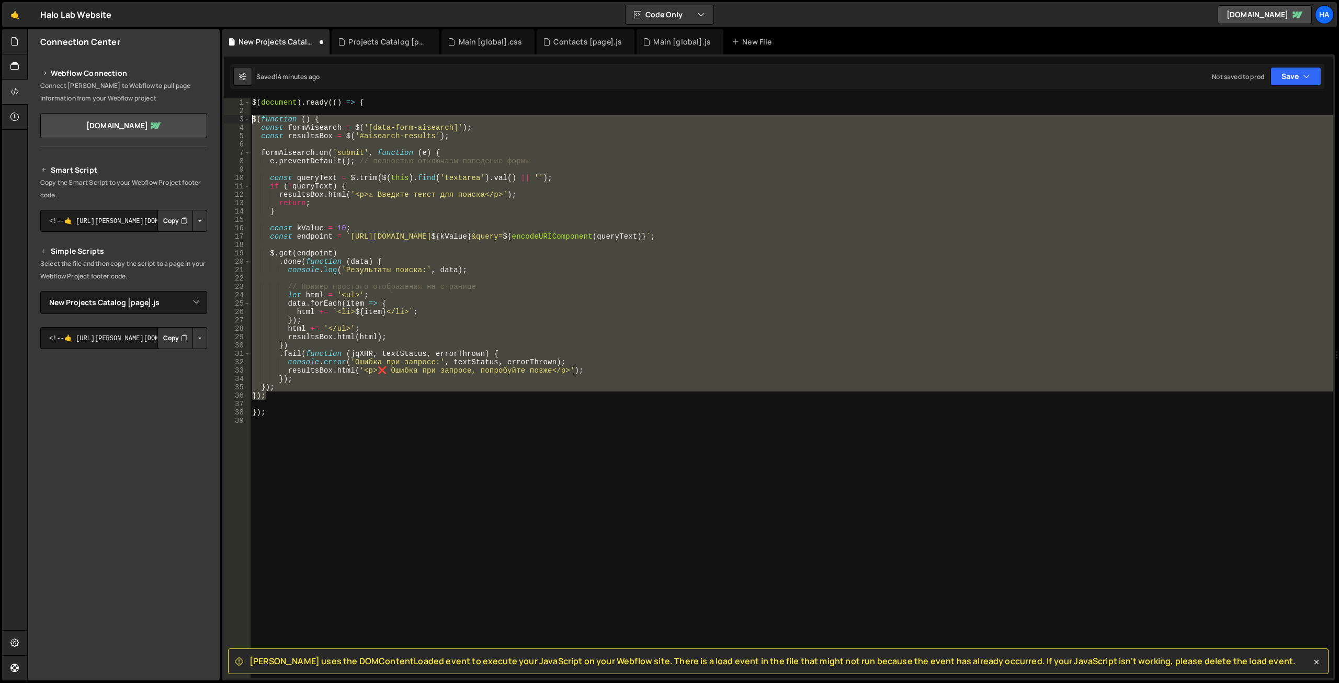
drag, startPoint x: 281, startPoint y: 396, endPoint x: 234, endPoint y: 119, distance: 280.7
click at [234, 119] on div "1 2 3 4 5 6 7 8 9 10 11 12 13 14 15 16 17 18 19 20 21 22 23 24 25 26 27 28 29 3…" at bounding box center [778, 388] width 1109 height 580
type textarea "$(function () { const formAisearch = $('[data-form-aisearch]');"
paste textarea
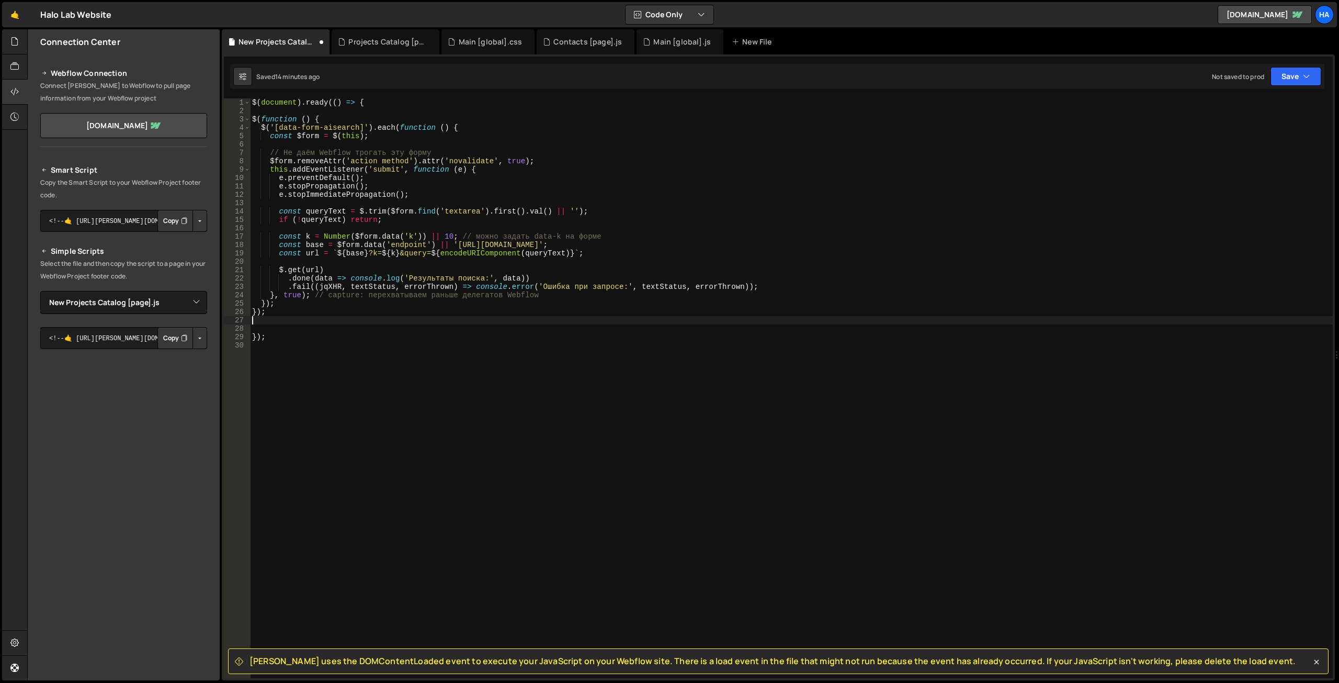
type textarea "});"
